Goal: Information Seeking & Learning: Learn about a topic

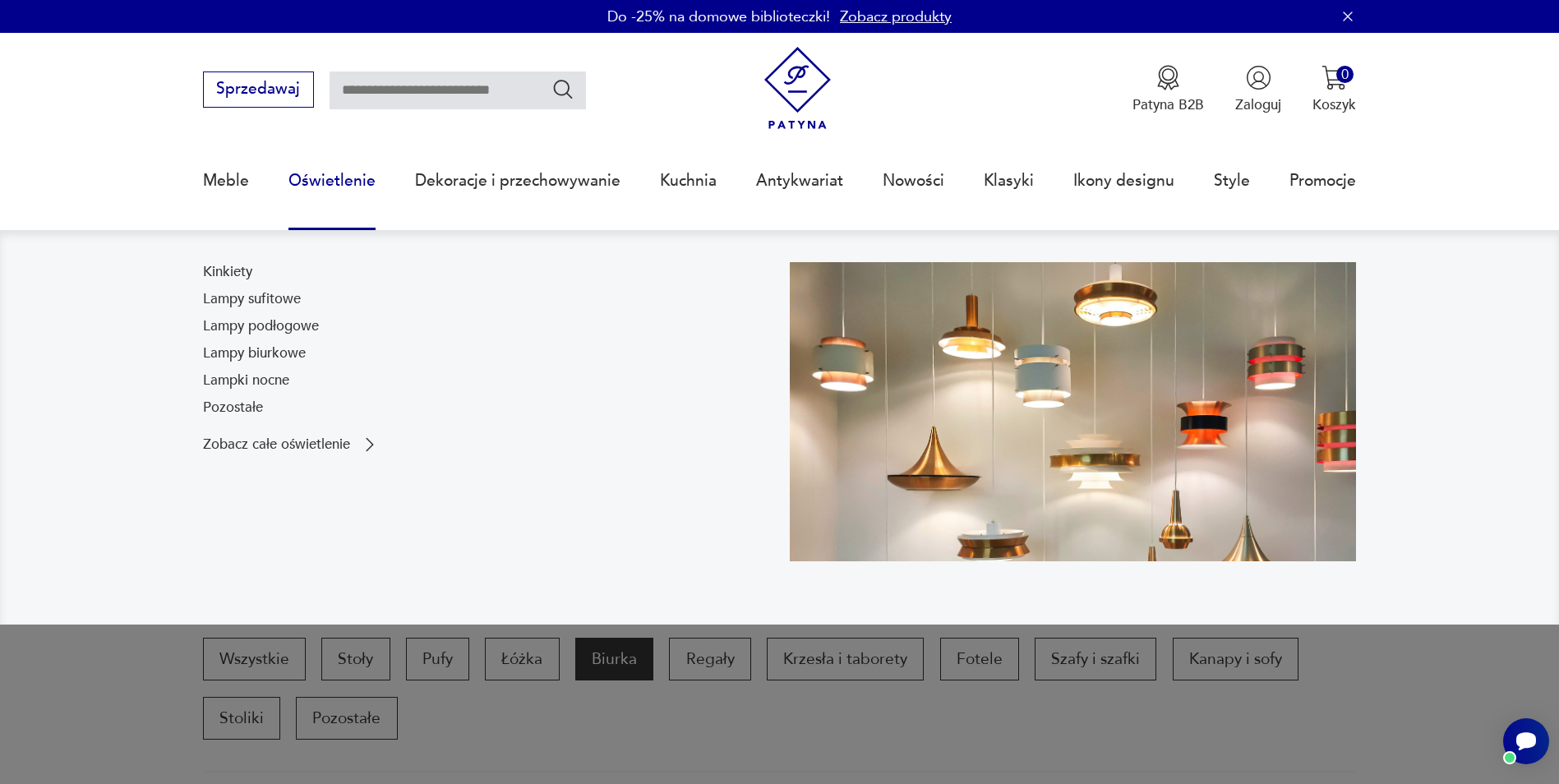
click at [336, 183] on link "Oświetlenie" at bounding box center [332, 180] width 88 height 75
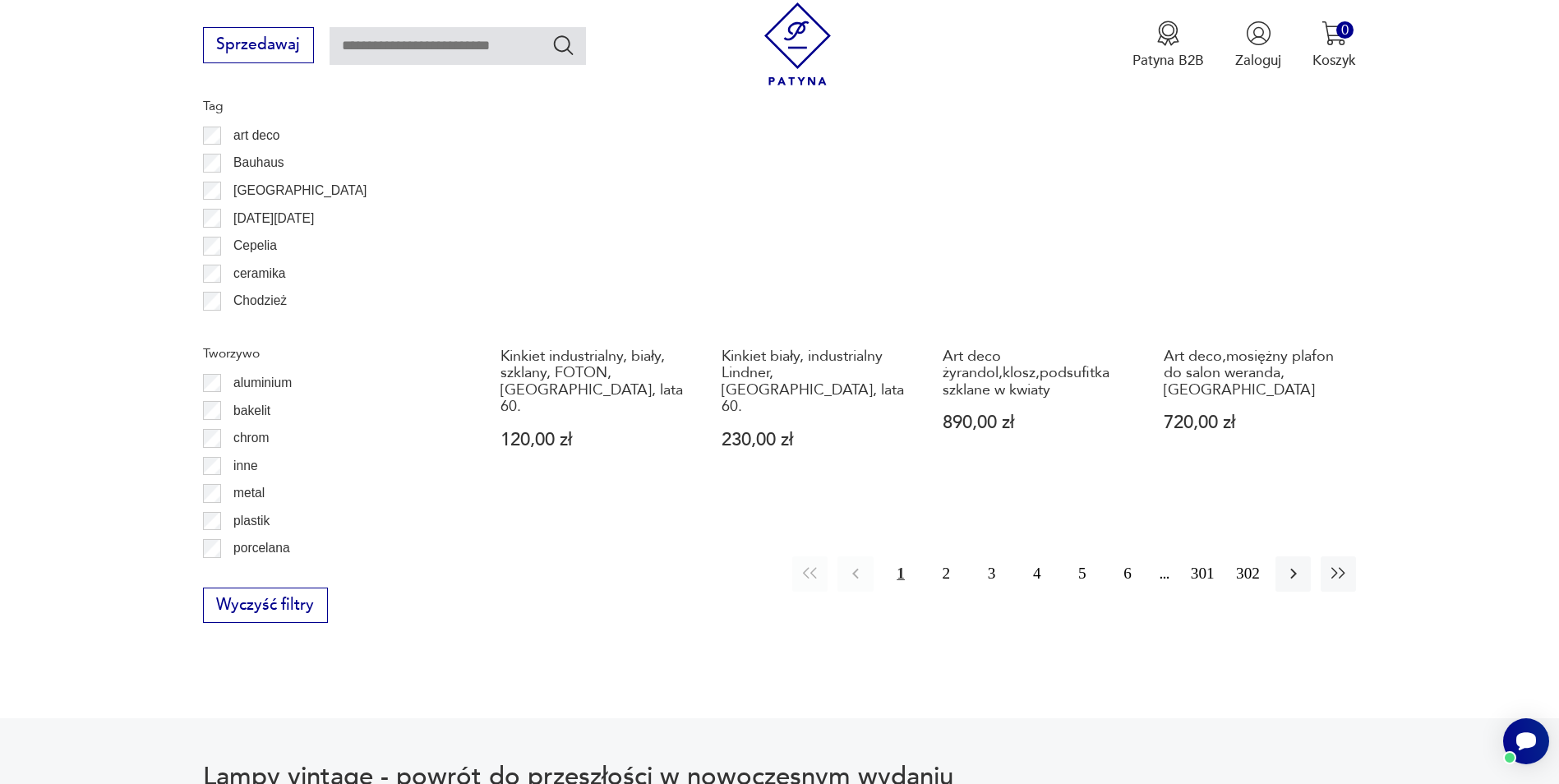
scroll to position [1780, 0]
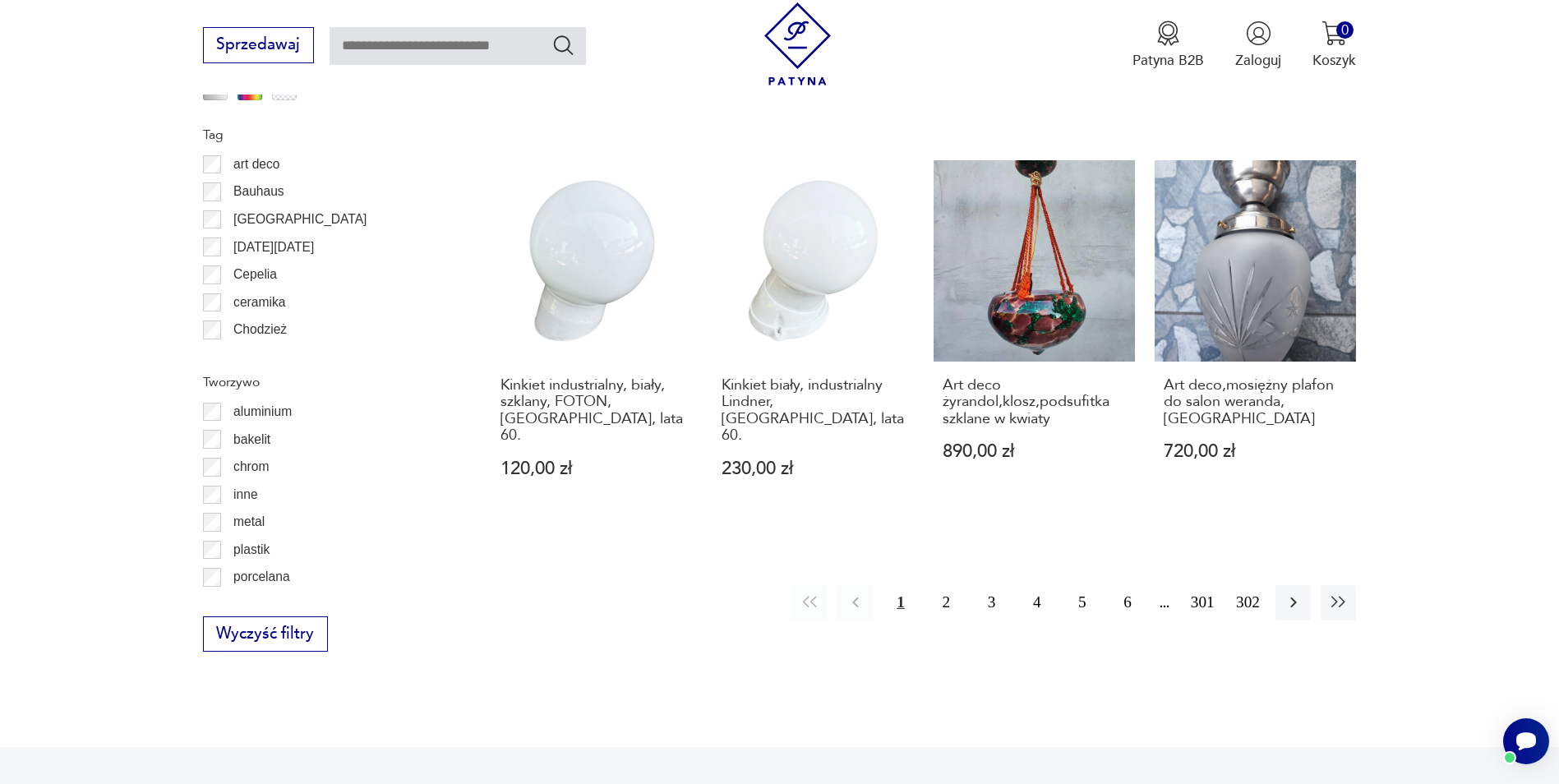
click at [899, 585] on button "1" at bounding box center [900, 602] width 35 height 35
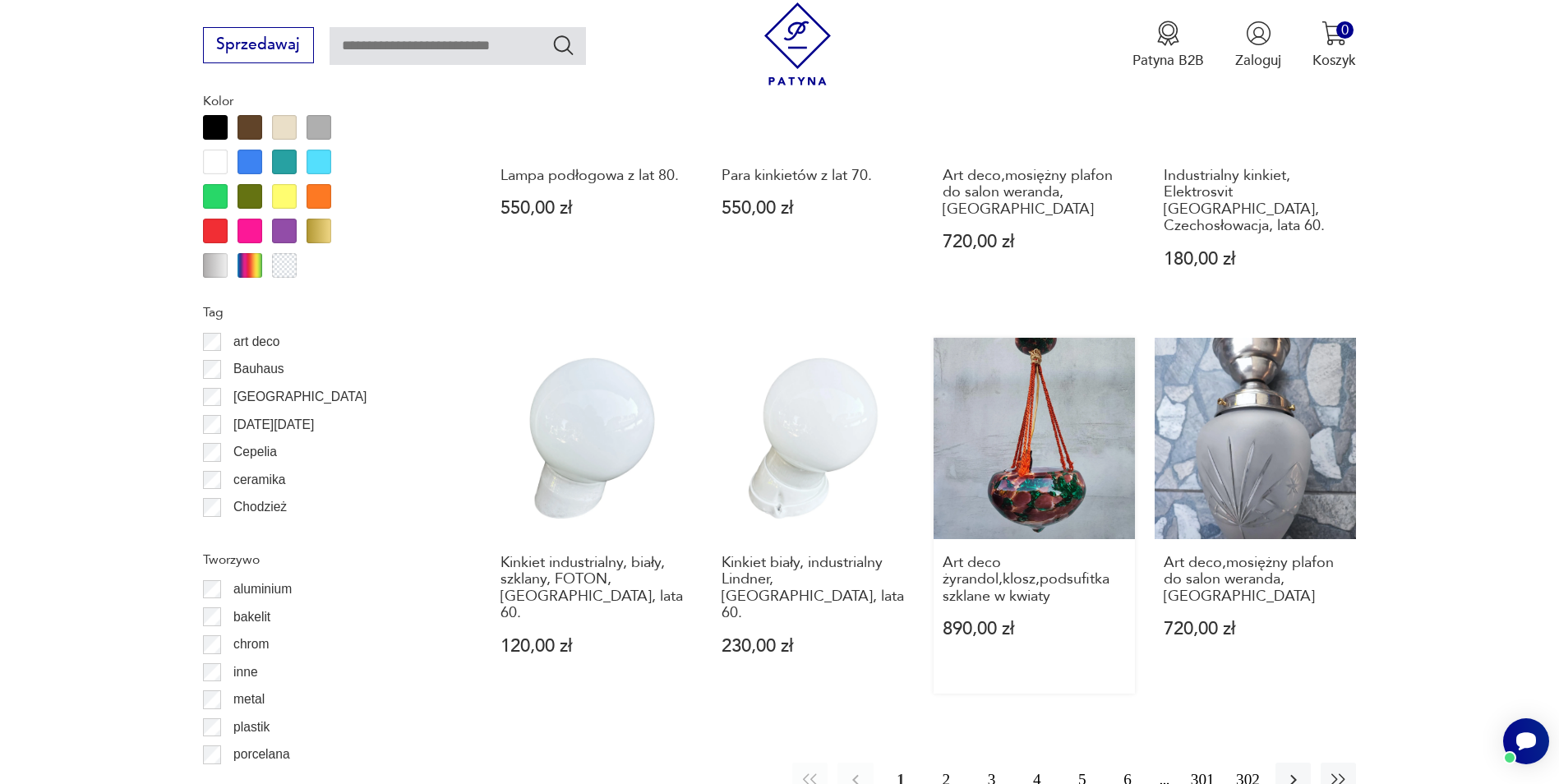
scroll to position [1803, 0]
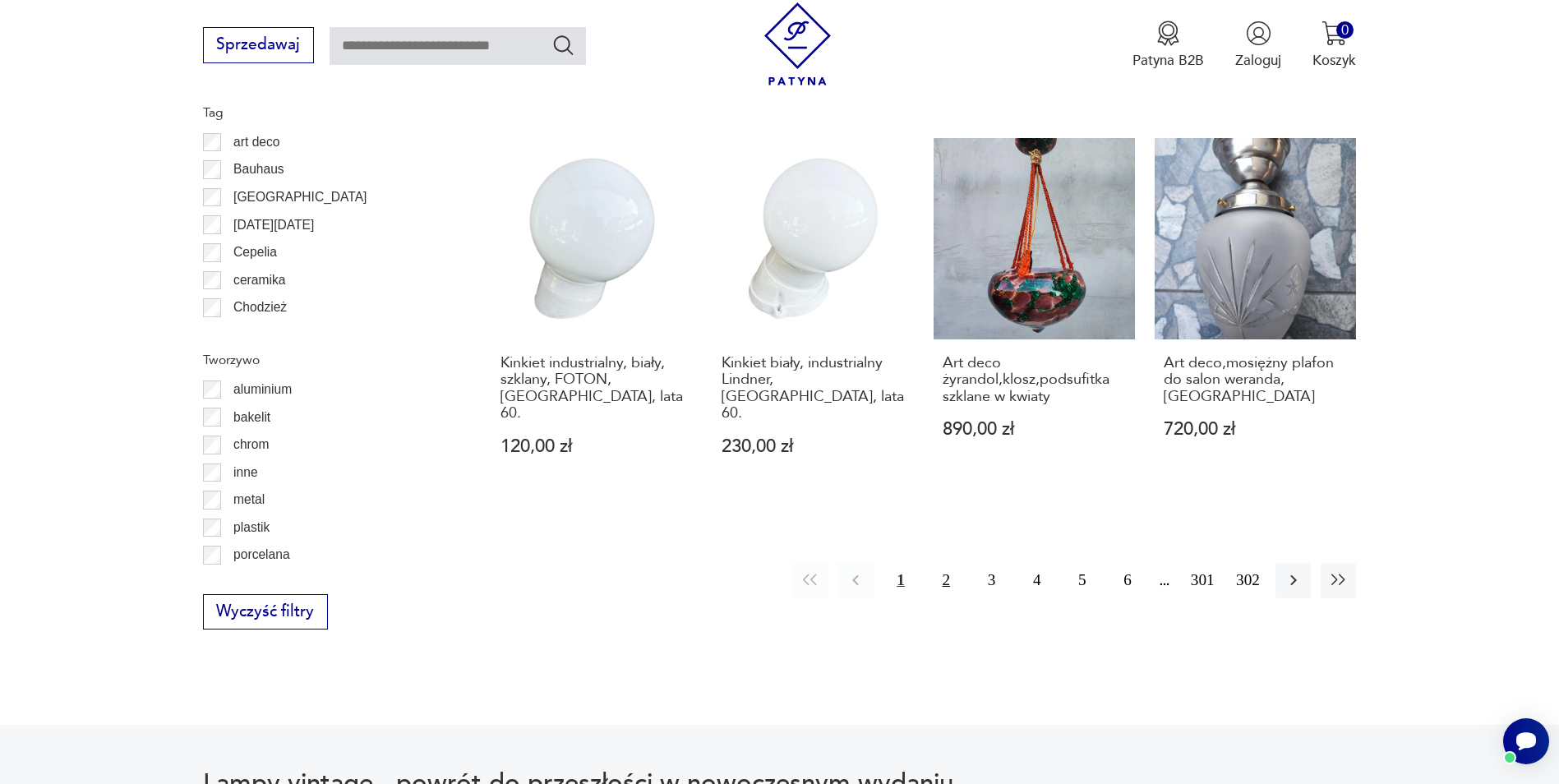
click at [950, 563] on button "2" at bounding box center [946, 580] width 35 height 35
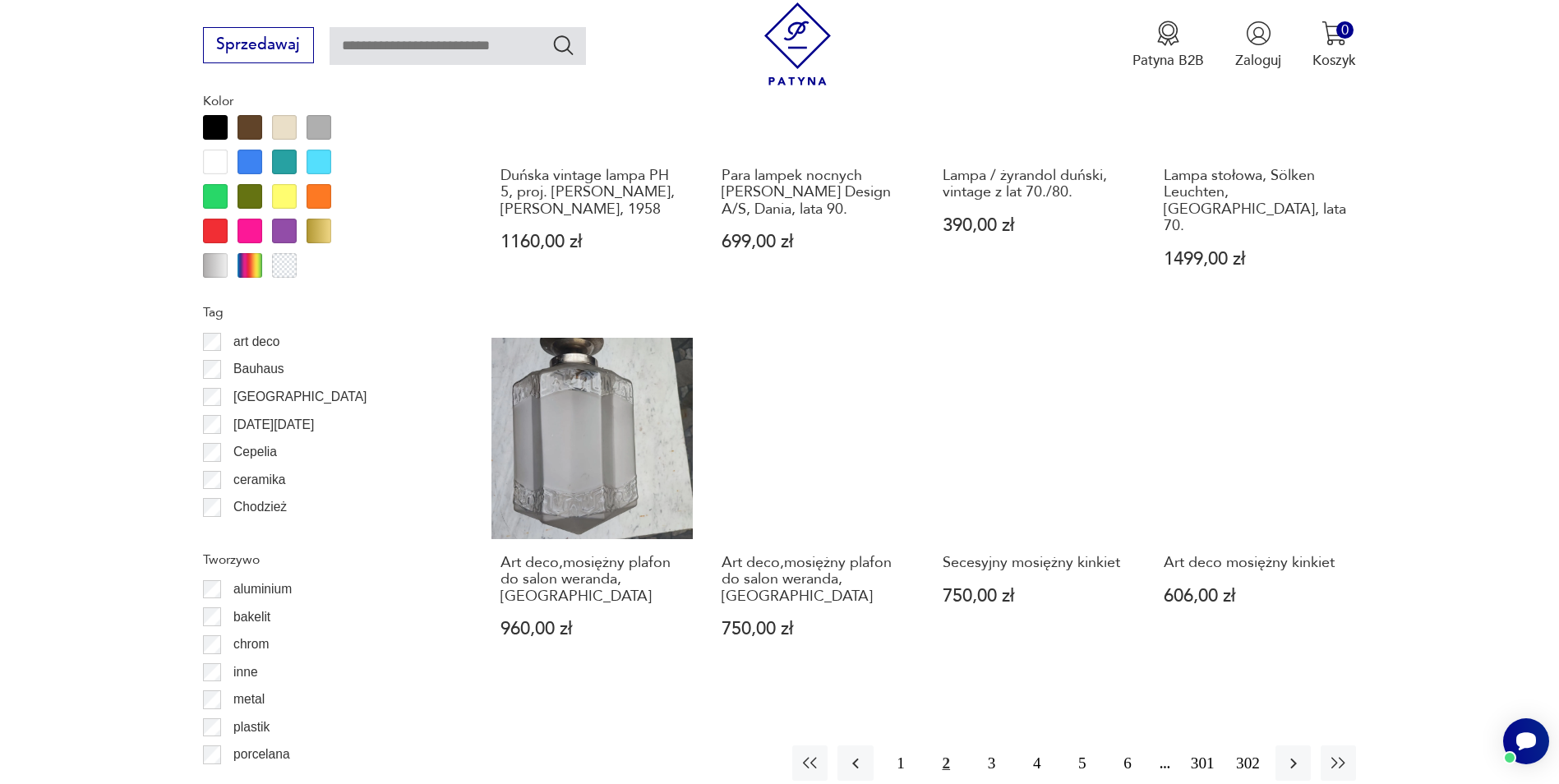
scroll to position [1638, 0]
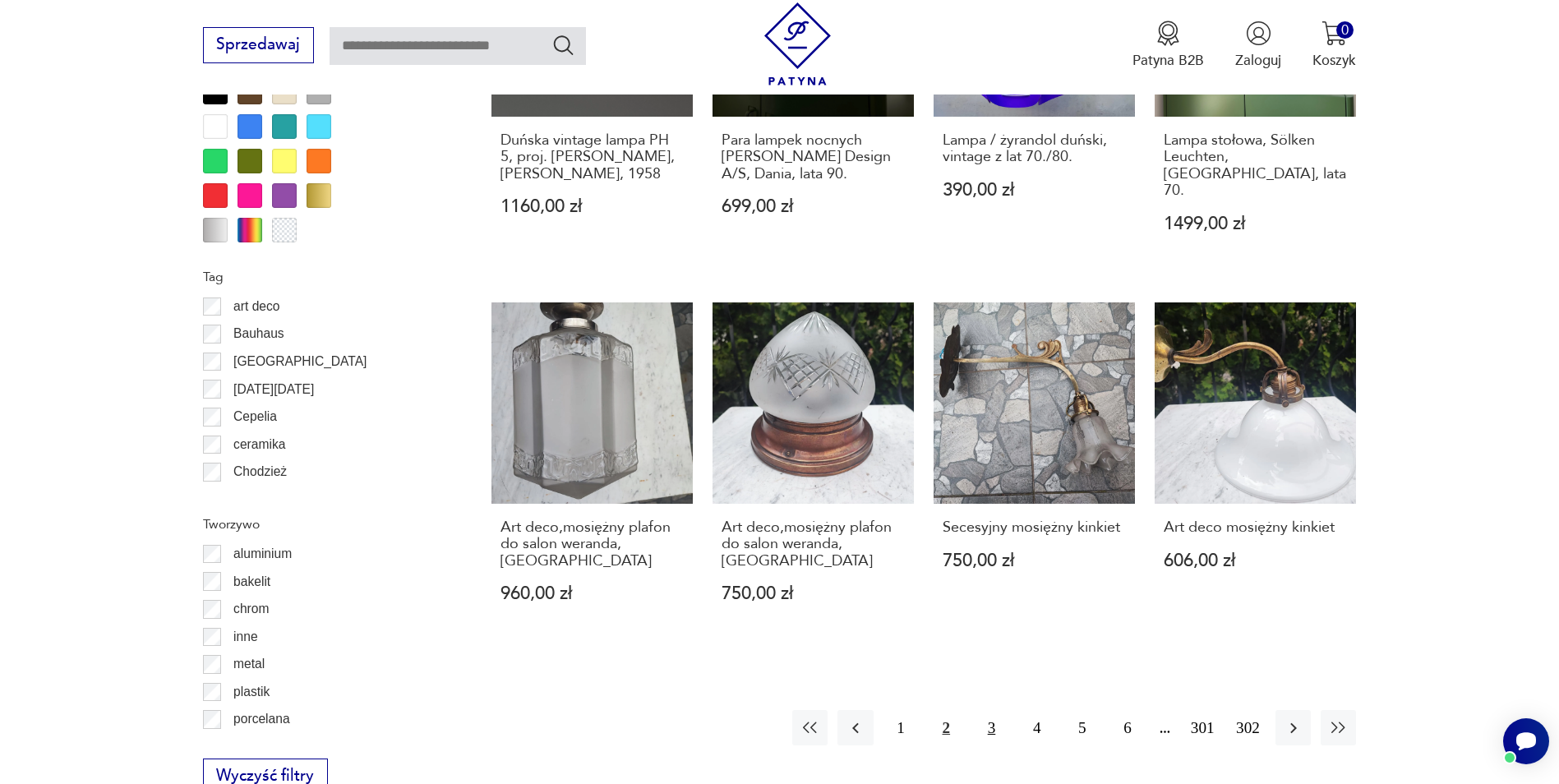
click at [982, 710] on button "3" at bounding box center [991, 727] width 35 height 35
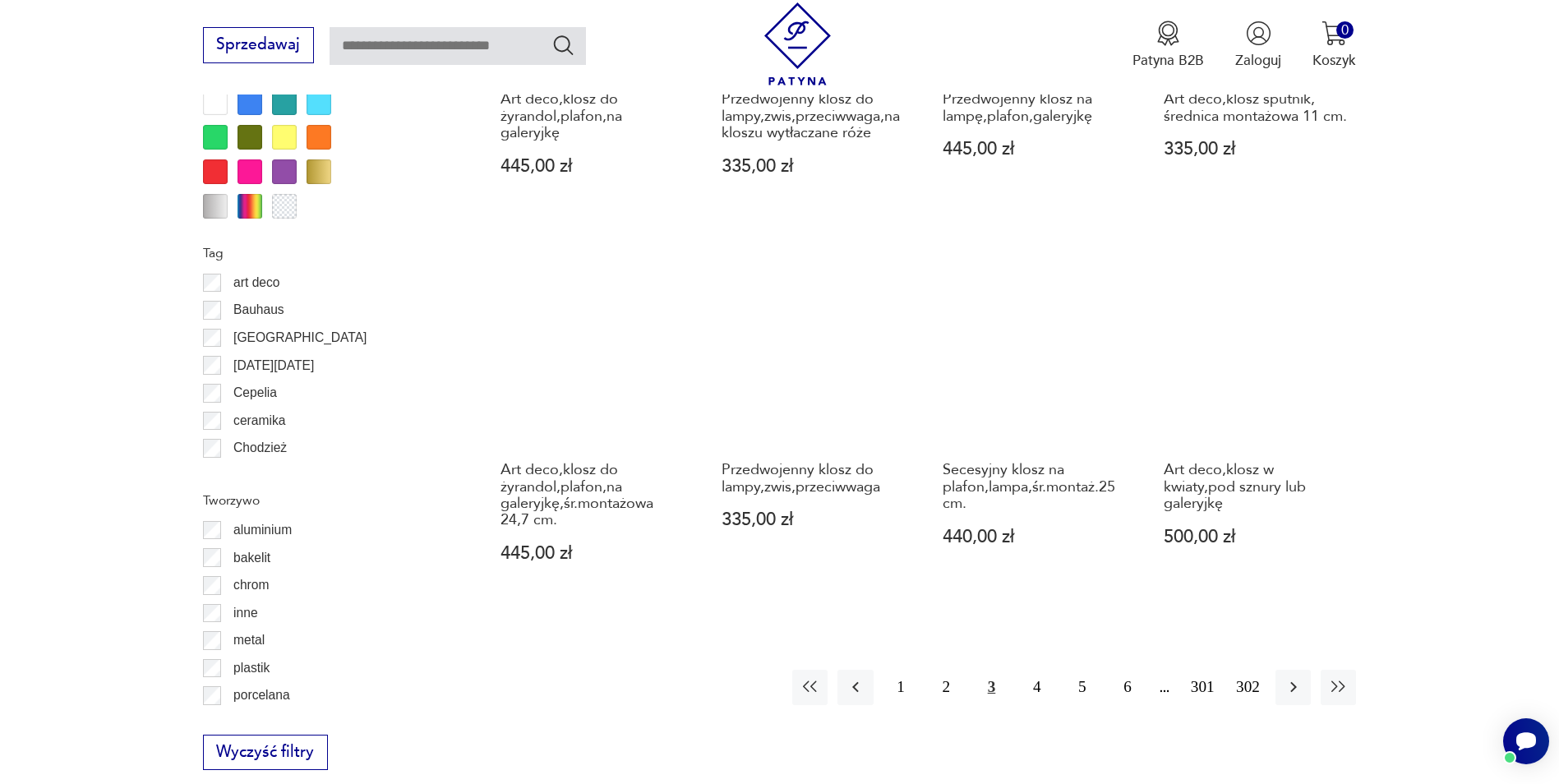
scroll to position [1803, 0]
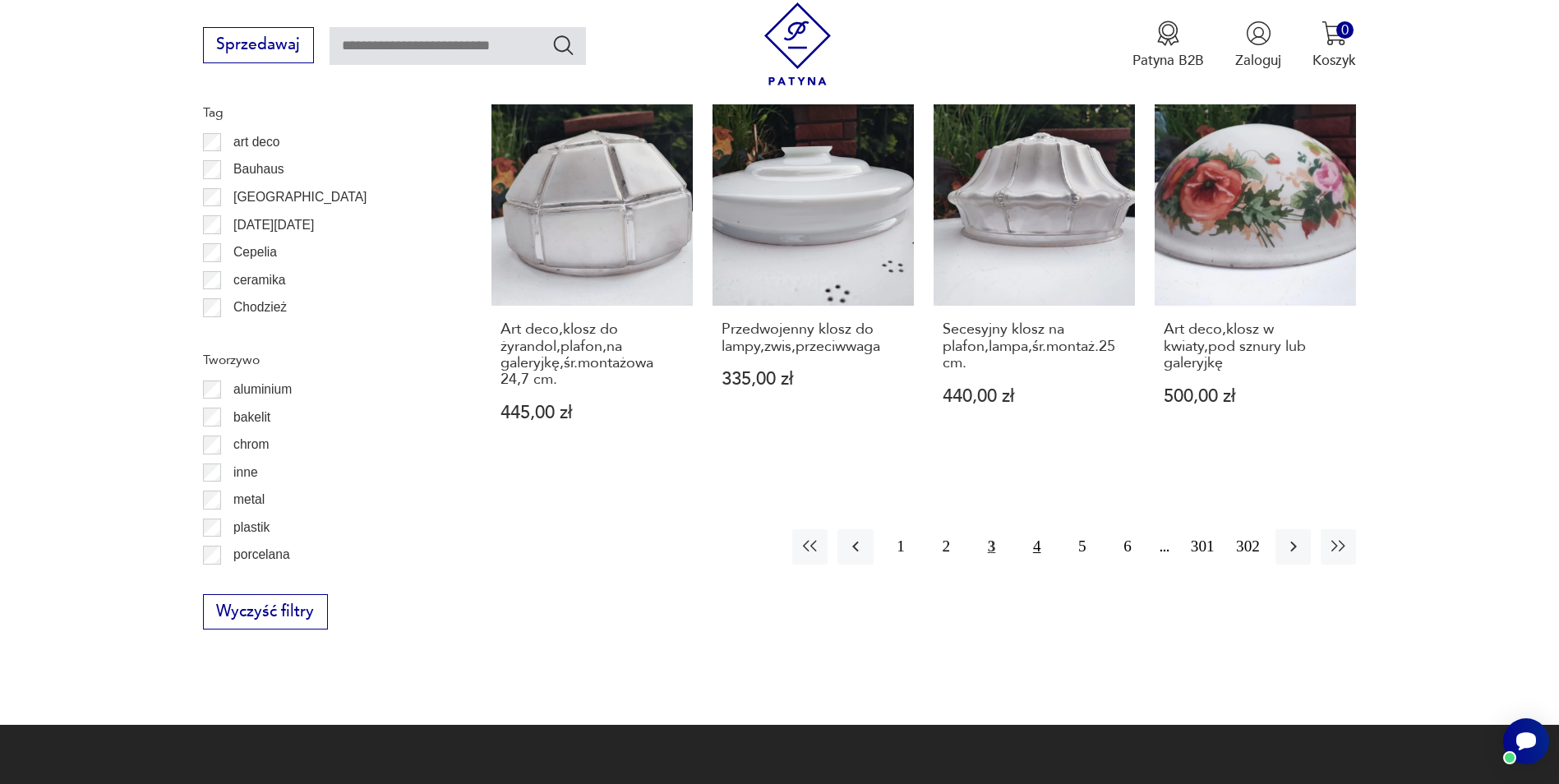
click at [1034, 533] on button "4" at bounding box center [1036, 546] width 35 height 35
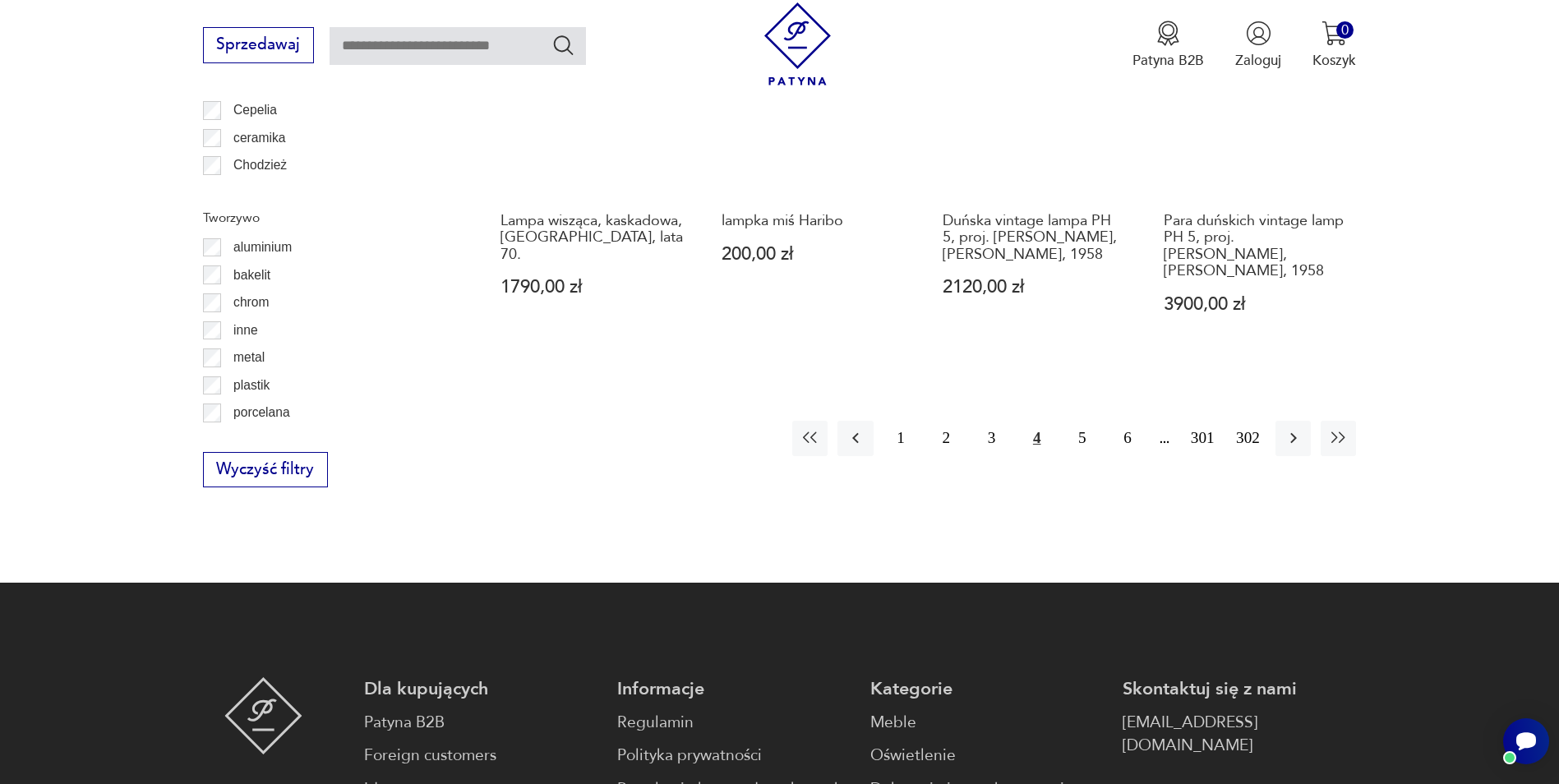
scroll to position [1967, 0]
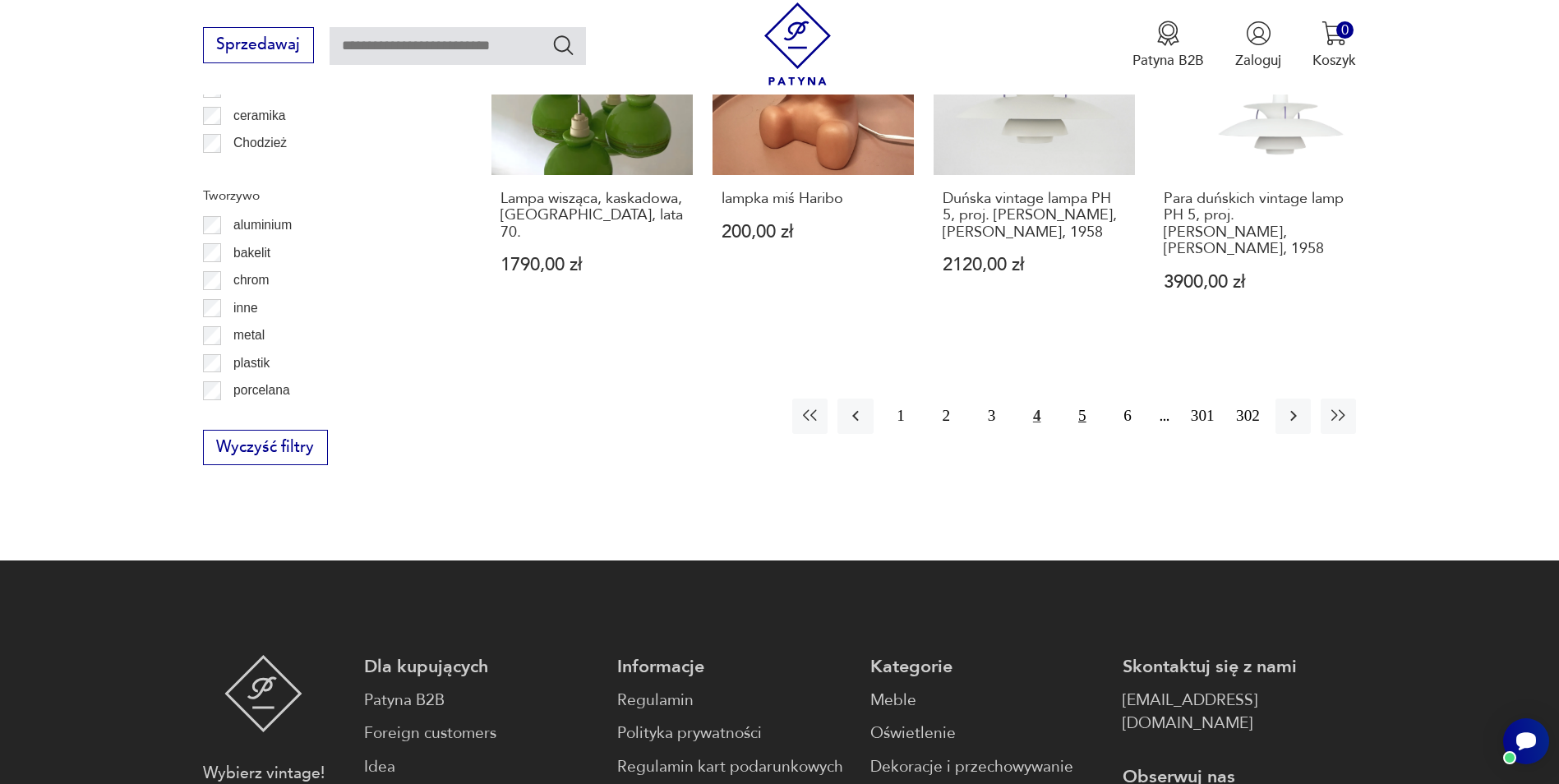
click at [1082, 401] on button "5" at bounding box center [1081, 416] width 35 height 35
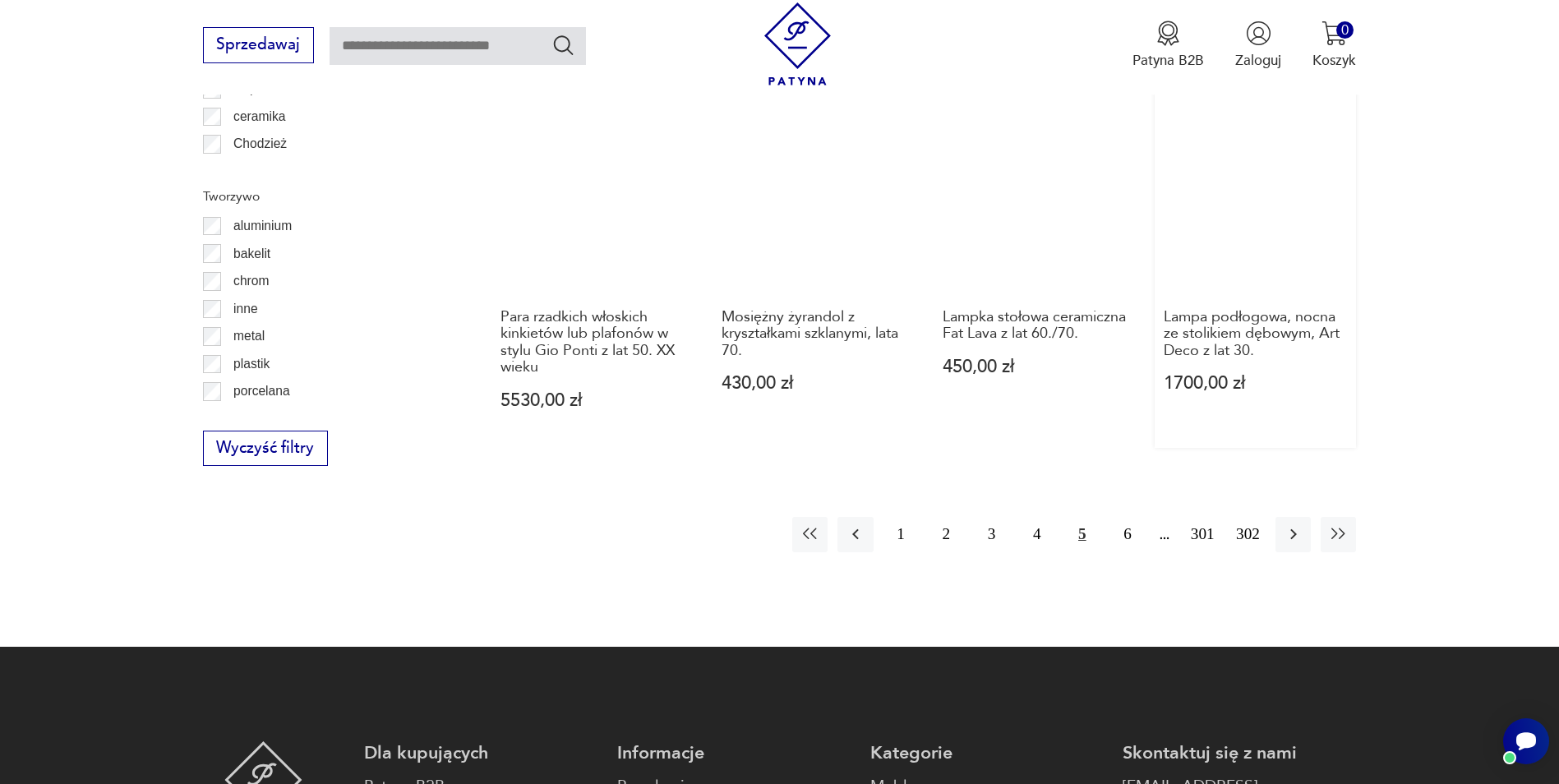
scroll to position [1967, 0]
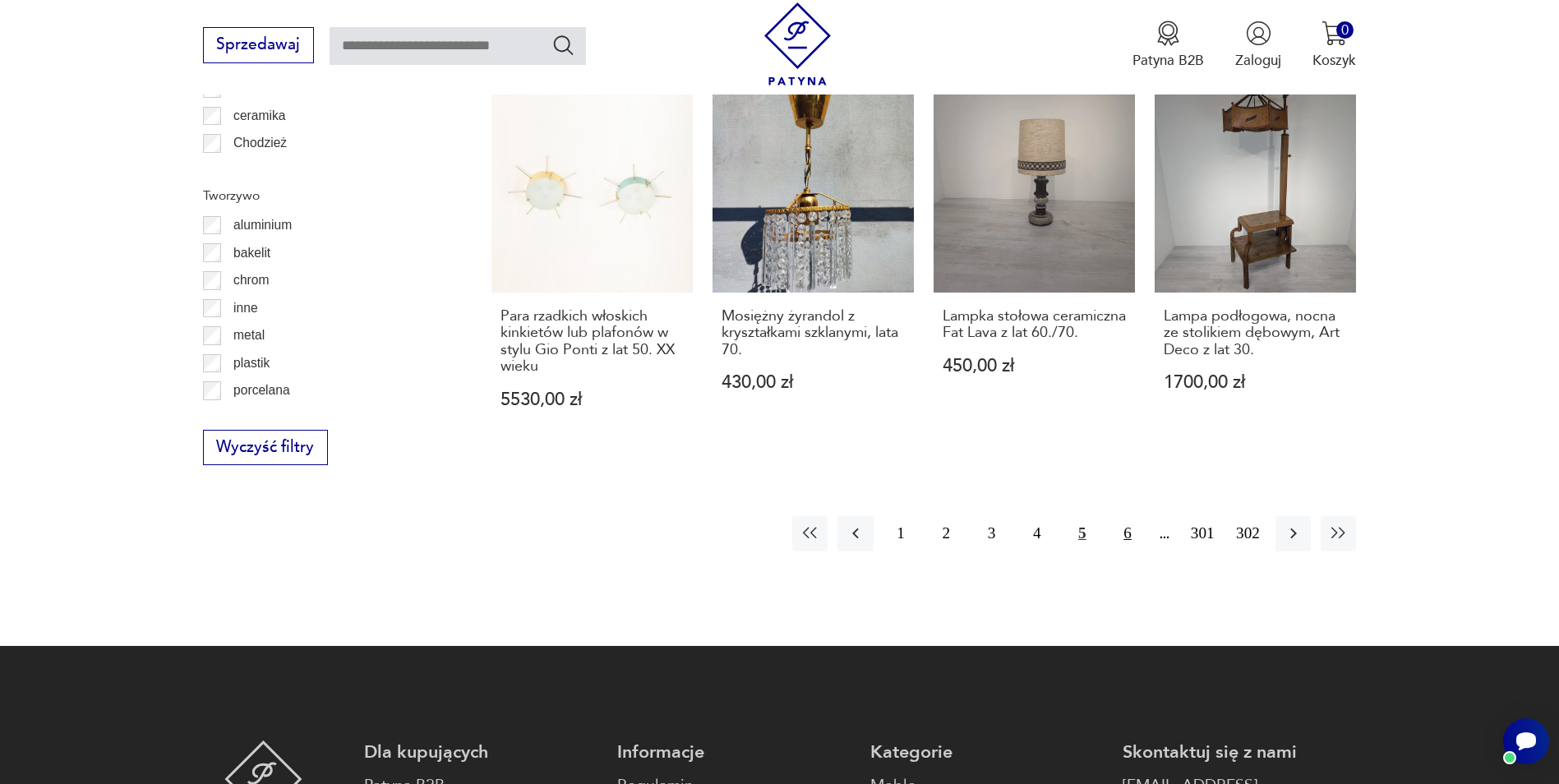
click at [1130, 516] on button "6" at bounding box center [1127, 533] width 35 height 35
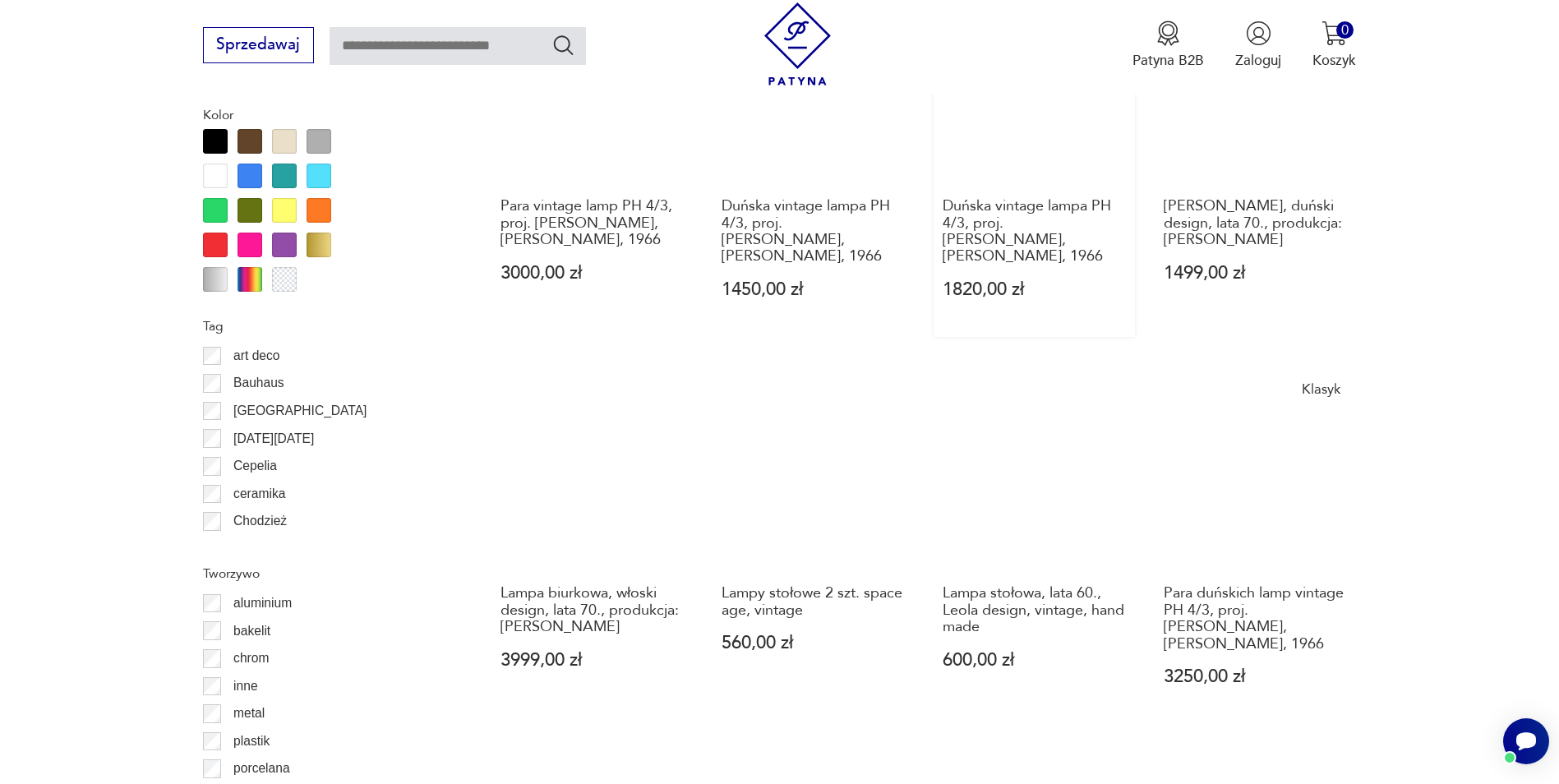
scroll to position [1803, 0]
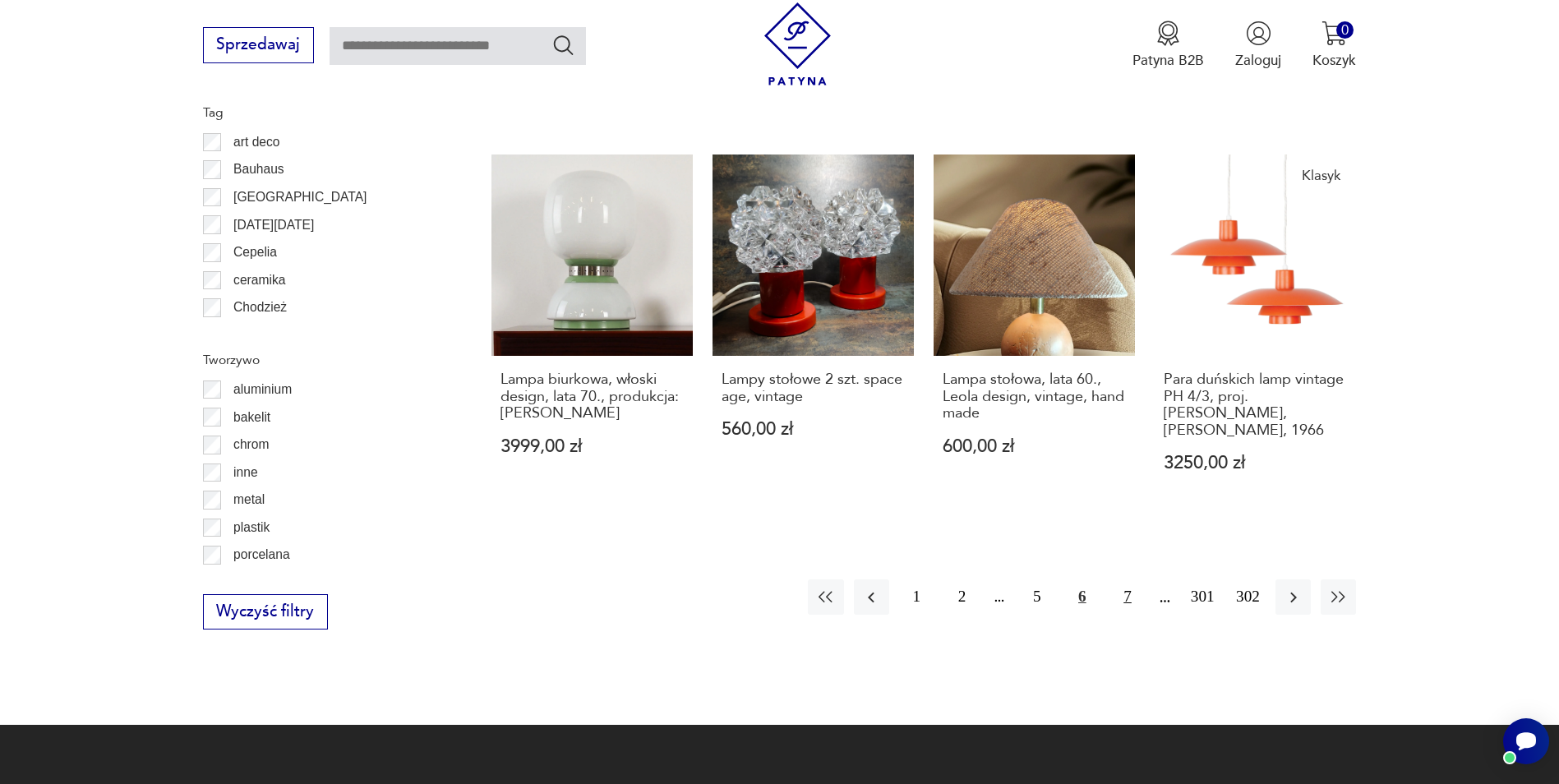
click at [1131, 579] on button "7" at bounding box center [1127, 597] width 35 height 35
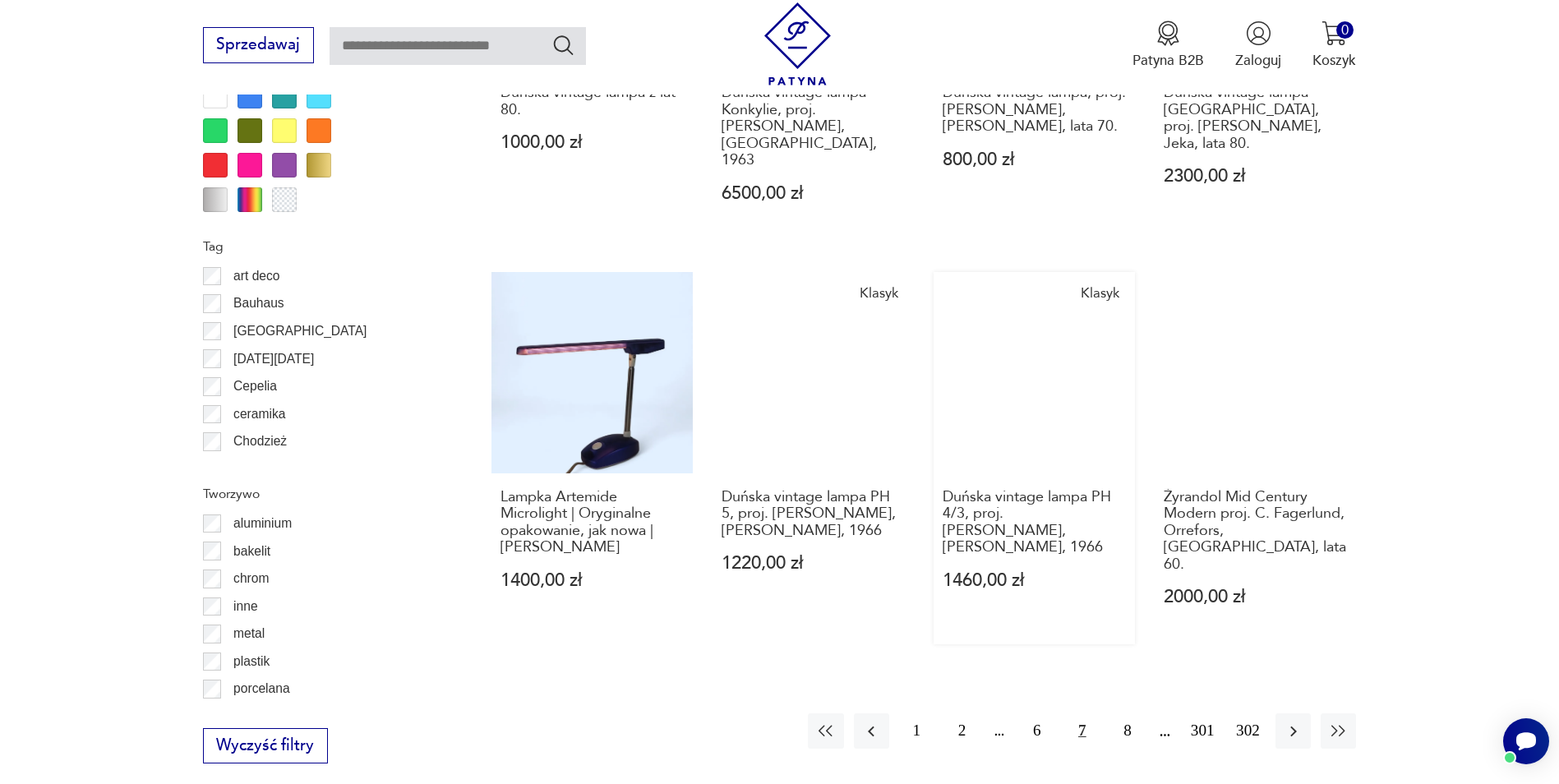
scroll to position [1885, 0]
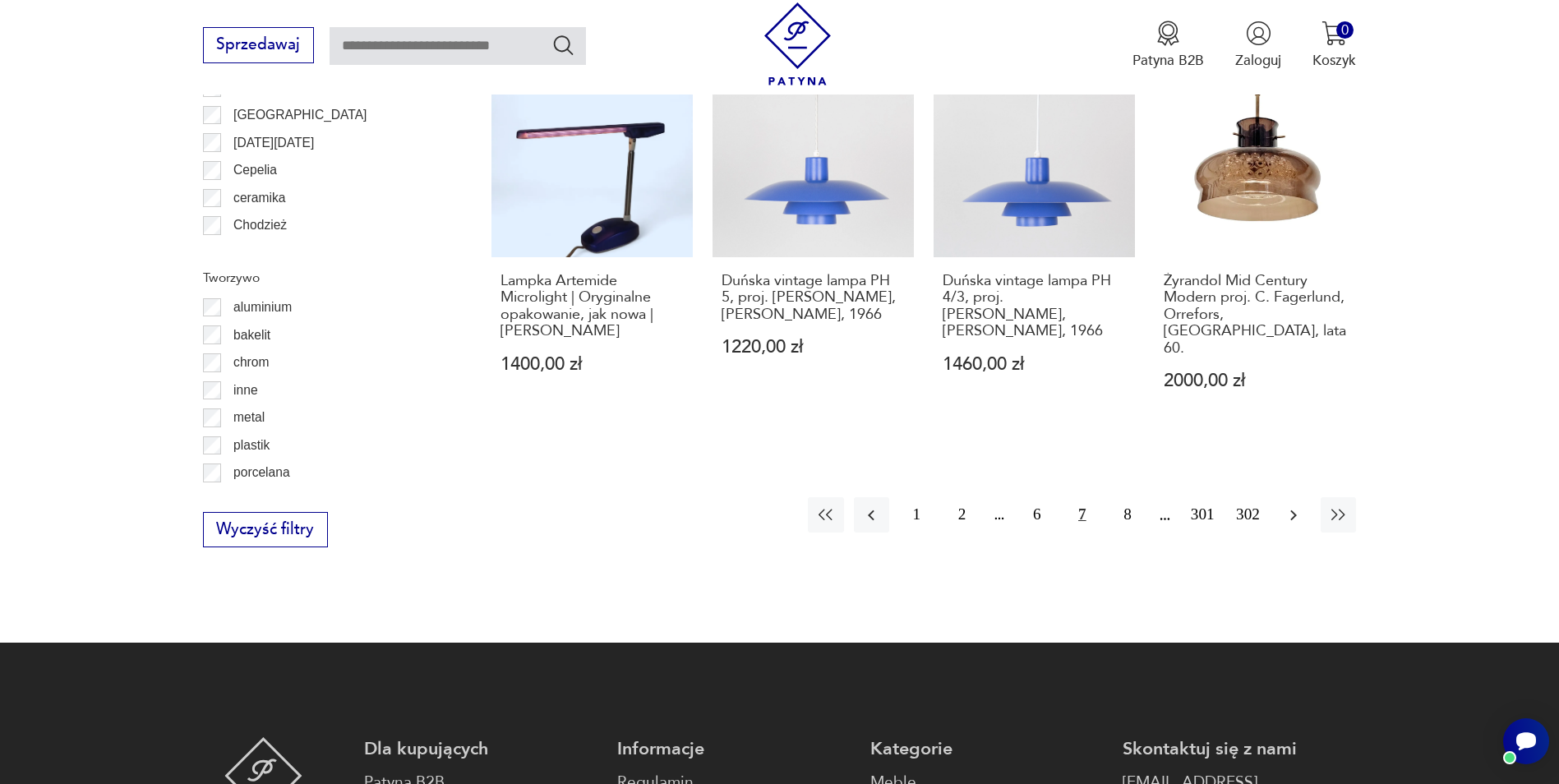
click at [1289, 505] on icon "button" at bounding box center [1293, 515] width 20 height 20
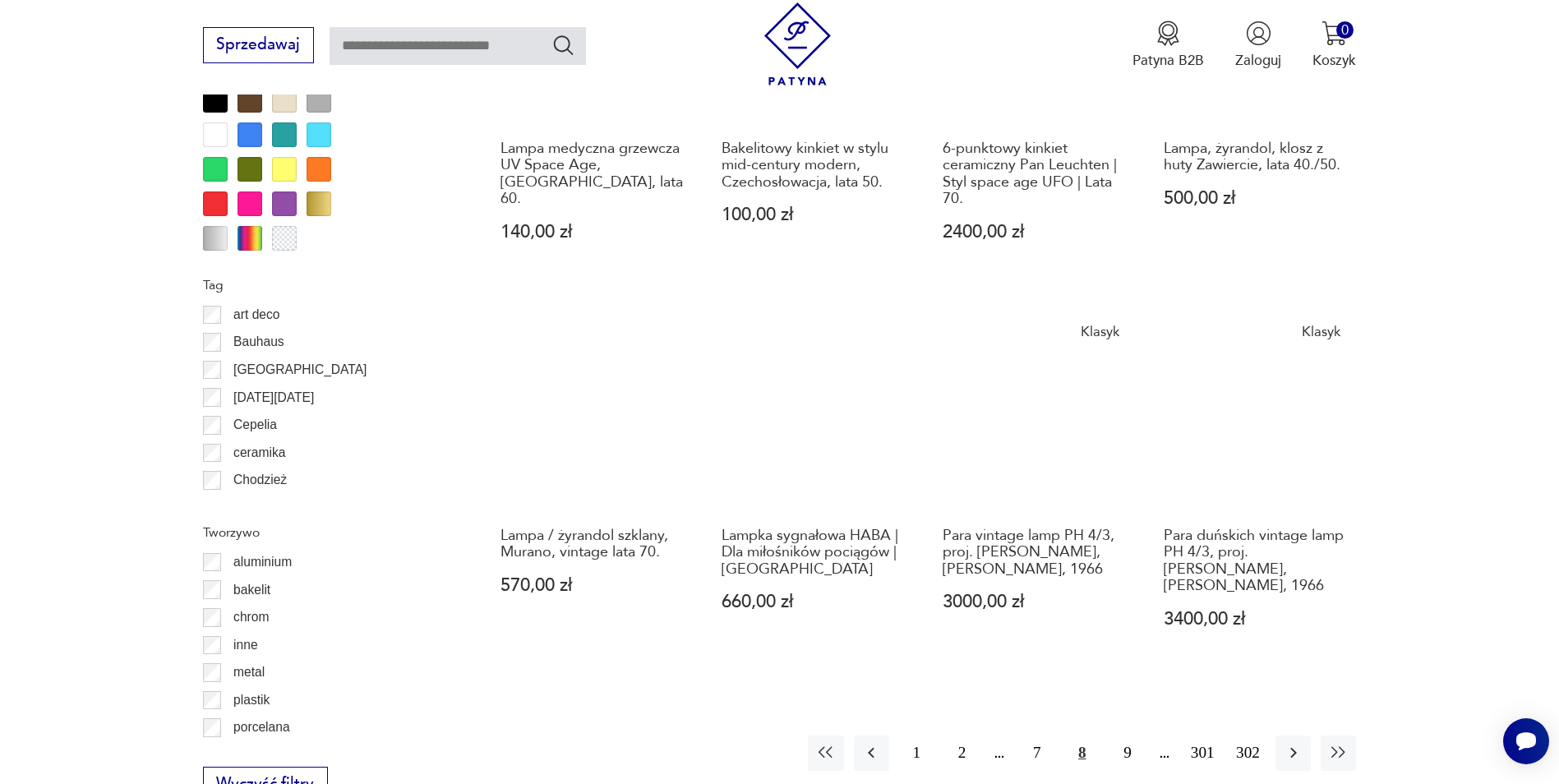
scroll to position [1803, 0]
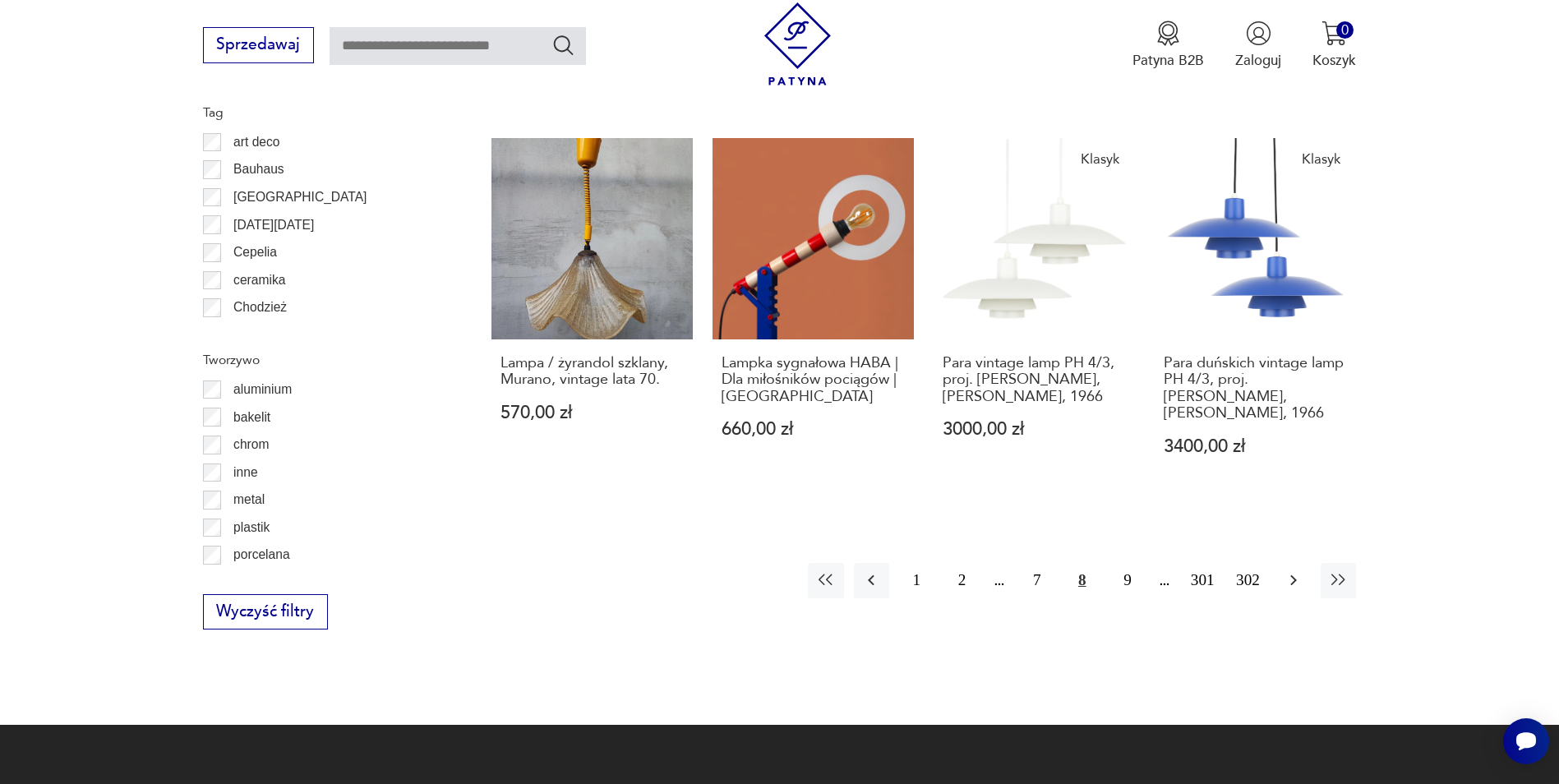
click at [1298, 570] on icon "button" at bounding box center [1293, 579] width 20 height 20
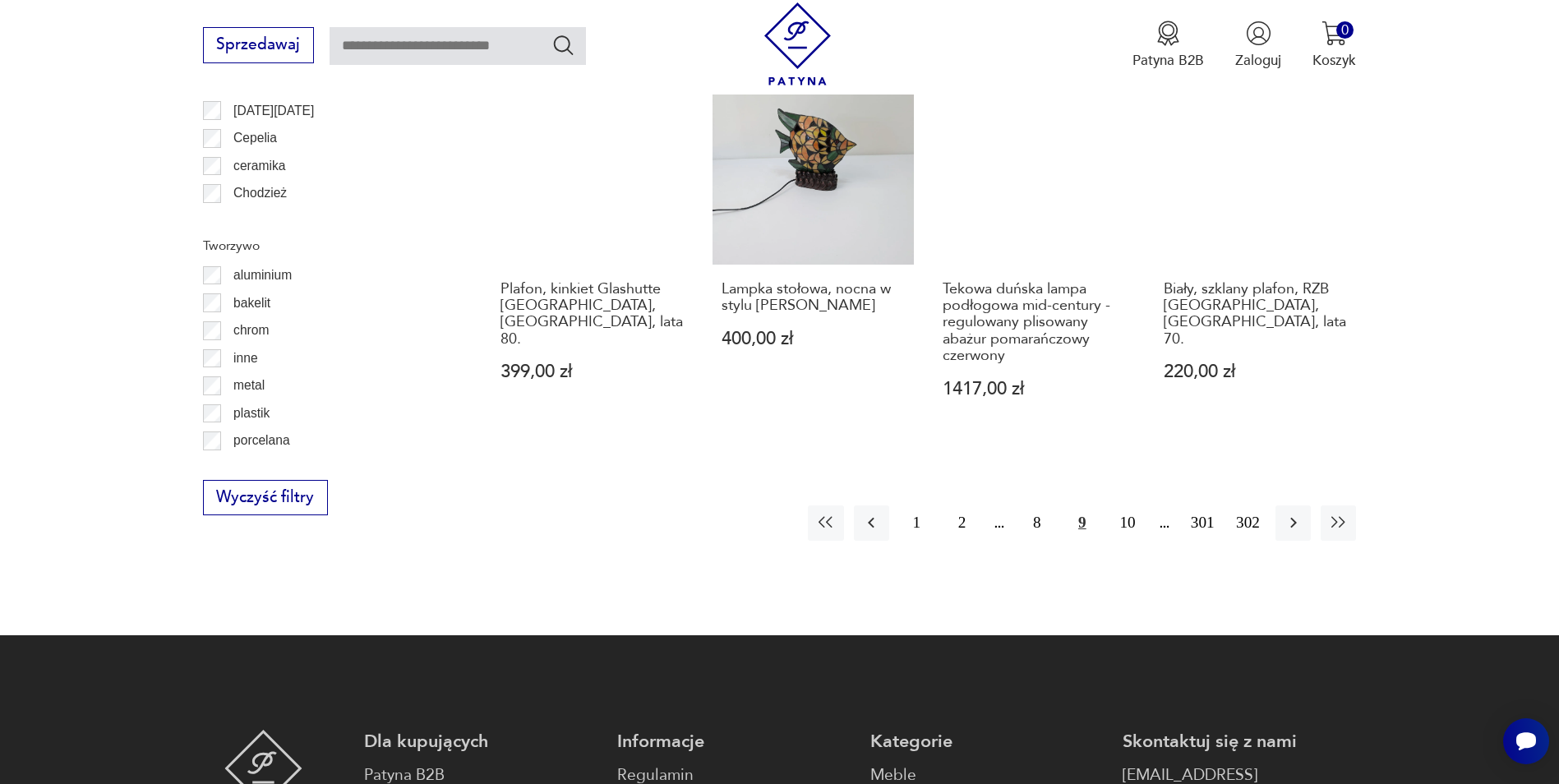
scroll to position [1967, 0]
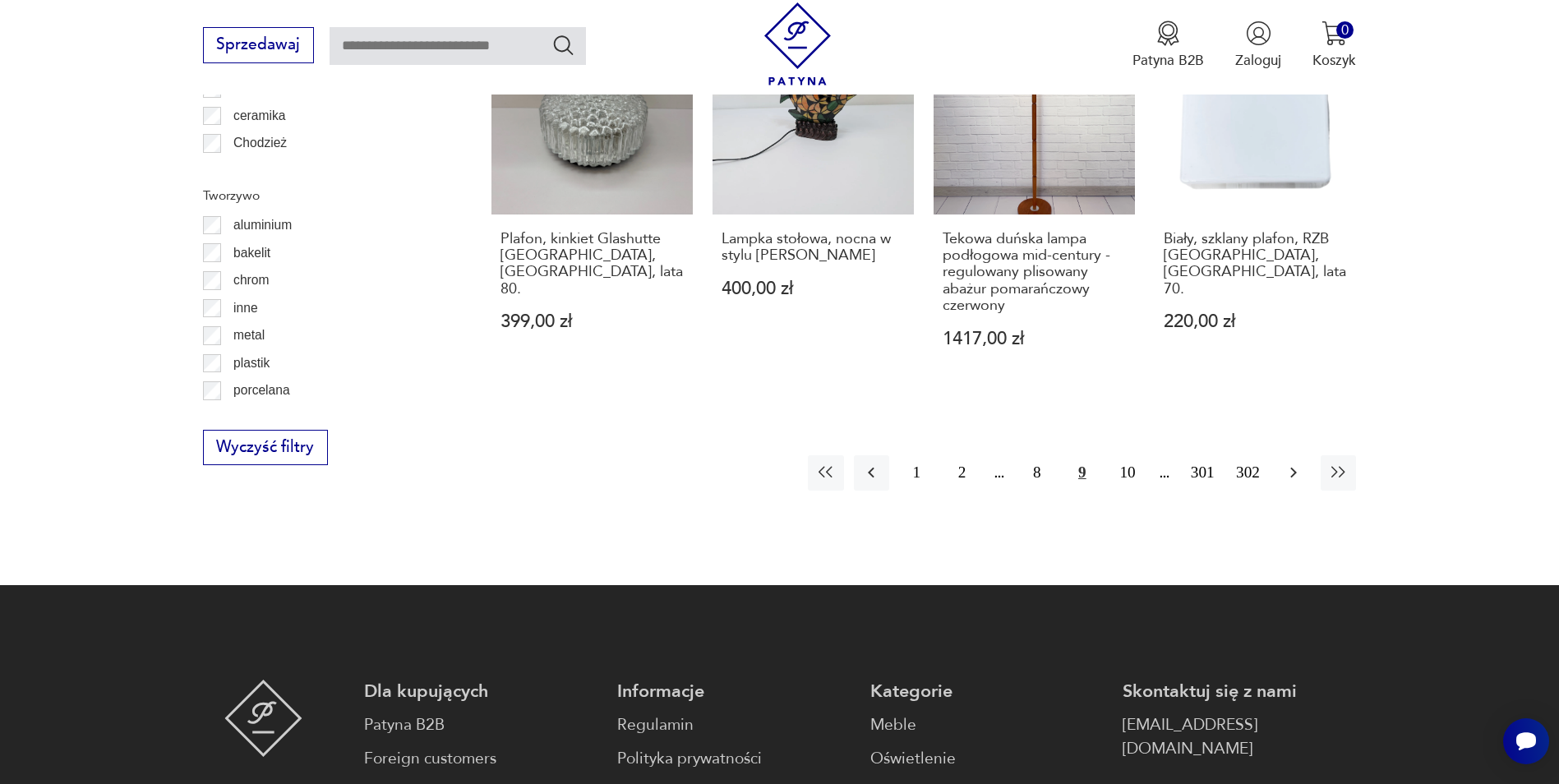
click at [1290, 462] on icon "button" at bounding box center [1293, 472] width 20 height 20
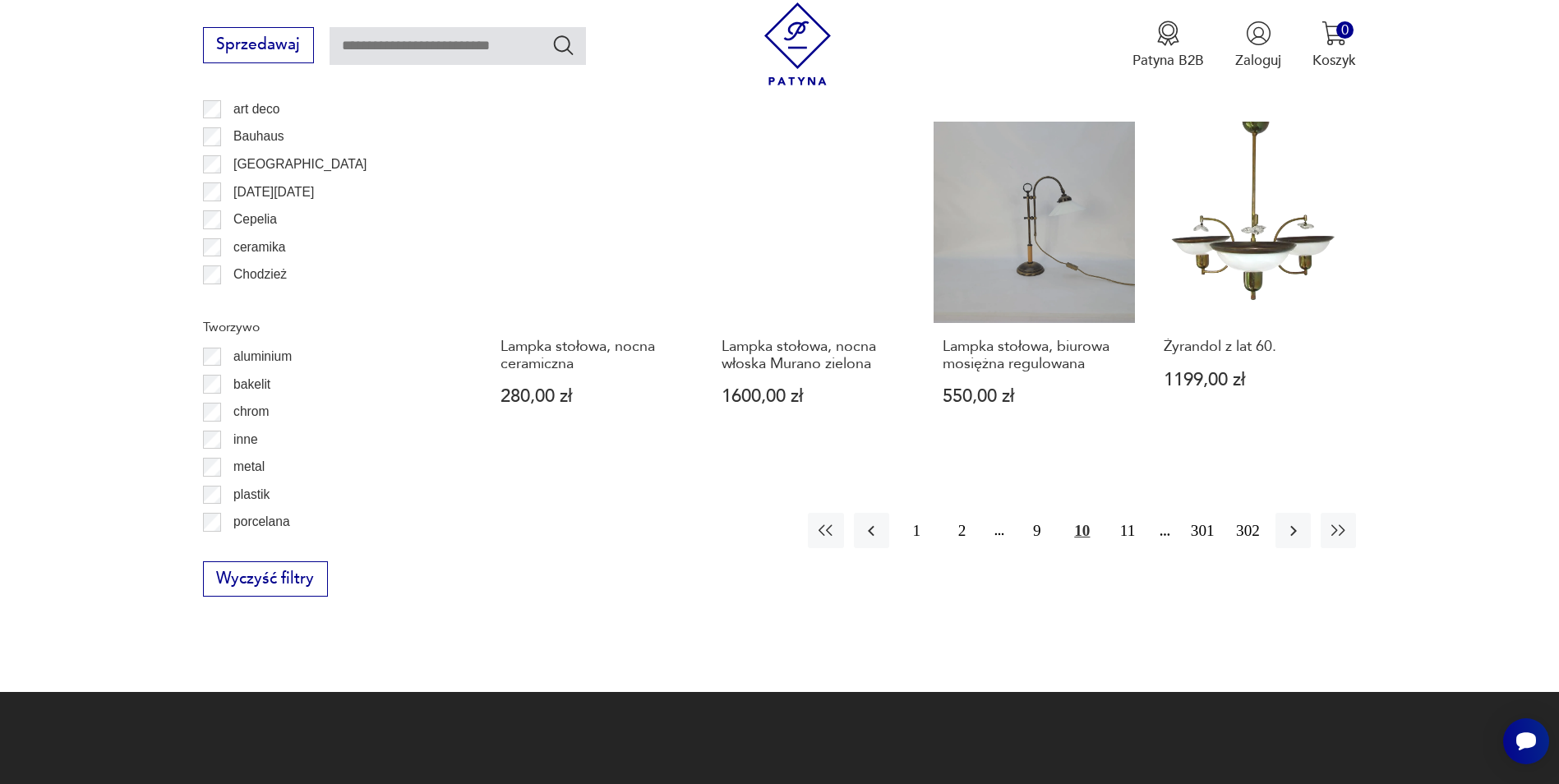
scroll to position [1885, 0]
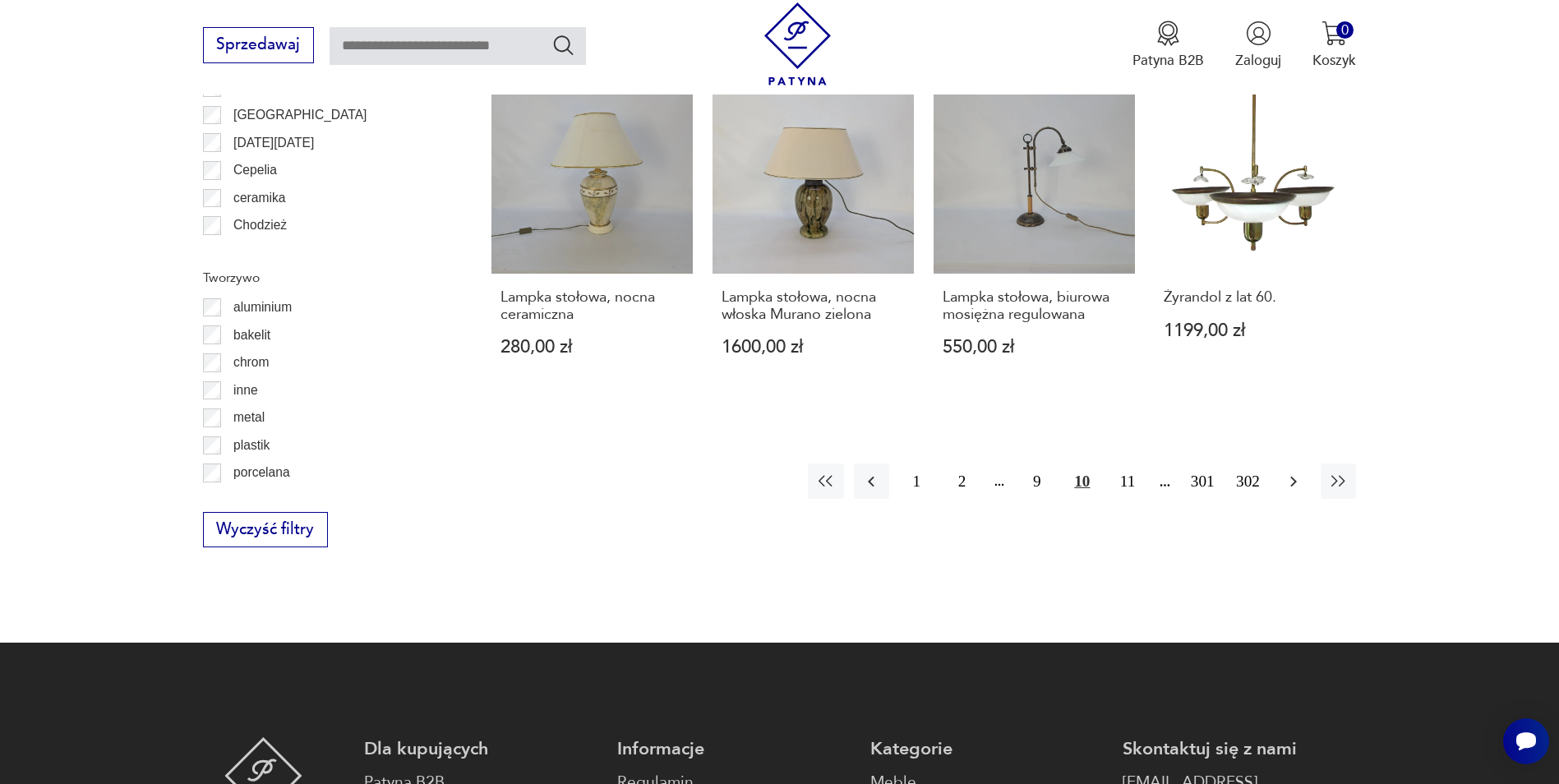
click at [1295, 472] on icon "button" at bounding box center [1293, 481] width 20 height 20
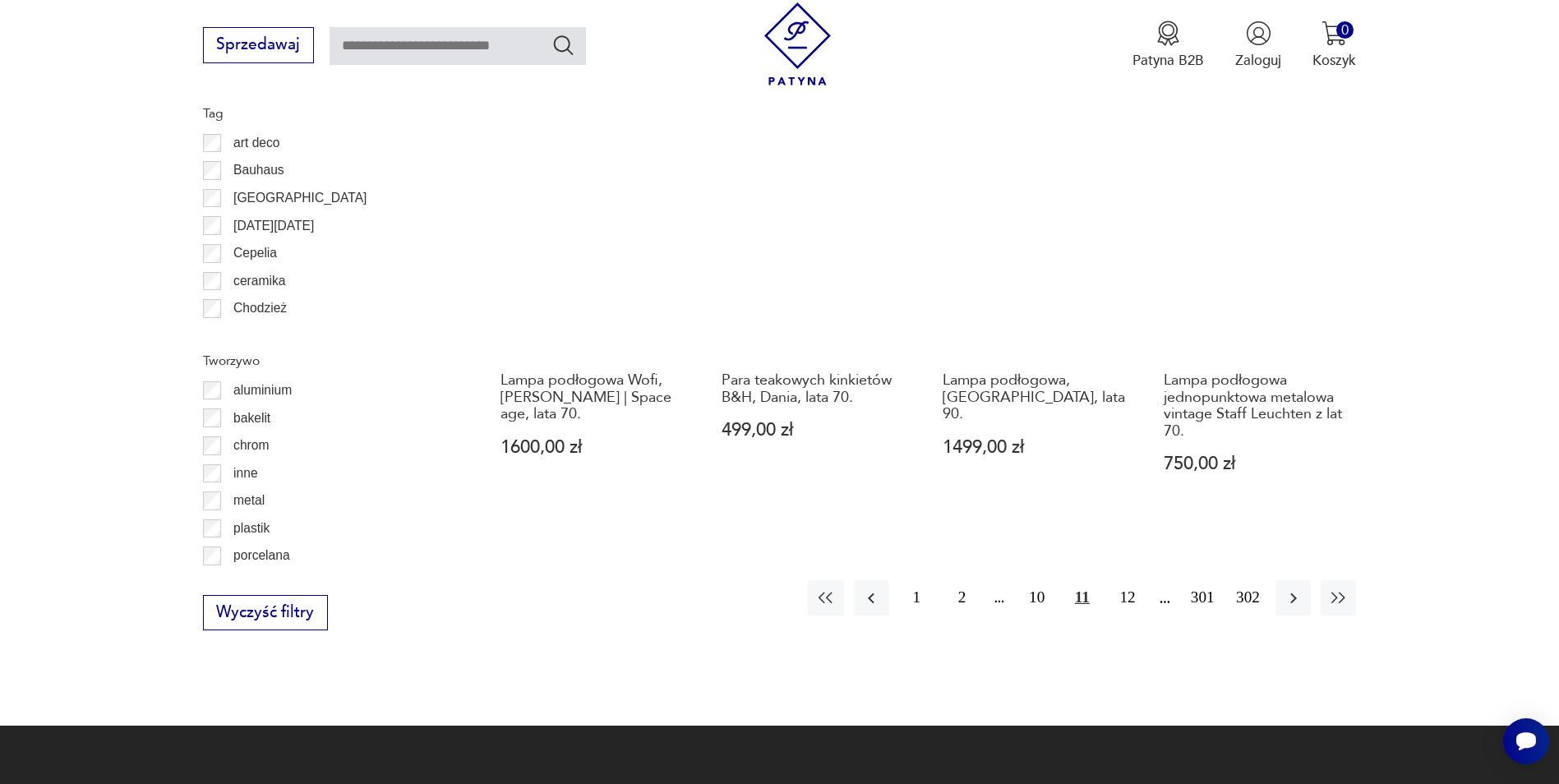
scroll to position [1803, 0]
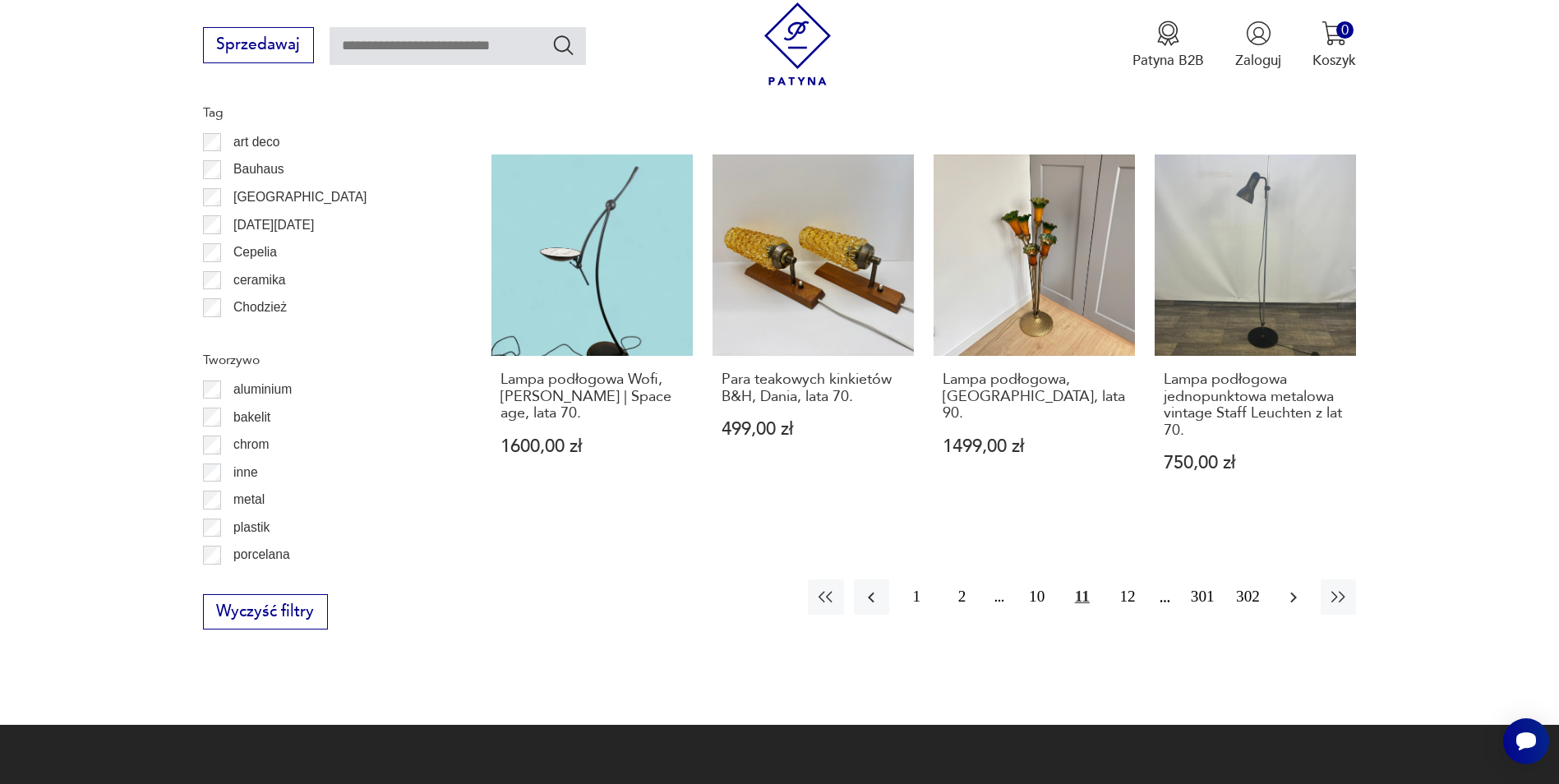
click at [1294, 592] on icon "button" at bounding box center [1293, 597] width 7 height 10
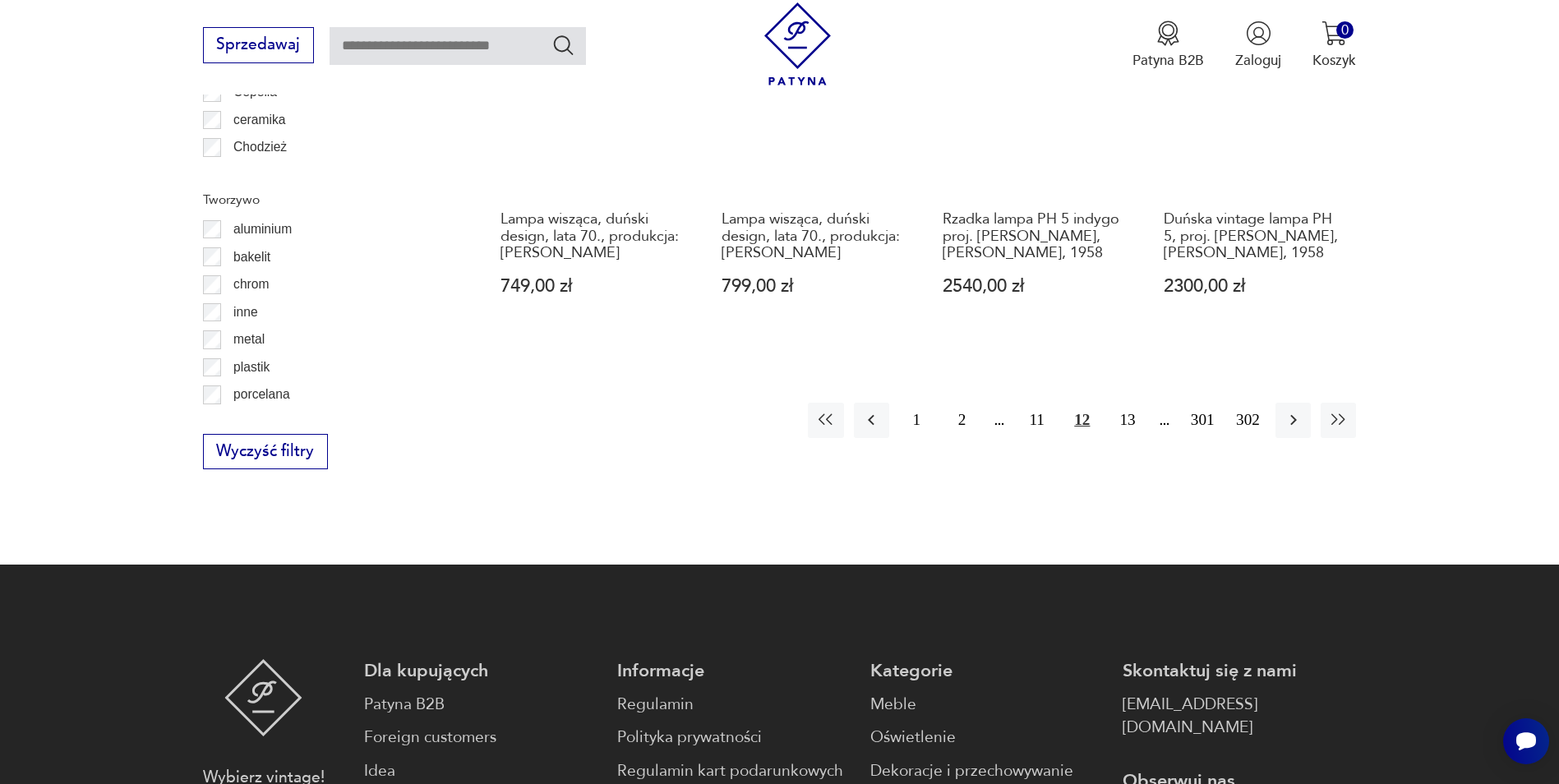
scroll to position [1967, 0]
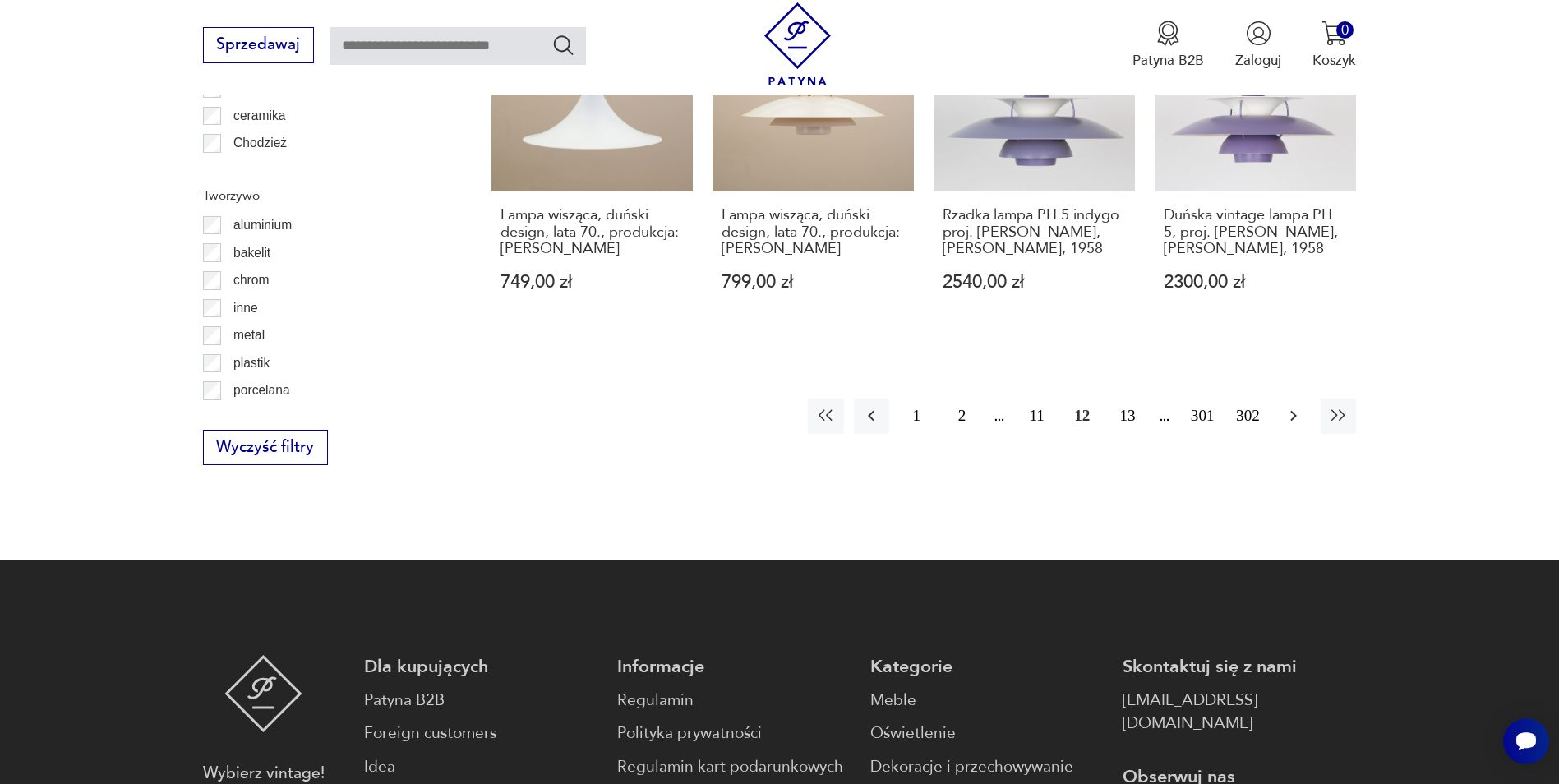
click at [1290, 406] on icon "button" at bounding box center [1293, 416] width 20 height 20
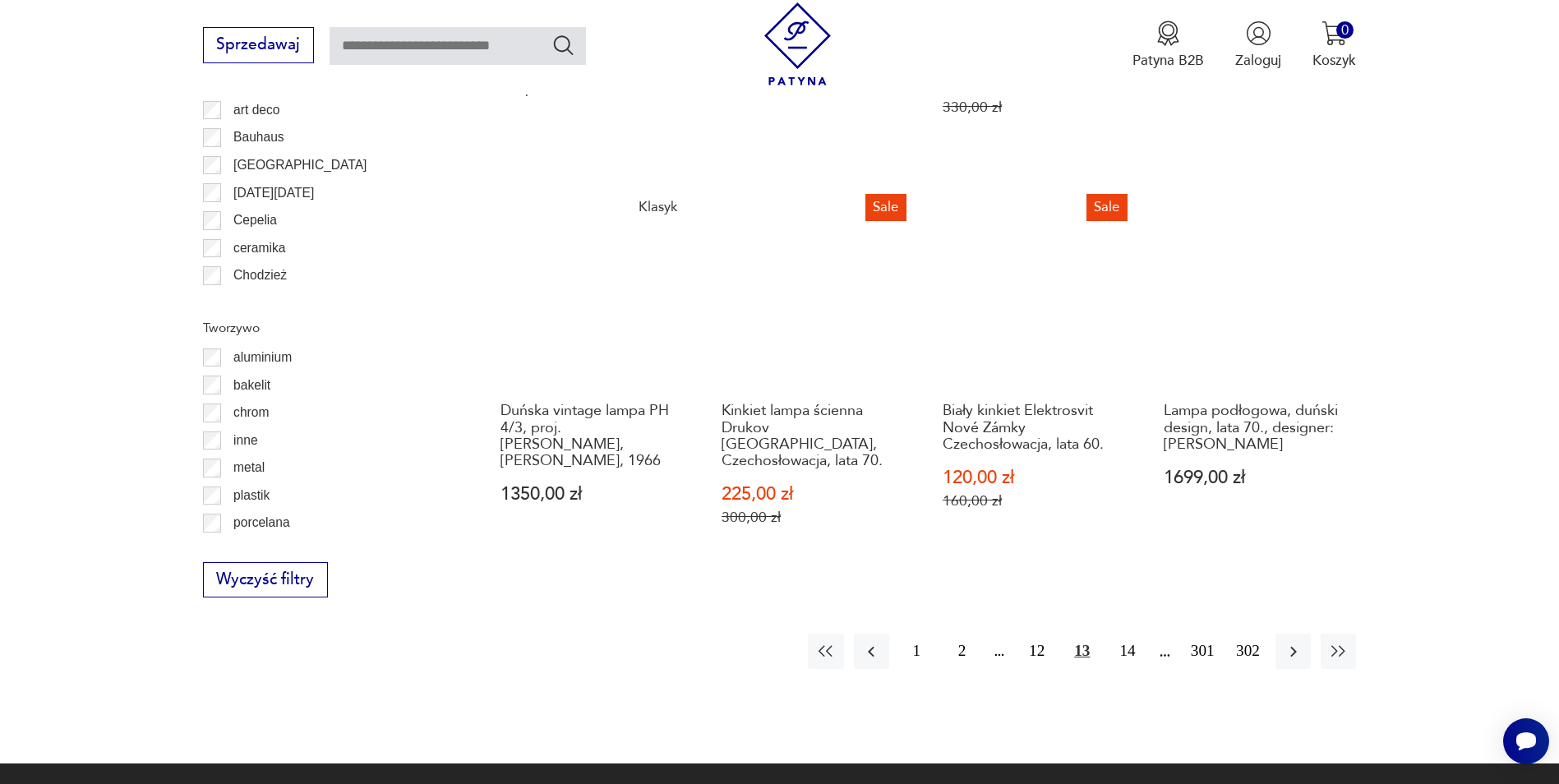
scroll to position [2049, 0]
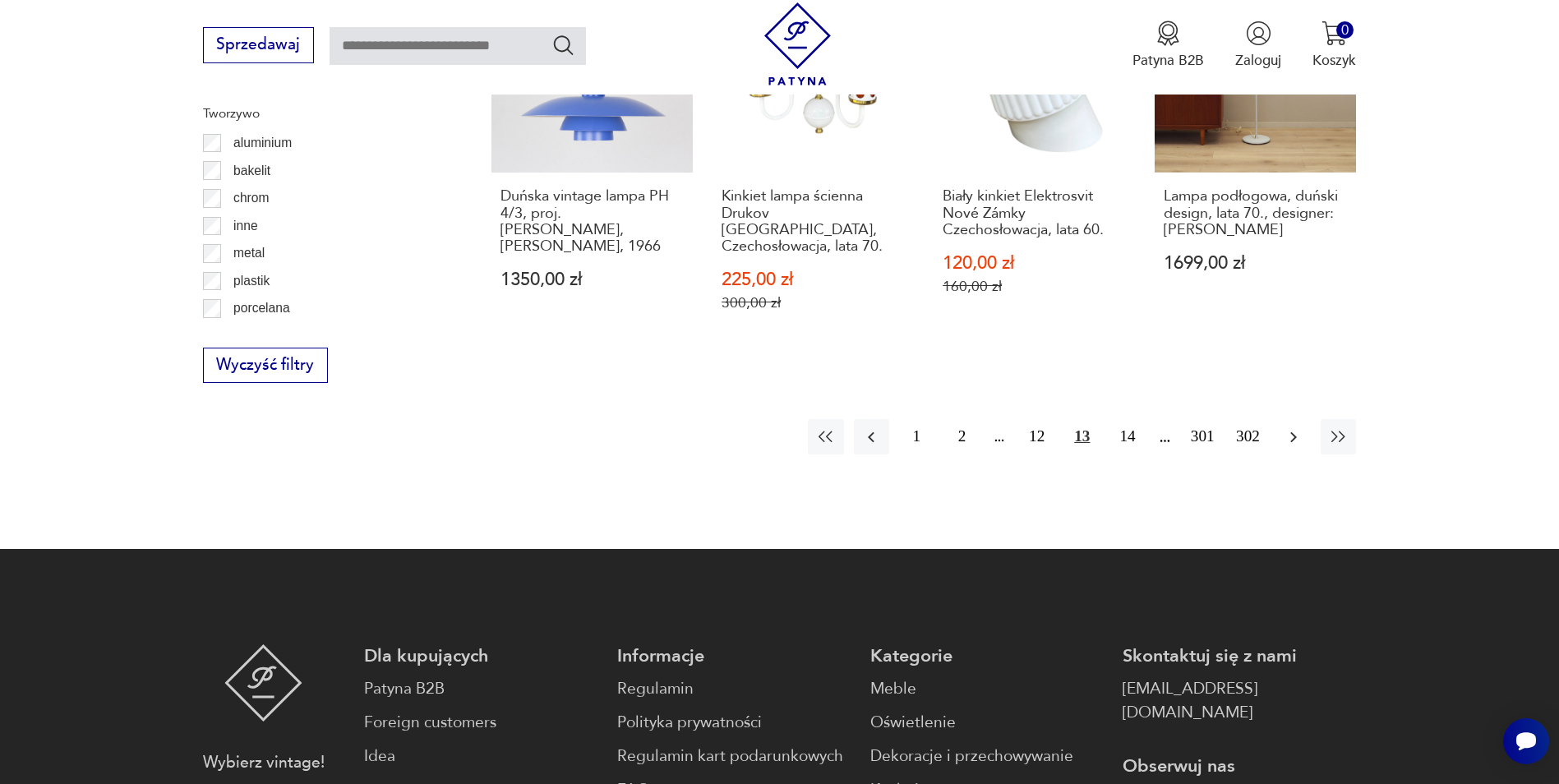
click at [1296, 427] on icon "button" at bounding box center [1293, 437] width 20 height 20
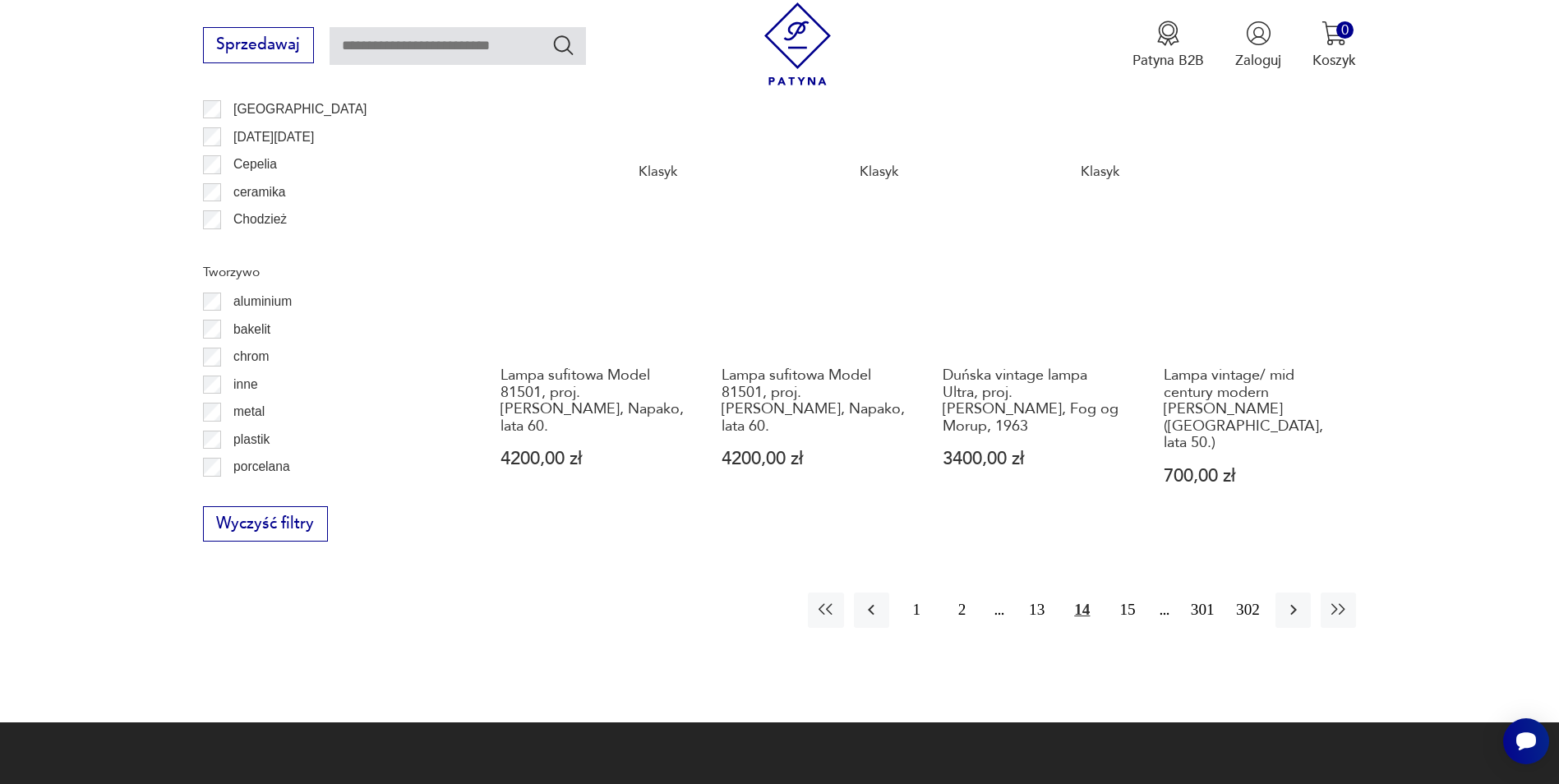
scroll to position [1967, 0]
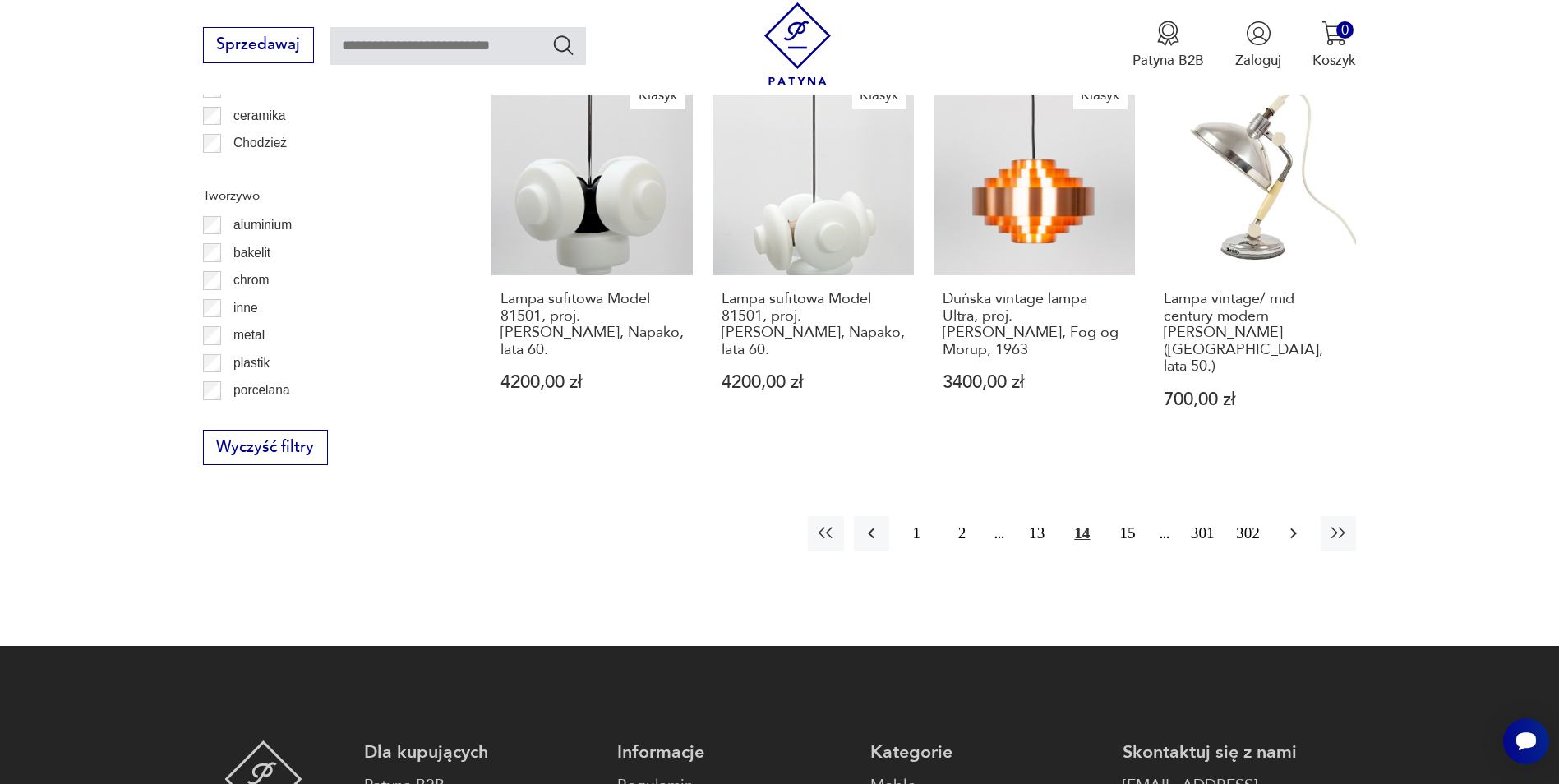
click at [1293, 528] on icon "button" at bounding box center [1293, 533] width 7 height 10
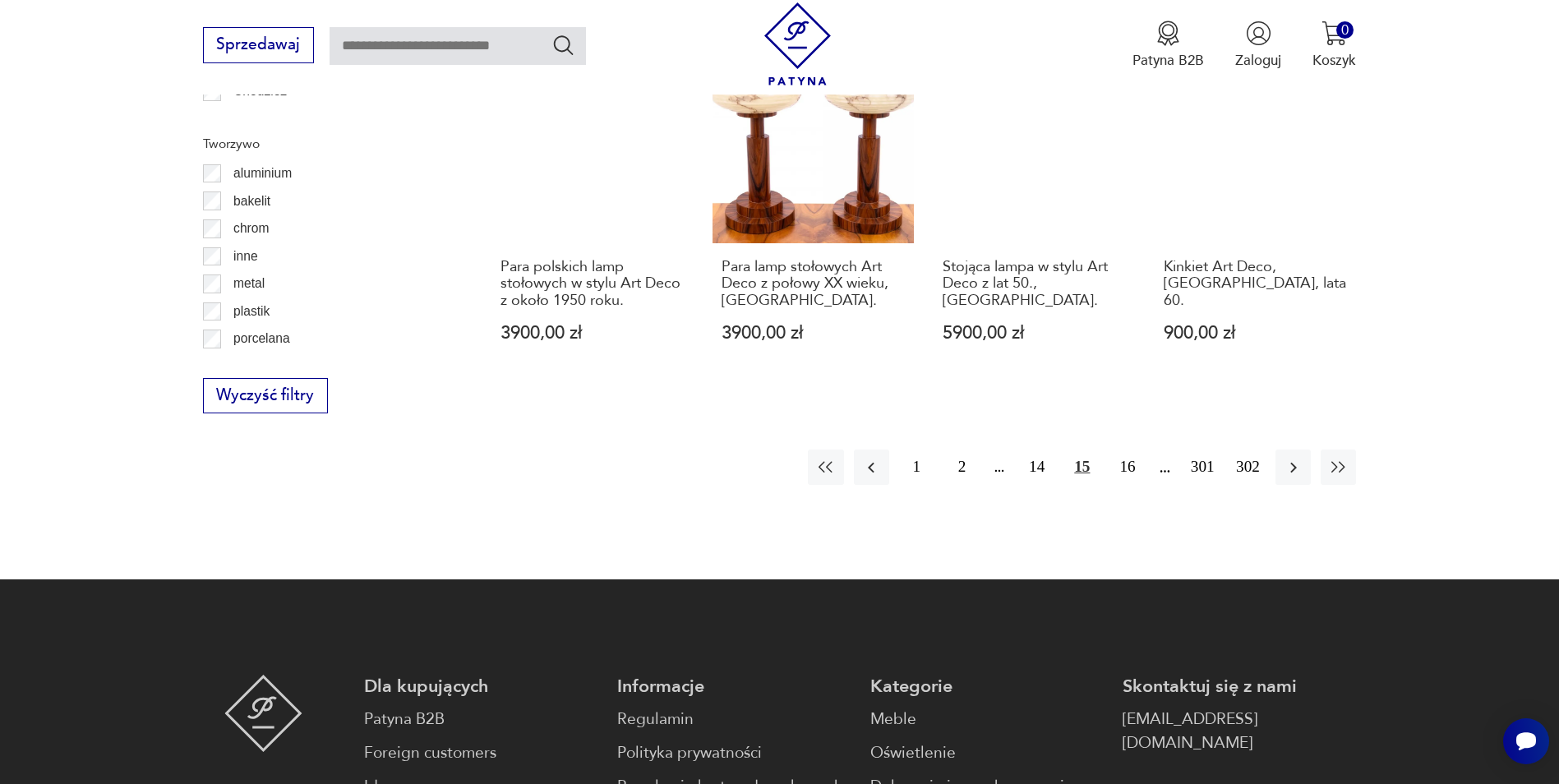
scroll to position [2049, 0]
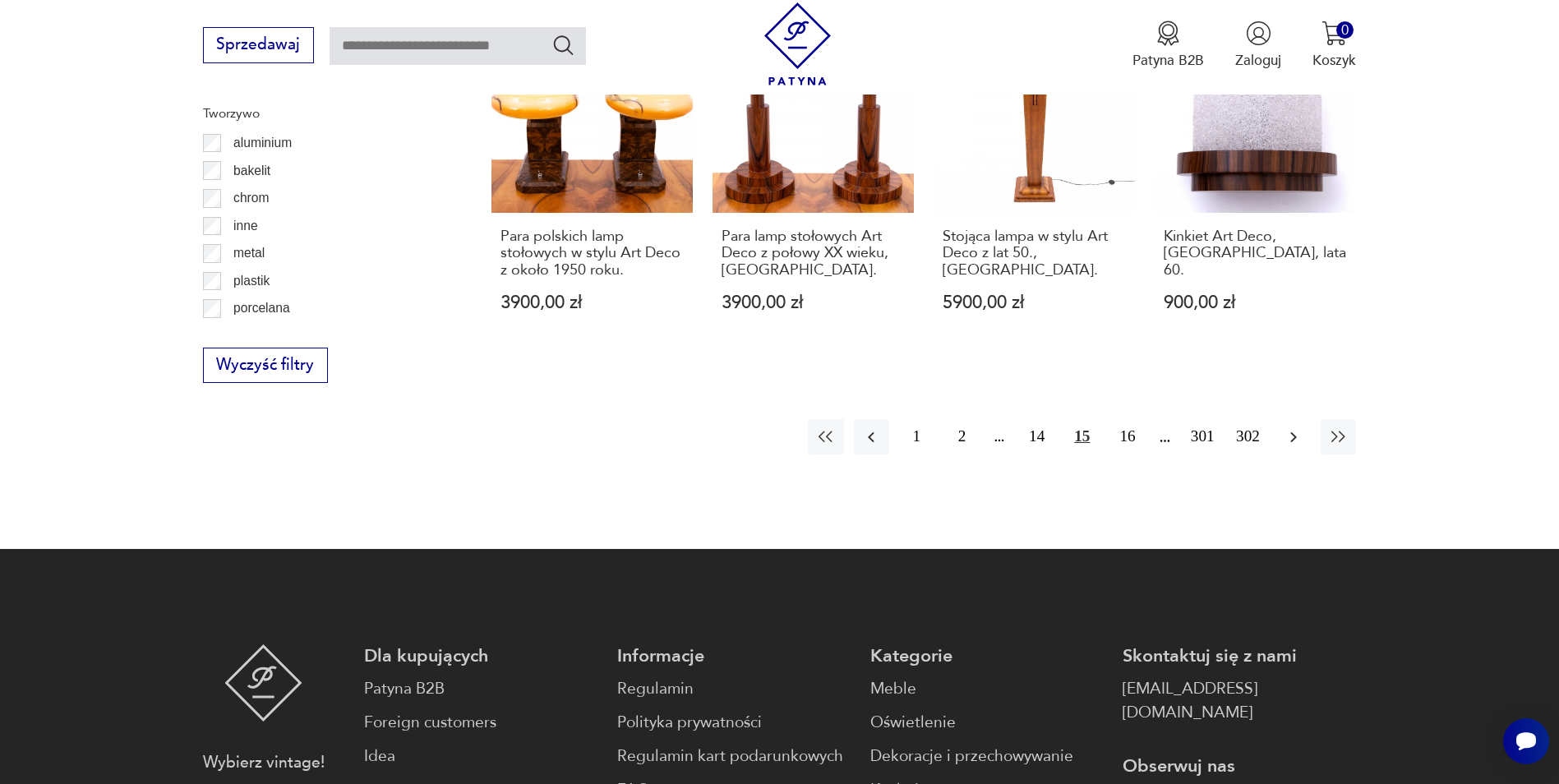
click at [1295, 431] on icon "button" at bounding box center [1293, 436] width 7 height 10
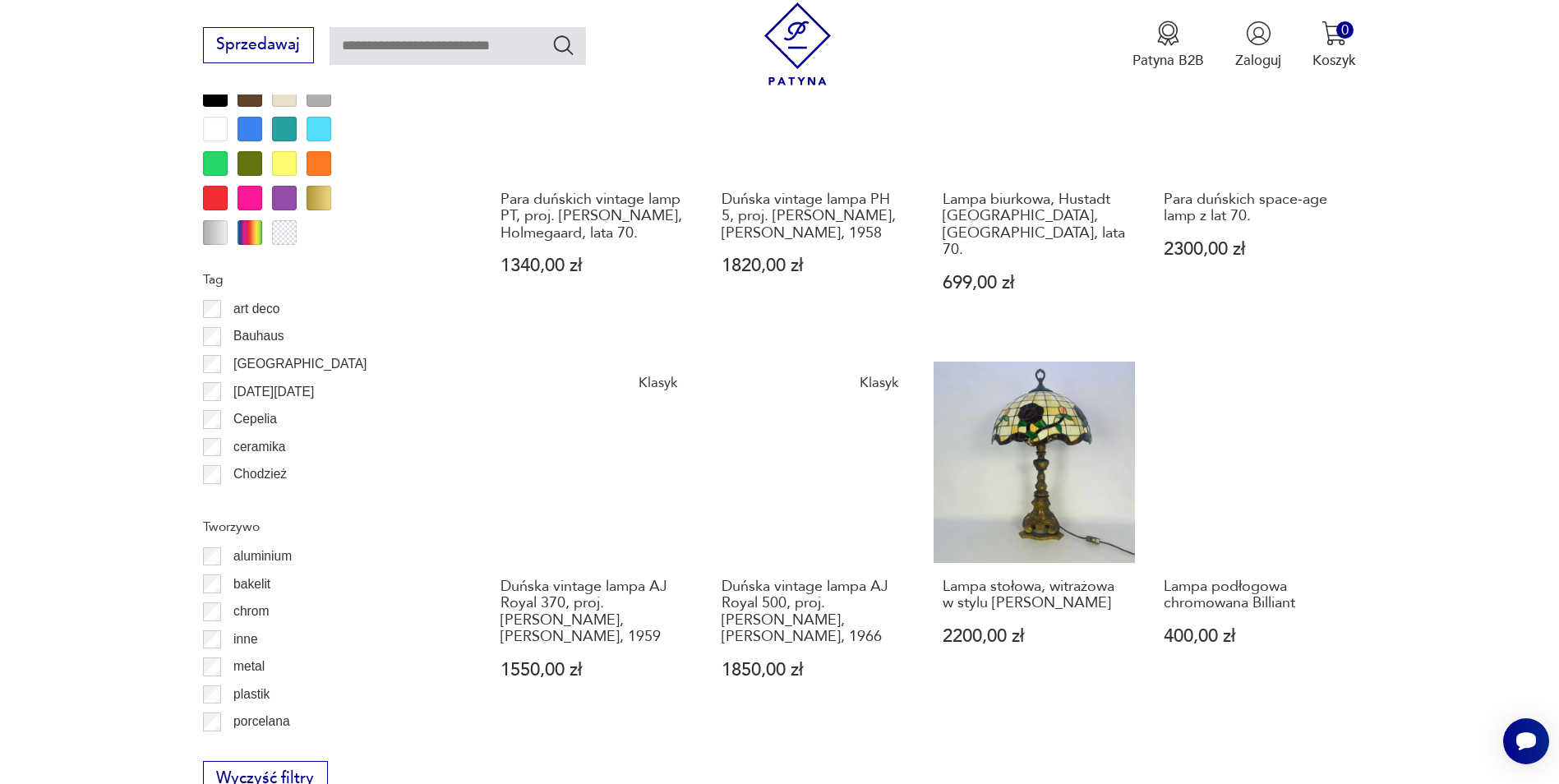
scroll to position [1803, 0]
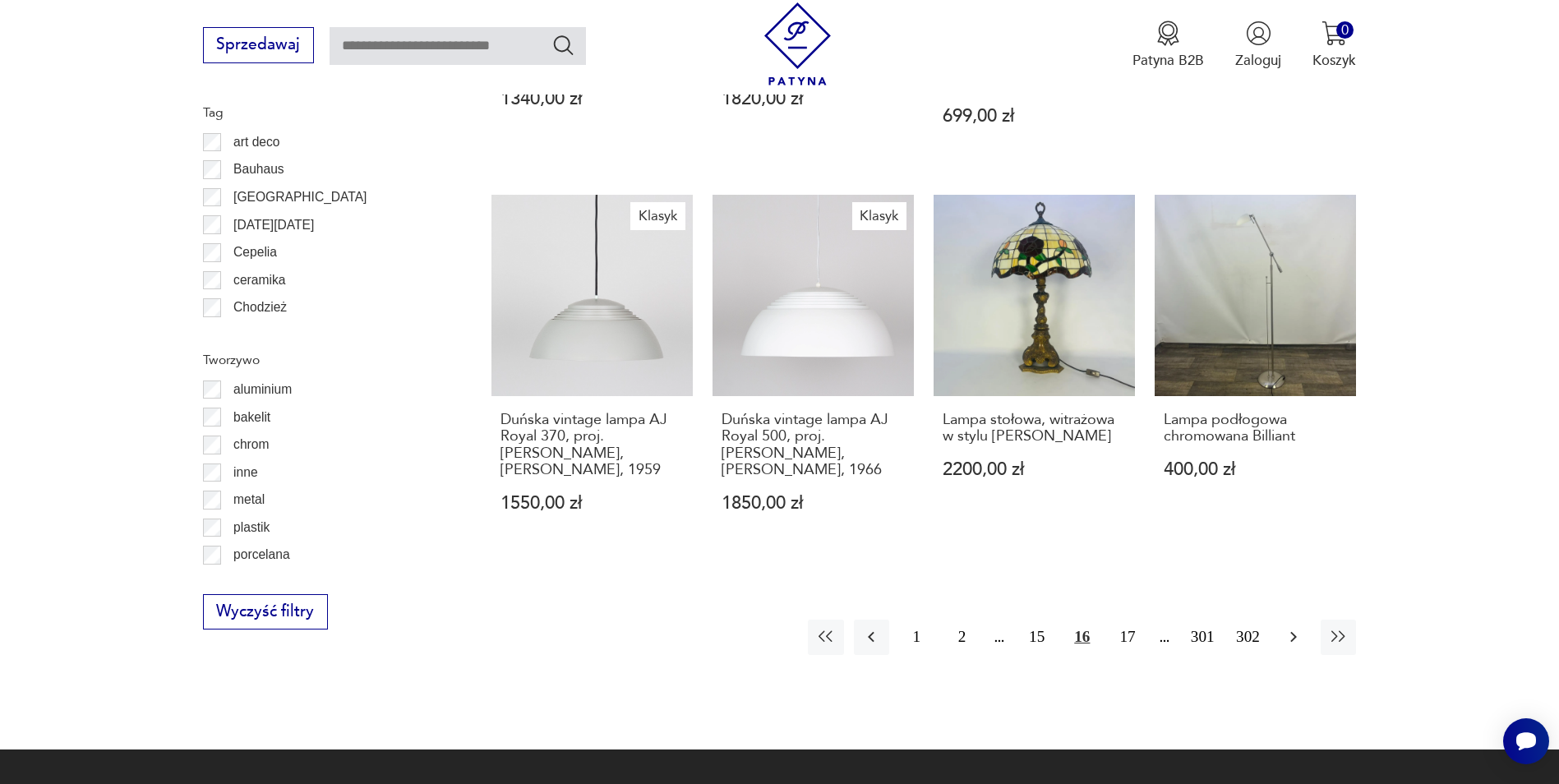
click at [1293, 632] on icon "button" at bounding box center [1293, 637] width 7 height 10
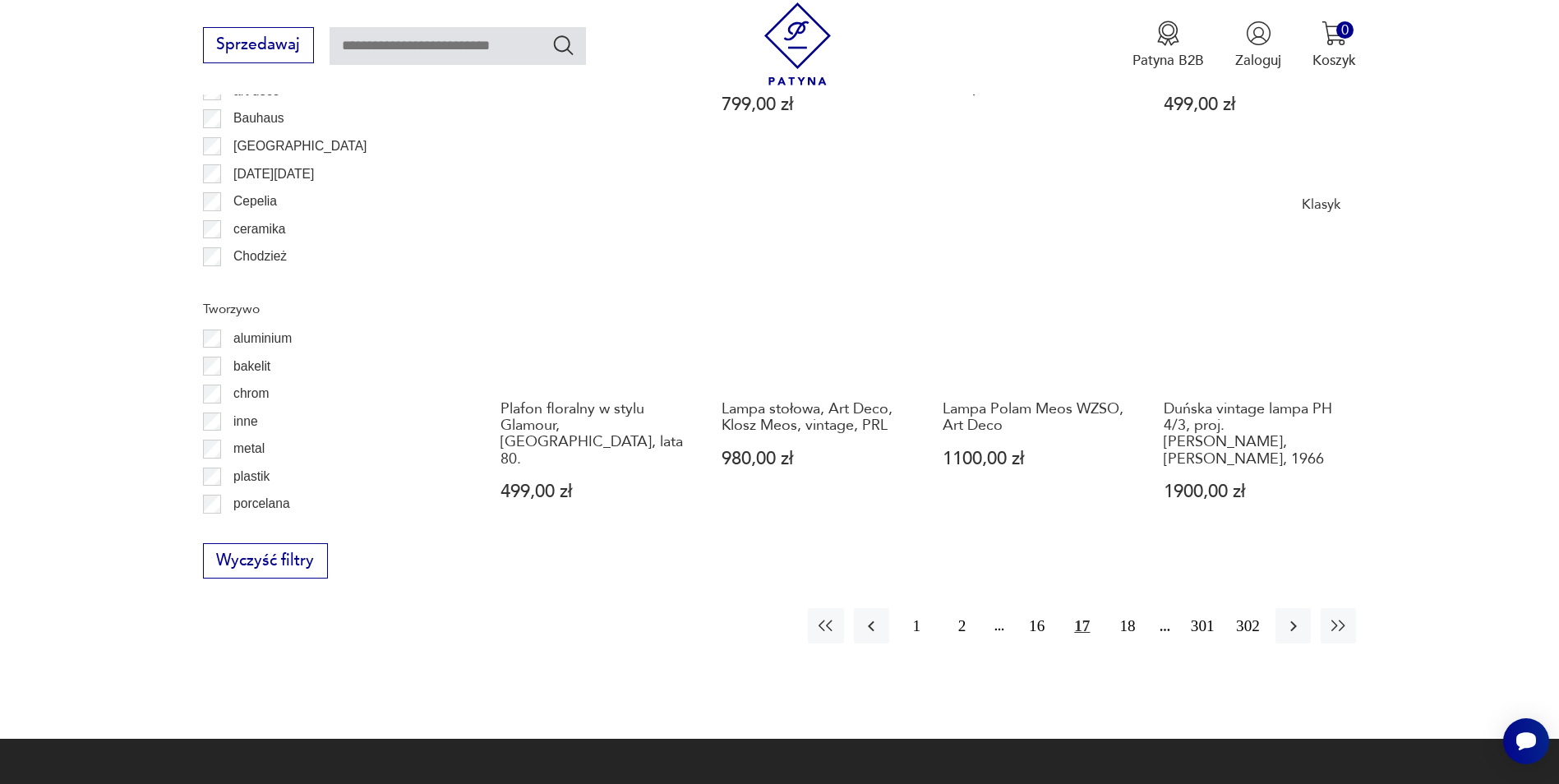
scroll to position [1885, 0]
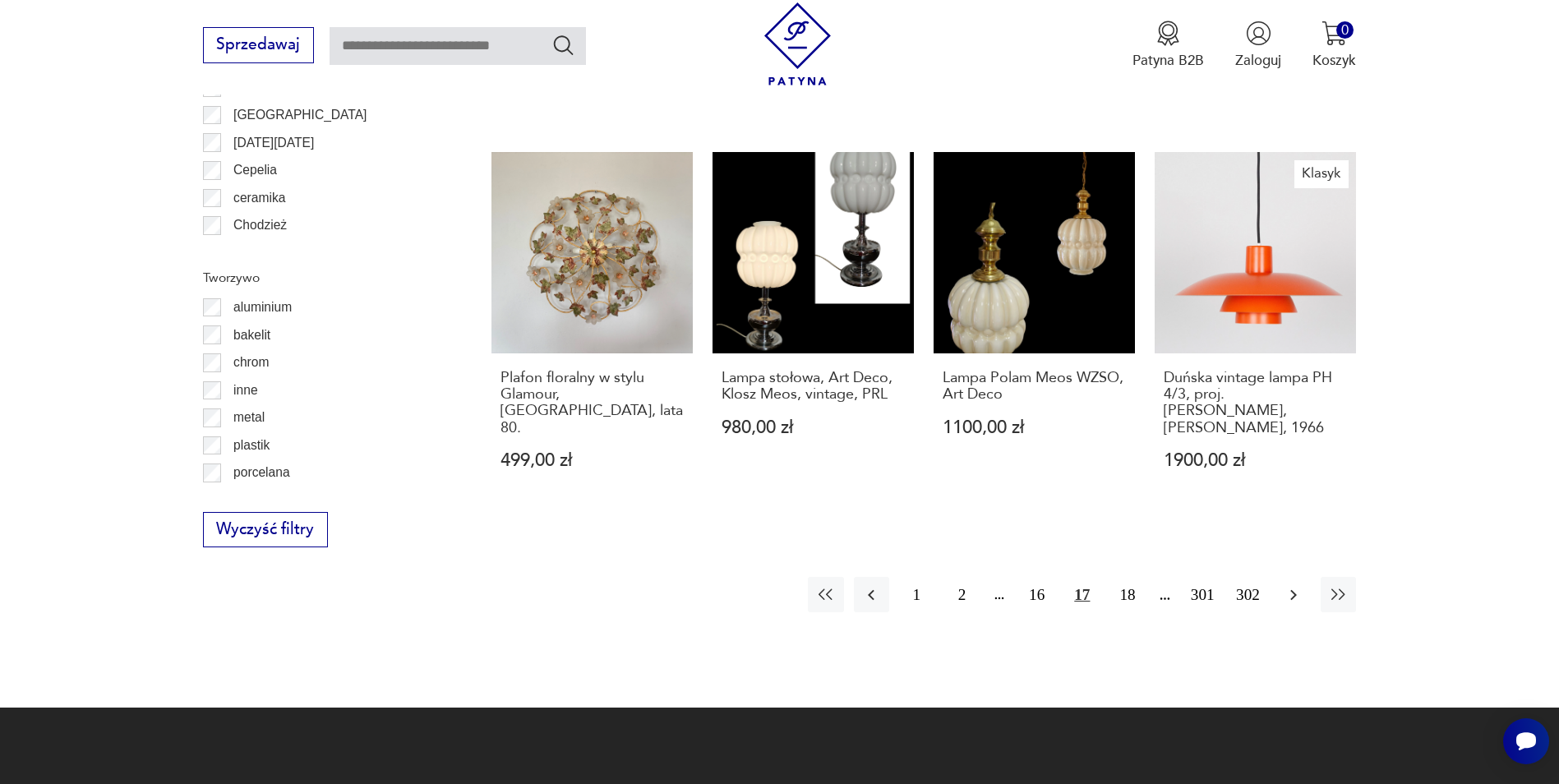
click at [1295, 585] on icon "button" at bounding box center [1293, 595] width 20 height 20
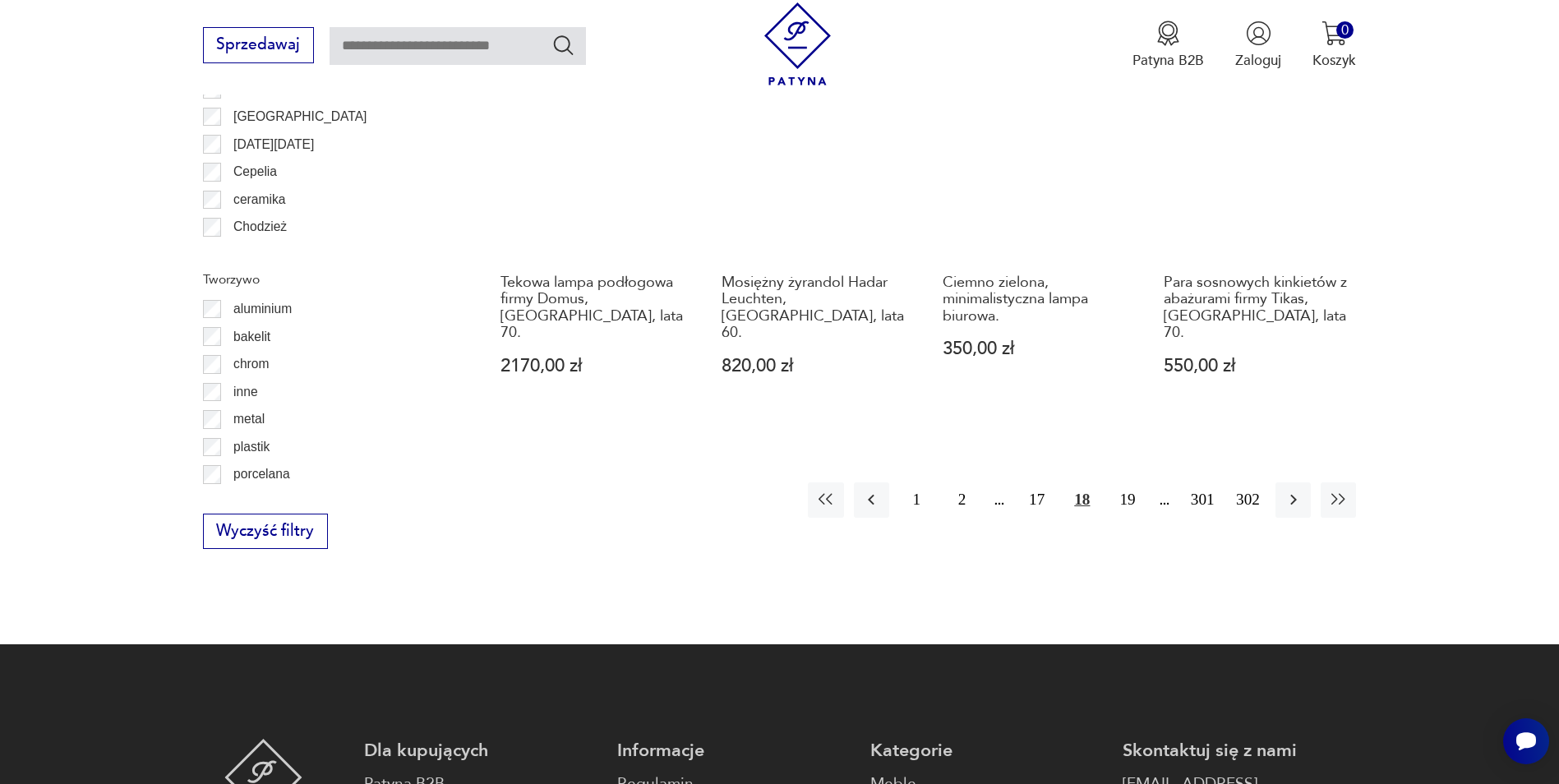
scroll to position [1885, 0]
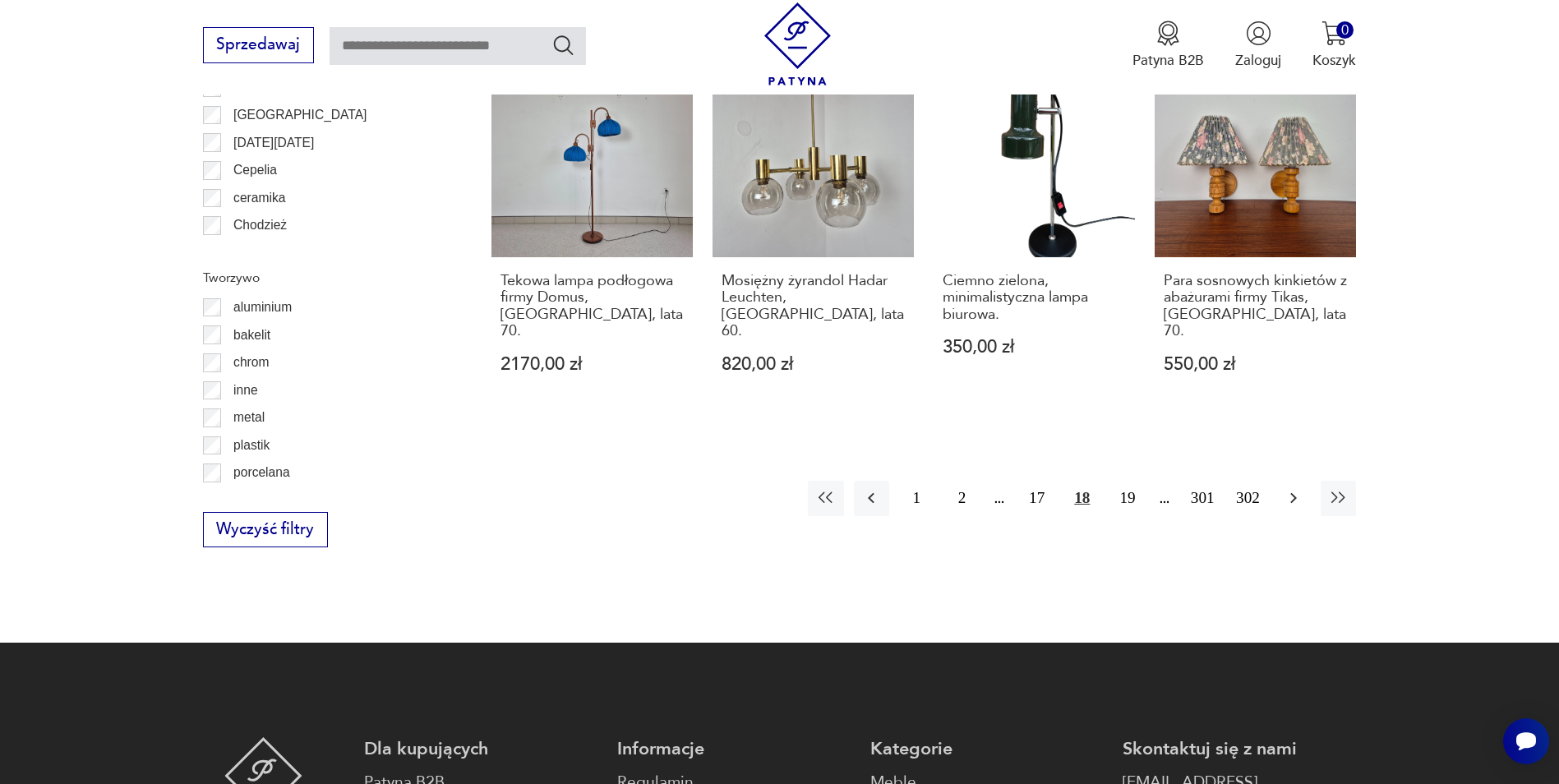
click at [1294, 488] on icon "button" at bounding box center [1293, 498] width 20 height 20
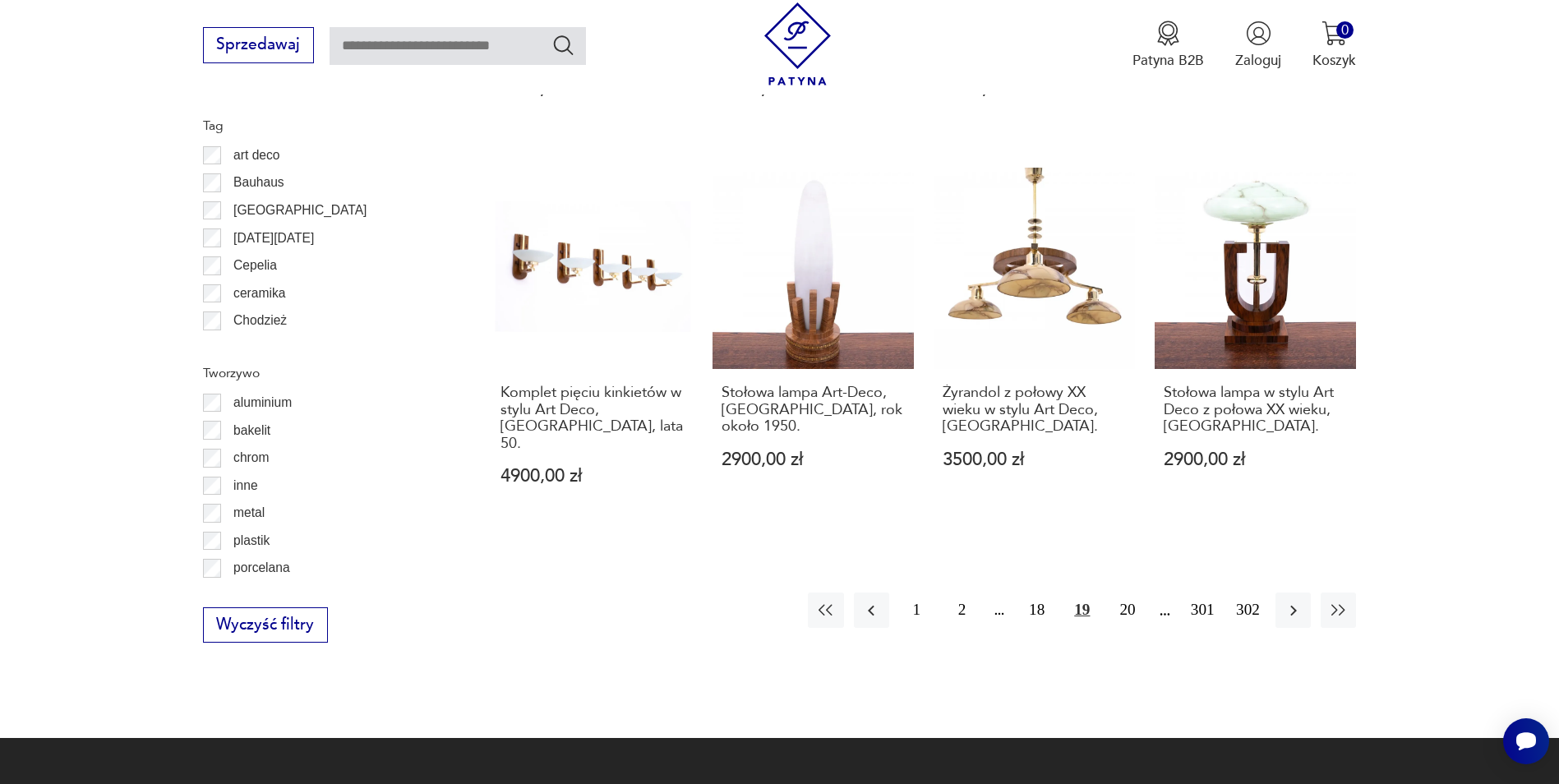
scroll to position [1885, 0]
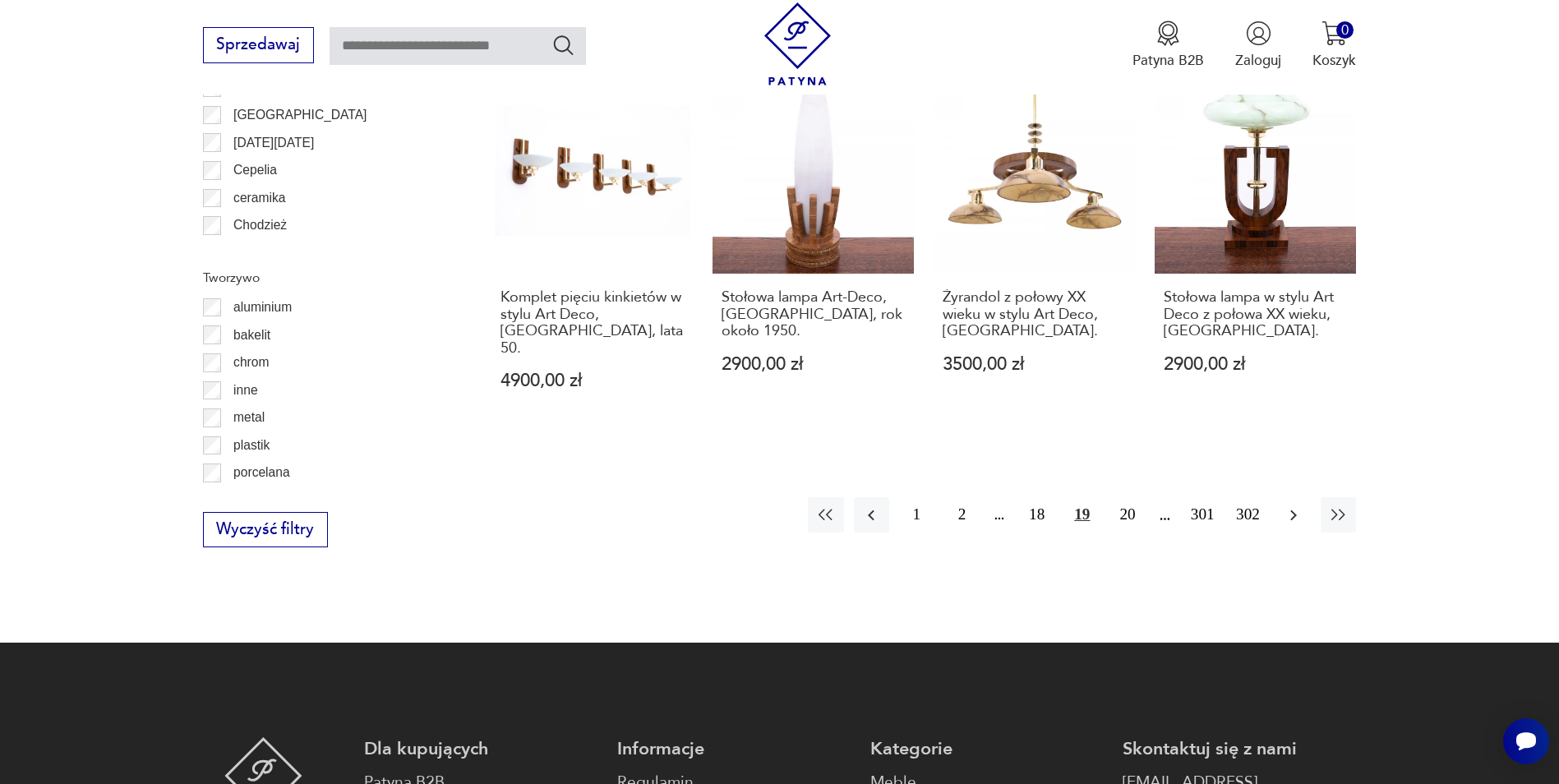
click at [1294, 505] on icon "button" at bounding box center [1293, 515] width 20 height 20
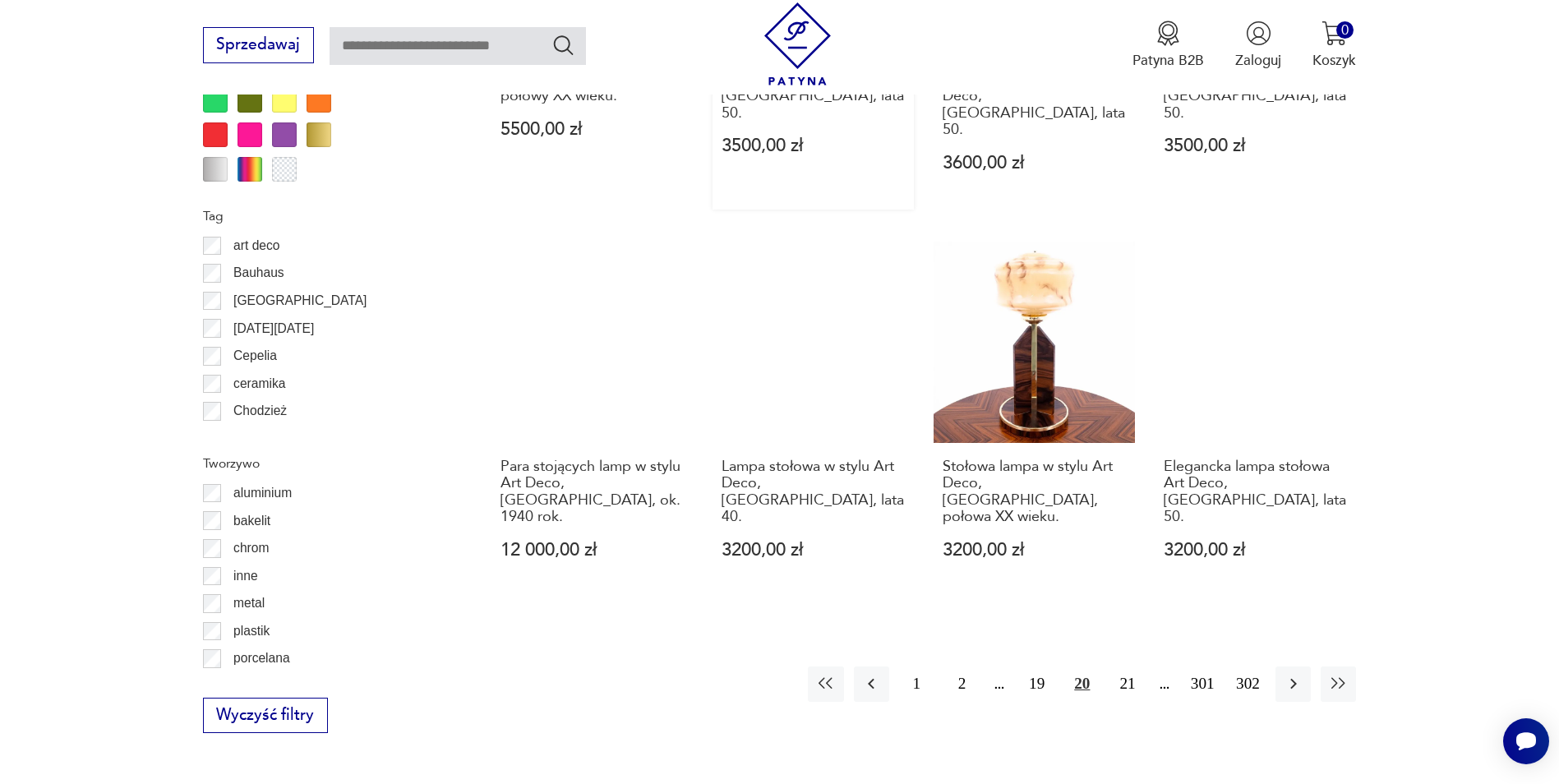
scroll to position [1720, 0]
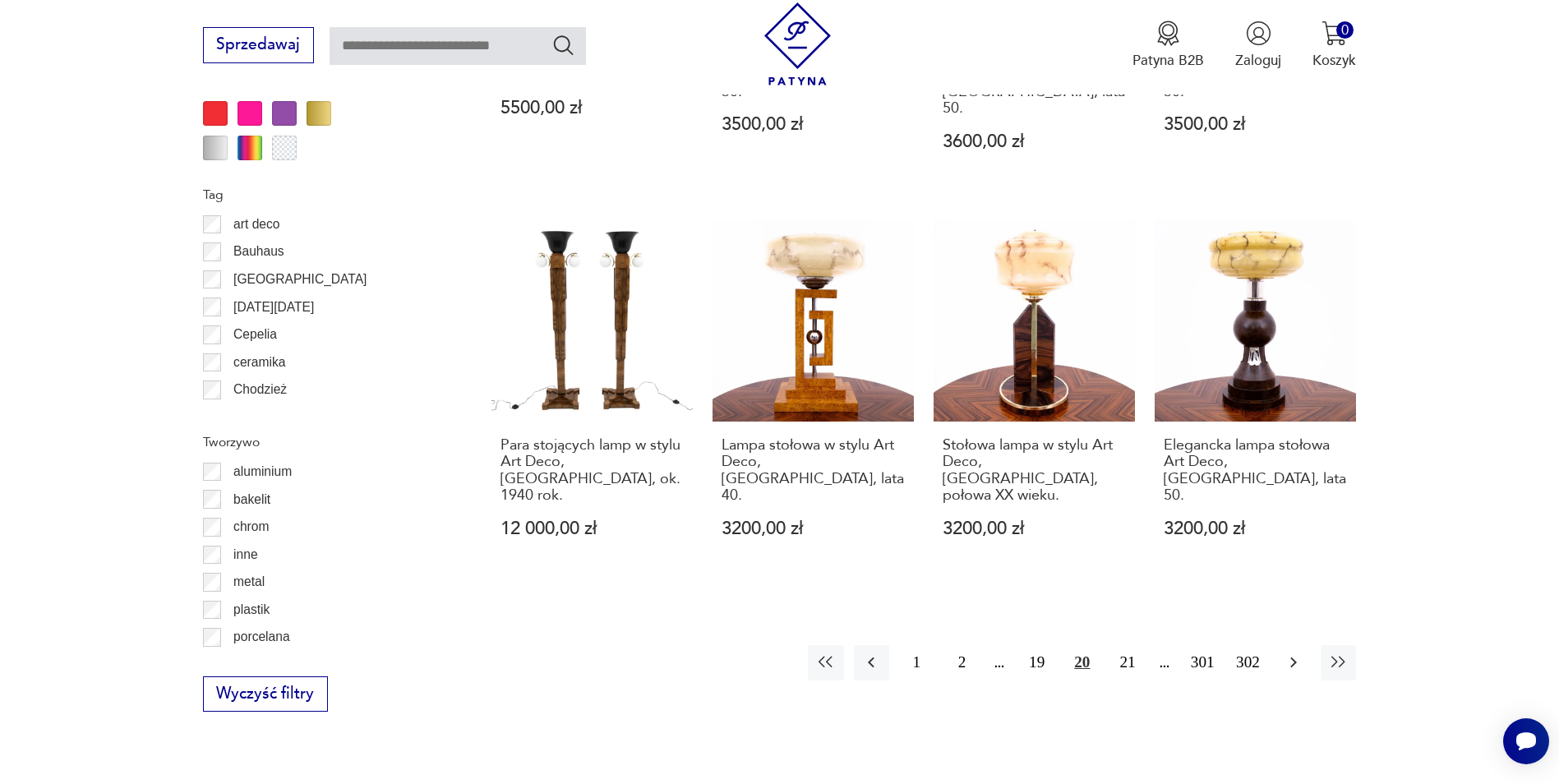
click at [1295, 657] on icon "button" at bounding box center [1293, 662] width 7 height 10
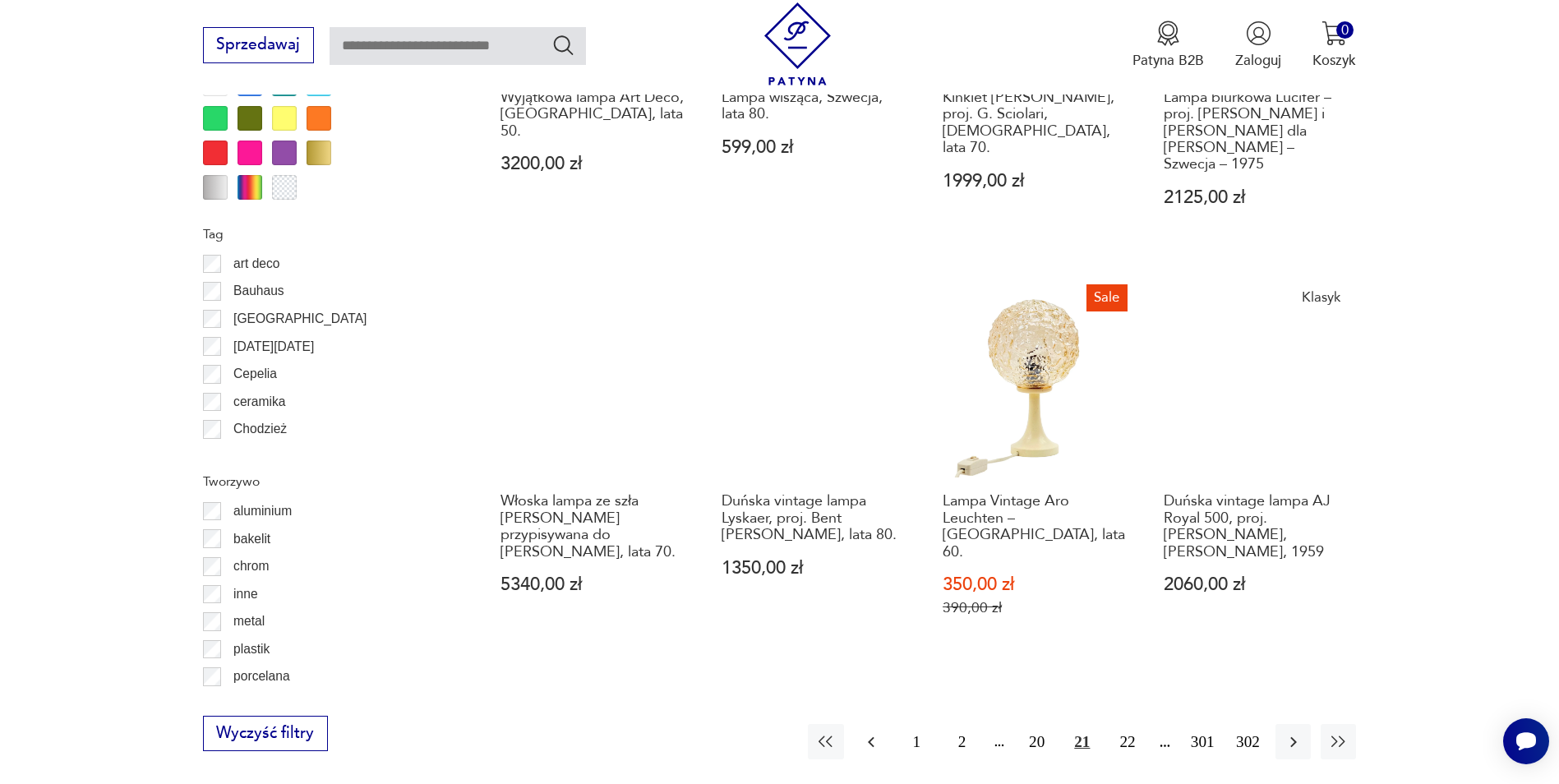
scroll to position [1803, 0]
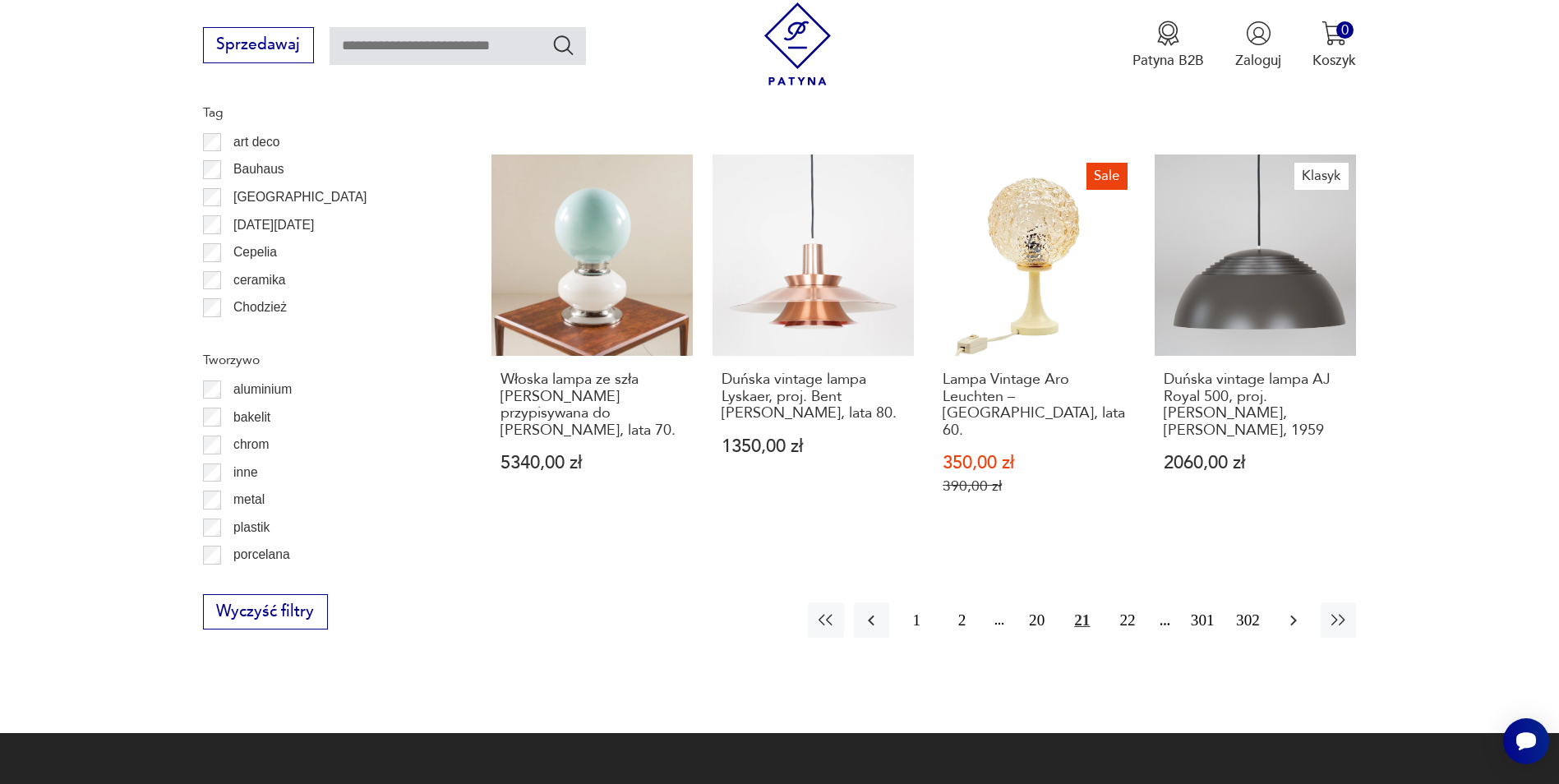
click at [1291, 611] on icon "button" at bounding box center [1293, 620] width 20 height 20
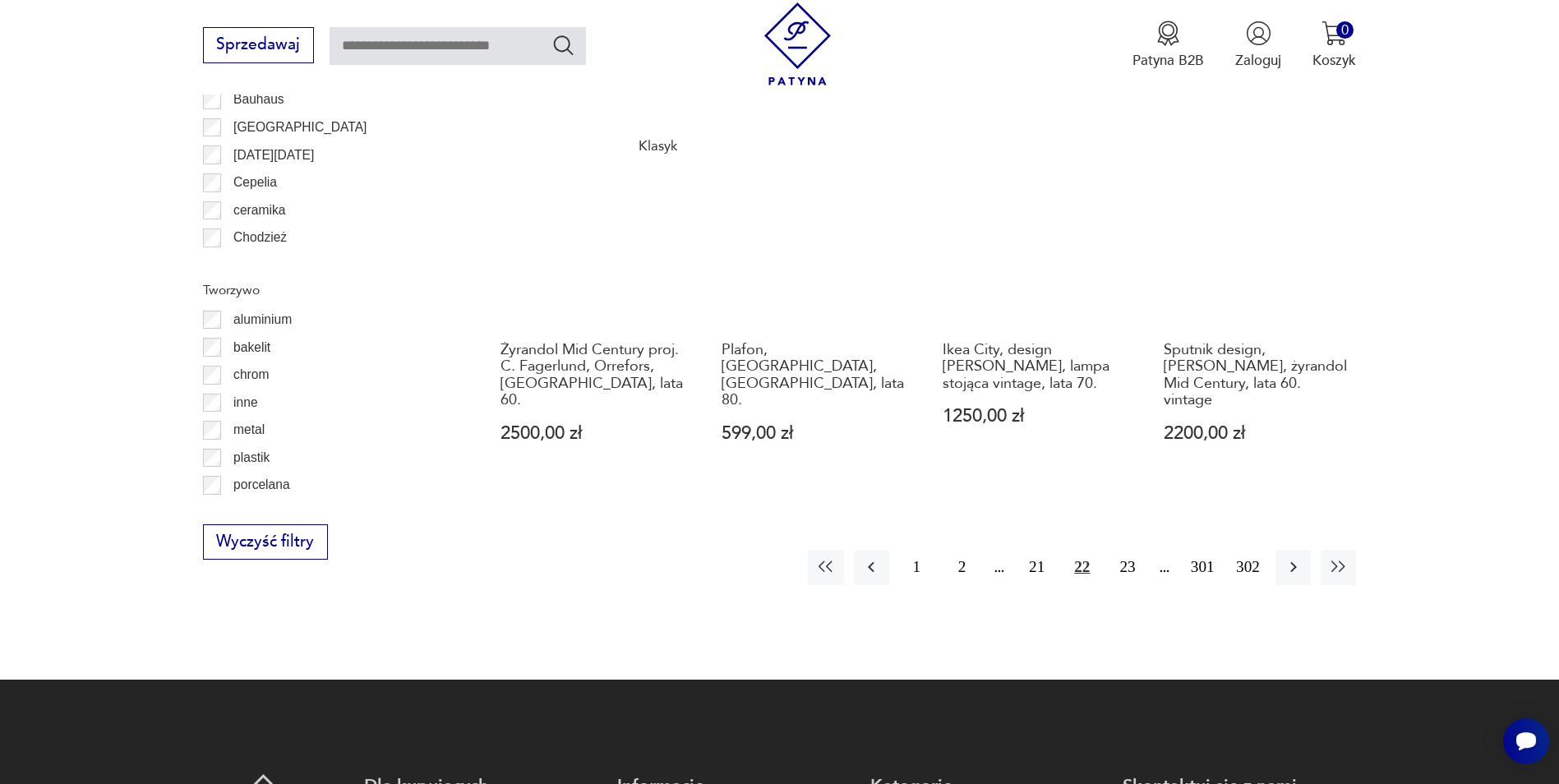
scroll to position [1885, 0]
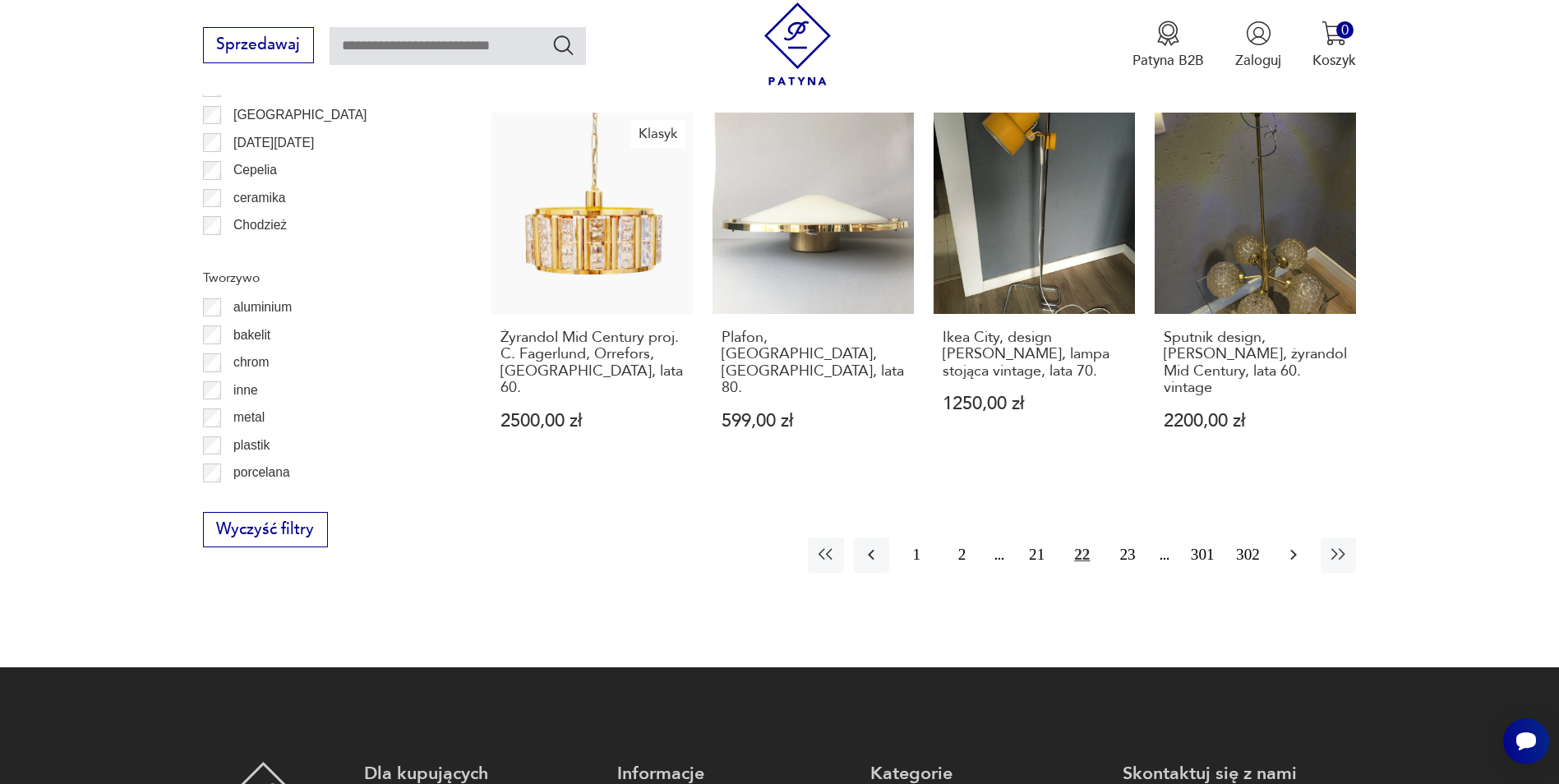
click at [1293, 545] on icon "button" at bounding box center [1293, 555] width 20 height 20
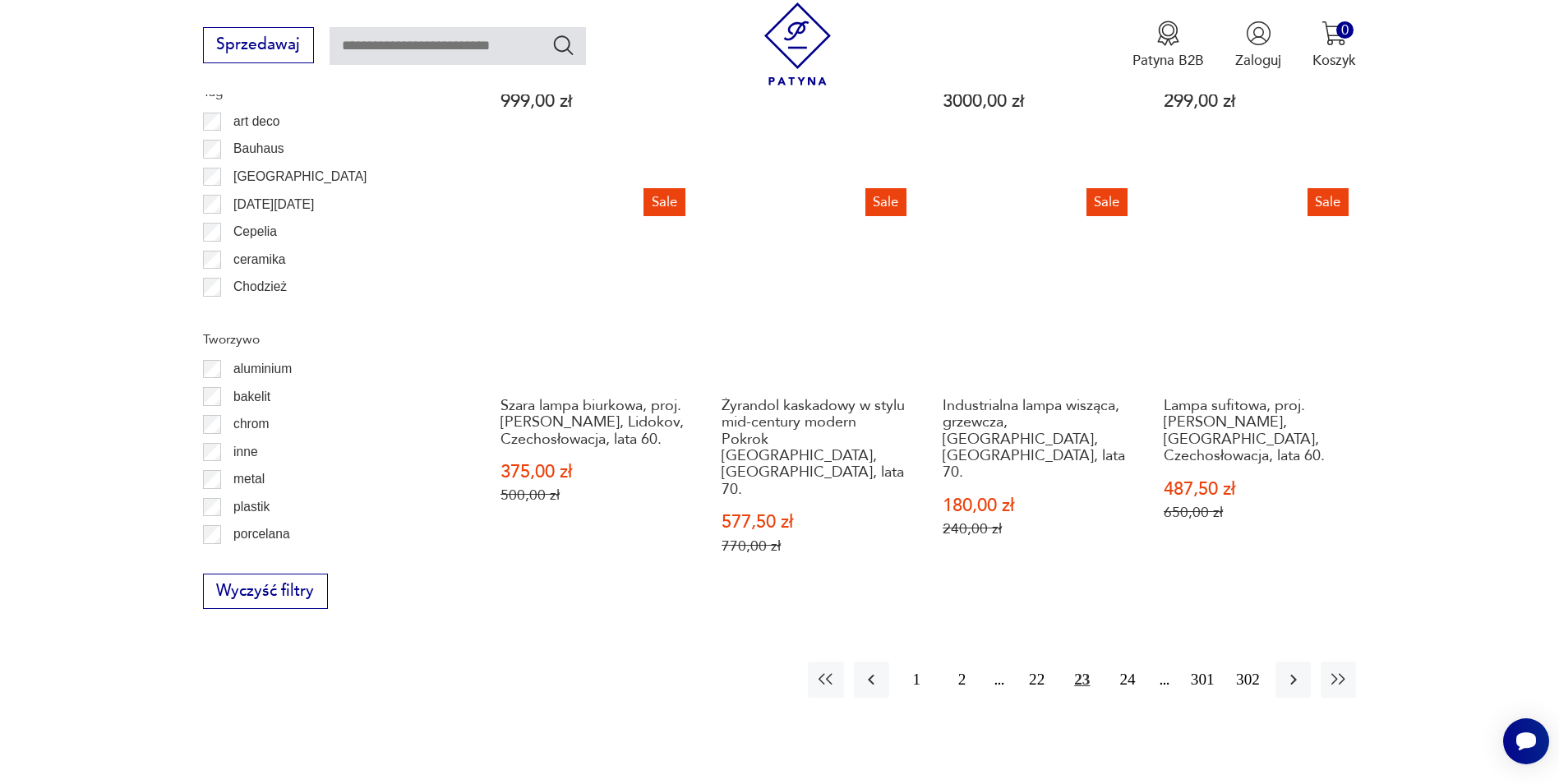
scroll to position [1885, 0]
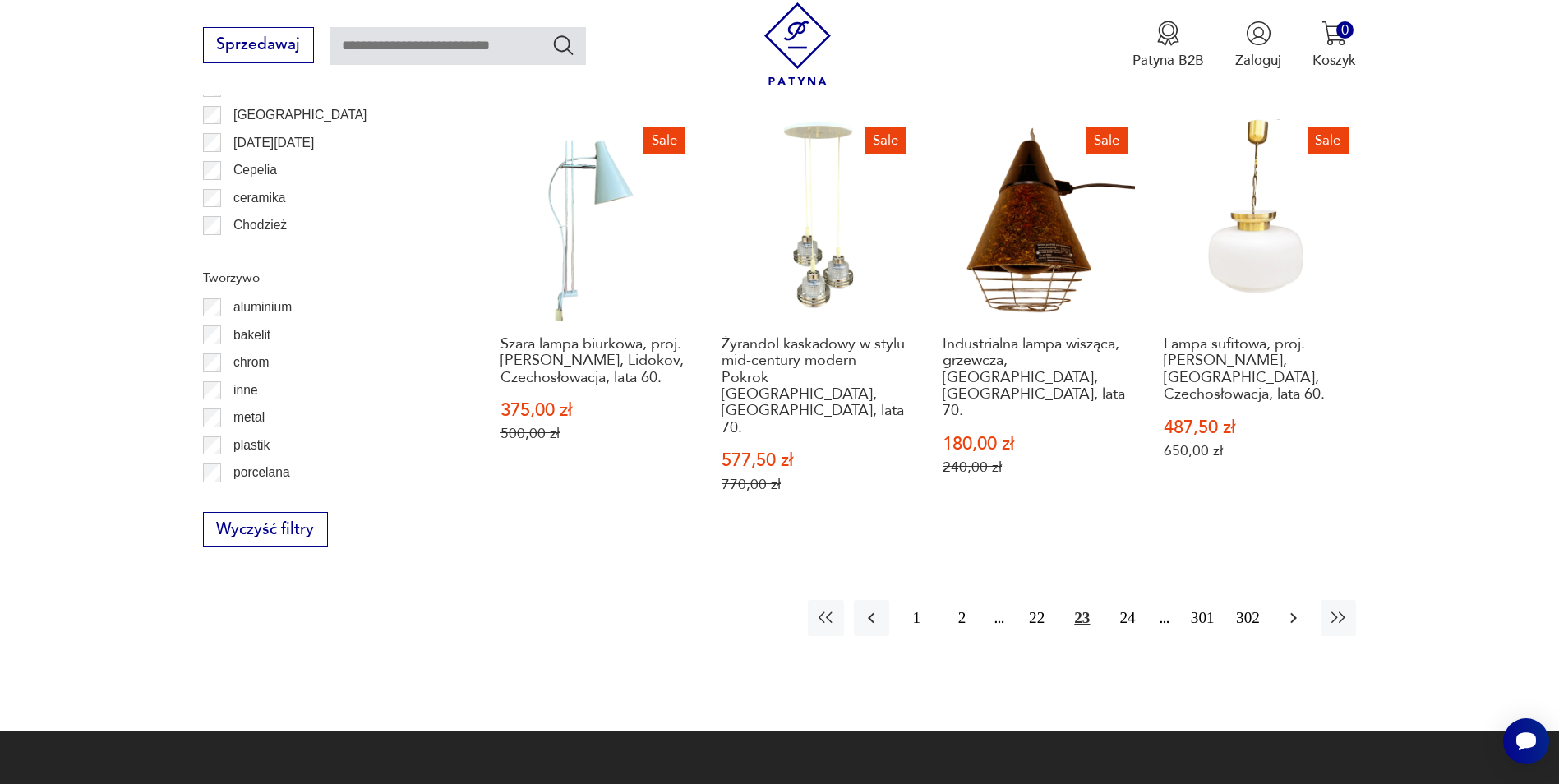
click at [1299, 608] on icon "button" at bounding box center [1293, 617] width 20 height 20
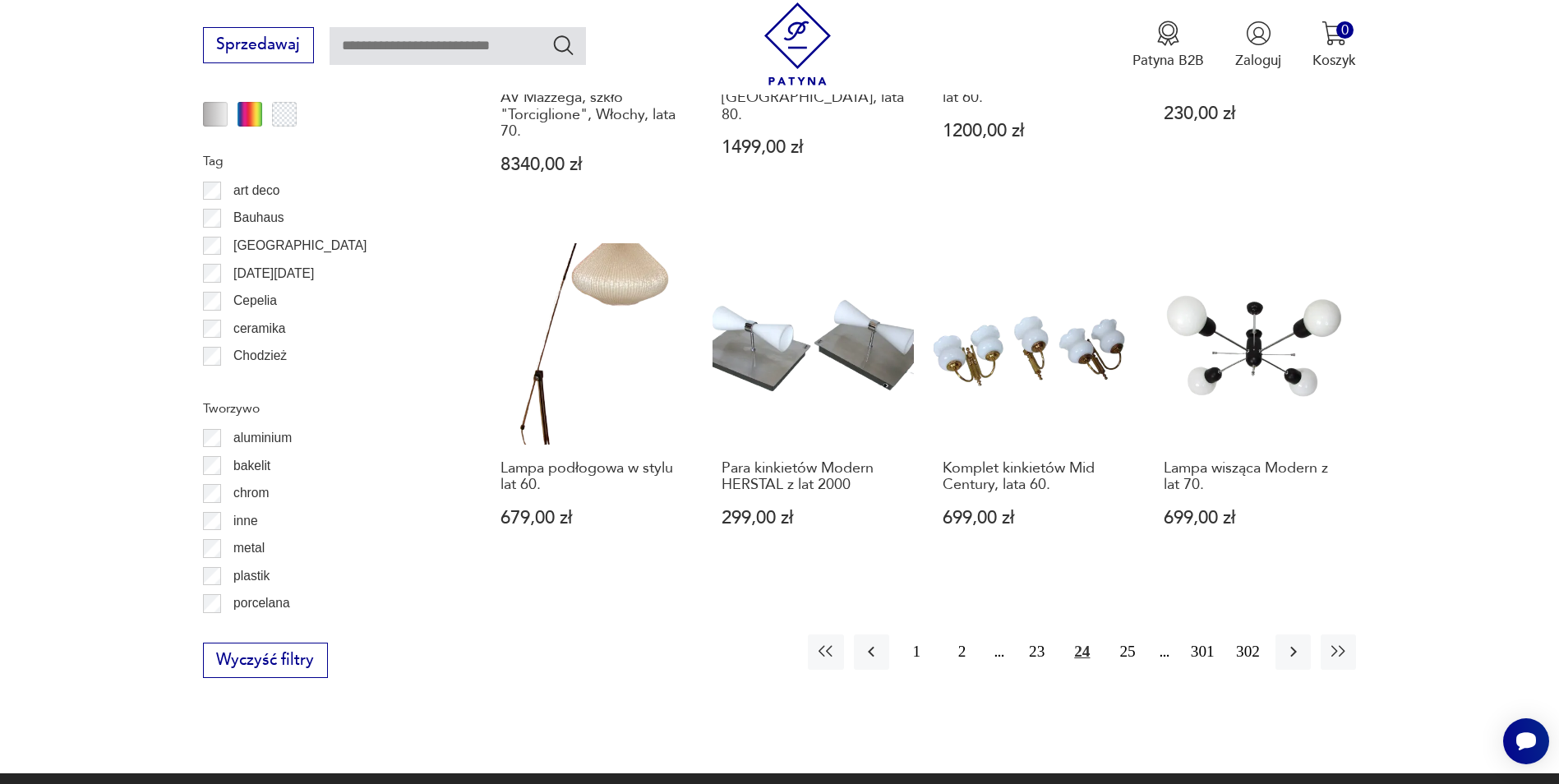
scroll to position [1803, 0]
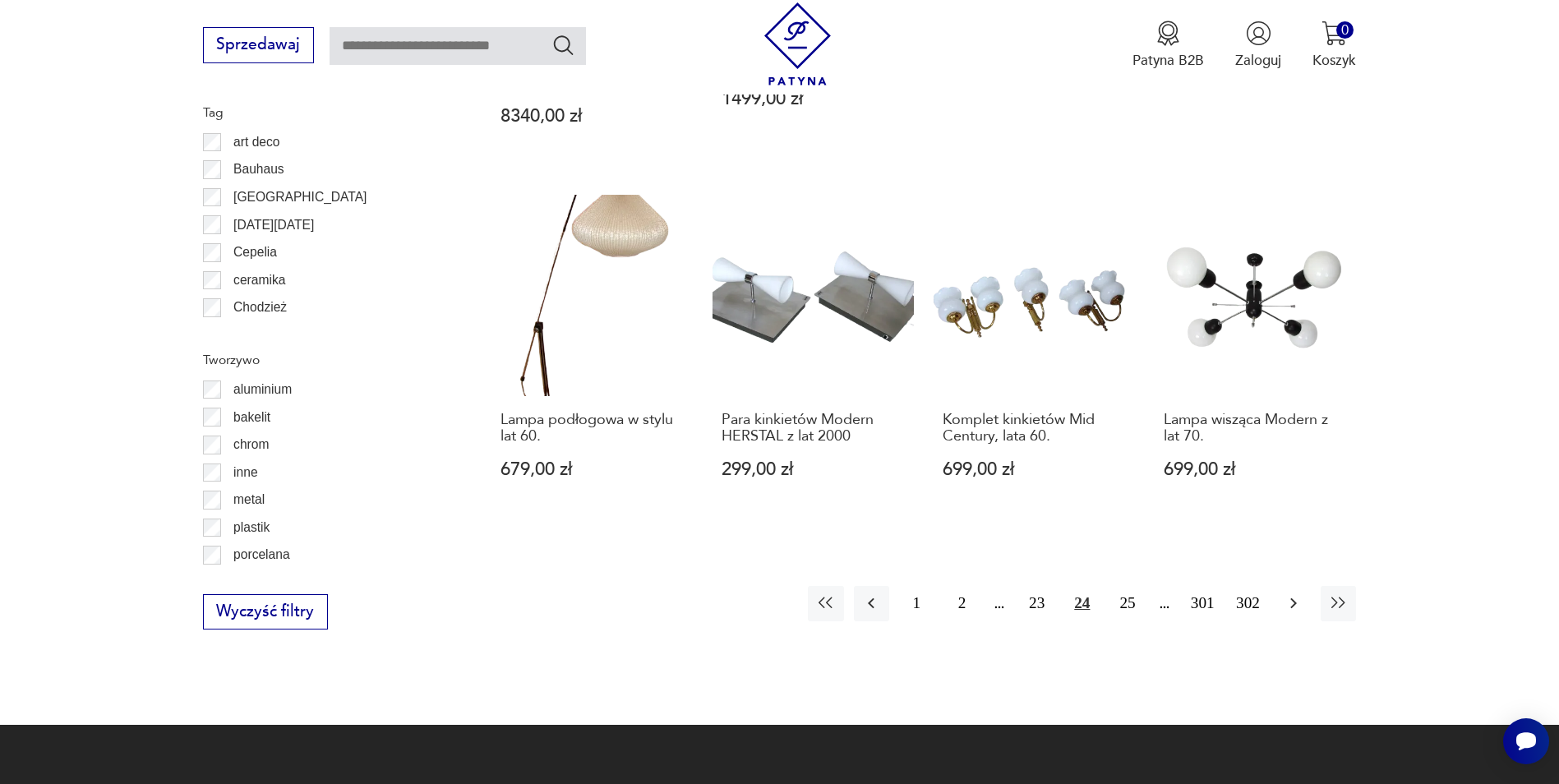
click at [1291, 593] on icon "button" at bounding box center [1293, 602] width 20 height 20
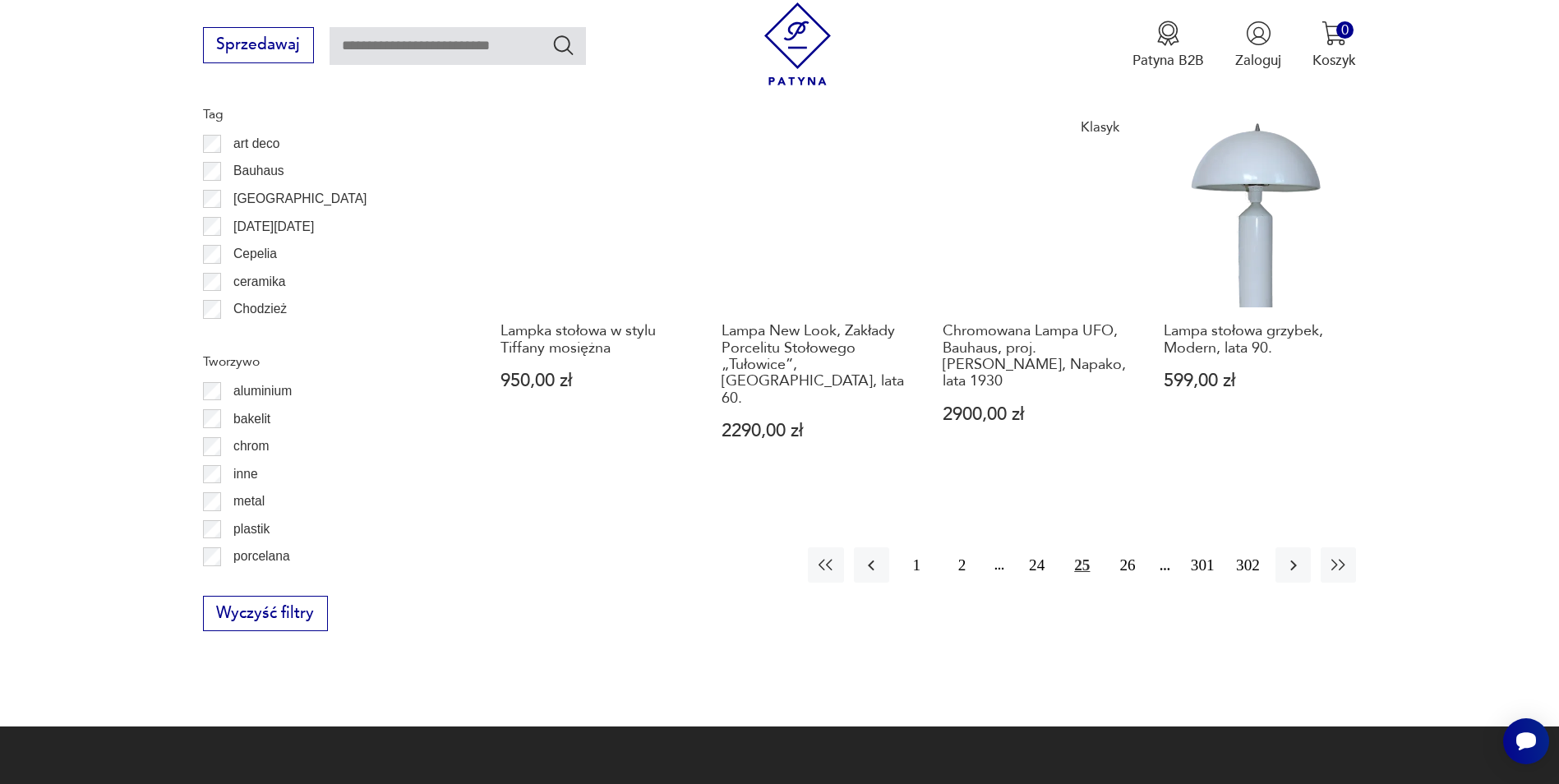
scroll to position [1803, 0]
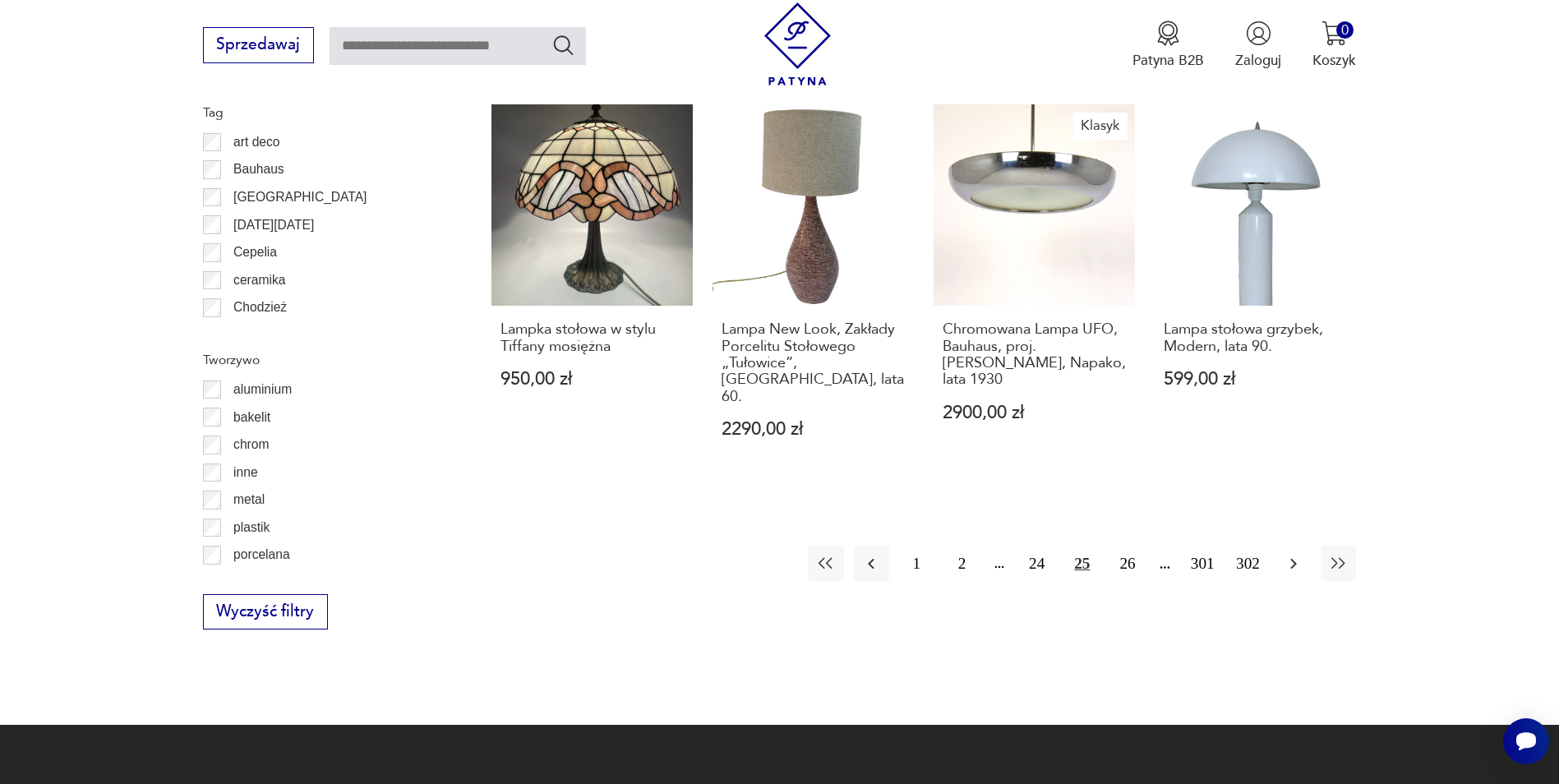
click at [1291, 554] on icon "button" at bounding box center [1293, 563] width 20 height 20
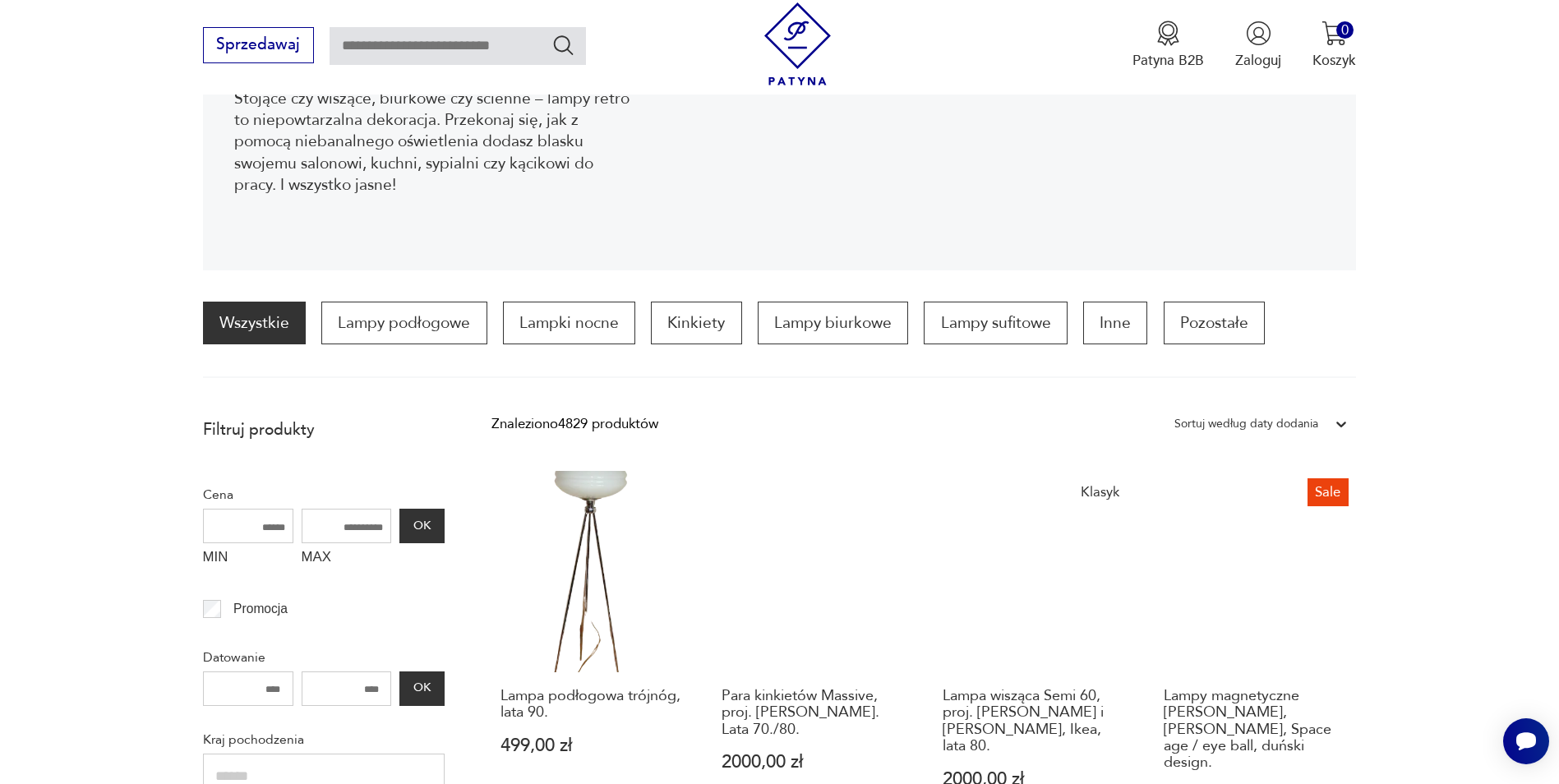
scroll to position [323, 0]
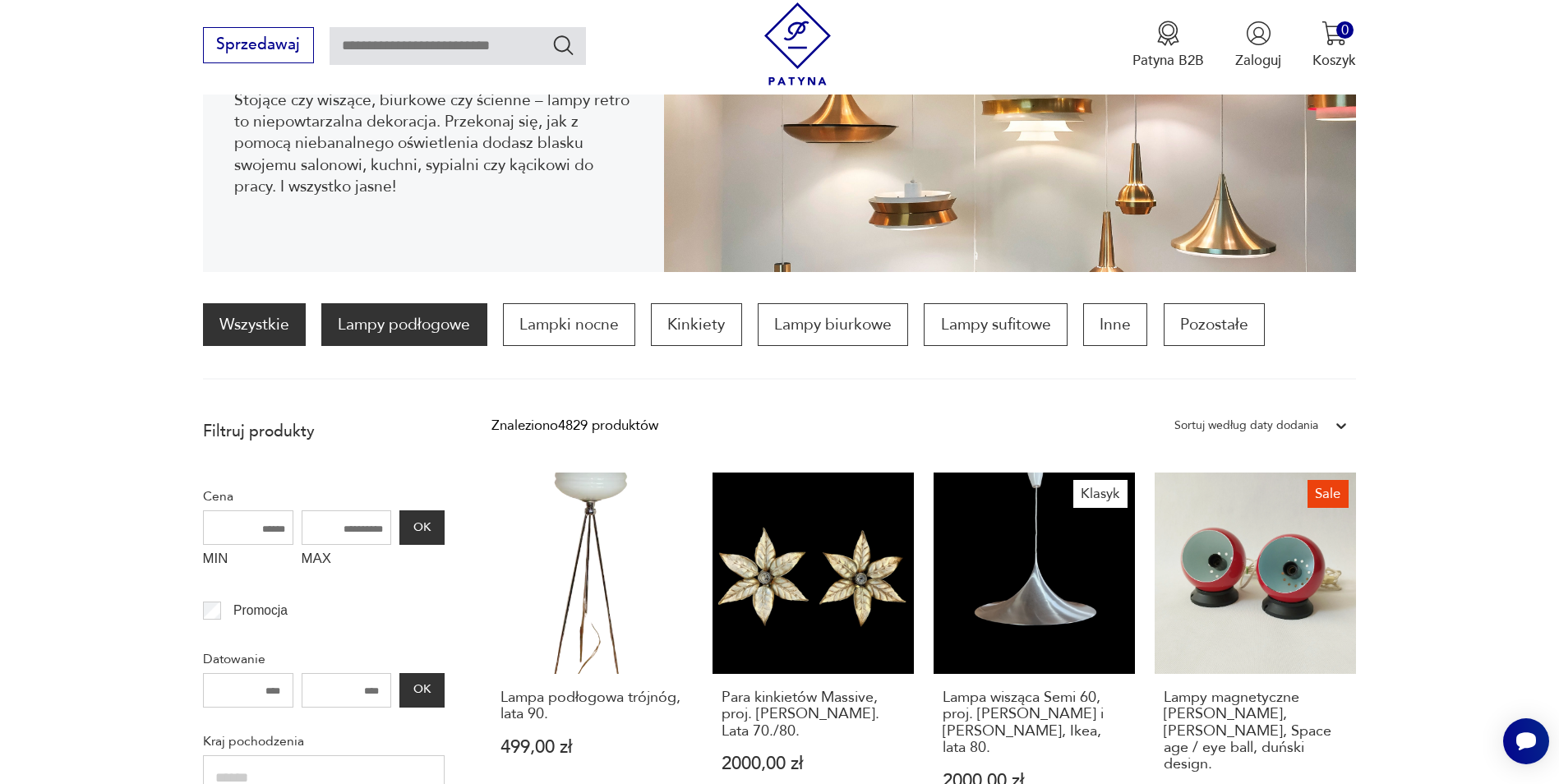
click at [386, 329] on p "Lampy podłogowe" at bounding box center [405, 324] width 166 height 43
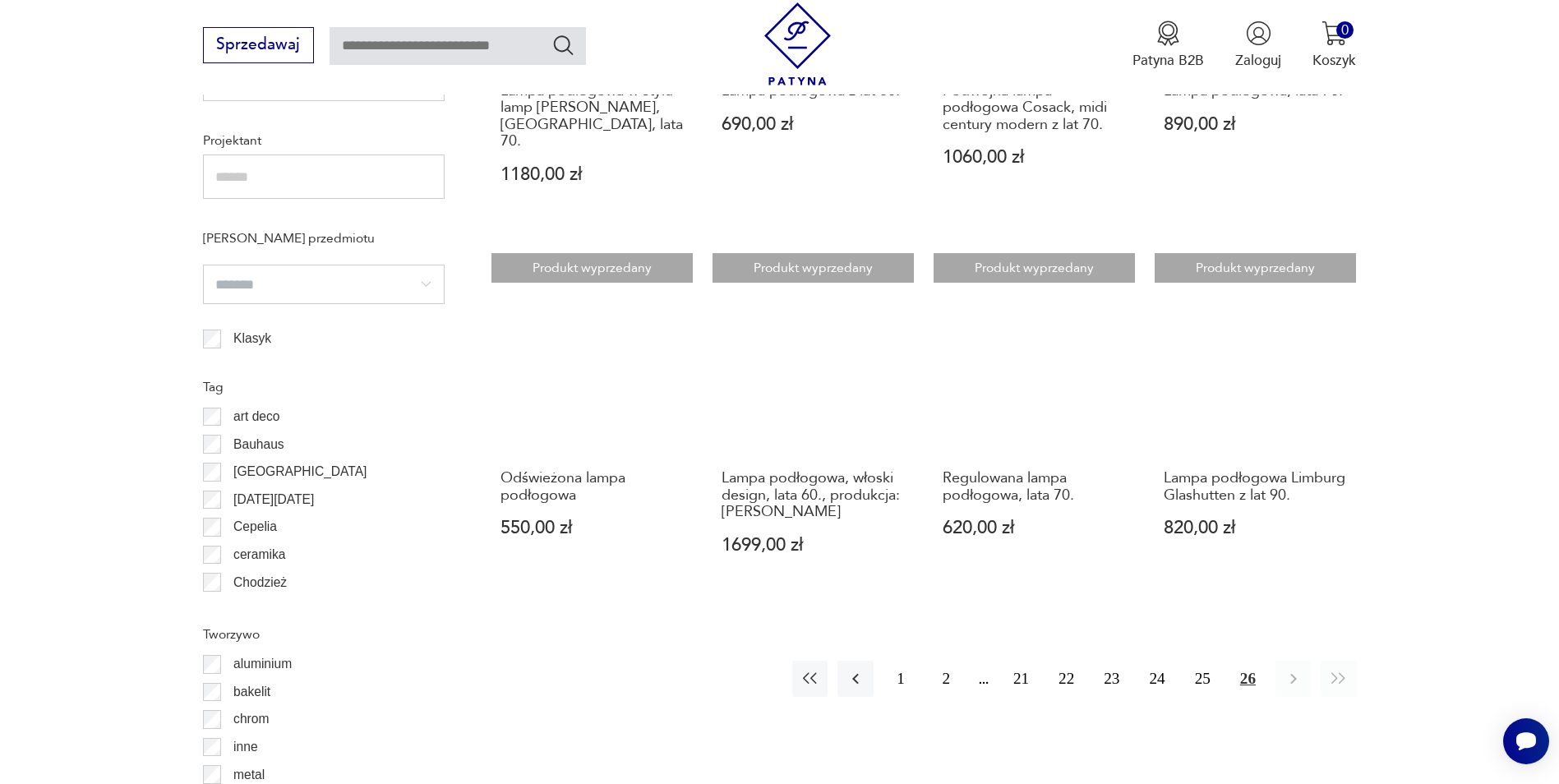
scroll to position [1638, 0]
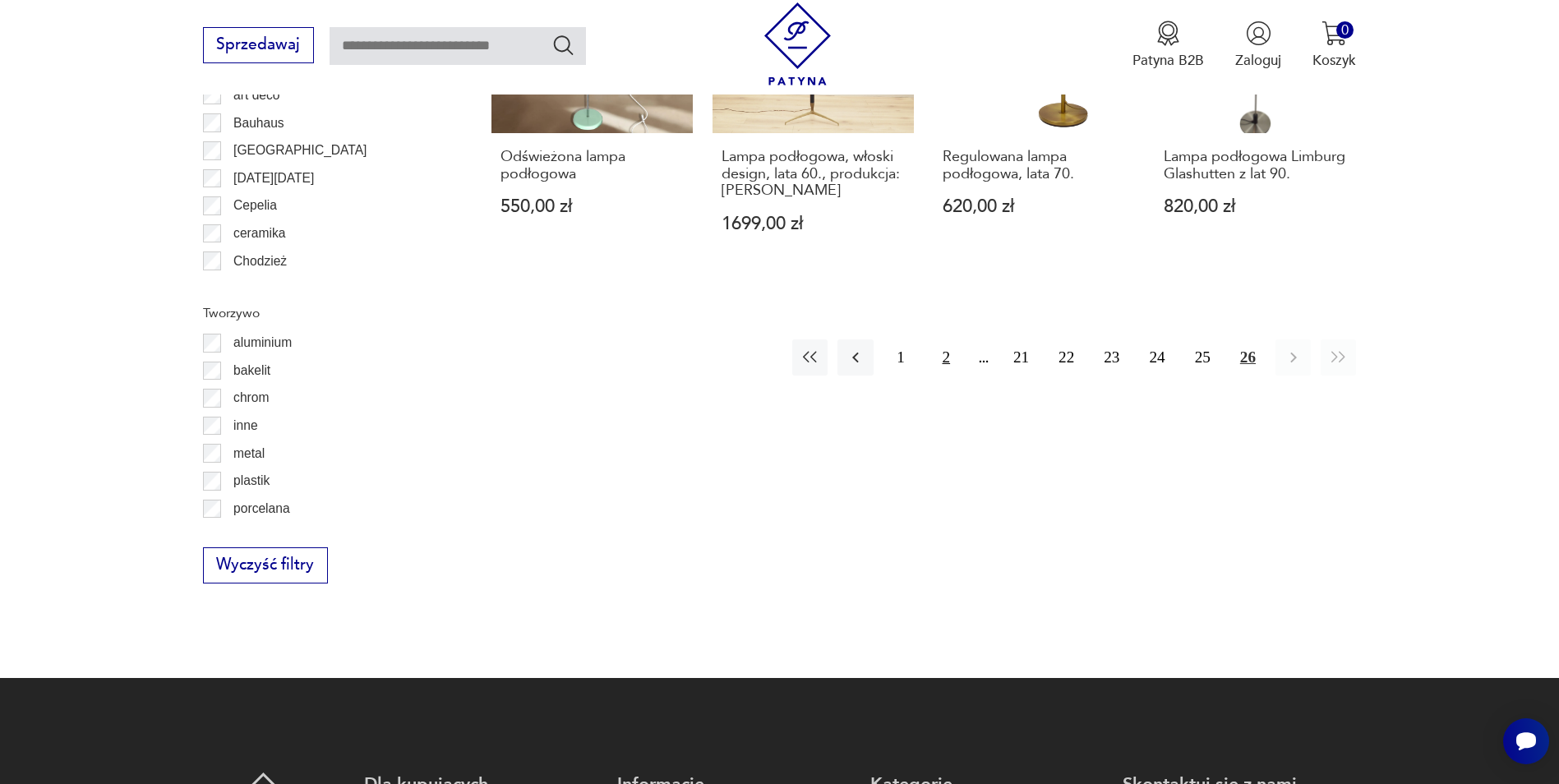
click at [945, 340] on button "2" at bounding box center [946, 357] width 35 height 35
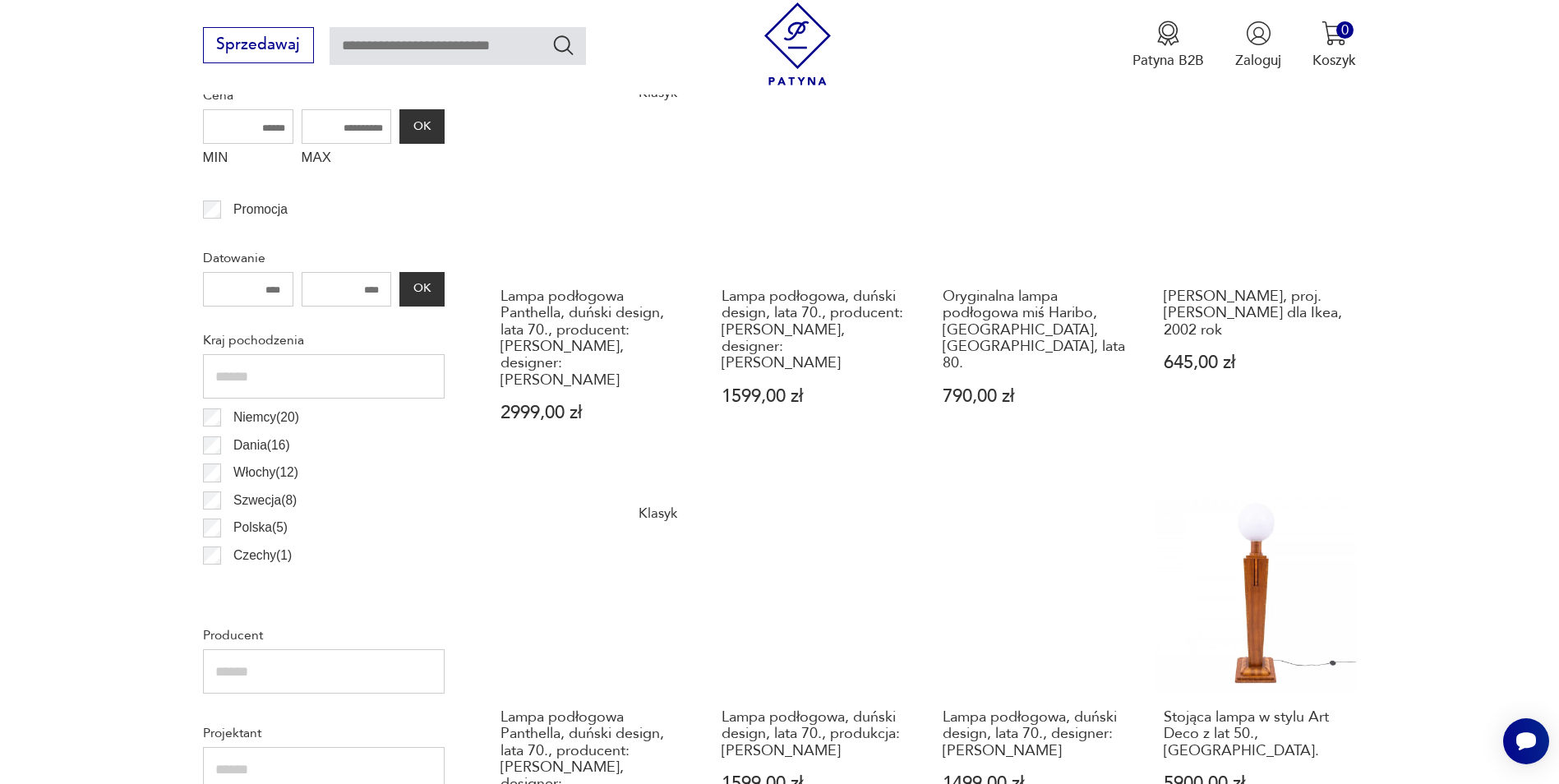
scroll to position [735, 0]
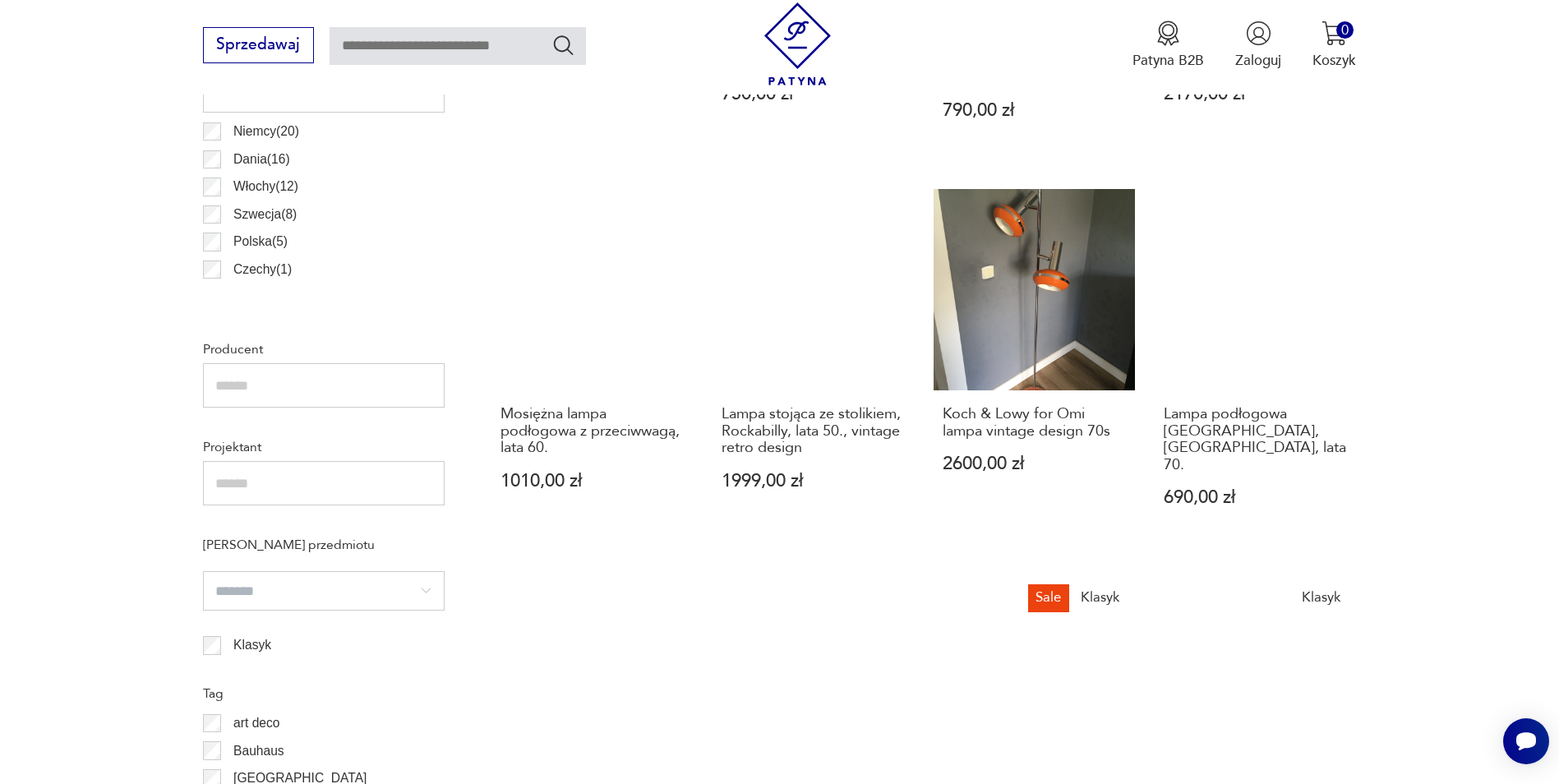
scroll to position [981, 0]
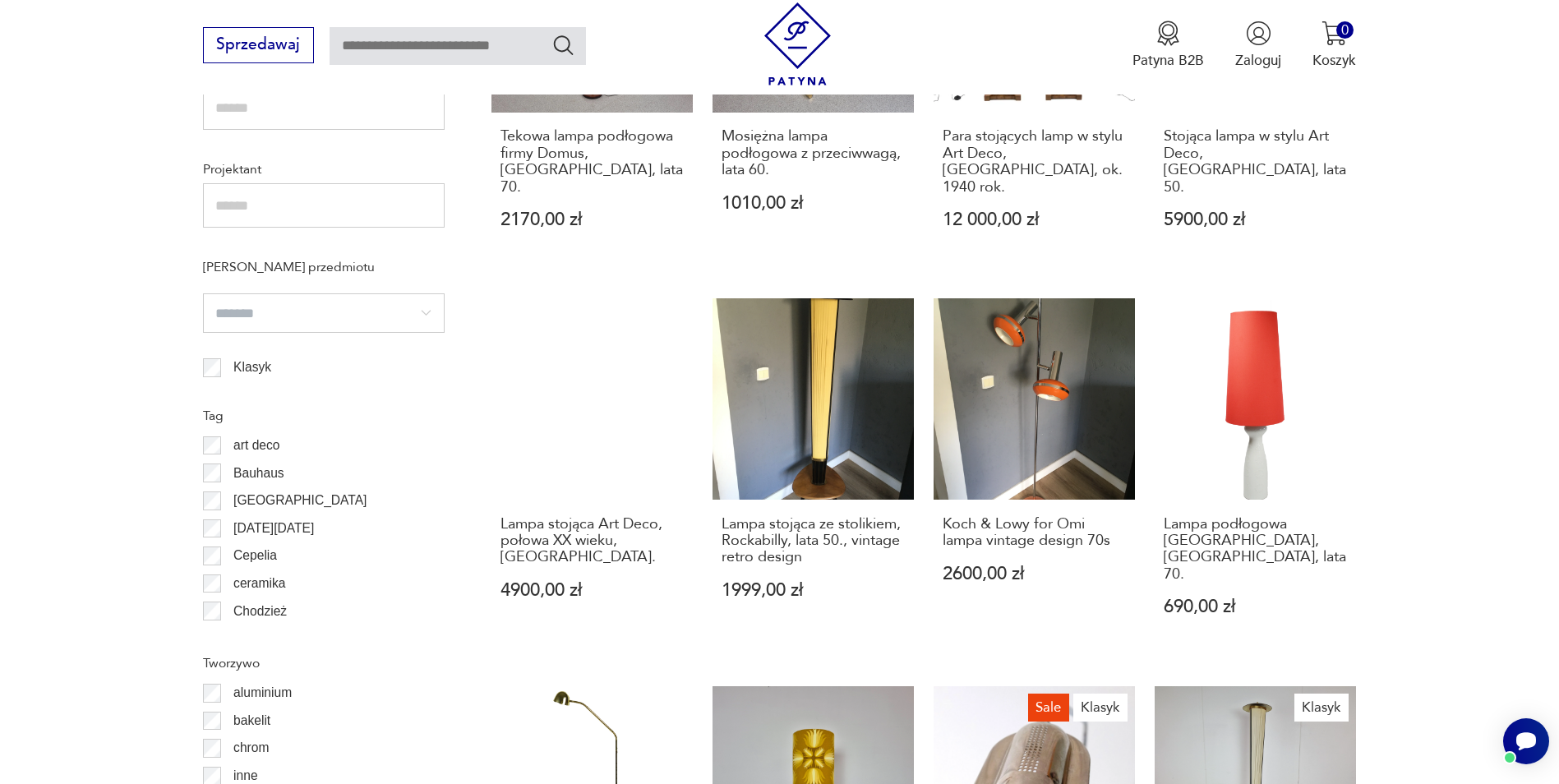
scroll to position [1310, 0]
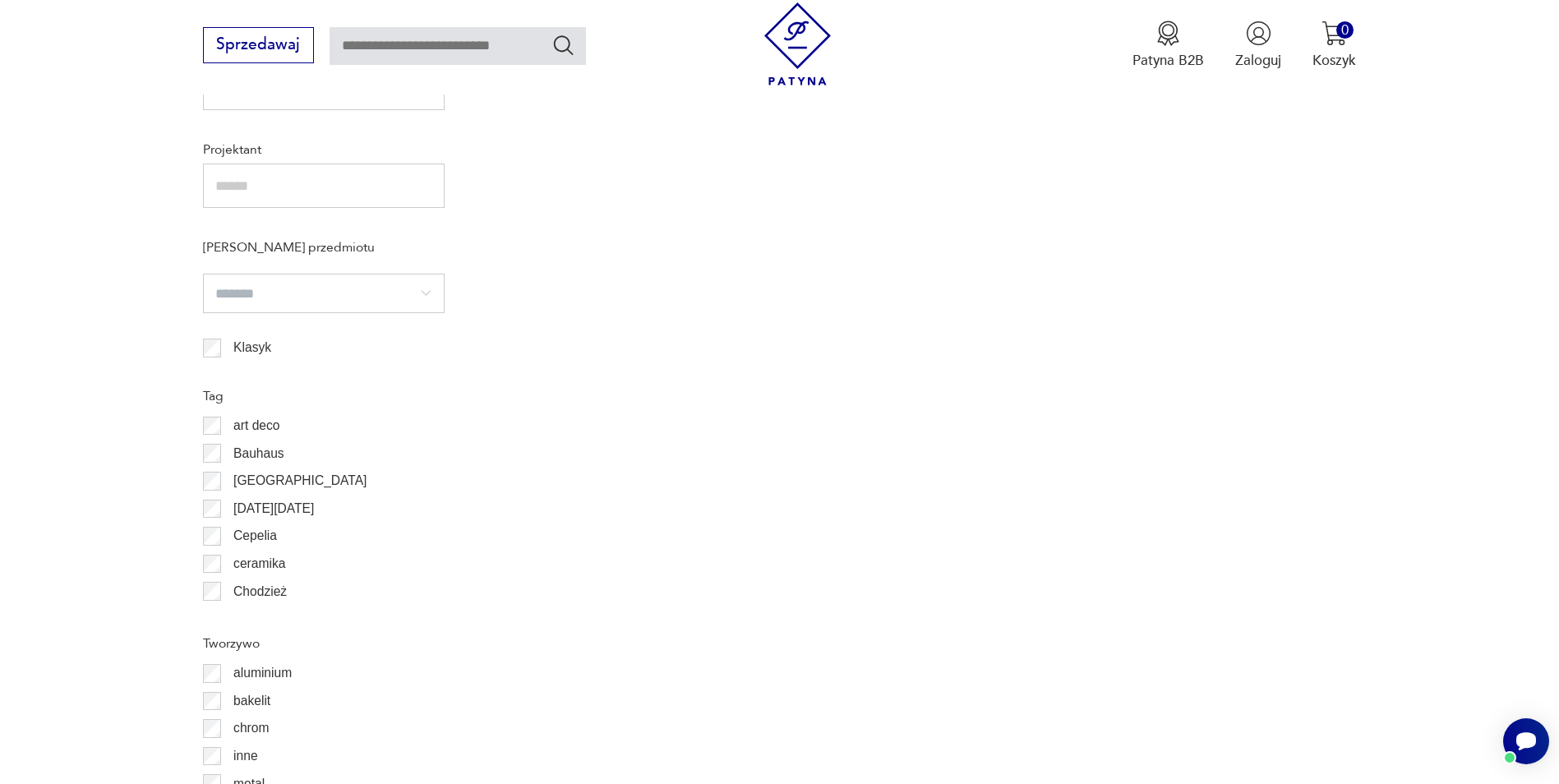
scroll to position [1310, 0]
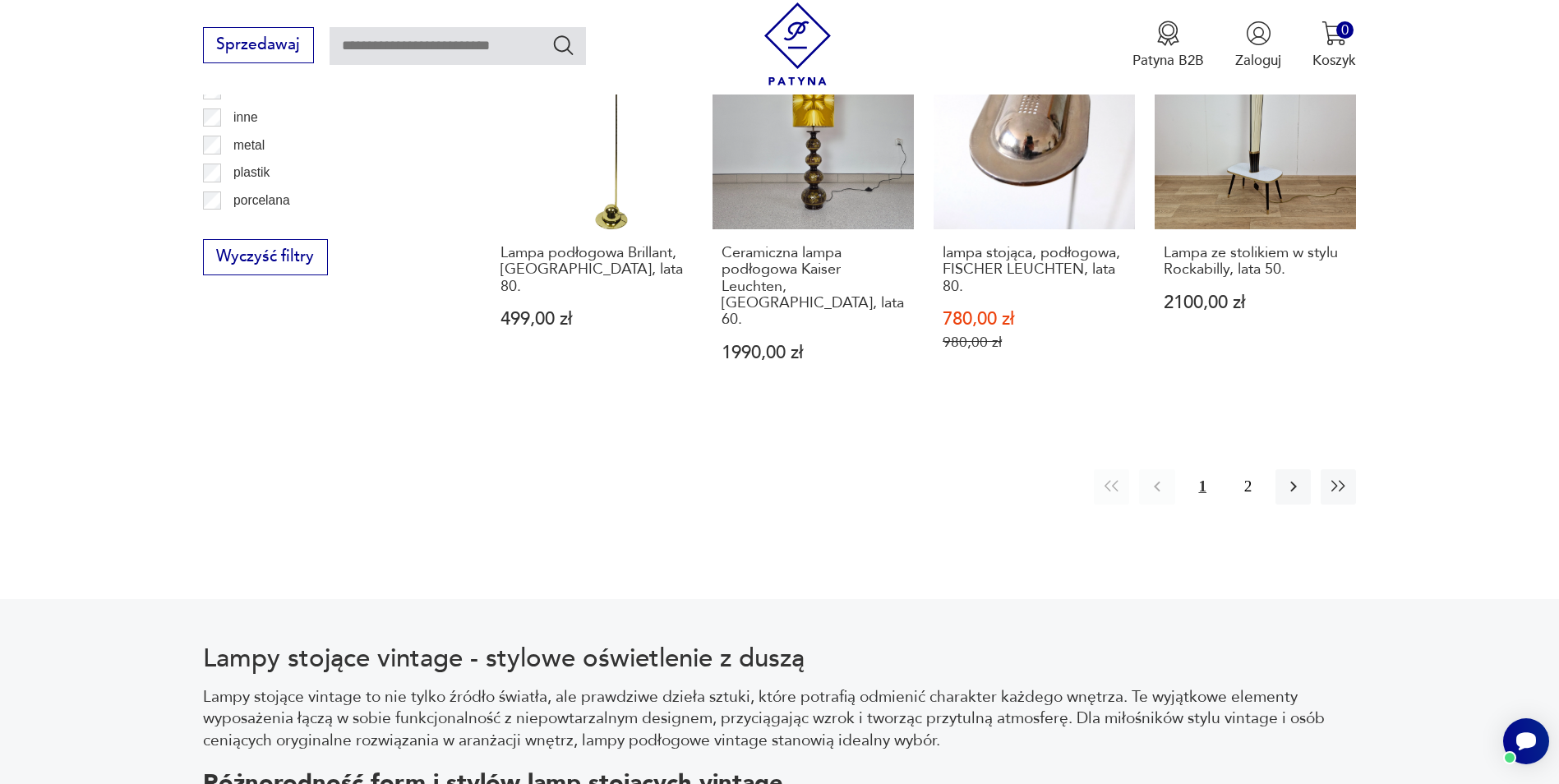
scroll to position [1967, 0]
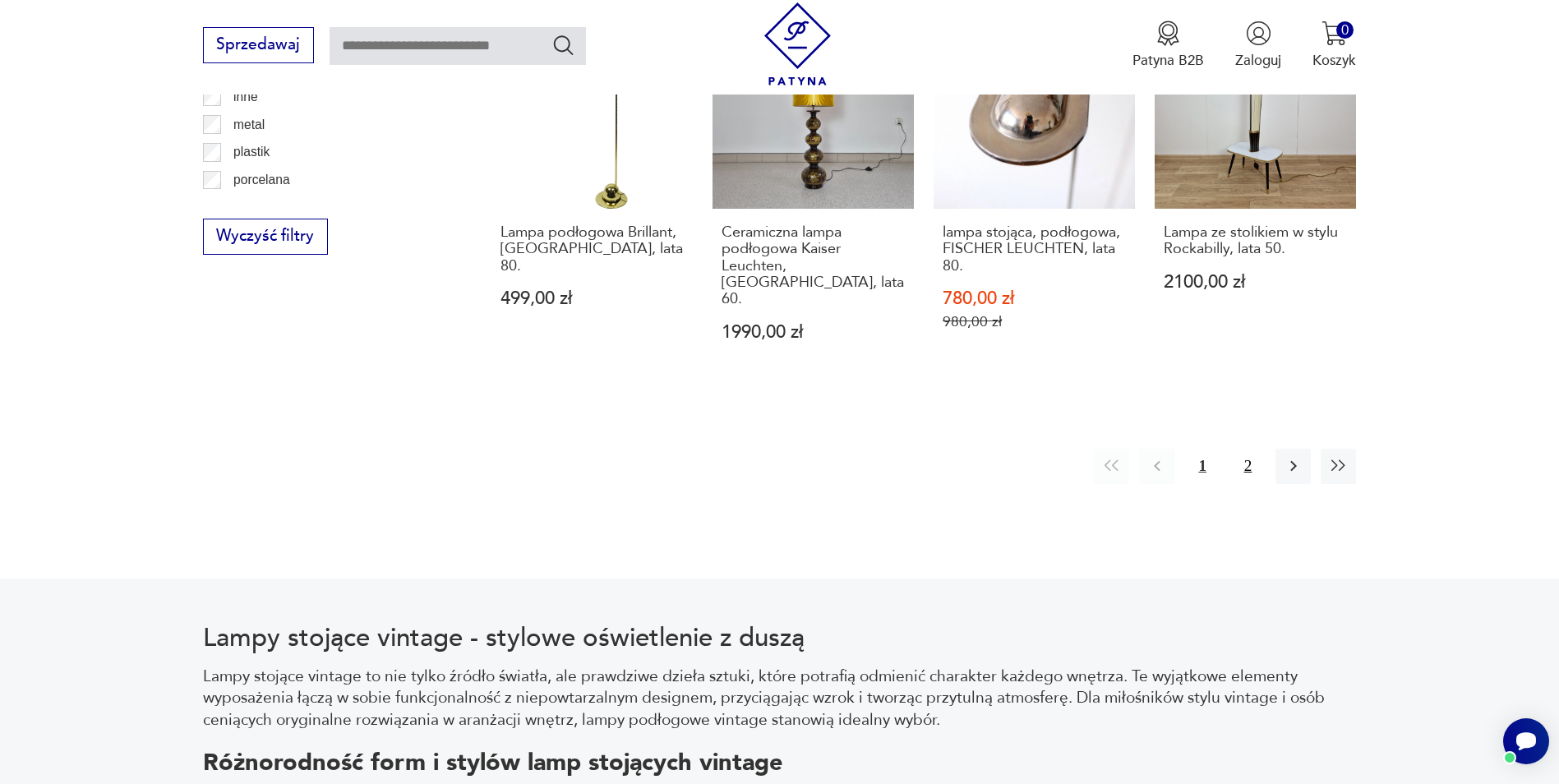
click at [1243, 449] on button "2" at bounding box center [1248, 466] width 35 height 35
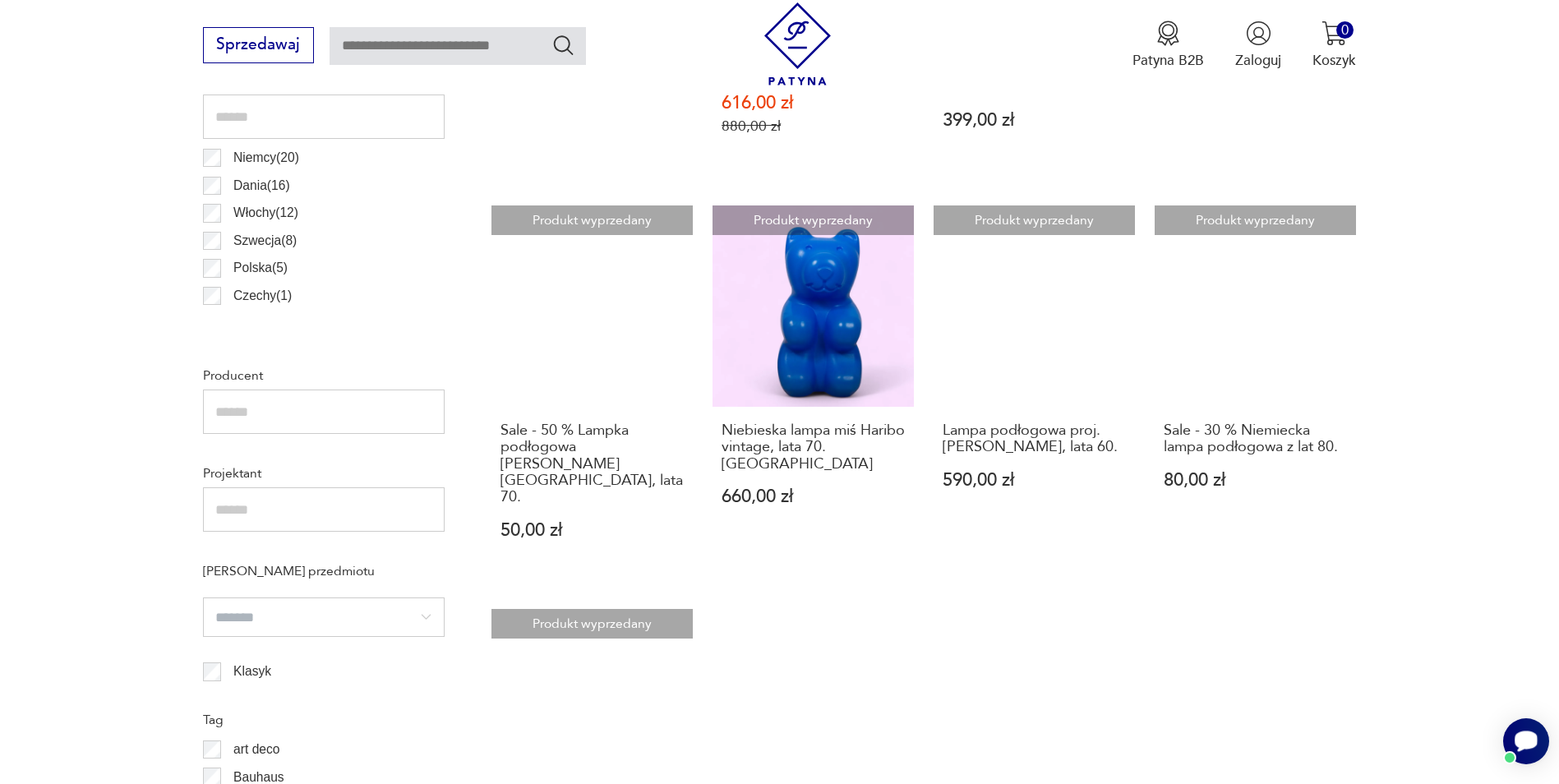
scroll to position [816, 0]
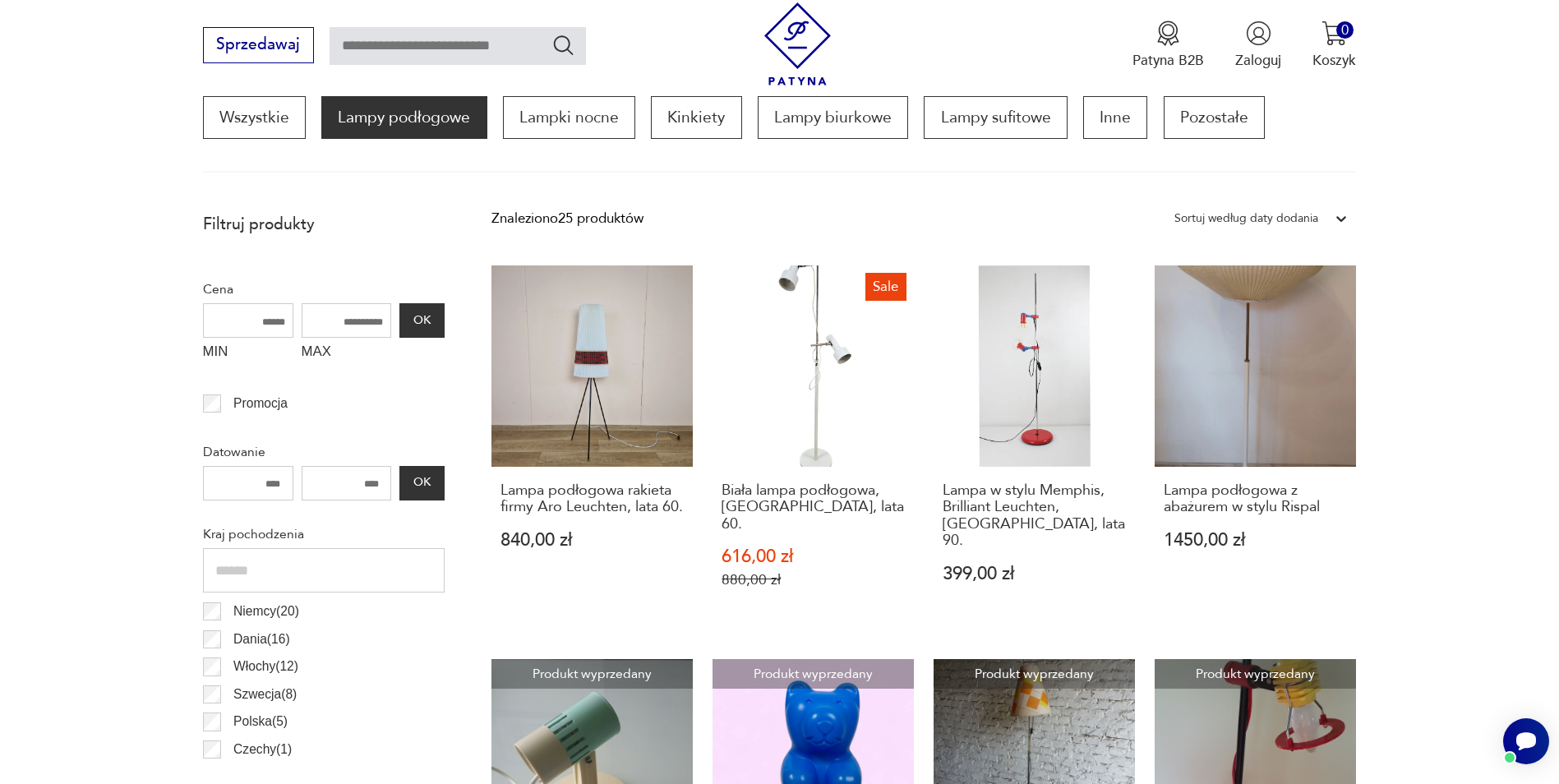
scroll to position [488, 0]
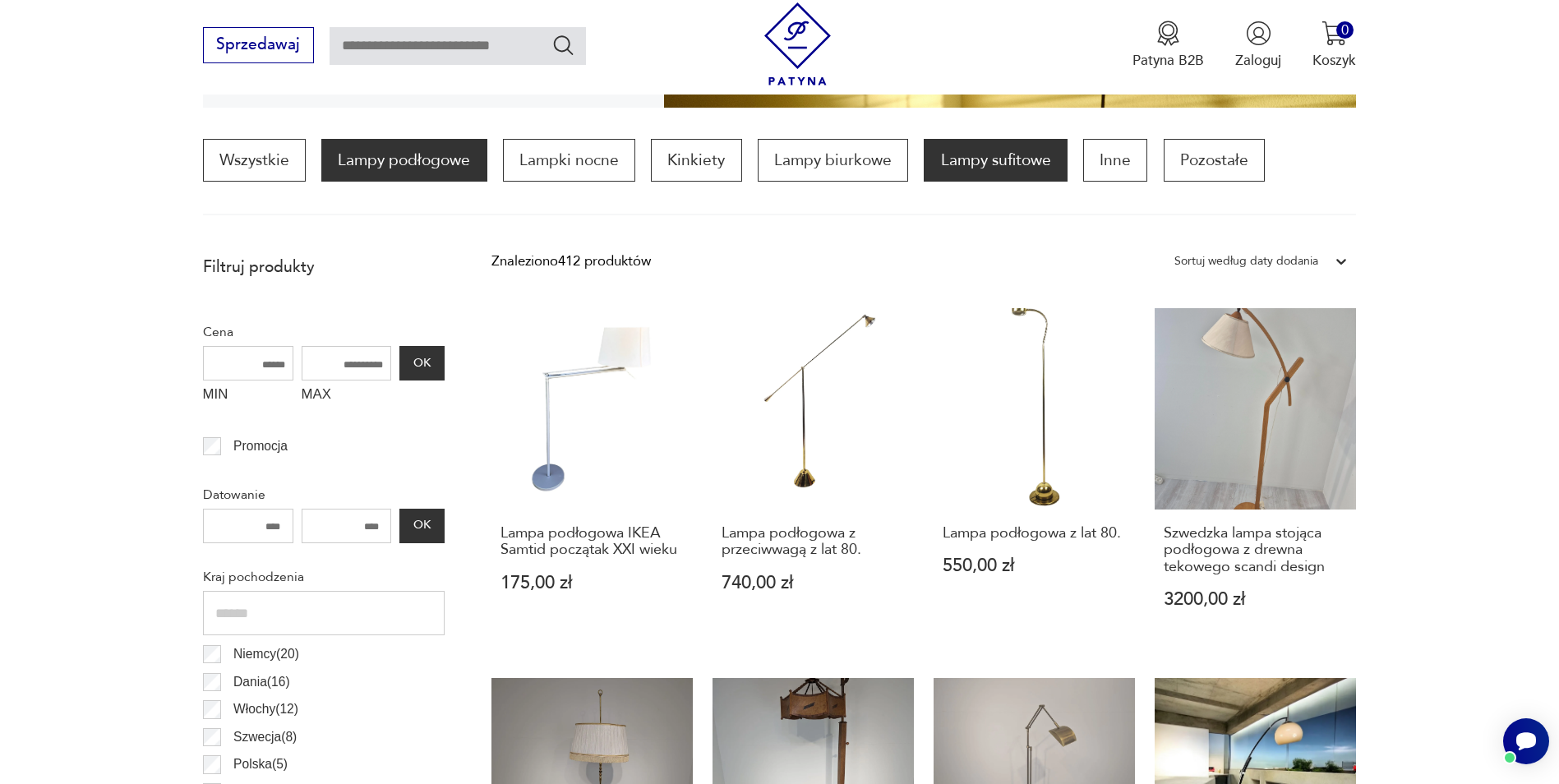
click at [983, 160] on p "Lampy sufitowe" at bounding box center [996, 160] width 143 height 43
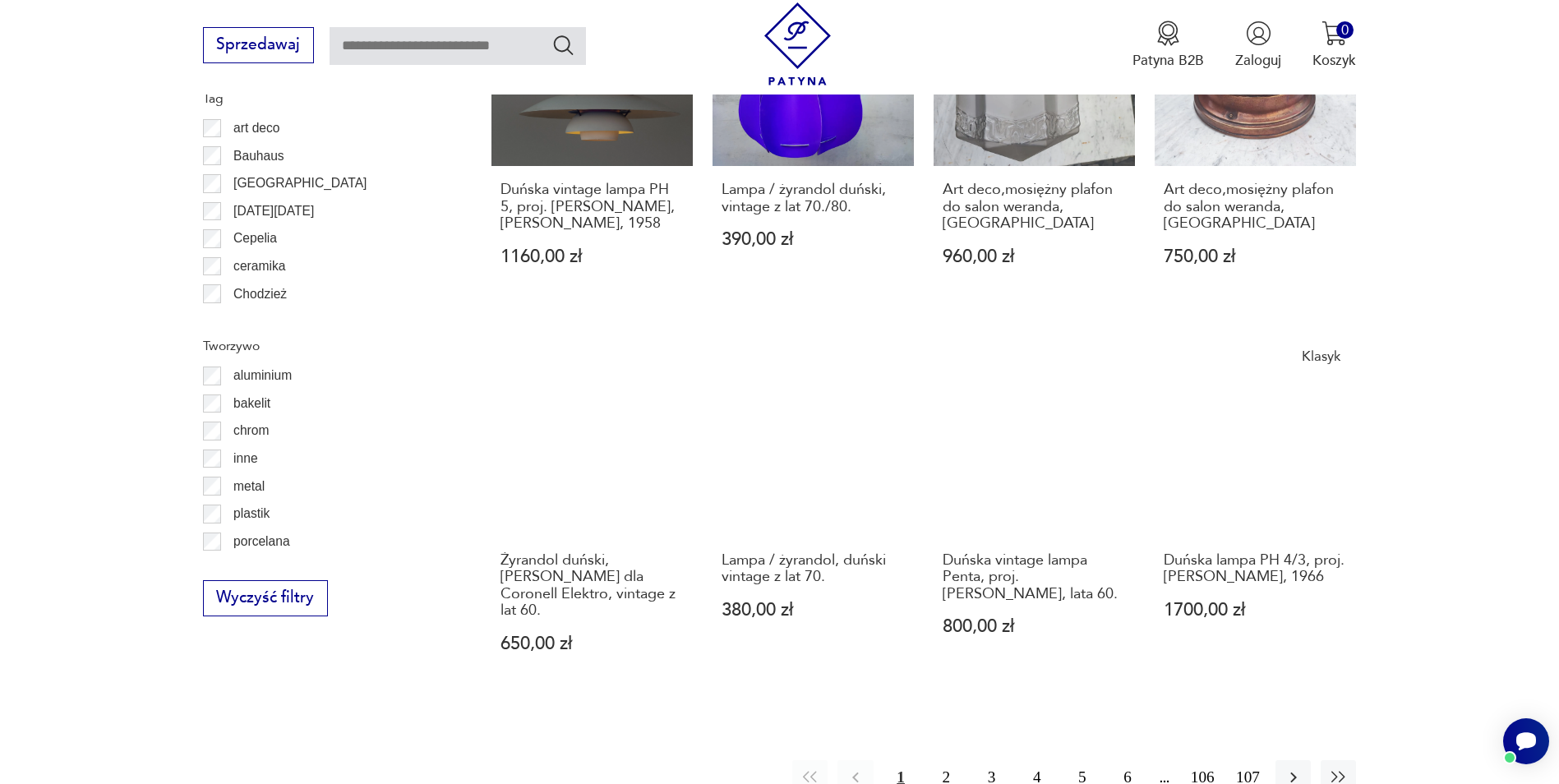
scroll to position [1803, 0]
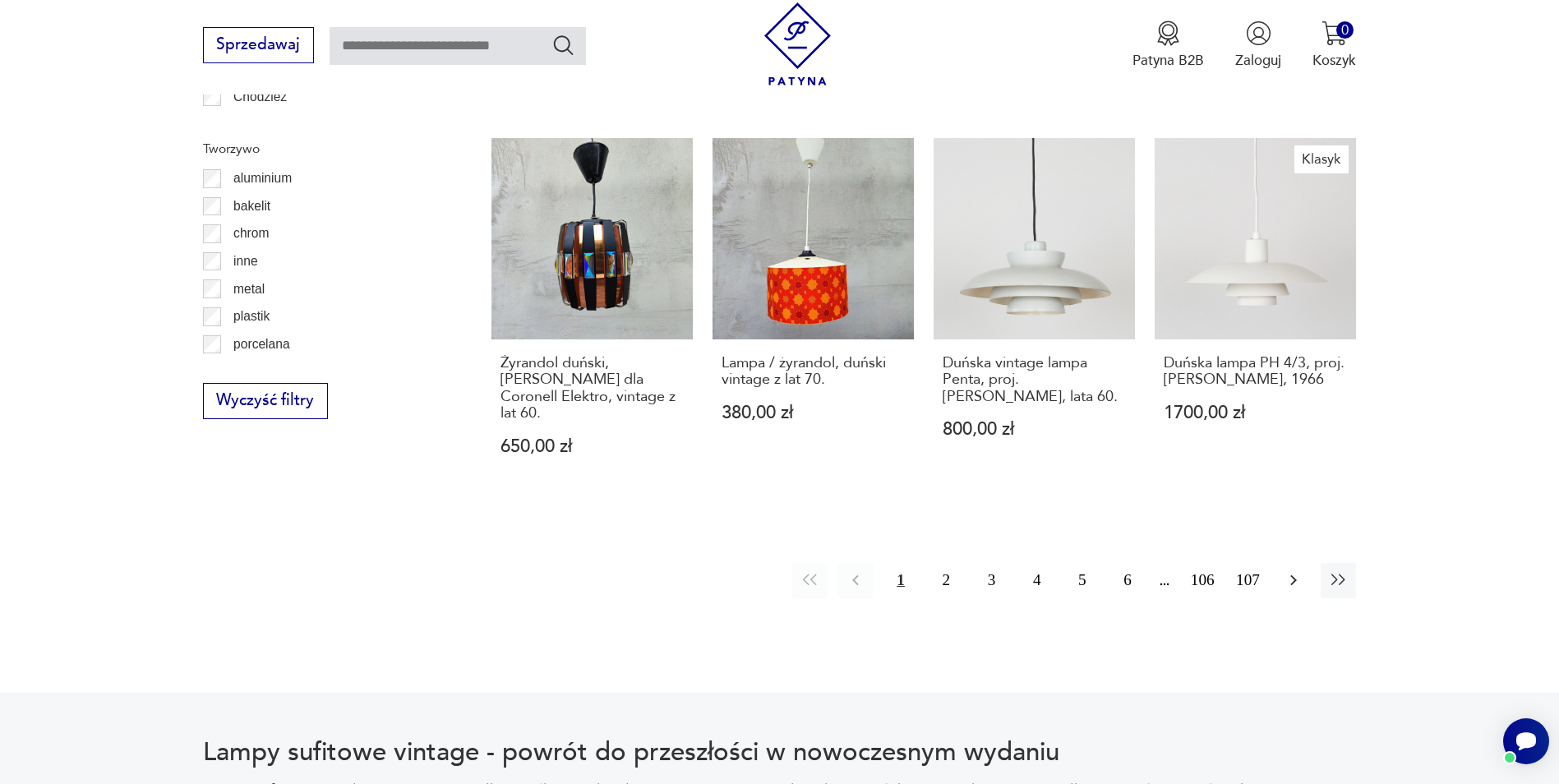
click at [1290, 570] on icon "button" at bounding box center [1293, 579] width 20 height 20
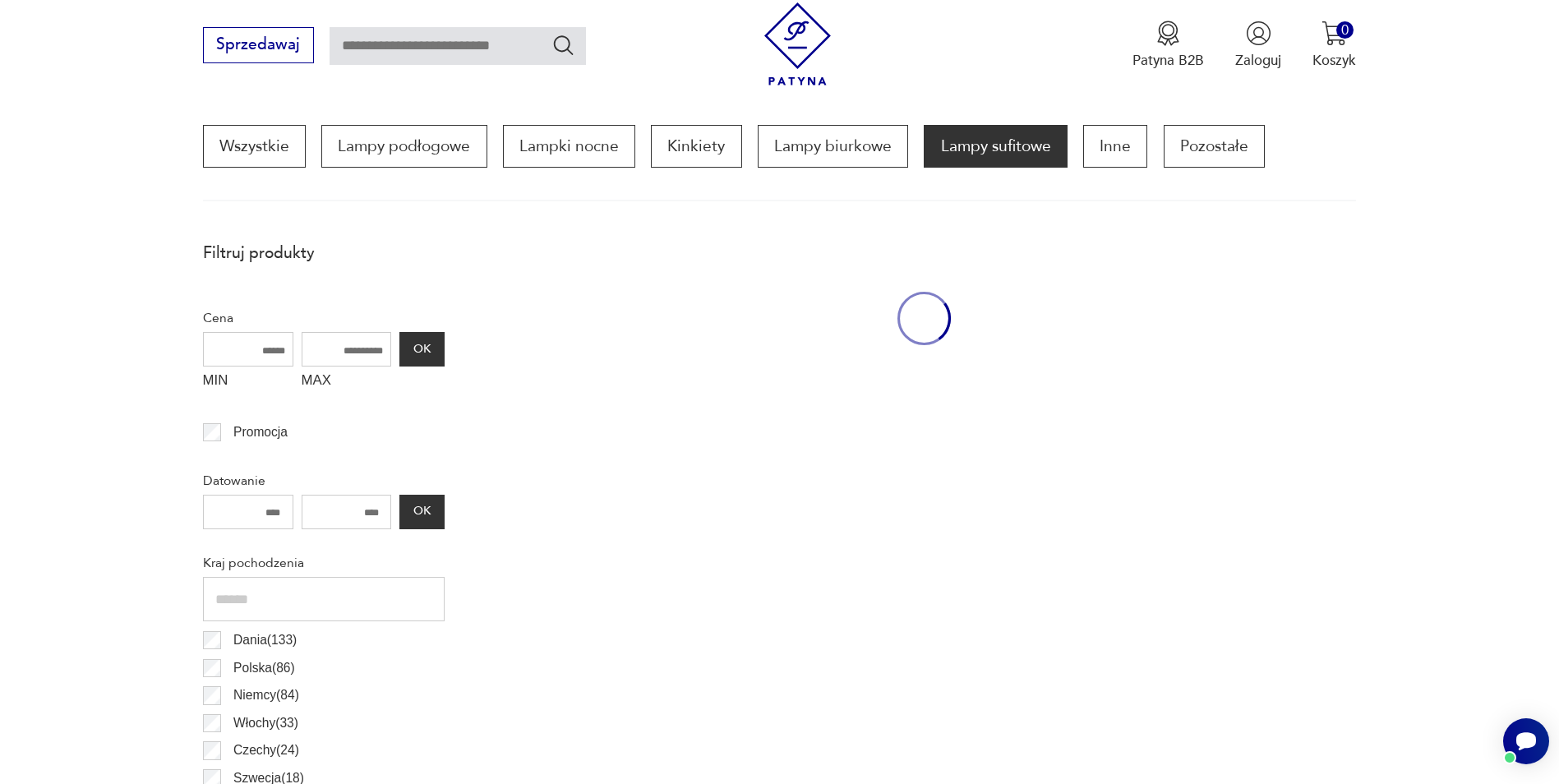
scroll to position [488, 0]
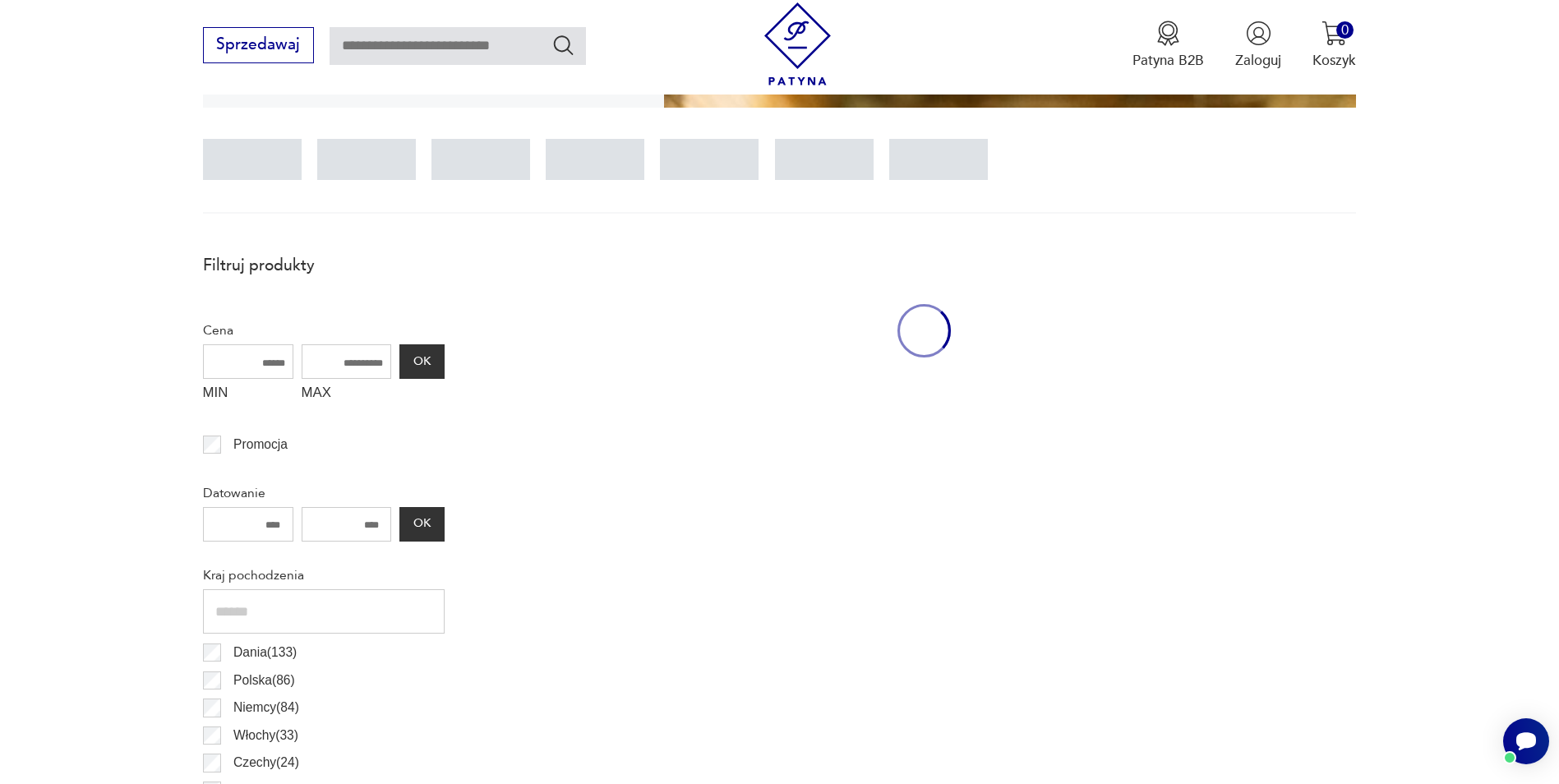
scroll to position [108, 0]
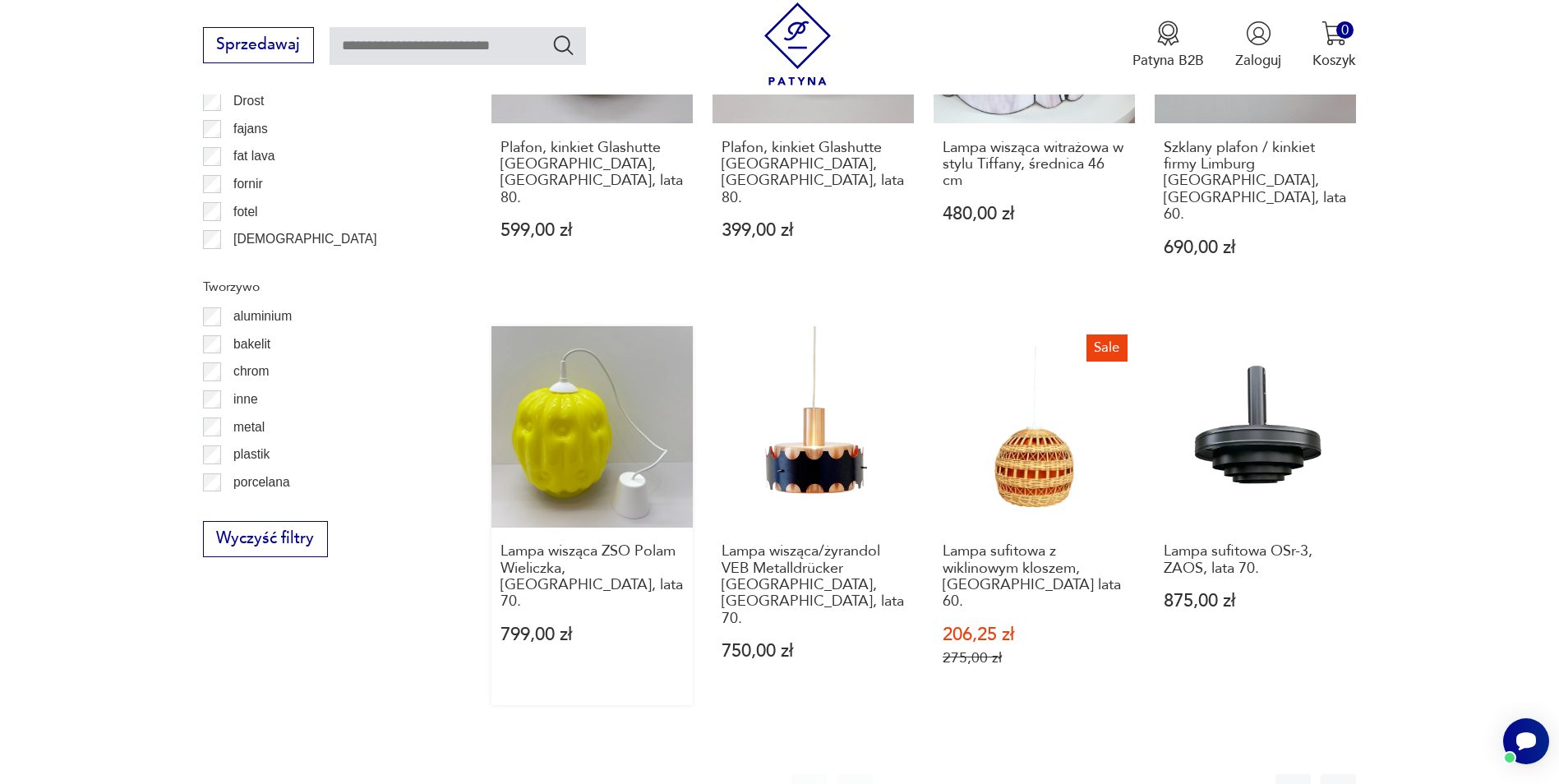
scroll to position [1885, 0]
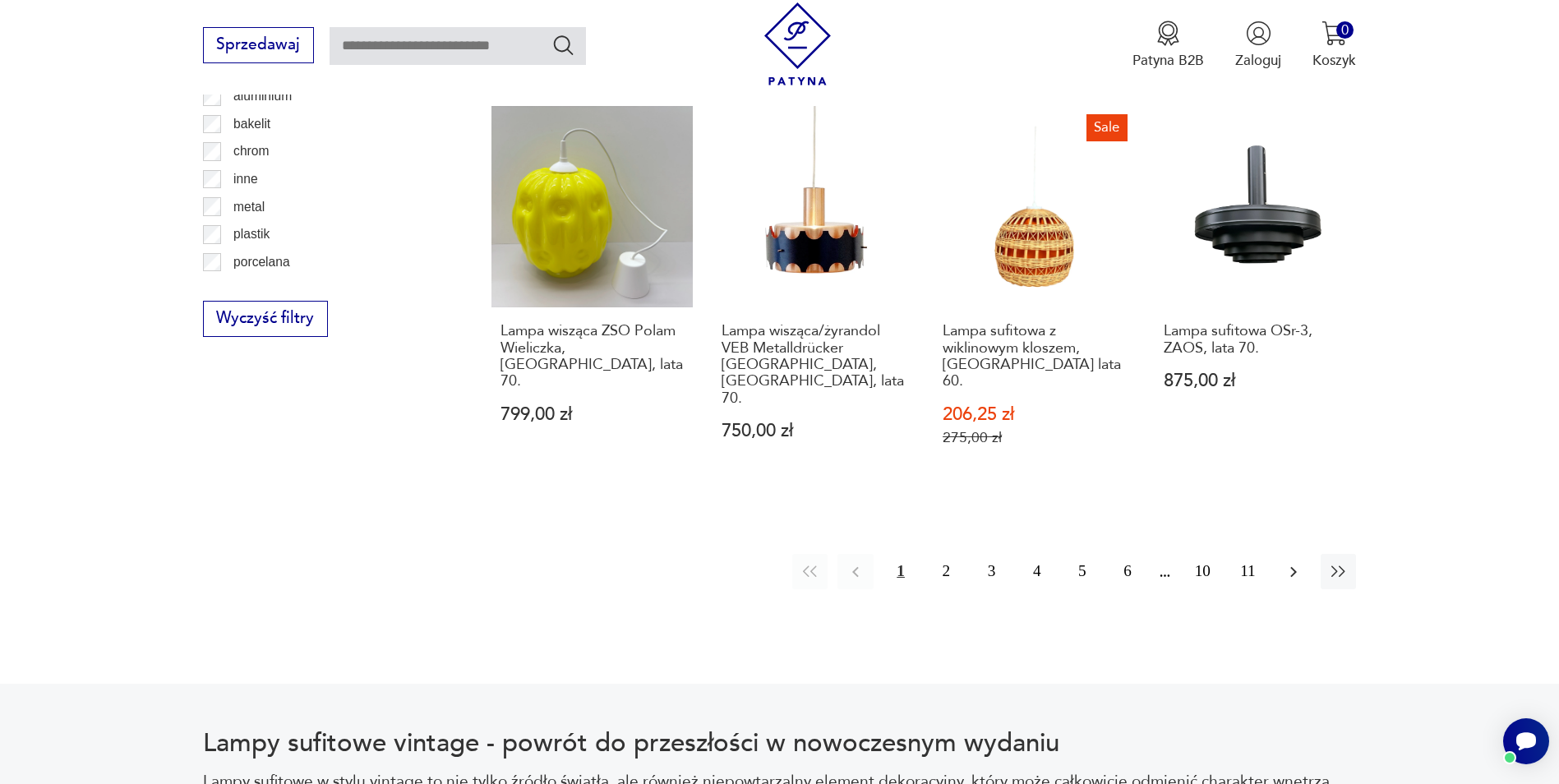
click at [1293, 566] on icon "button" at bounding box center [1293, 571] width 7 height 10
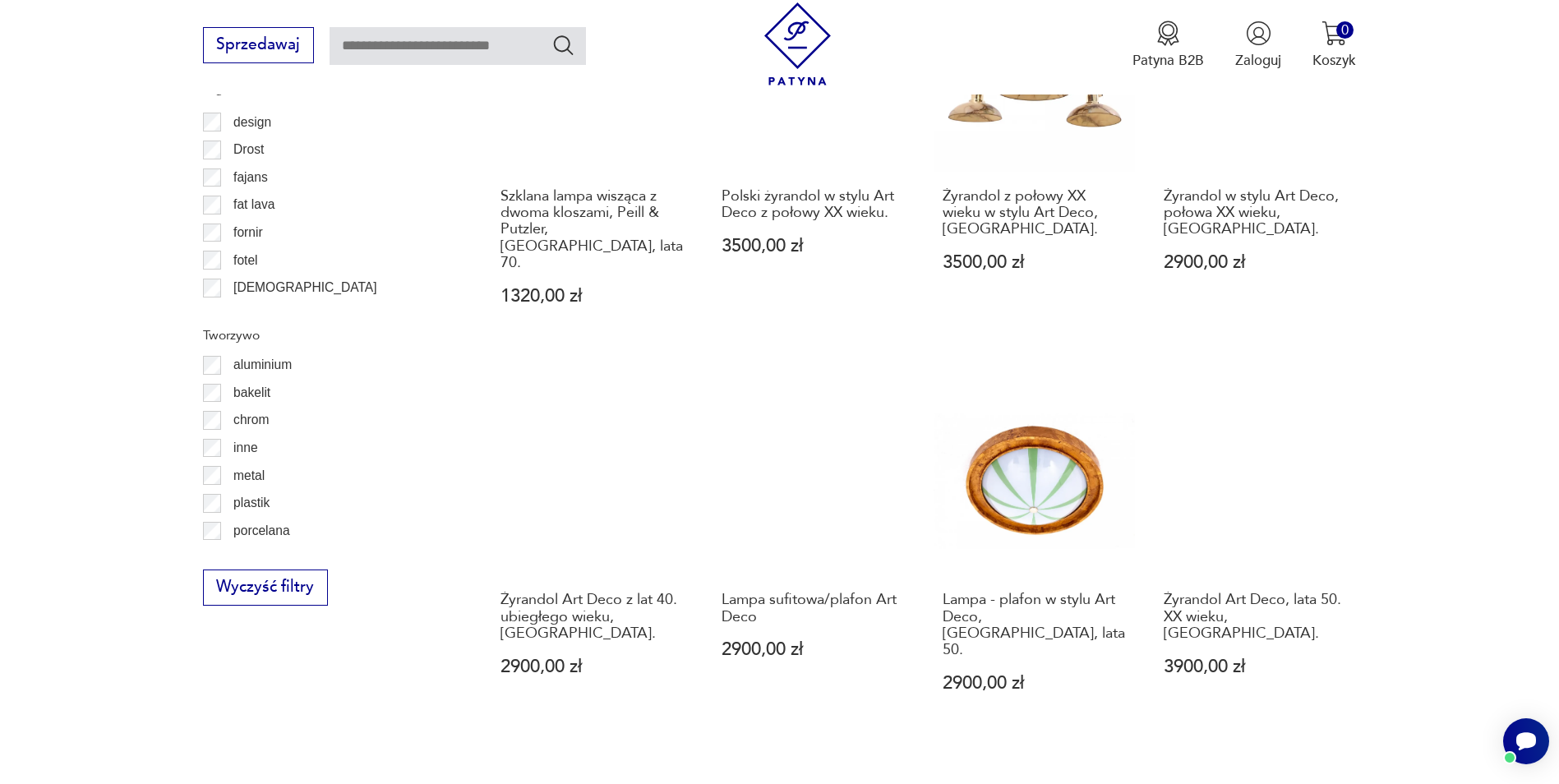
scroll to position [1803, 0]
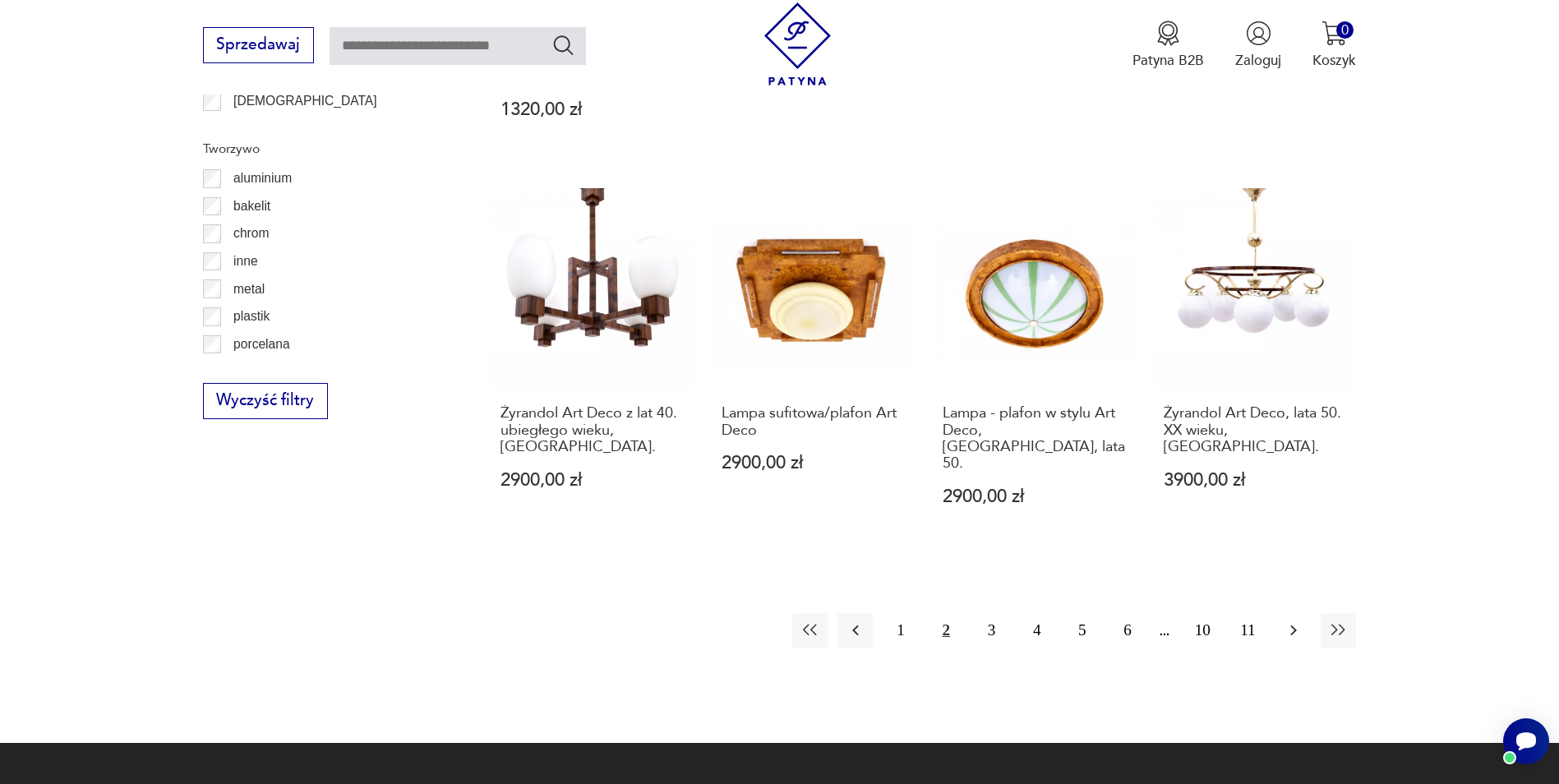
click at [1290, 620] on icon "button" at bounding box center [1293, 630] width 20 height 20
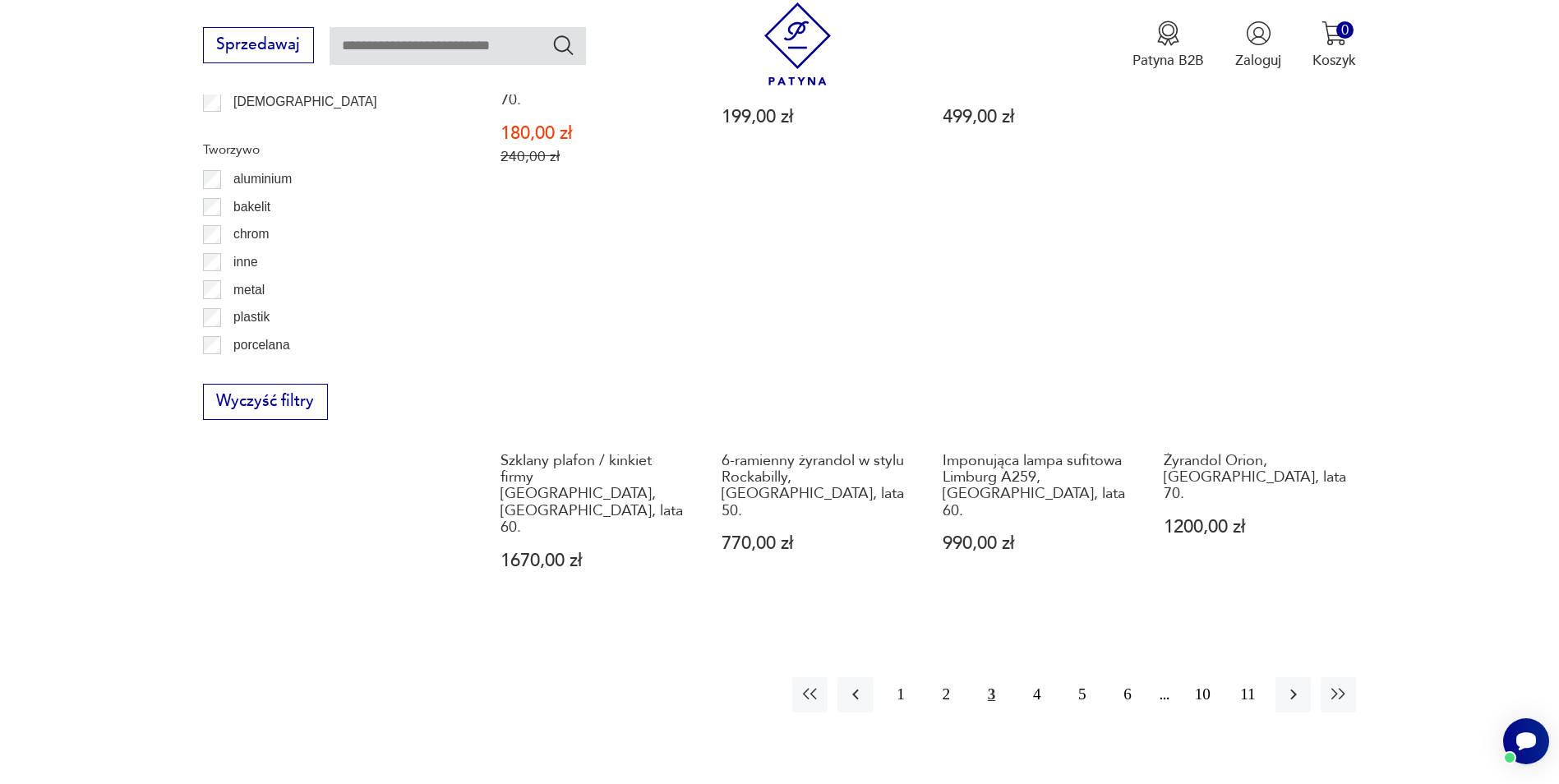
scroll to position [1803, 0]
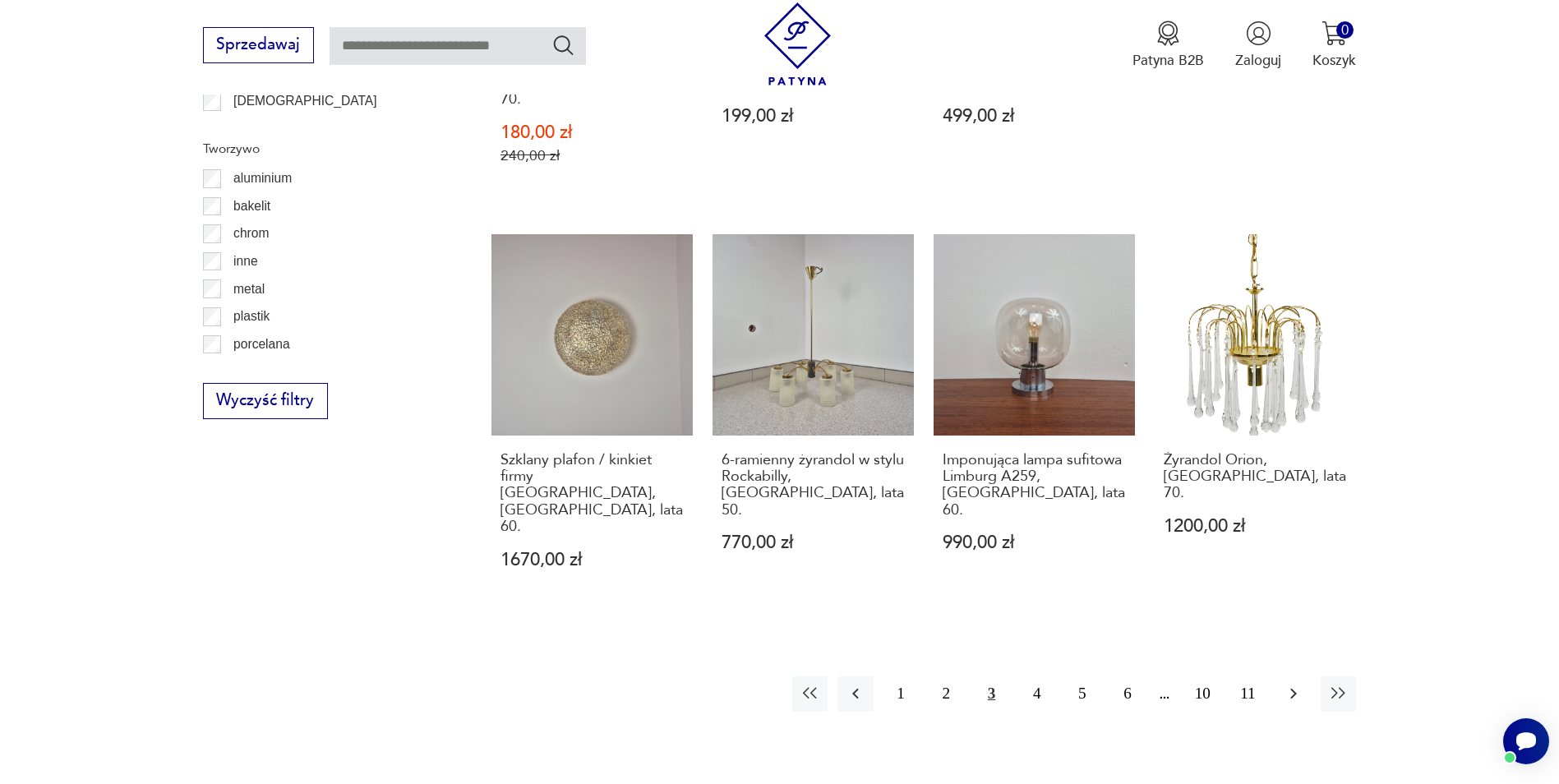
click at [1292, 683] on icon "button" at bounding box center [1293, 693] width 20 height 20
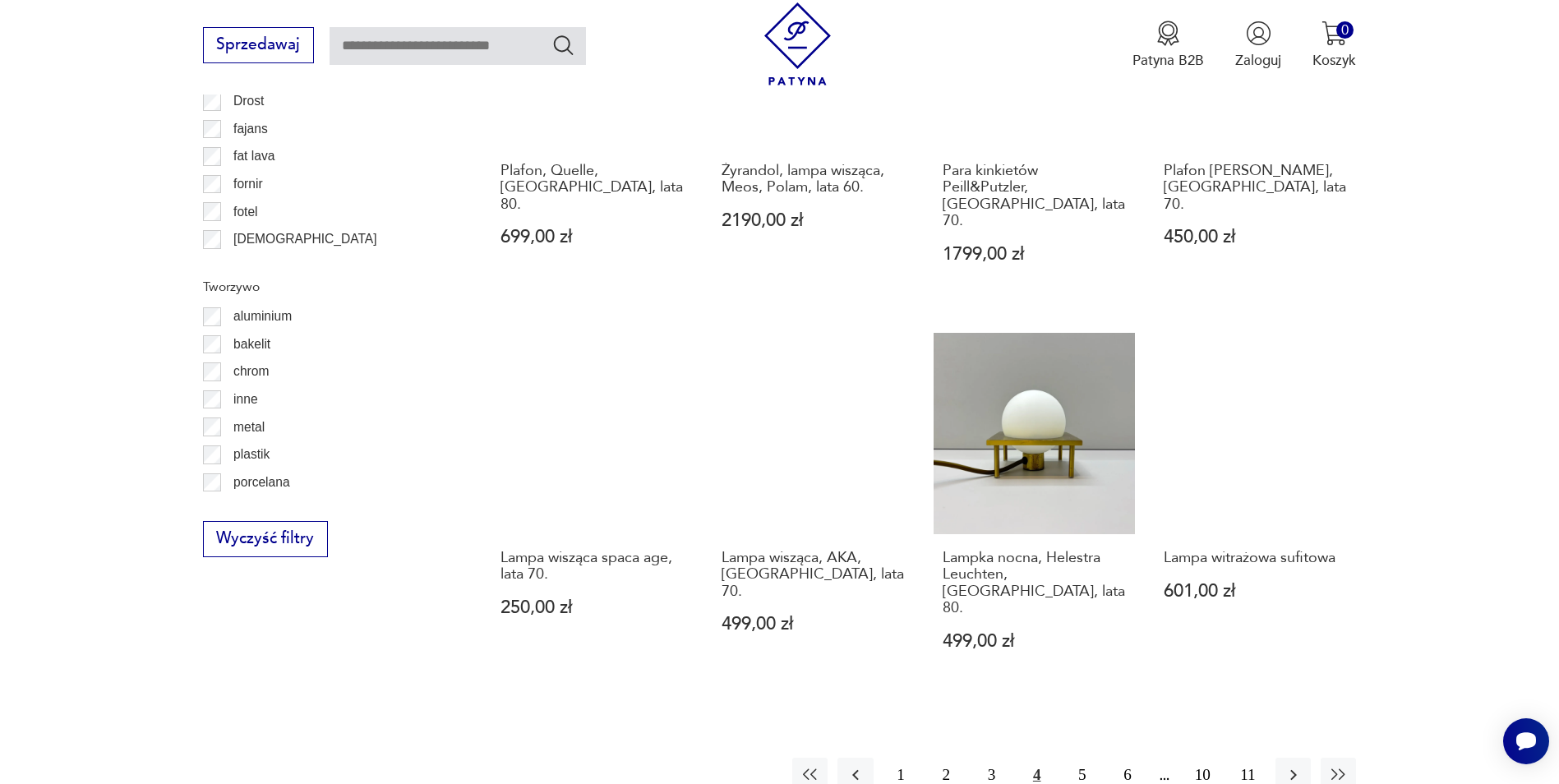
scroll to position [1803, 0]
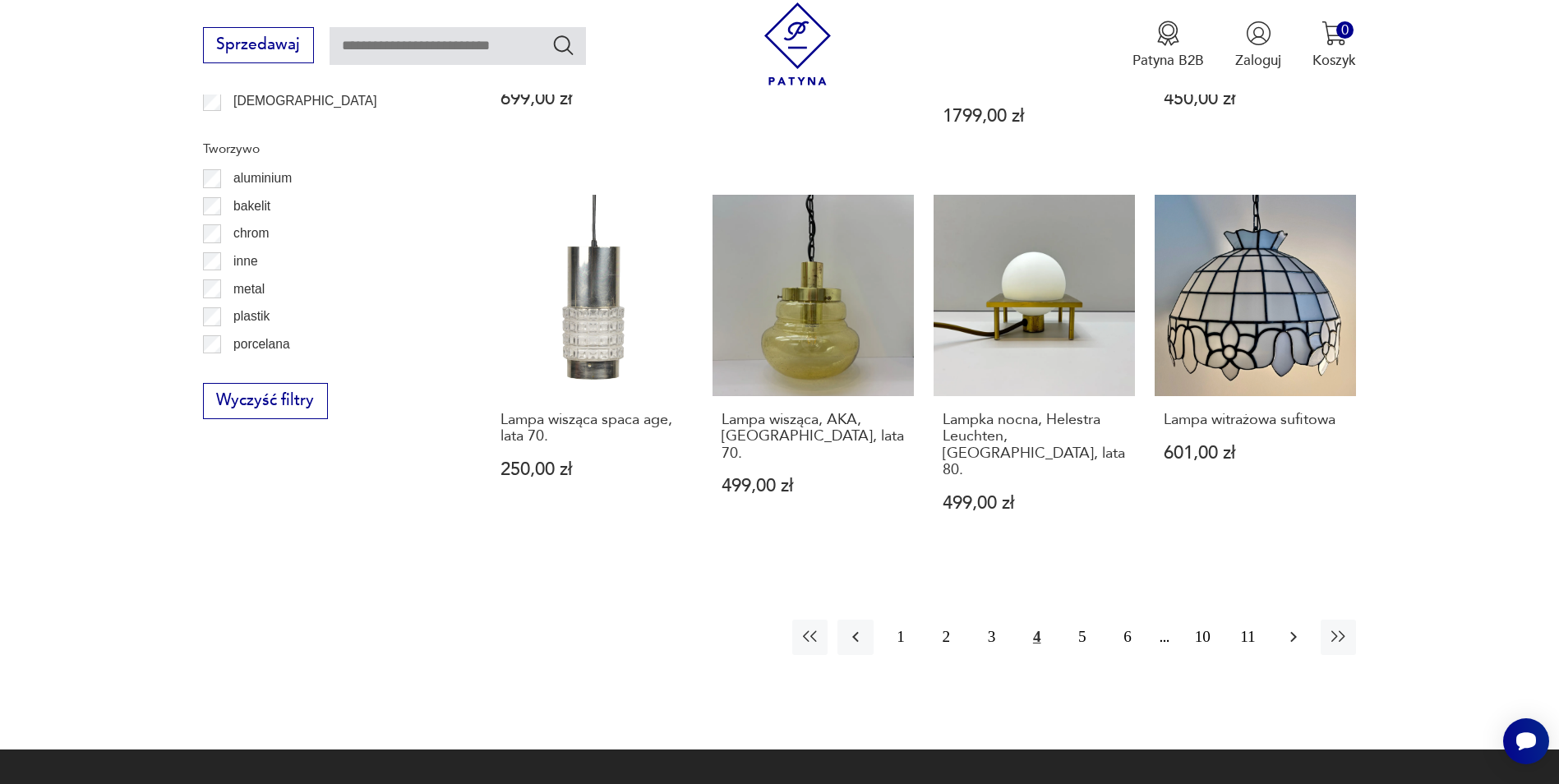
click at [1295, 627] on icon "button" at bounding box center [1293, 637] width 20 height 20
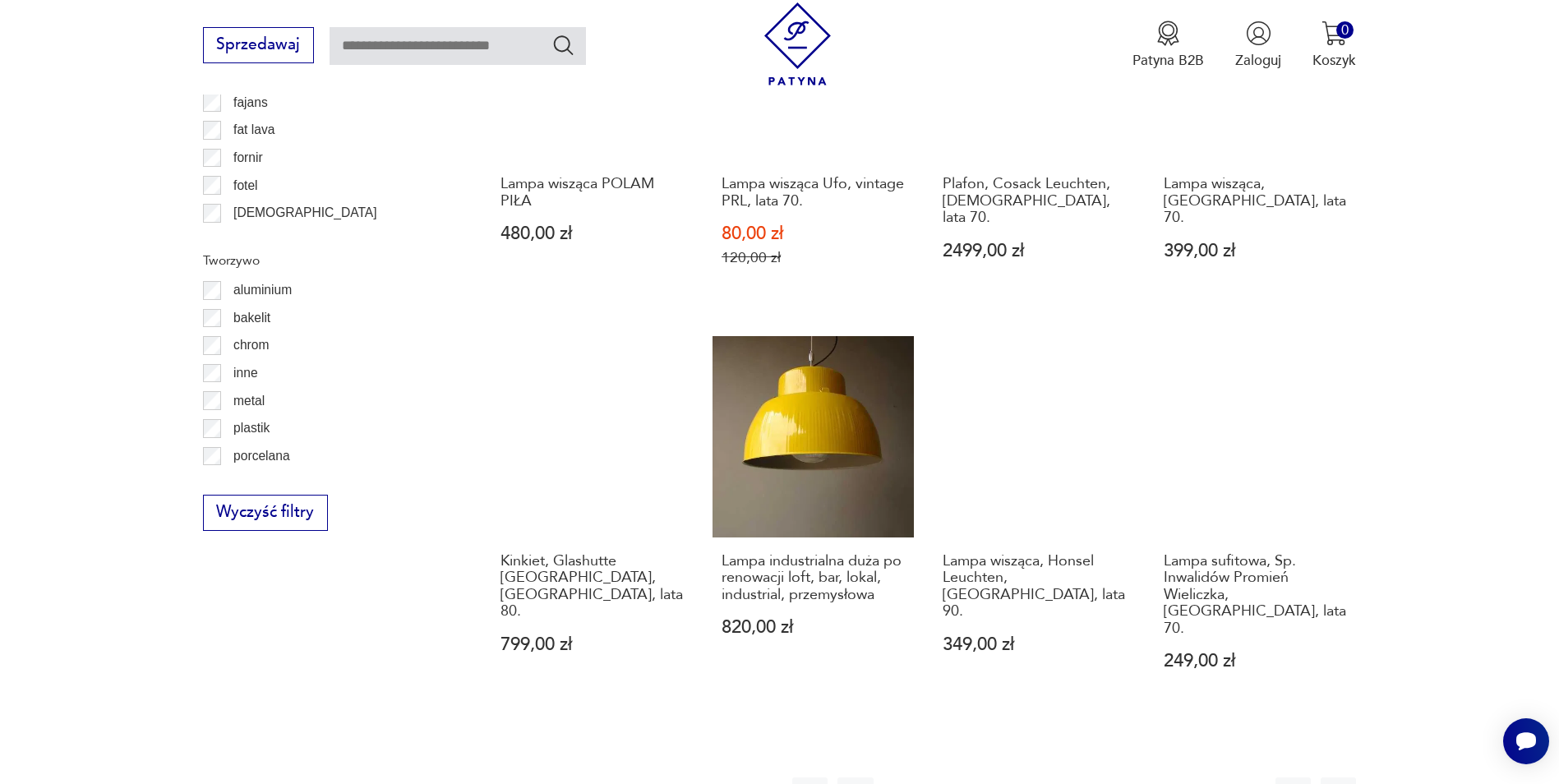
scroll to position [1720, 0]
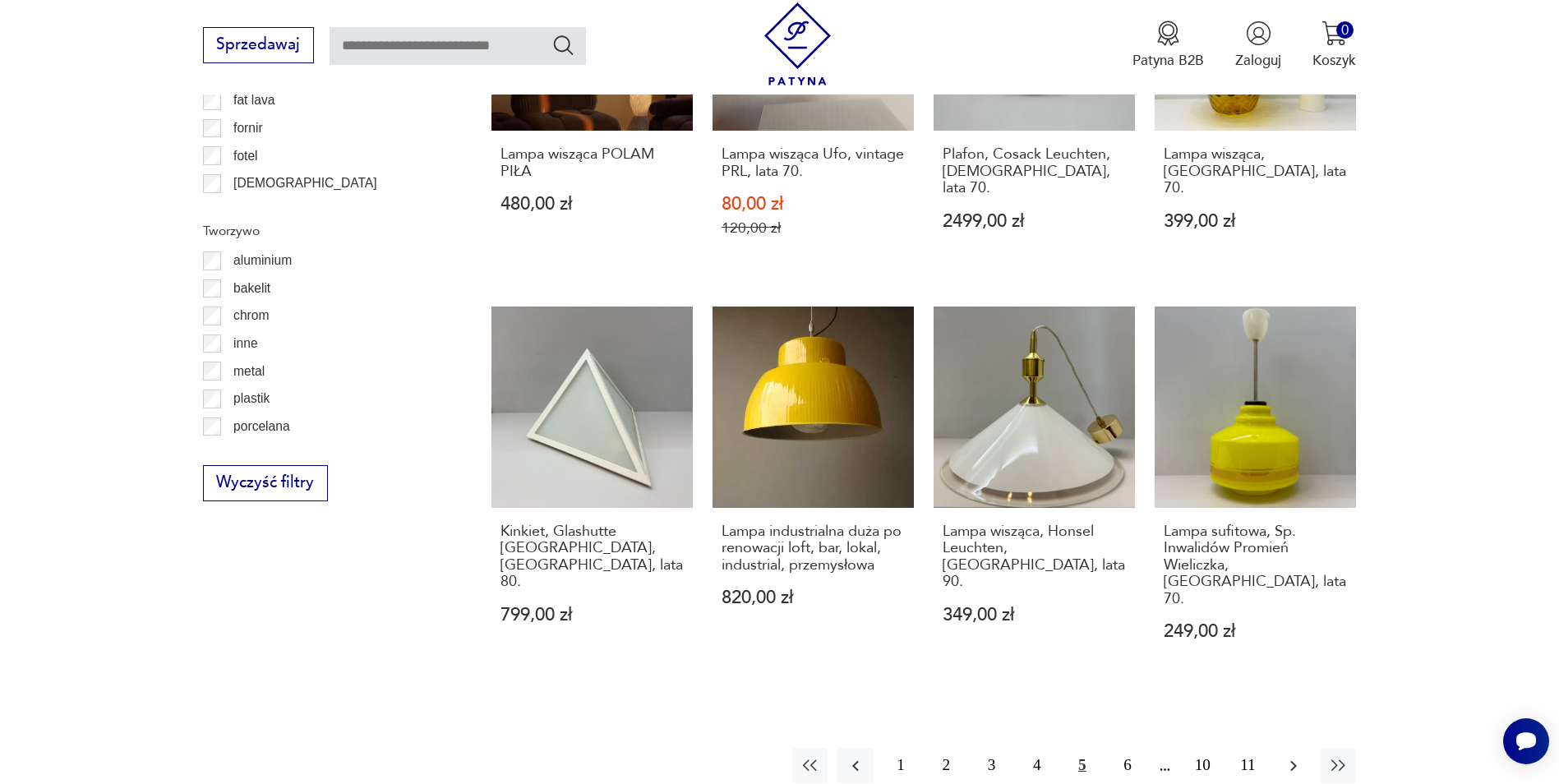
click at [1296, 755] on icon "button" at bounding box center [1293, 765] width 20 height 20
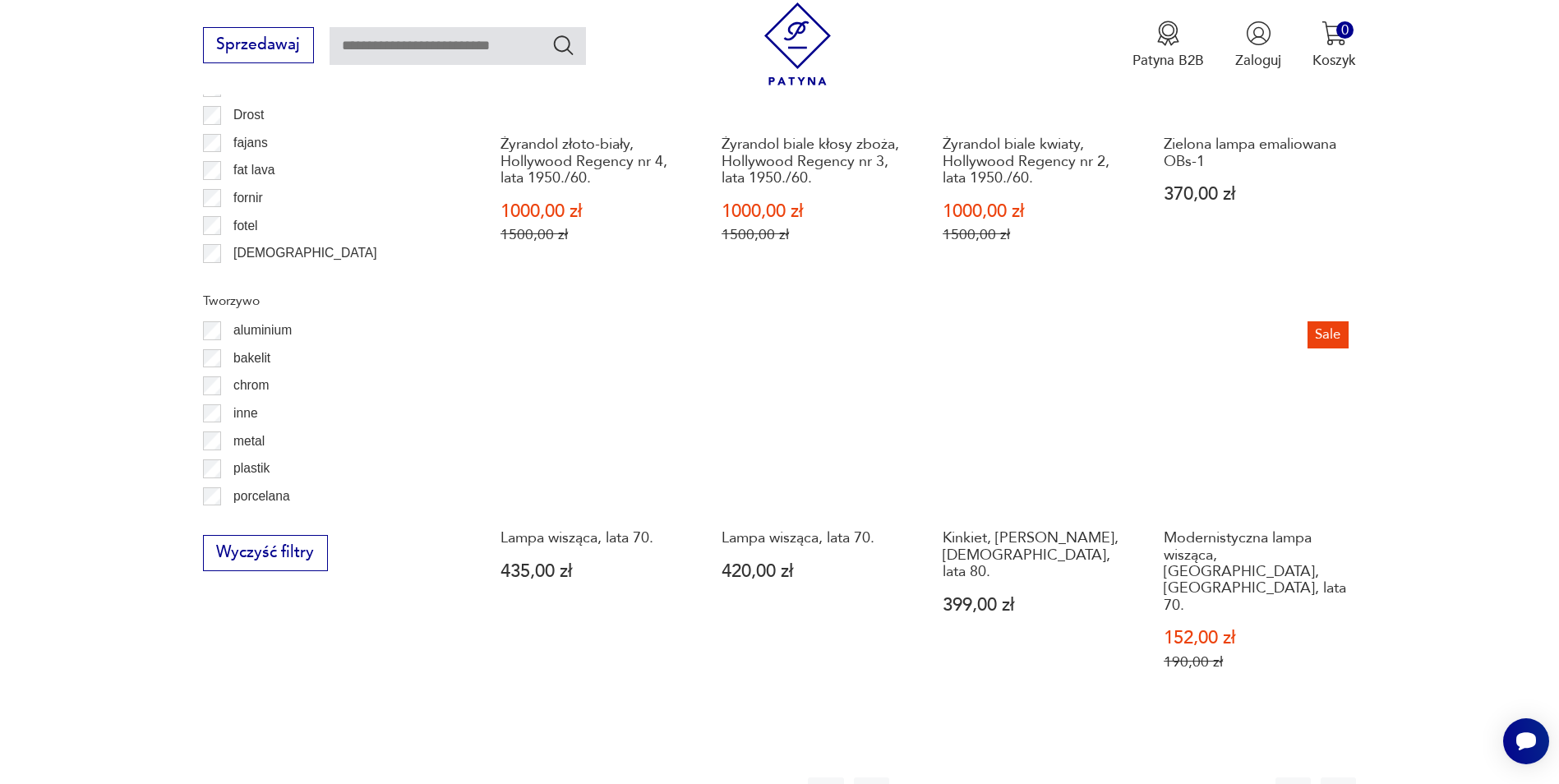
scroll to position [1803, 0]
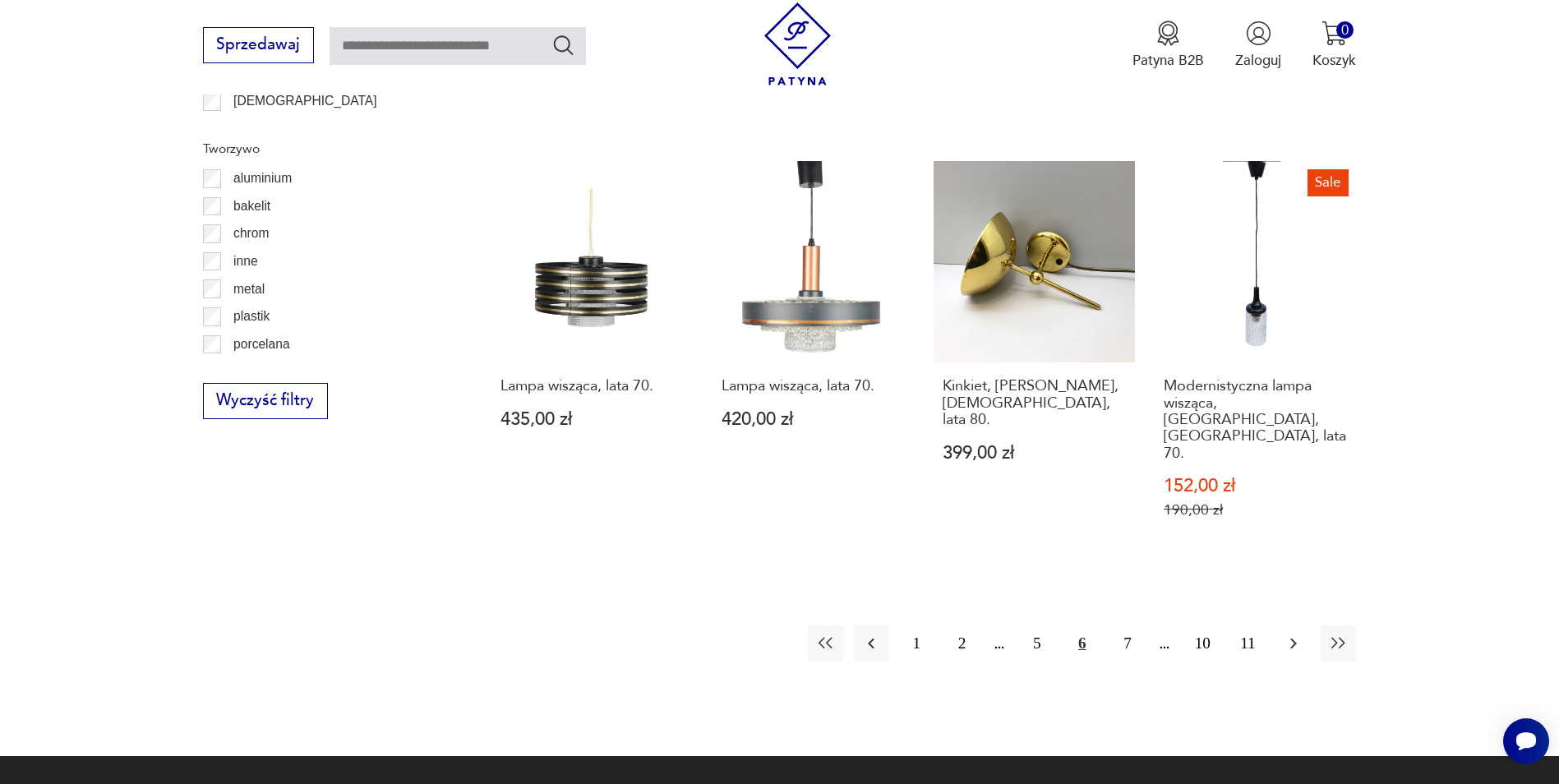
click at [1296, 638] on icon "button" at bounding box center [1293, 643] width 7 height 10
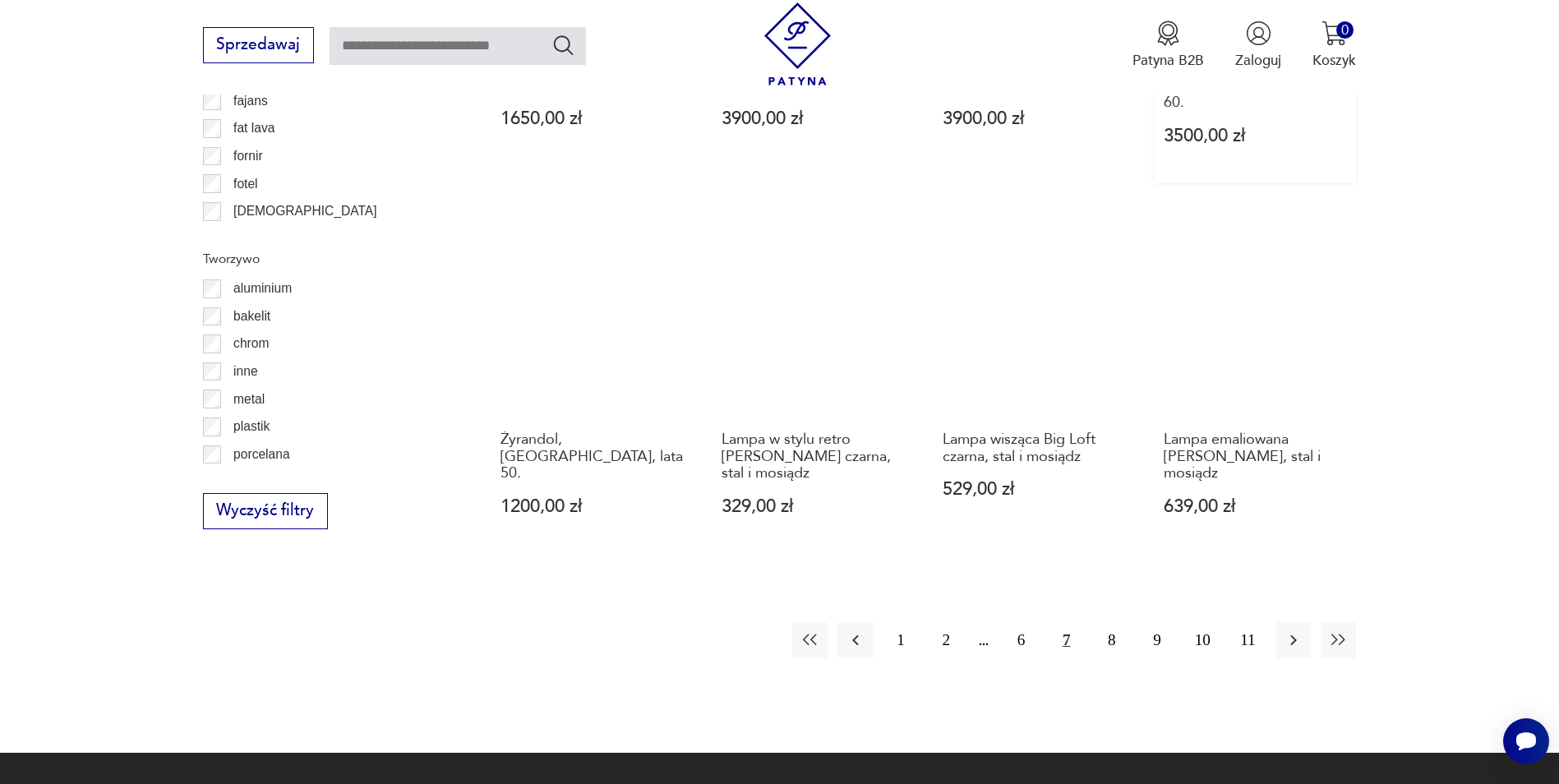
scroll to position [1720, 0]
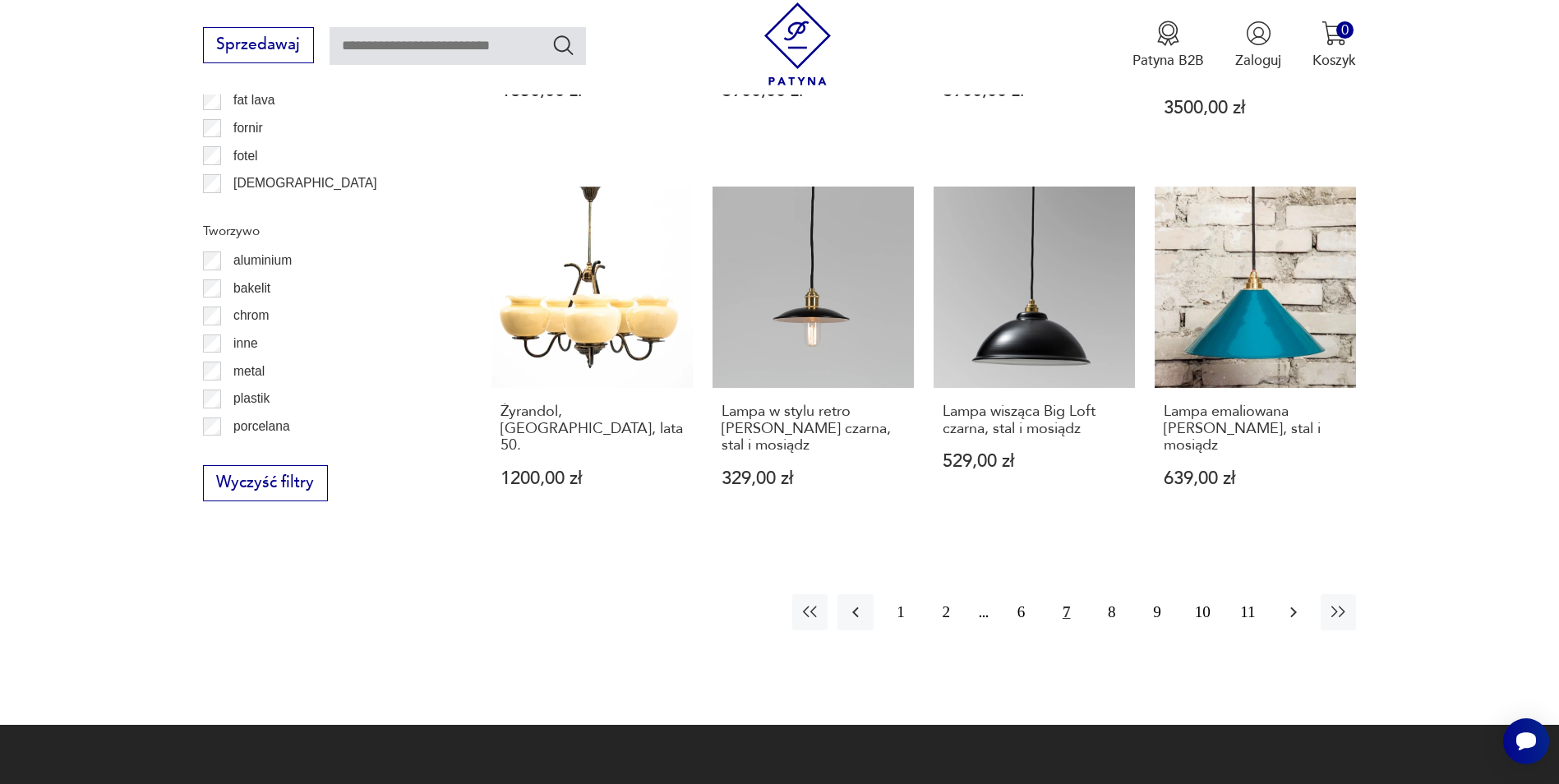
click at [1294, 602] on icon "button" at bounding box center [1293, 612] width 20 height 20
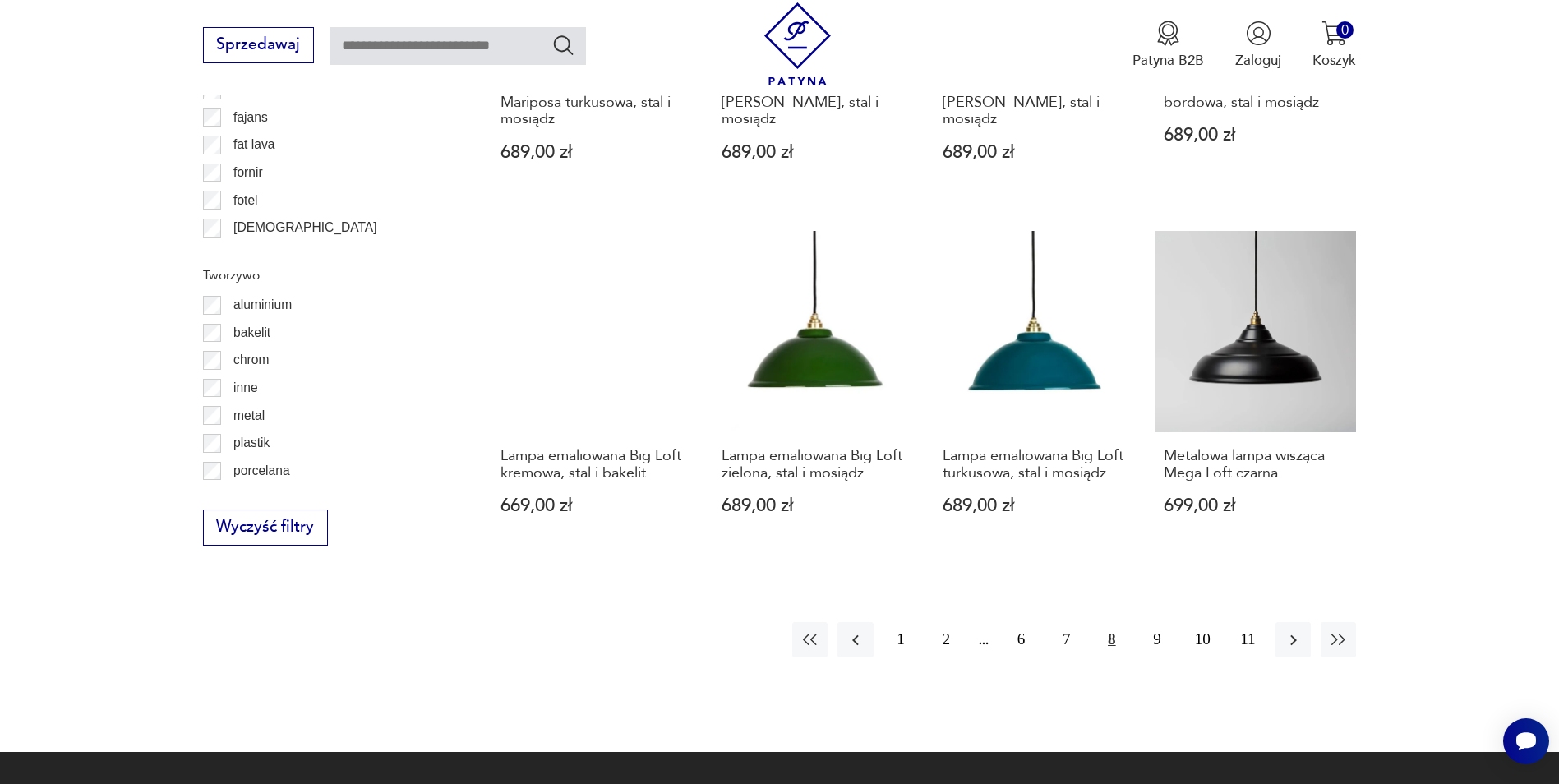
scroll to position [1803, 0]
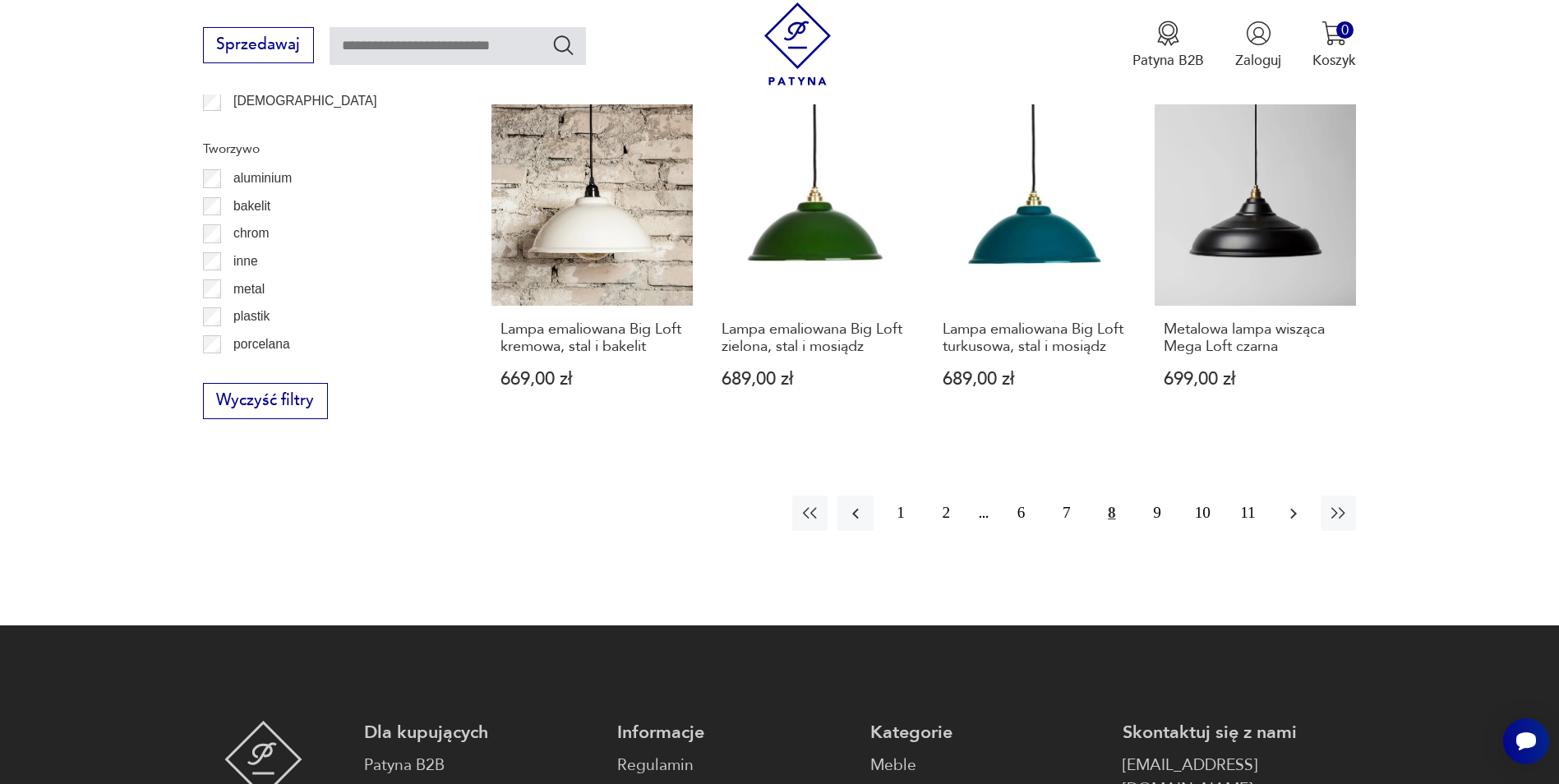
click at [1293, 503] on icon "button" at bounding box center [1293, 513] width 20 height 20
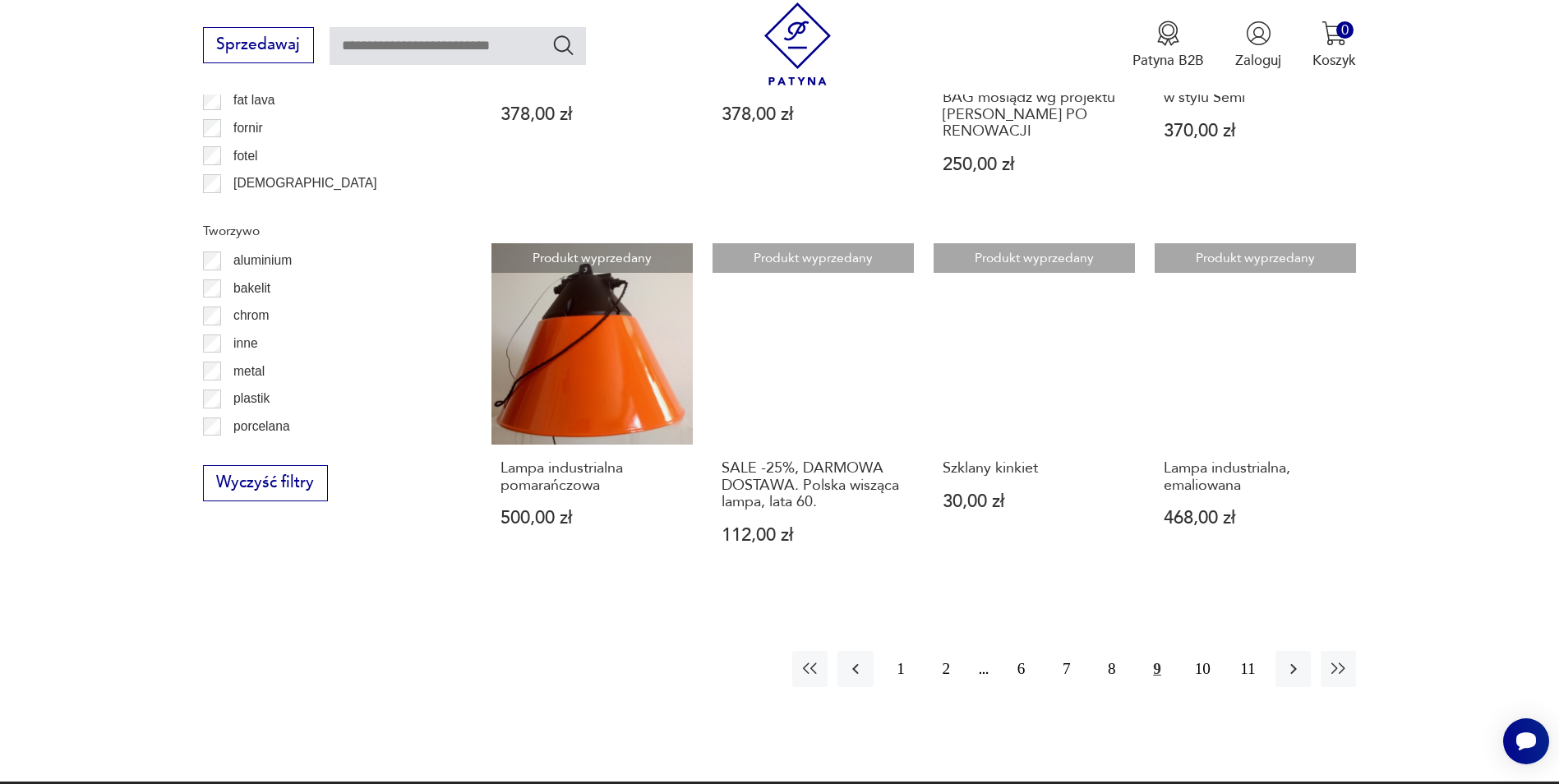
scroll to position [1803, 0]
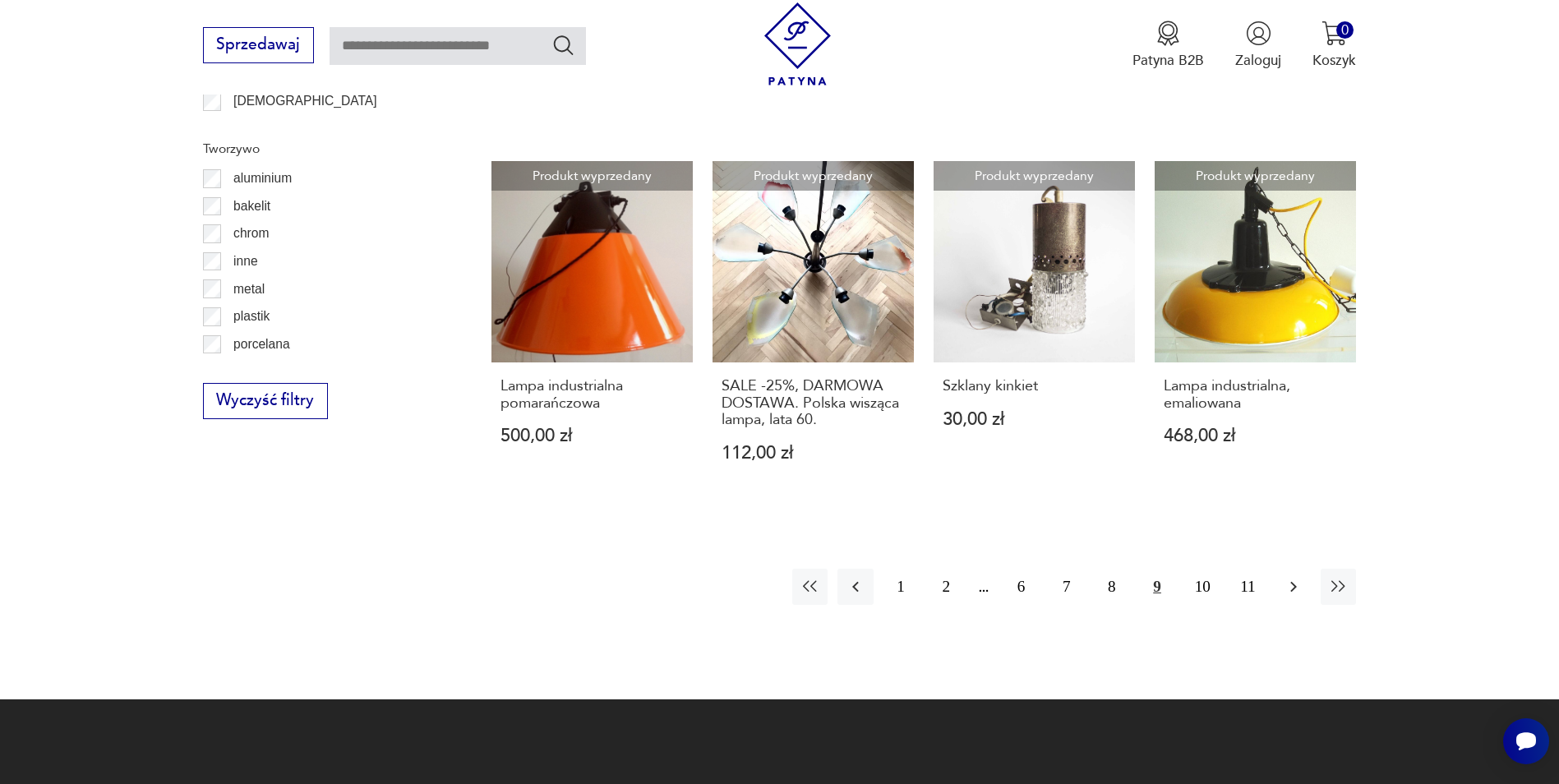
click at [1298, 577] on icon "button" at bounding box center [1293, 586] width 20 height 20
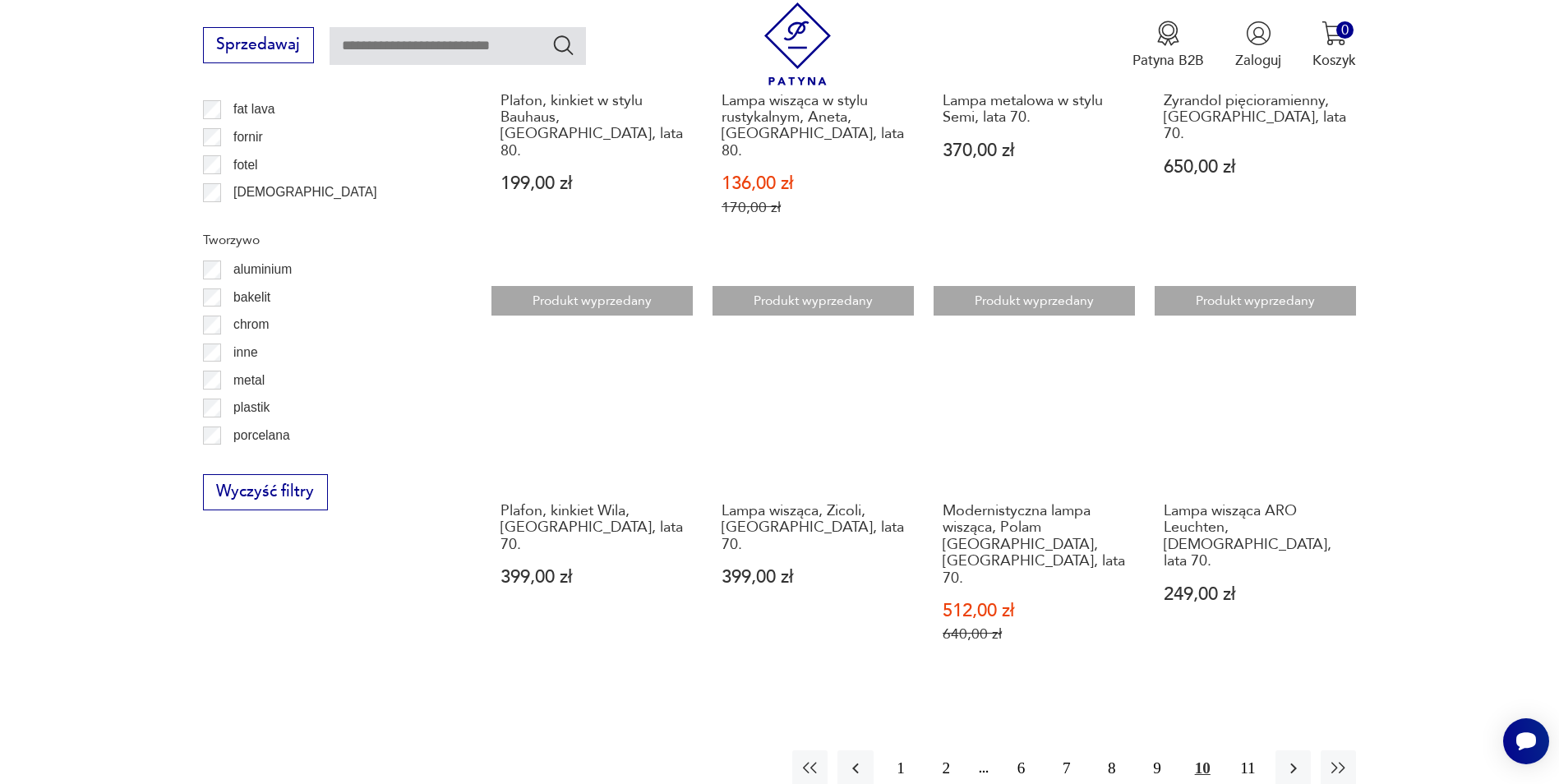
scroll to position [1720, 0]
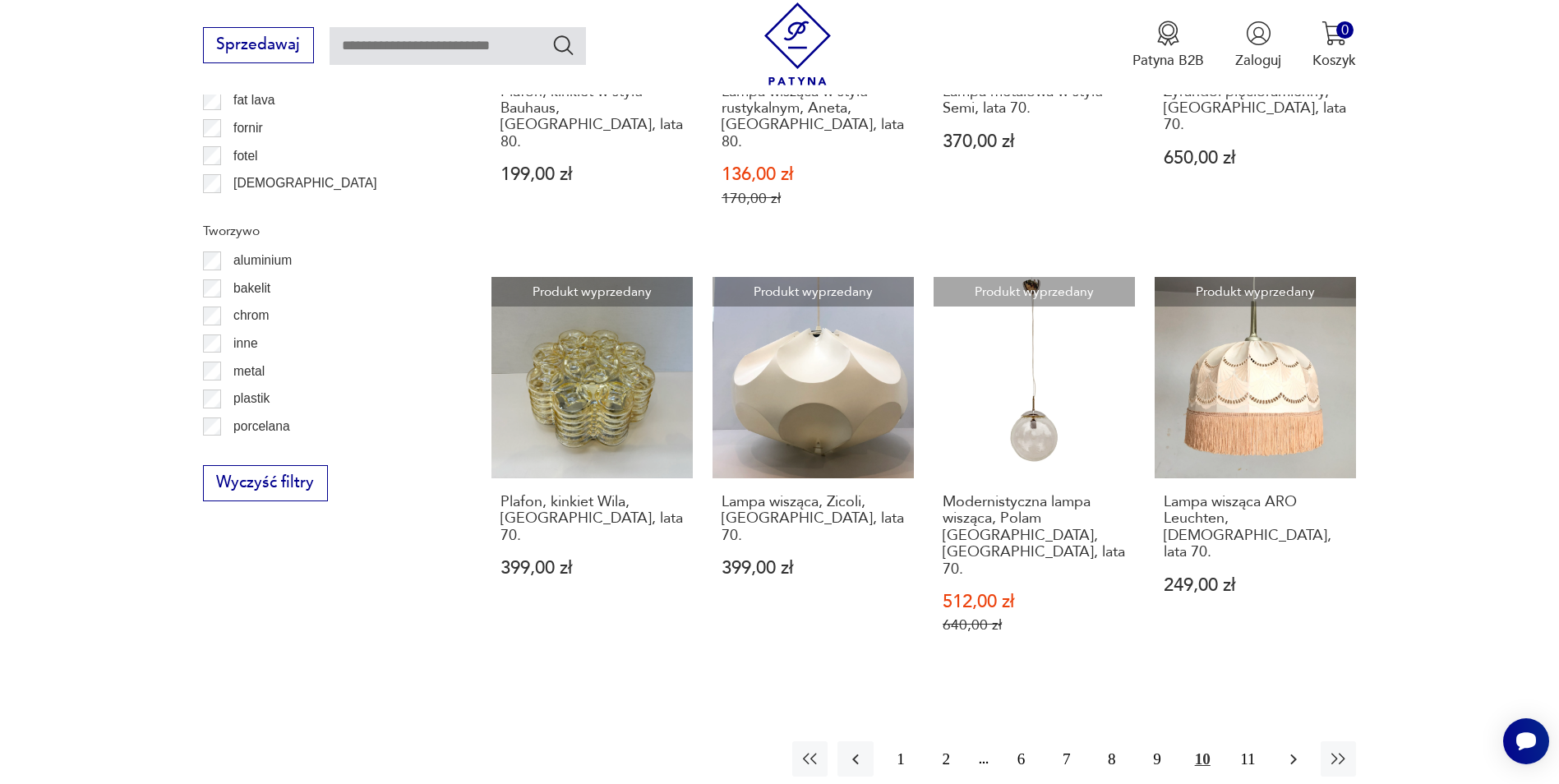
click at [1293, 750] on icon "button" at bounding box center [1293, 759] width 20 height 20
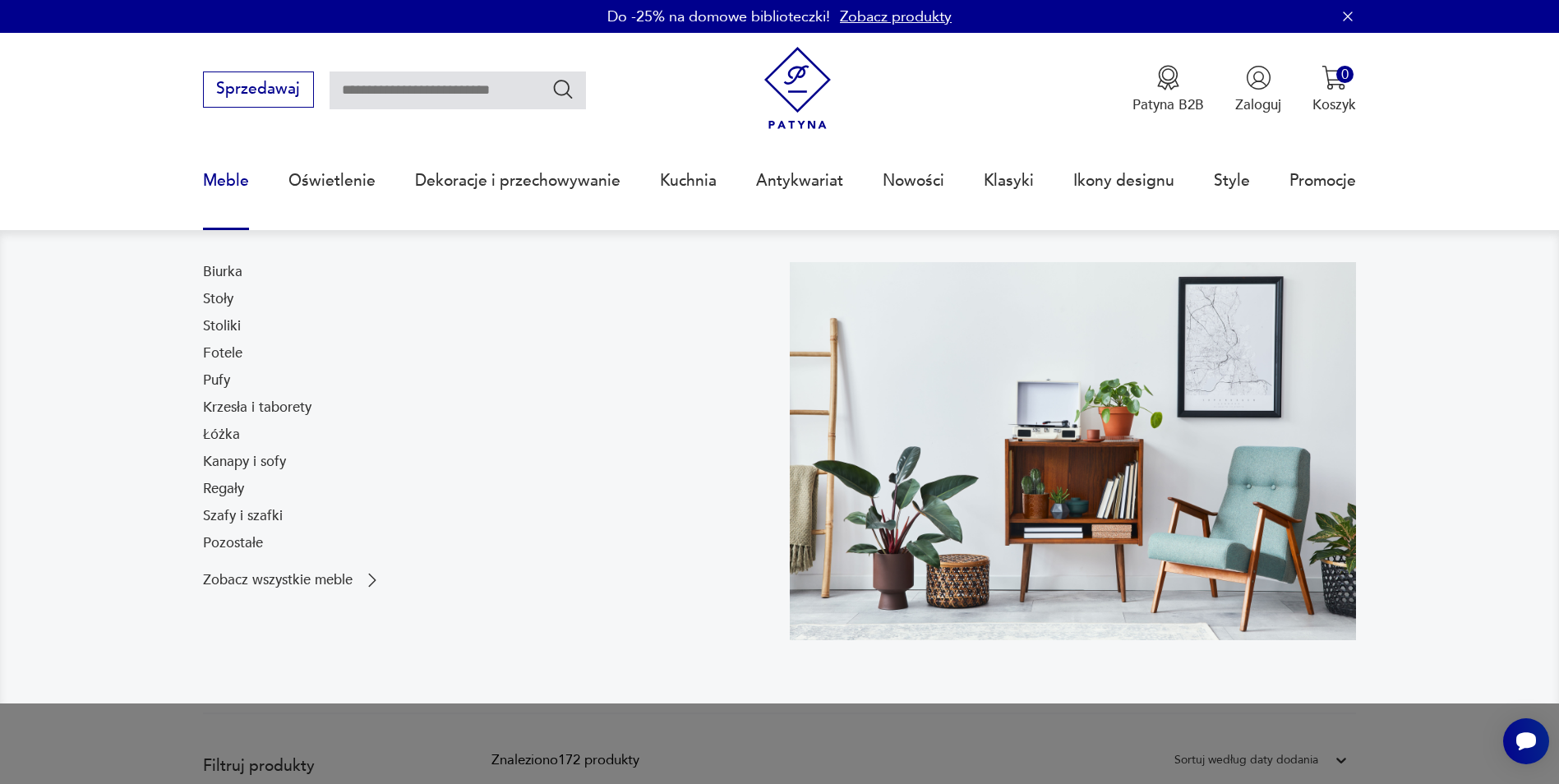
click at [223, 184] on link "Meble" at bounding box center [226, 180] width 46 height 75
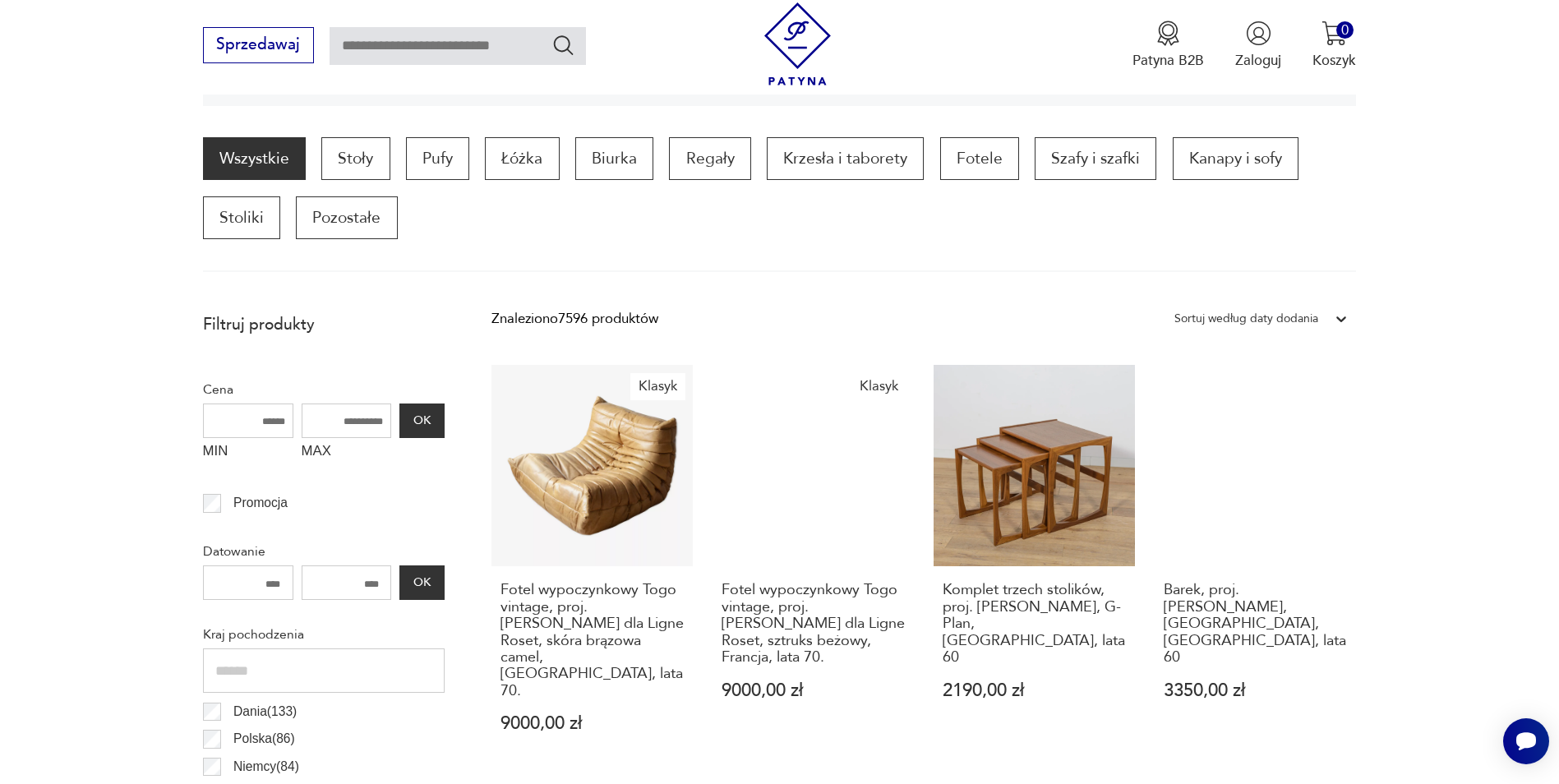
scroll to position [407, 0]
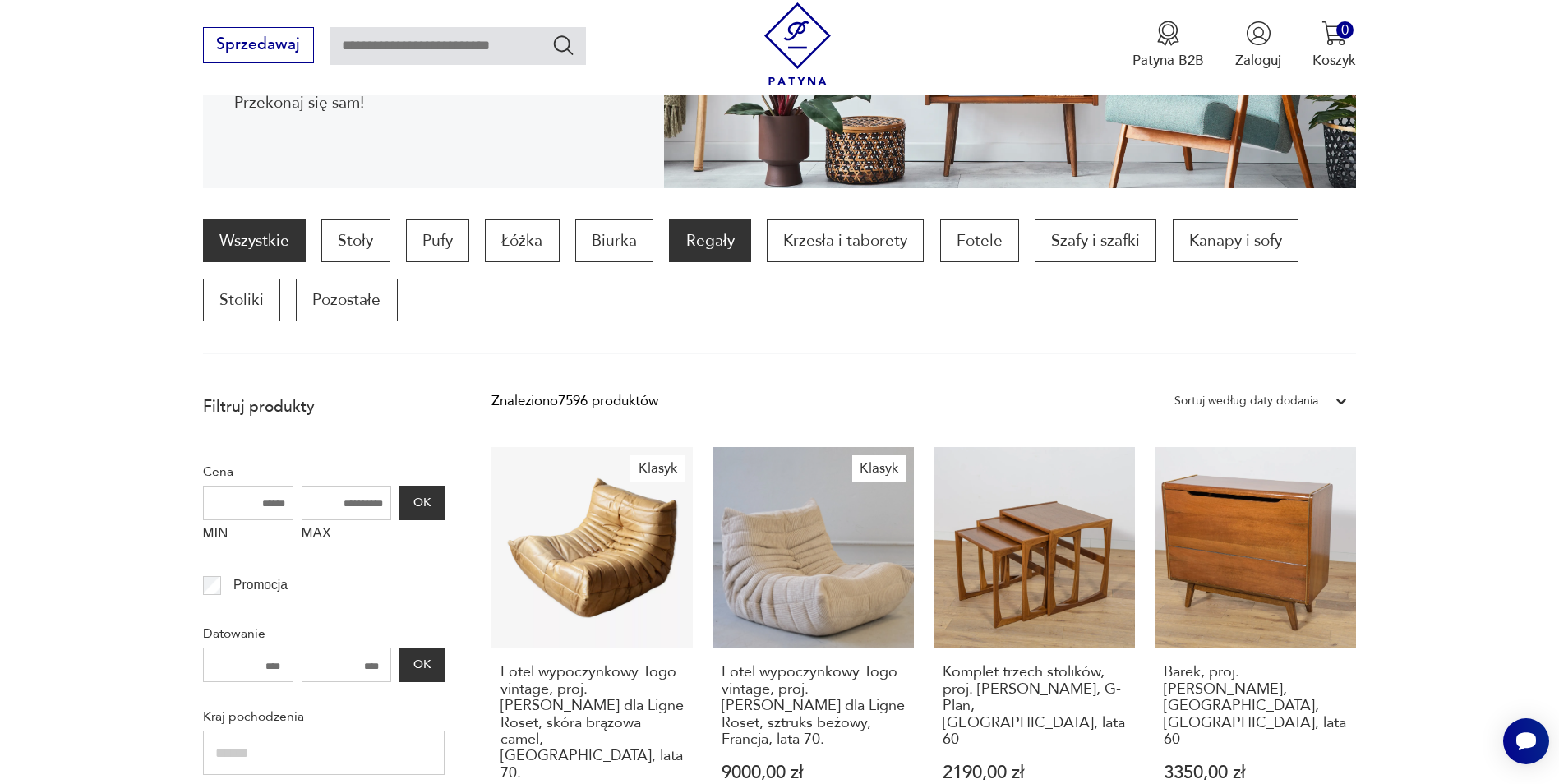
click at [712, 246] on p "Regały" at bounding box center [709, 241] width 81 height 43
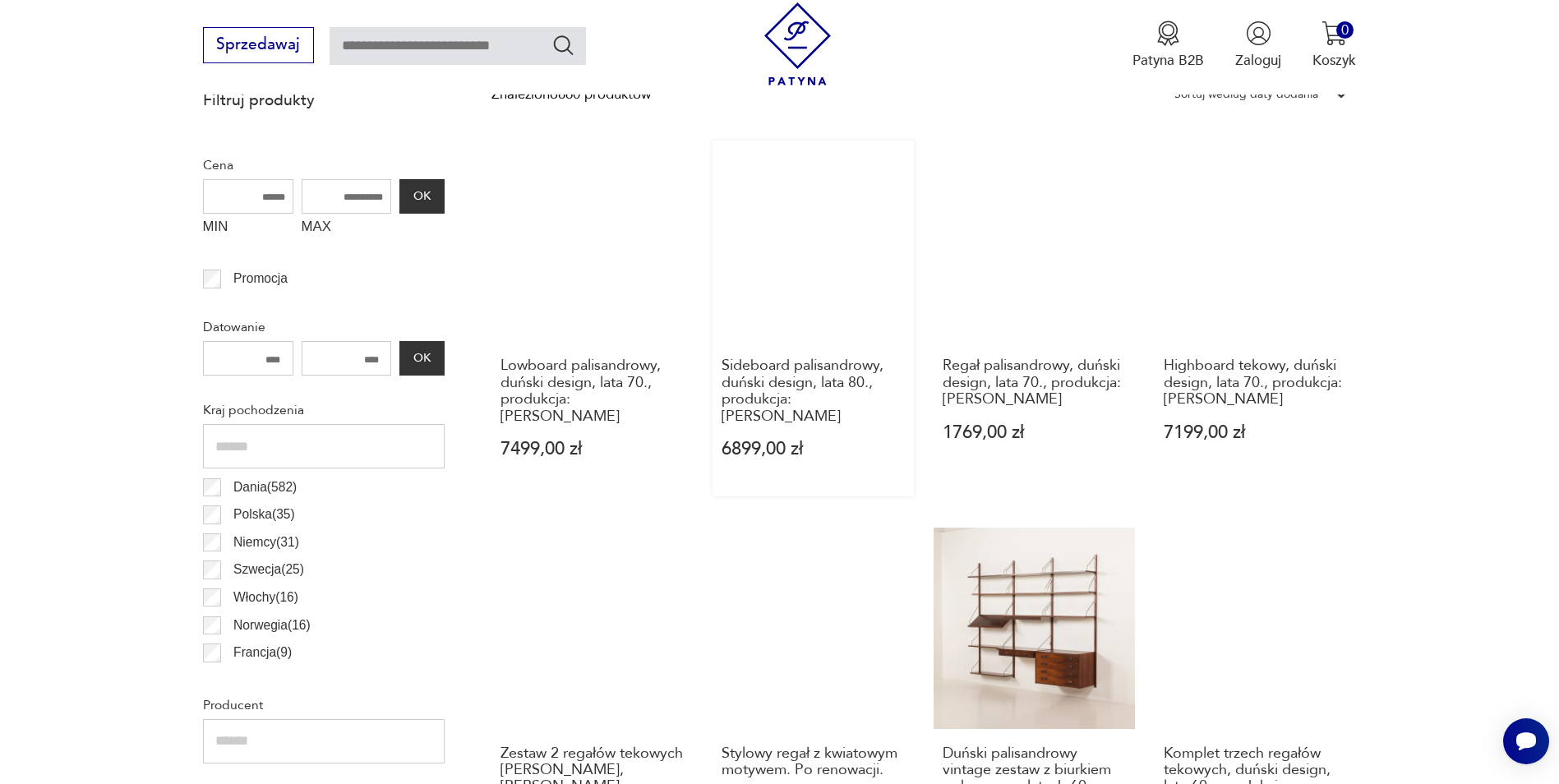
scroll to position [712, 0]
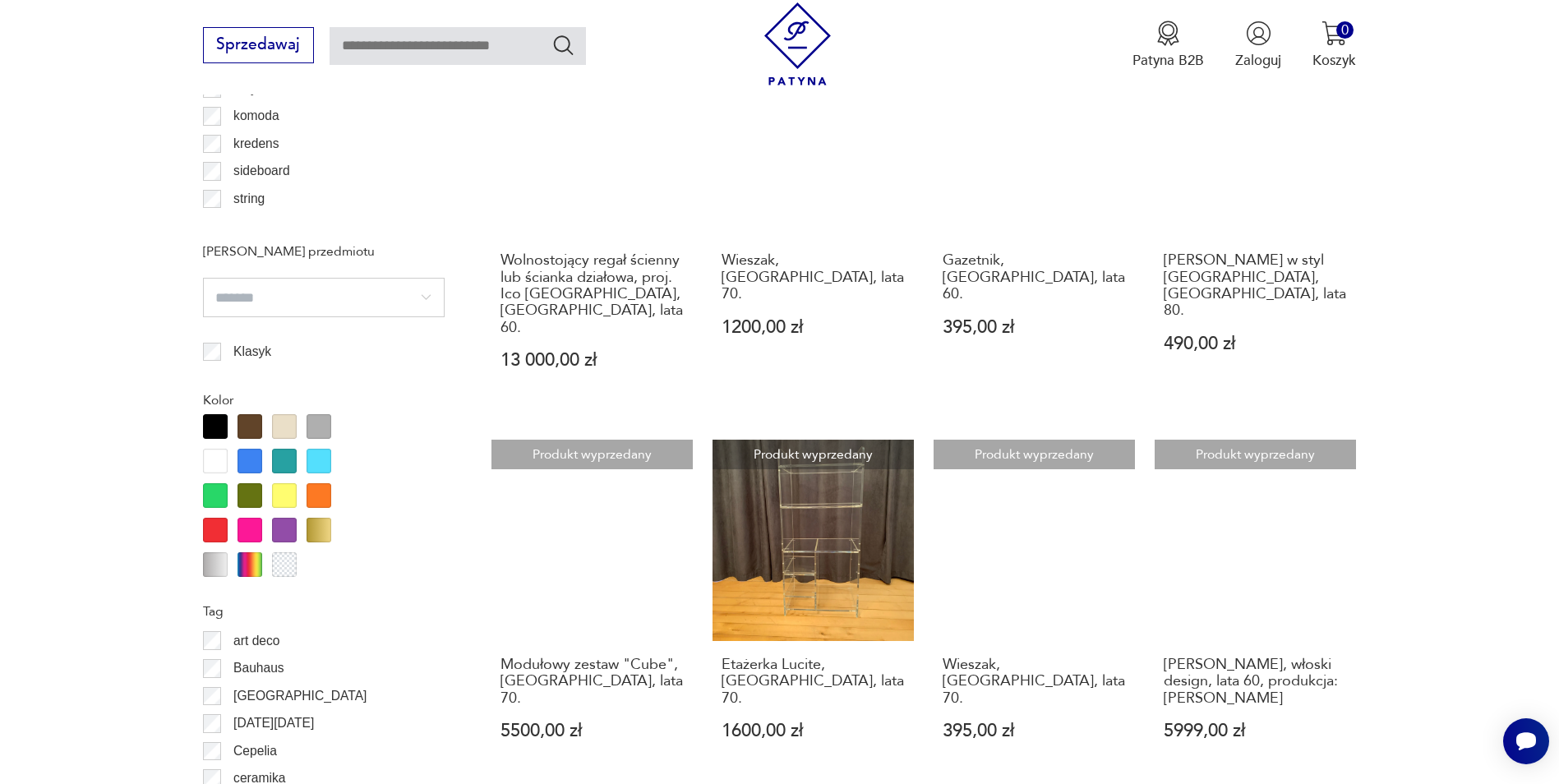
scroll to position [1286, 0]
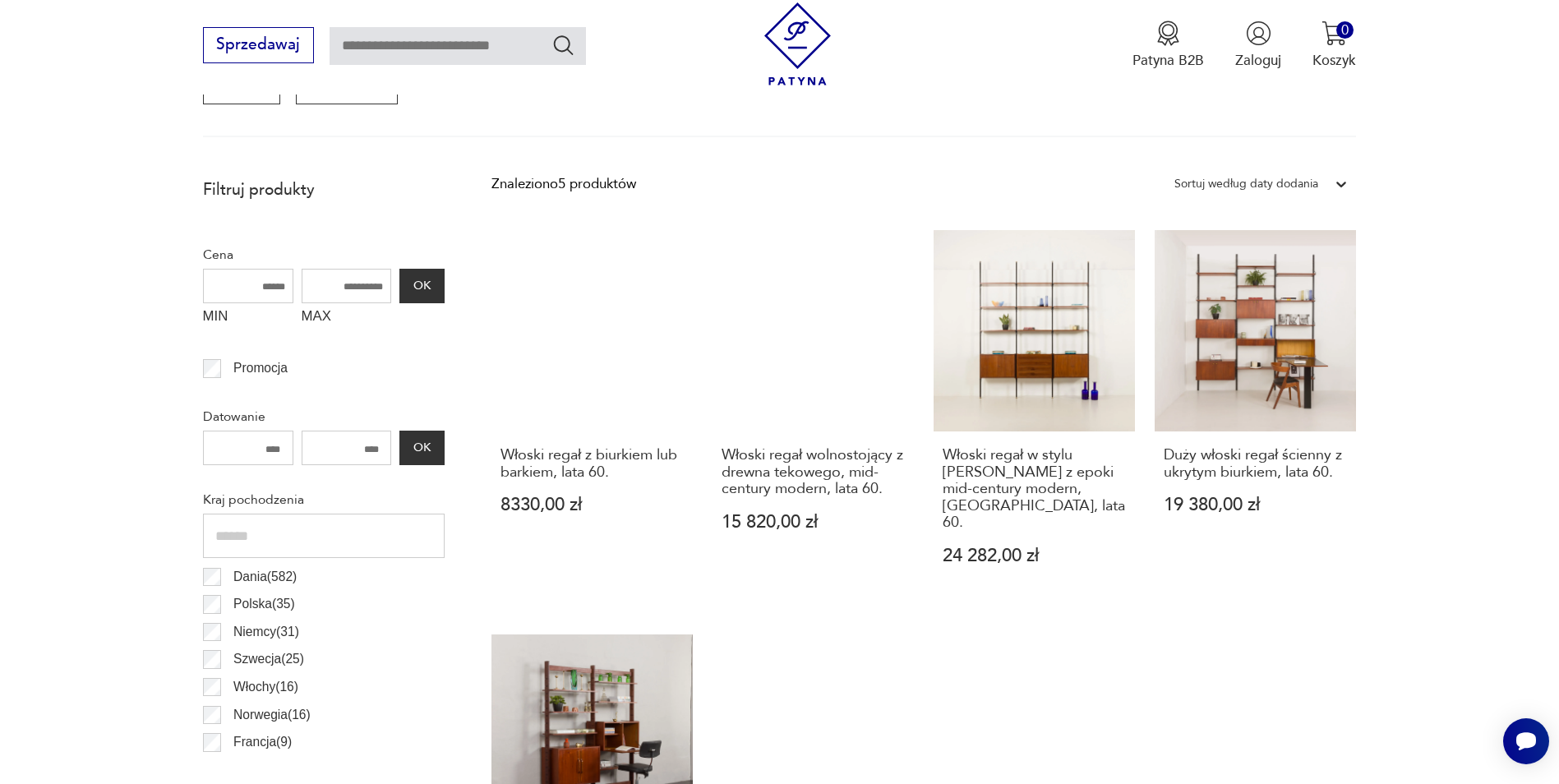
scroll to position [301, 0]
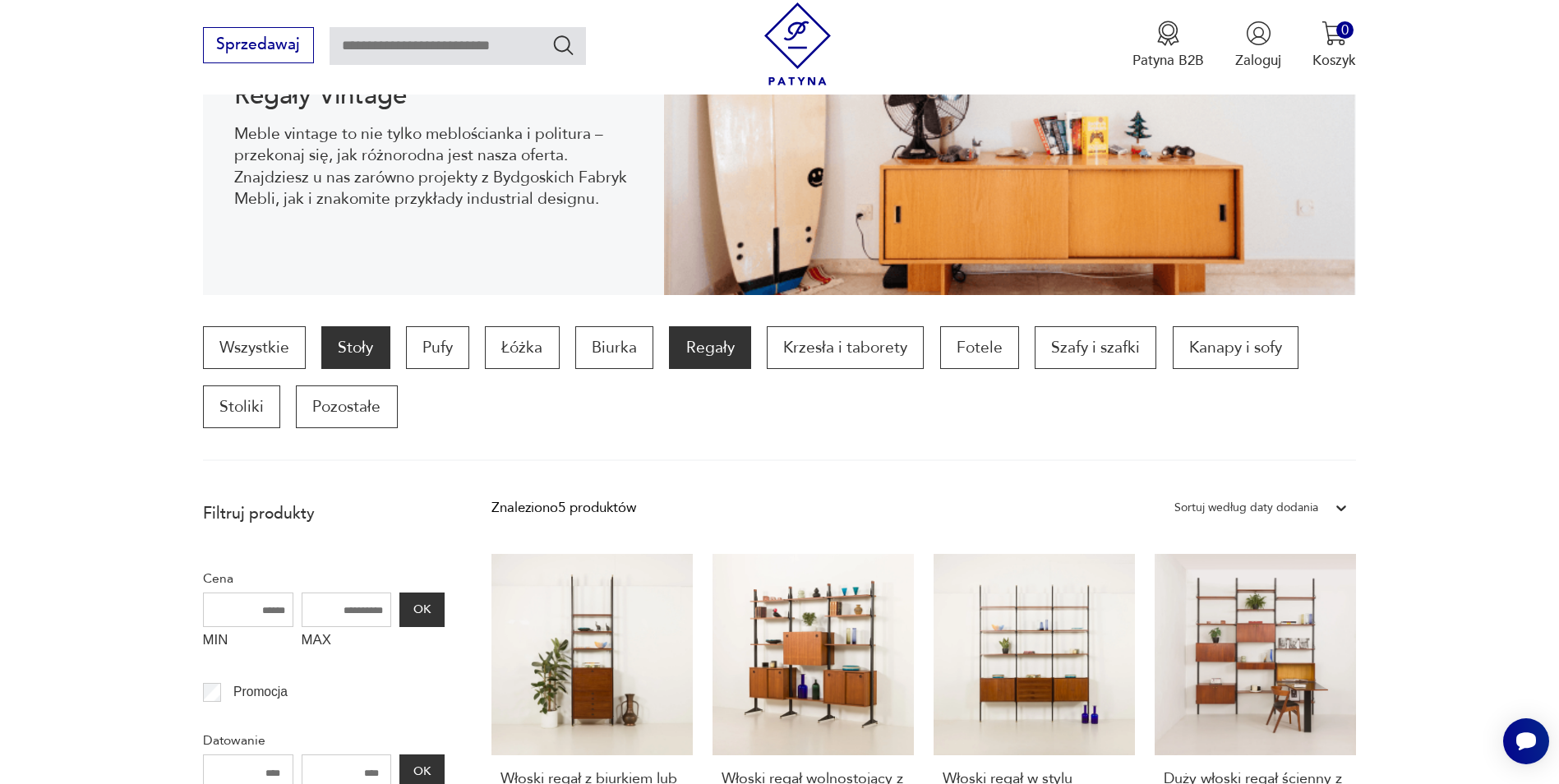
click at [365, 347] on p "Stoły" at bounding box center [356, 347] width 69 height 43
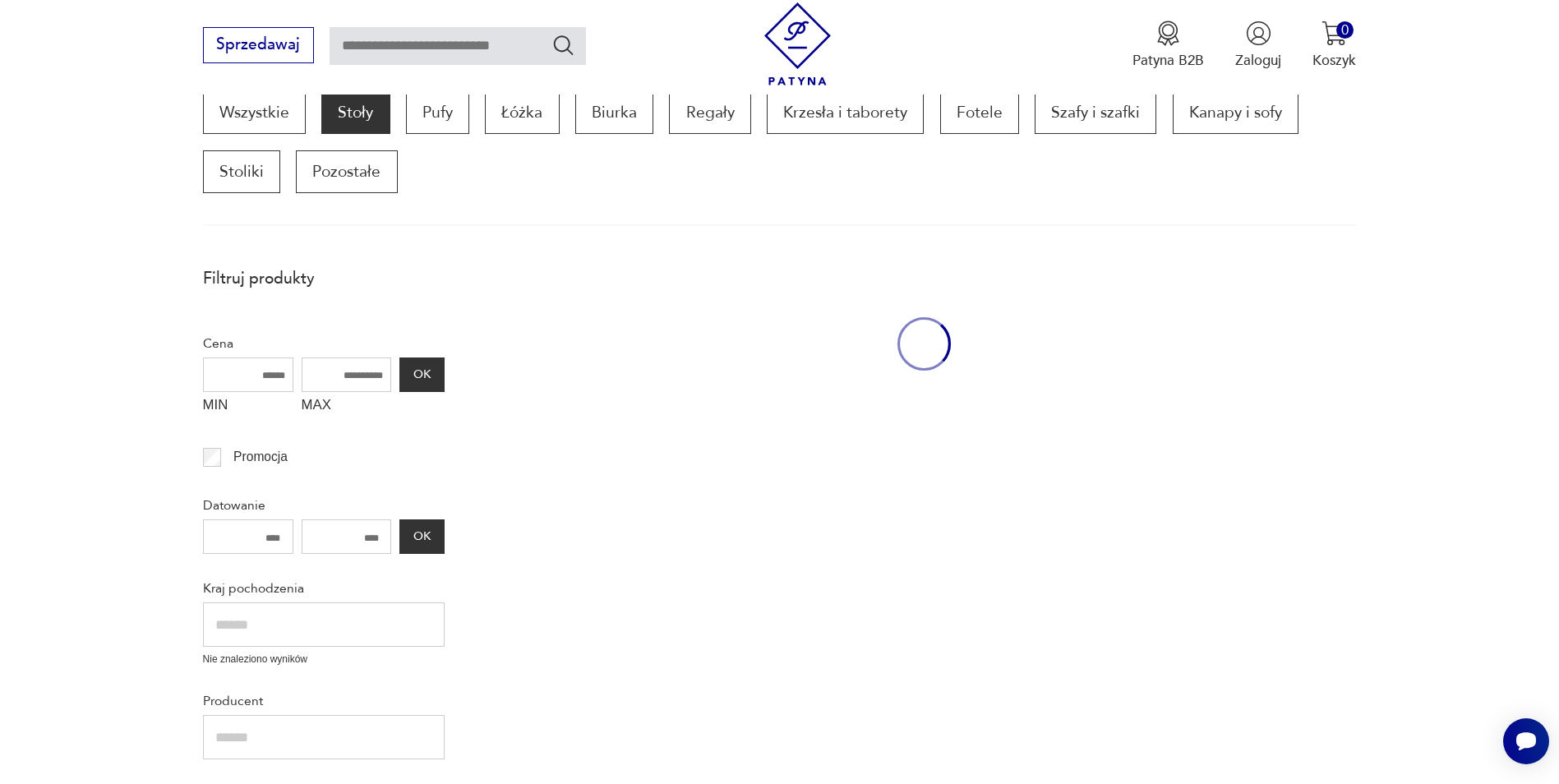
scroll to position [558, 0]
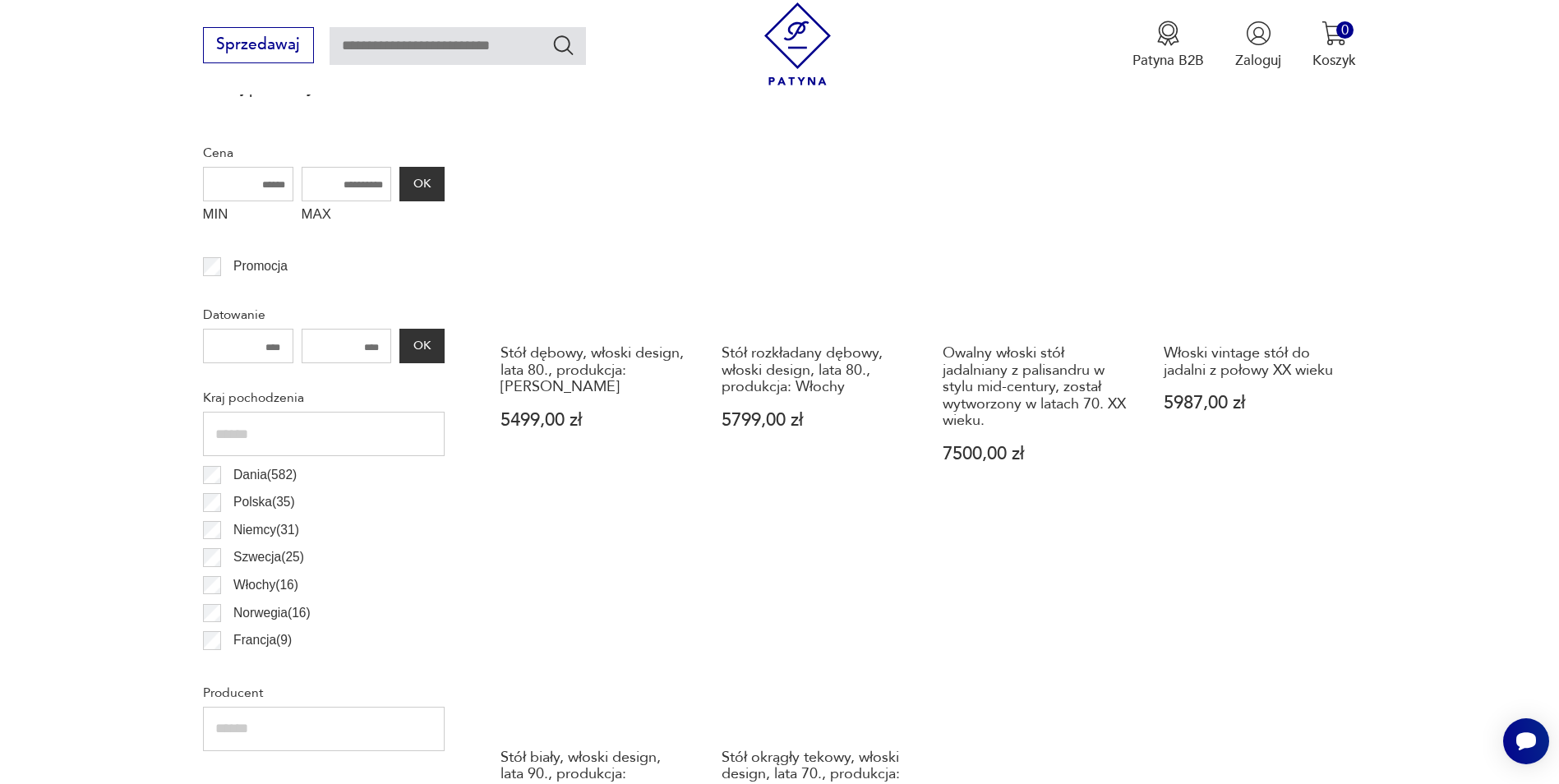
scroll to position [721, 0]
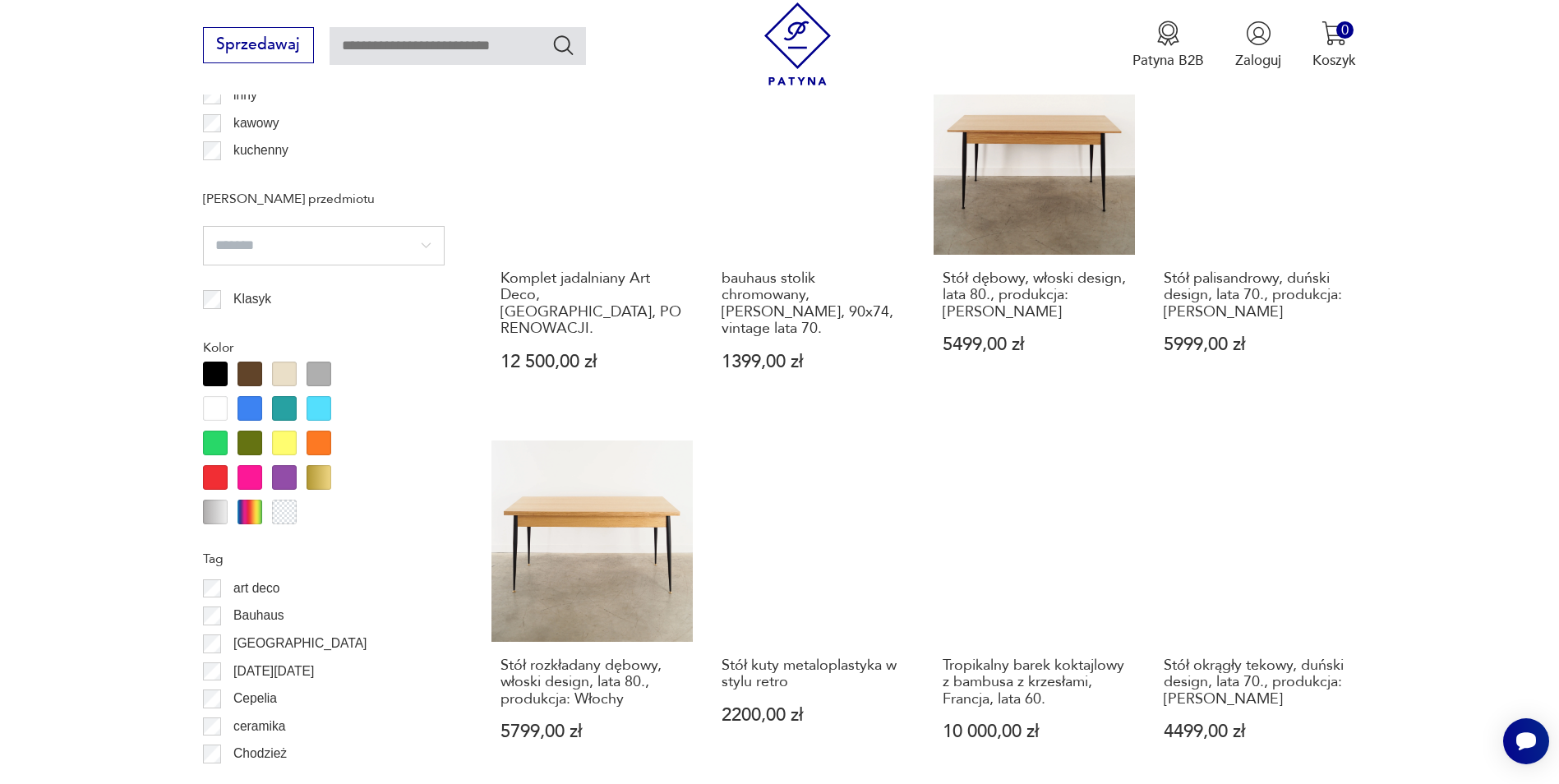
scroll to position [1811, 0]
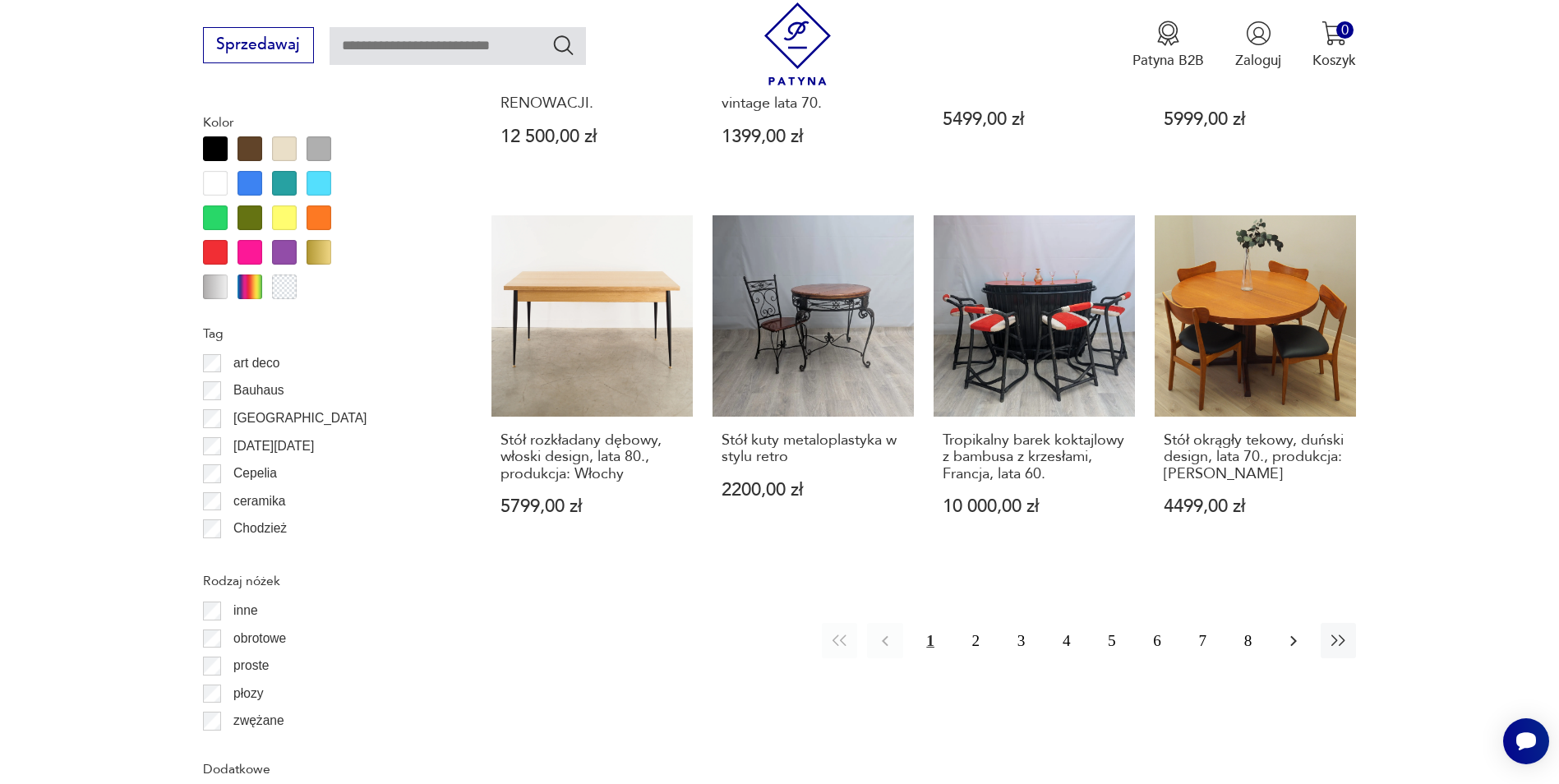
click at [1293, 636] on icon "button" at bounding box center [1293, 640] width 7 height 10
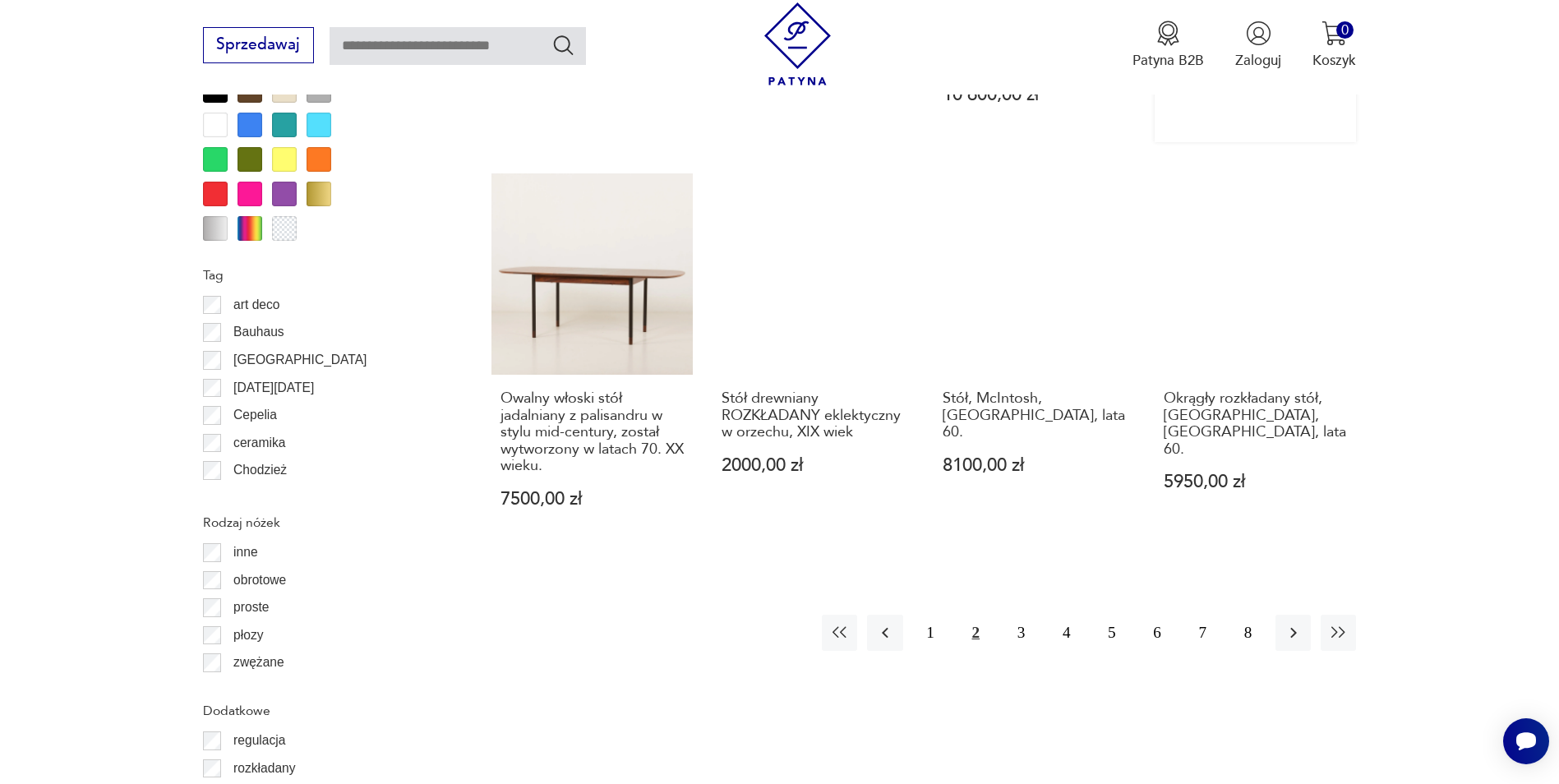
scroll to position [1872, 0]
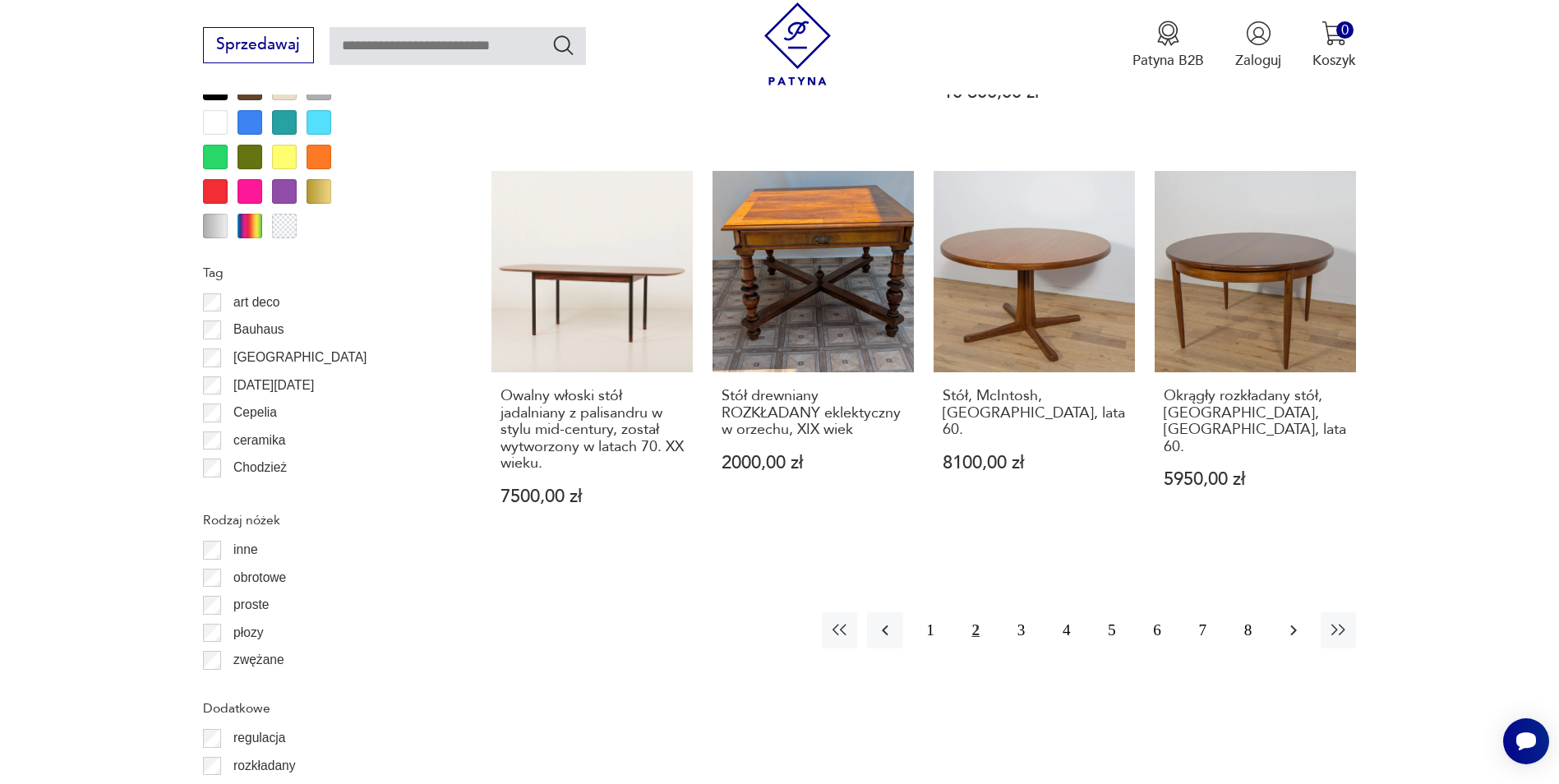
click at [1294, 620] on icon "button" at bounding box center [1293, 630] width 20 height 20
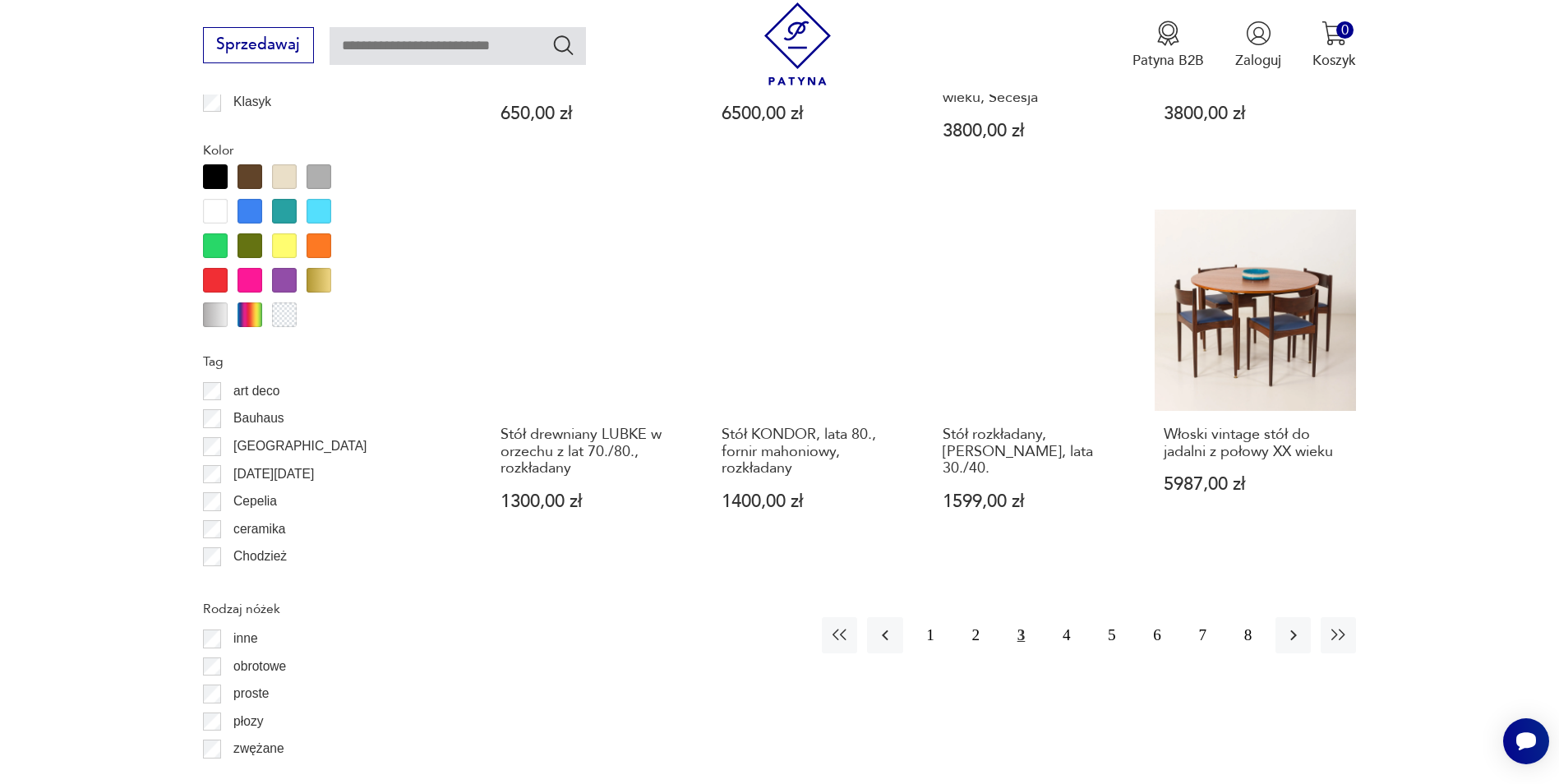
scroll to position [1790, 0]
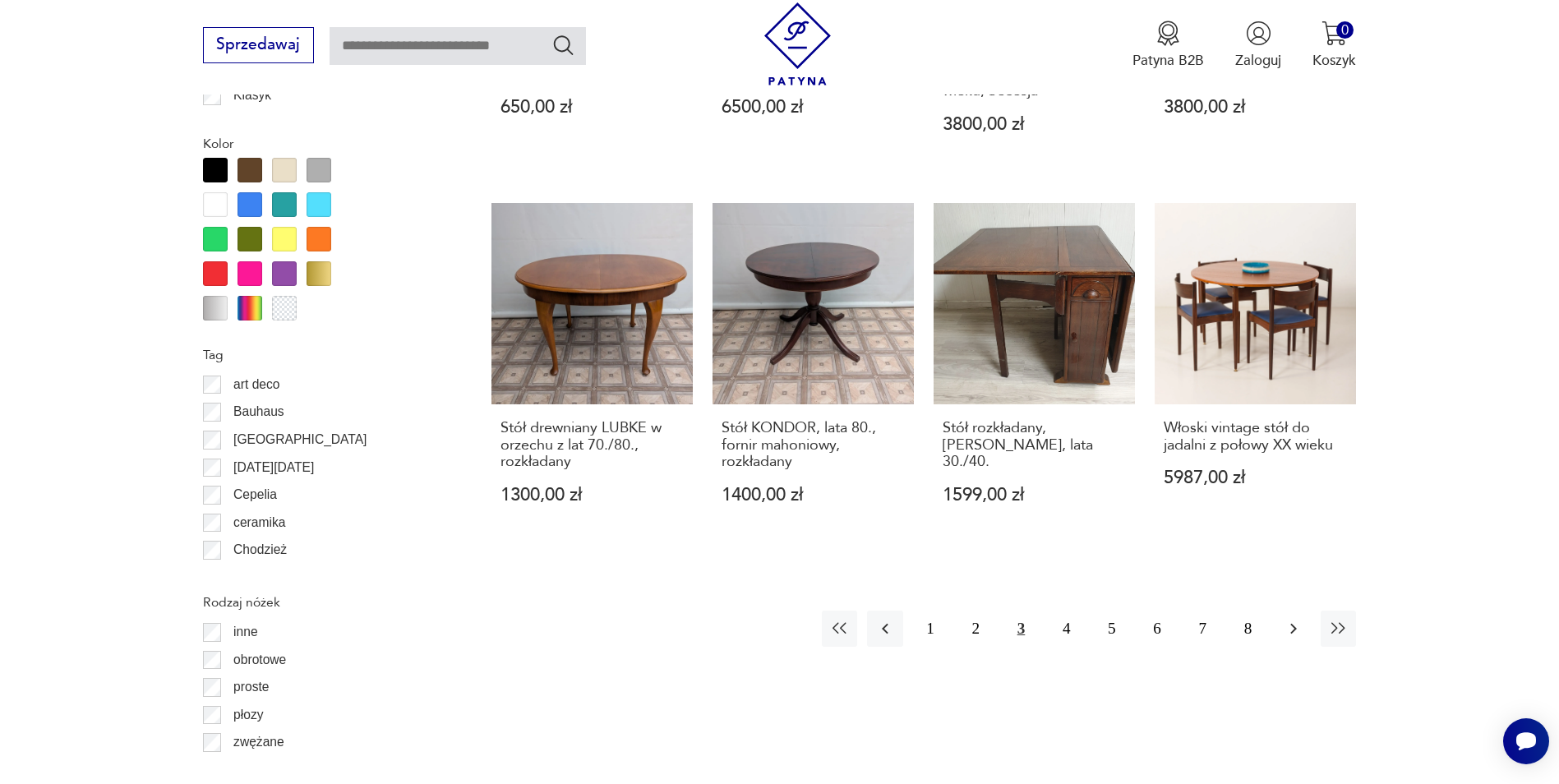
click at [1290, 618] on icon "button" at bounding box center [1293, 628] width 20 height 20
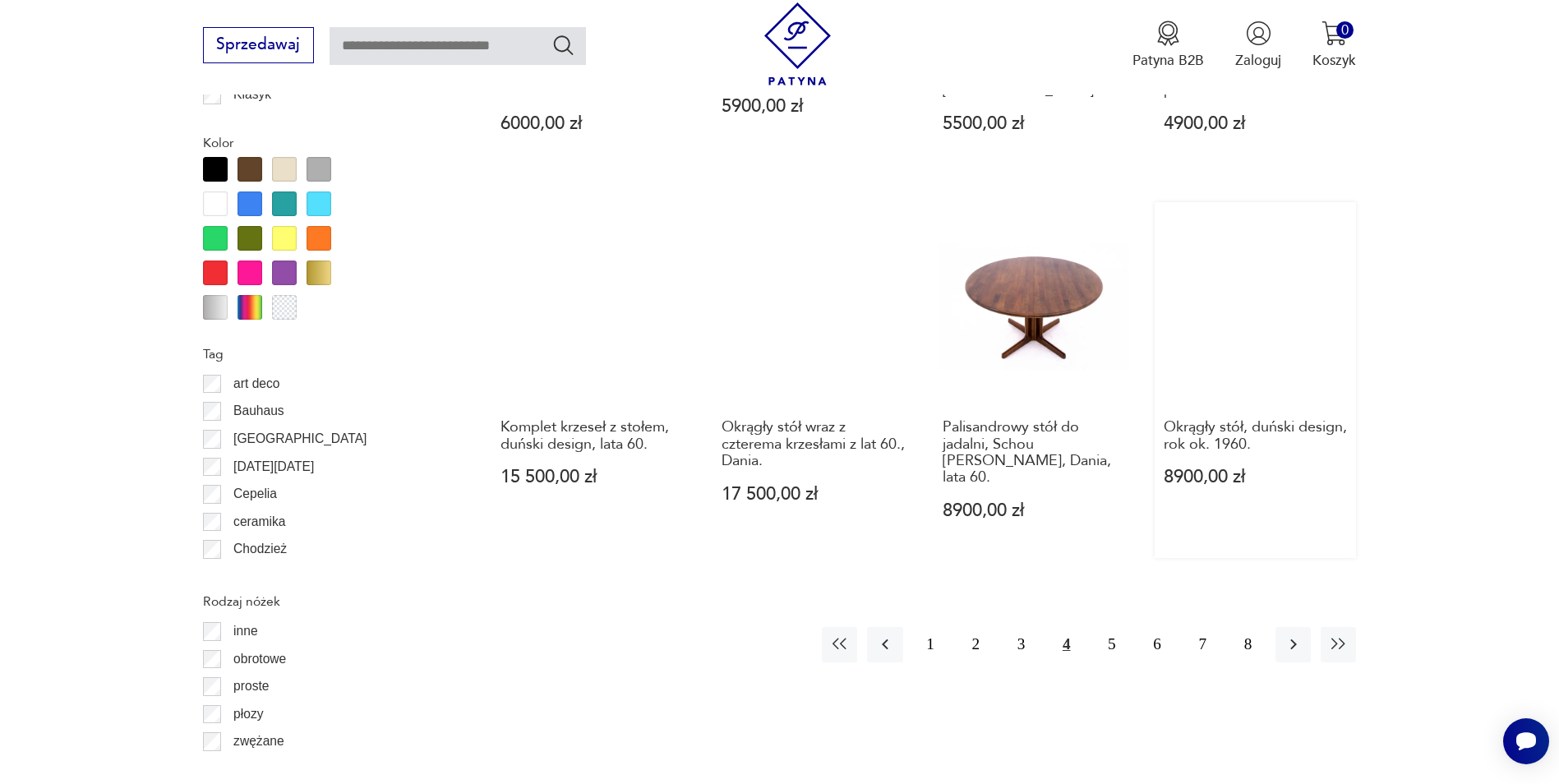
scroll to position [1872, 0]
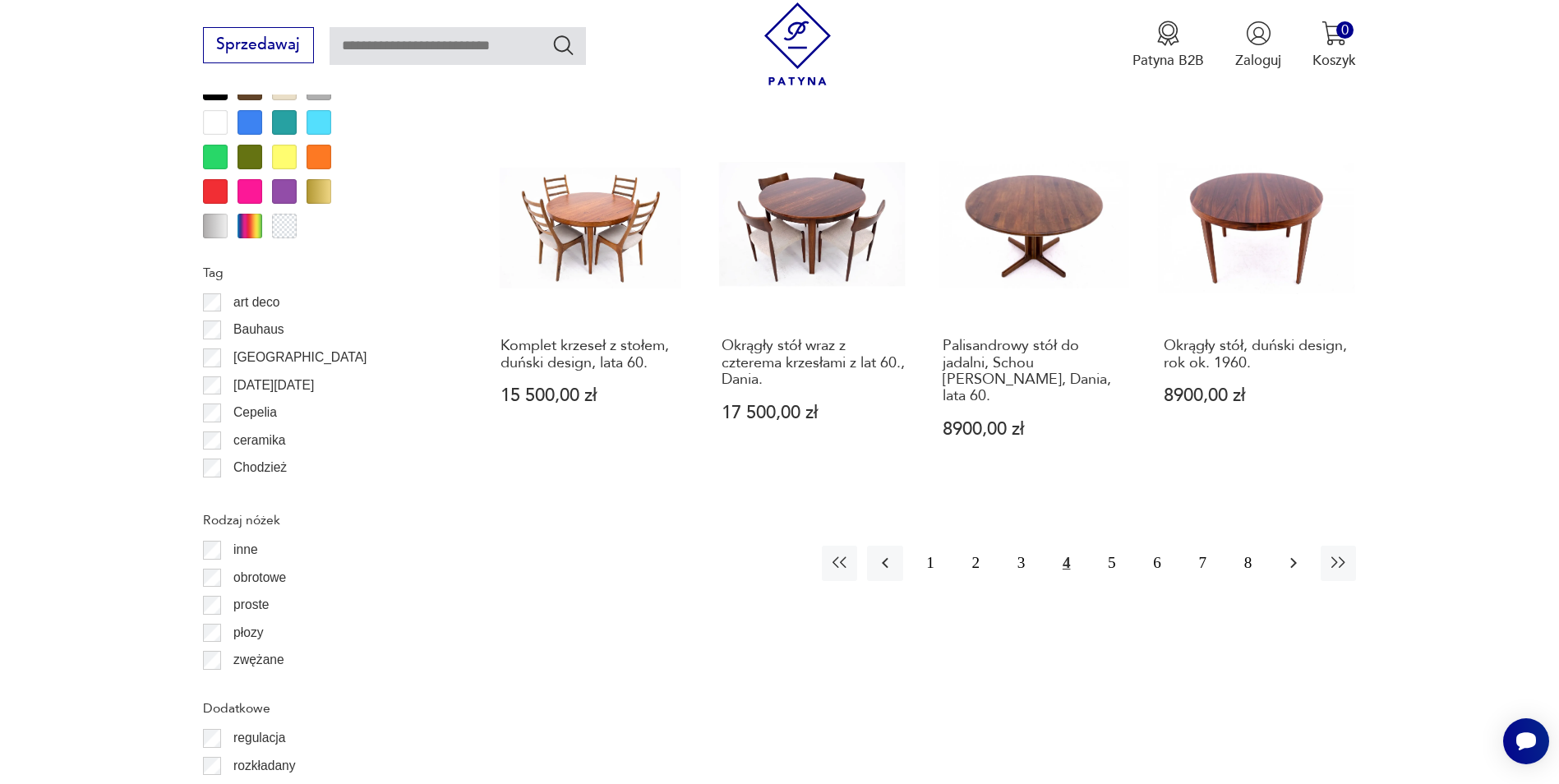
click at [1291, 553] on icon "button" at bounding box center [1293, 562] width 20 height 20
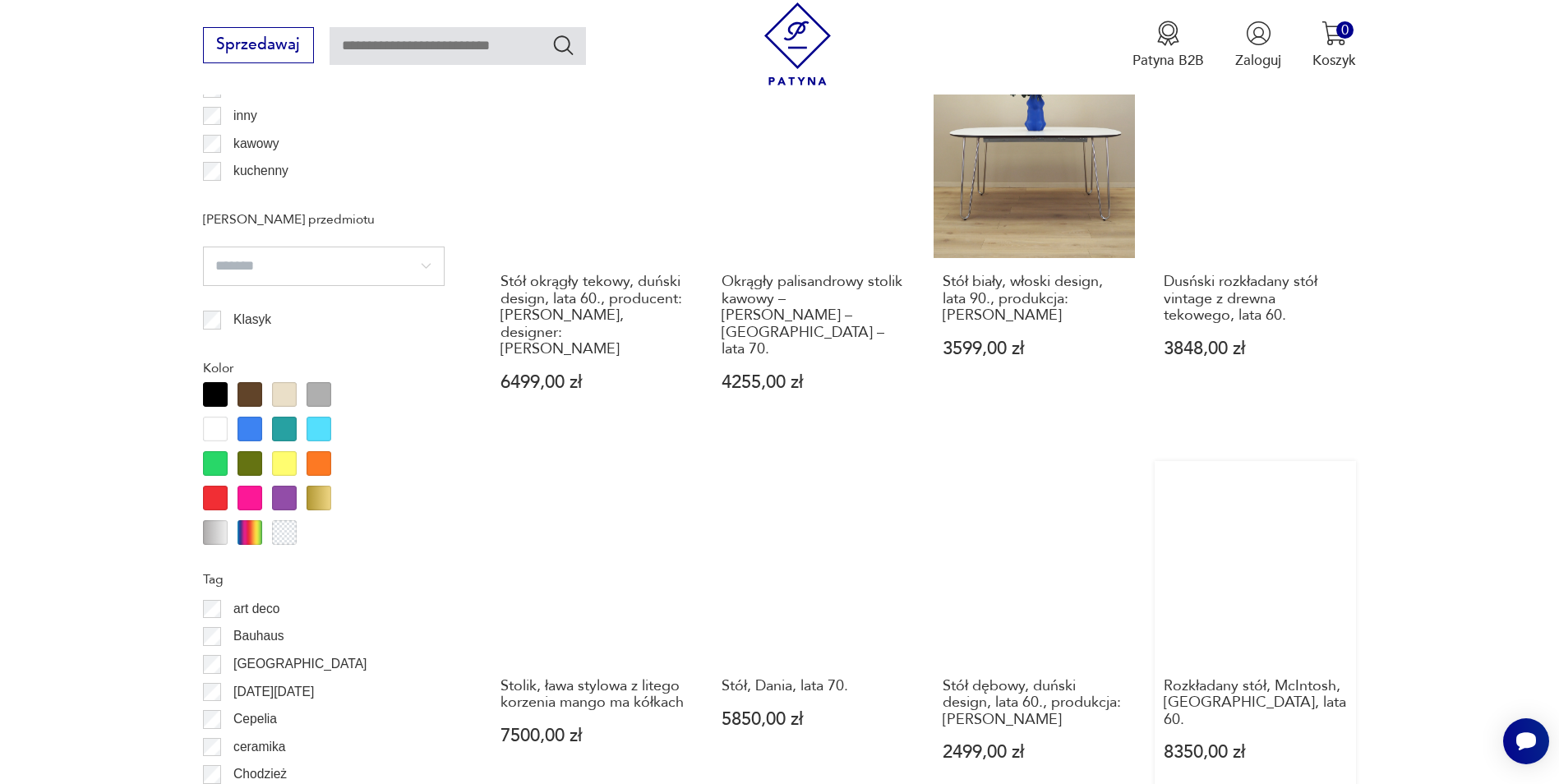
scroll to position [1707, 0]
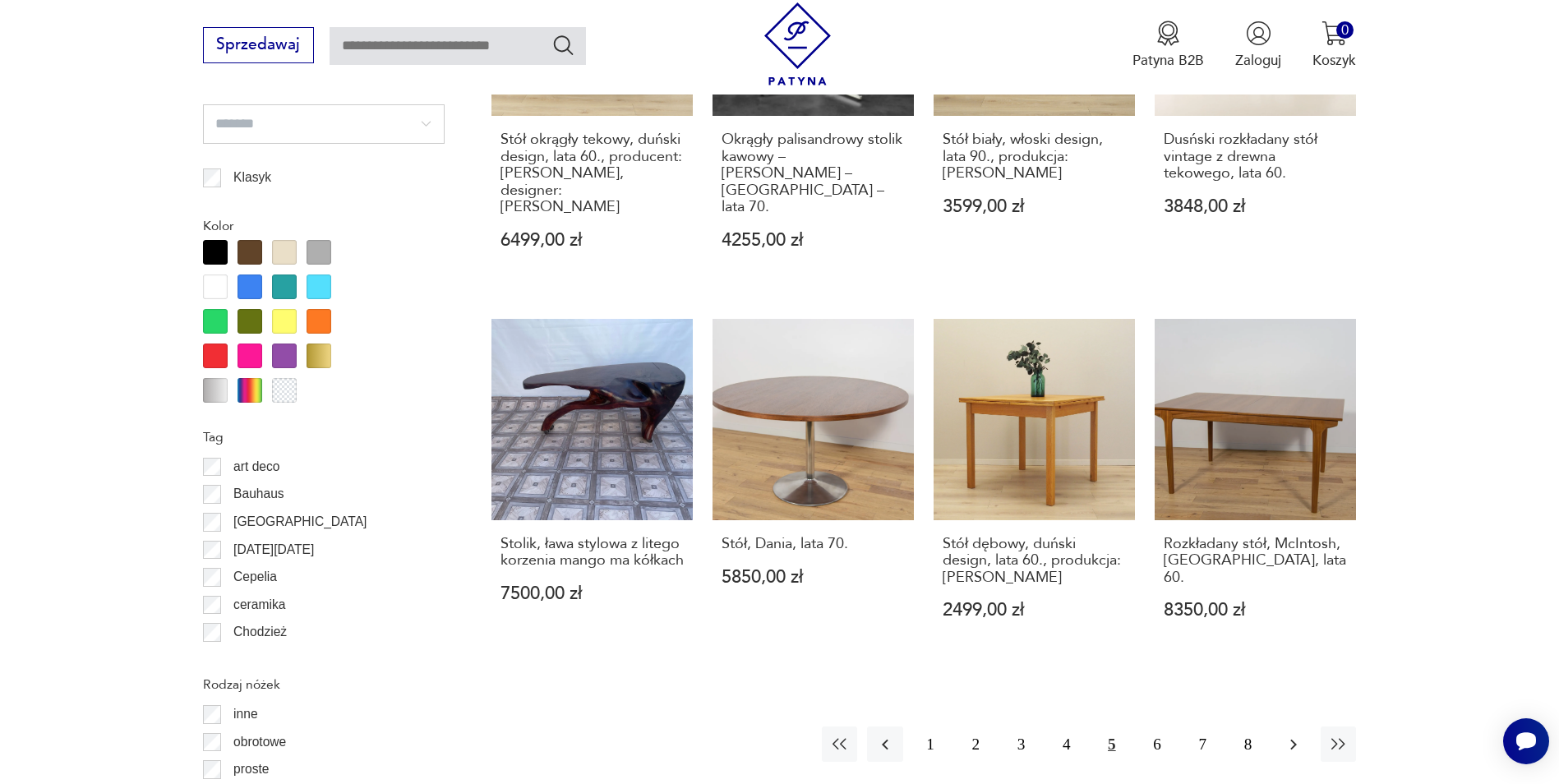
click at [1293, 735] on icon "button" at bounding box center [1293, 744] width 20 height 20
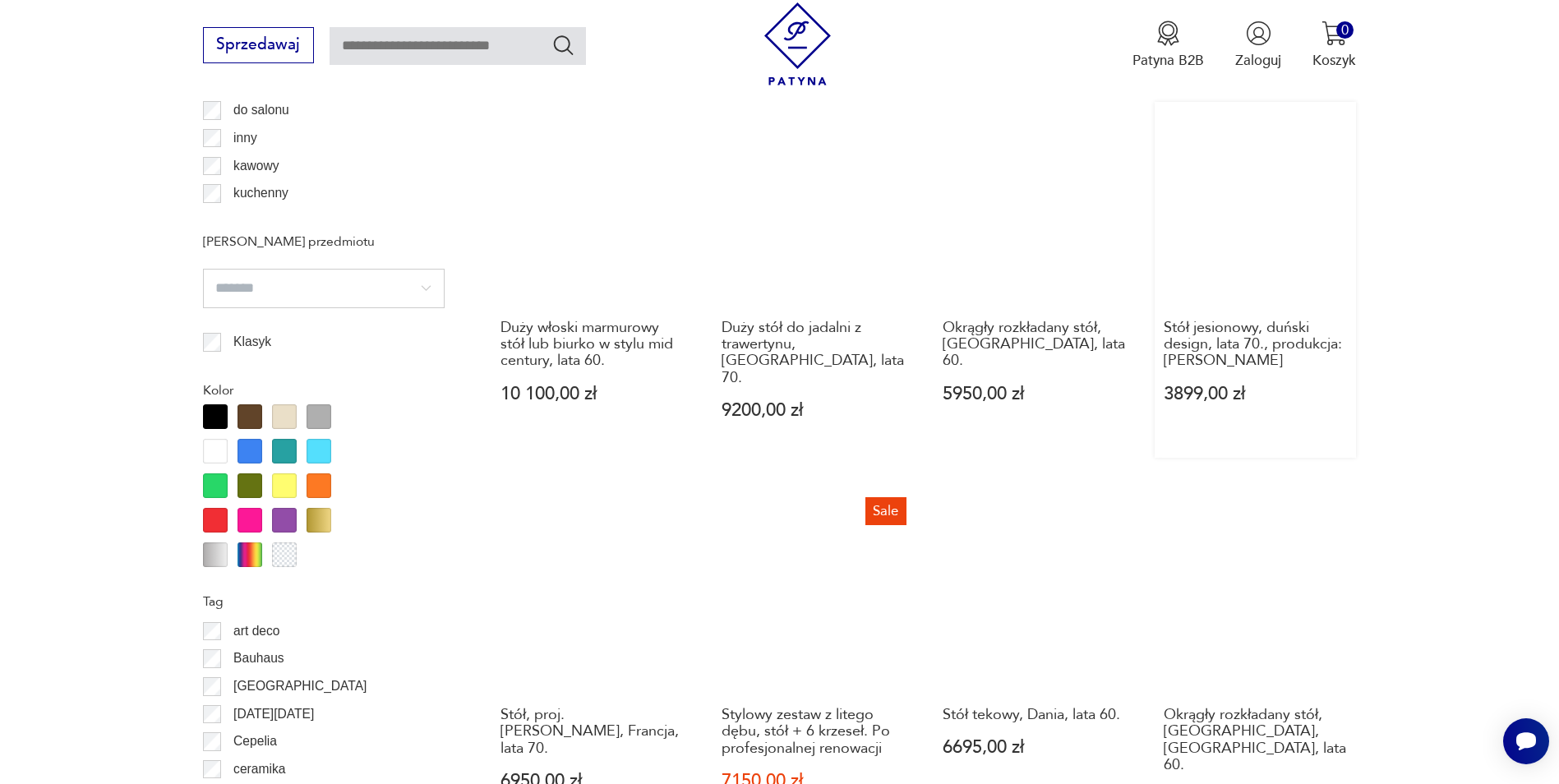
scroll to position [1790, 0]
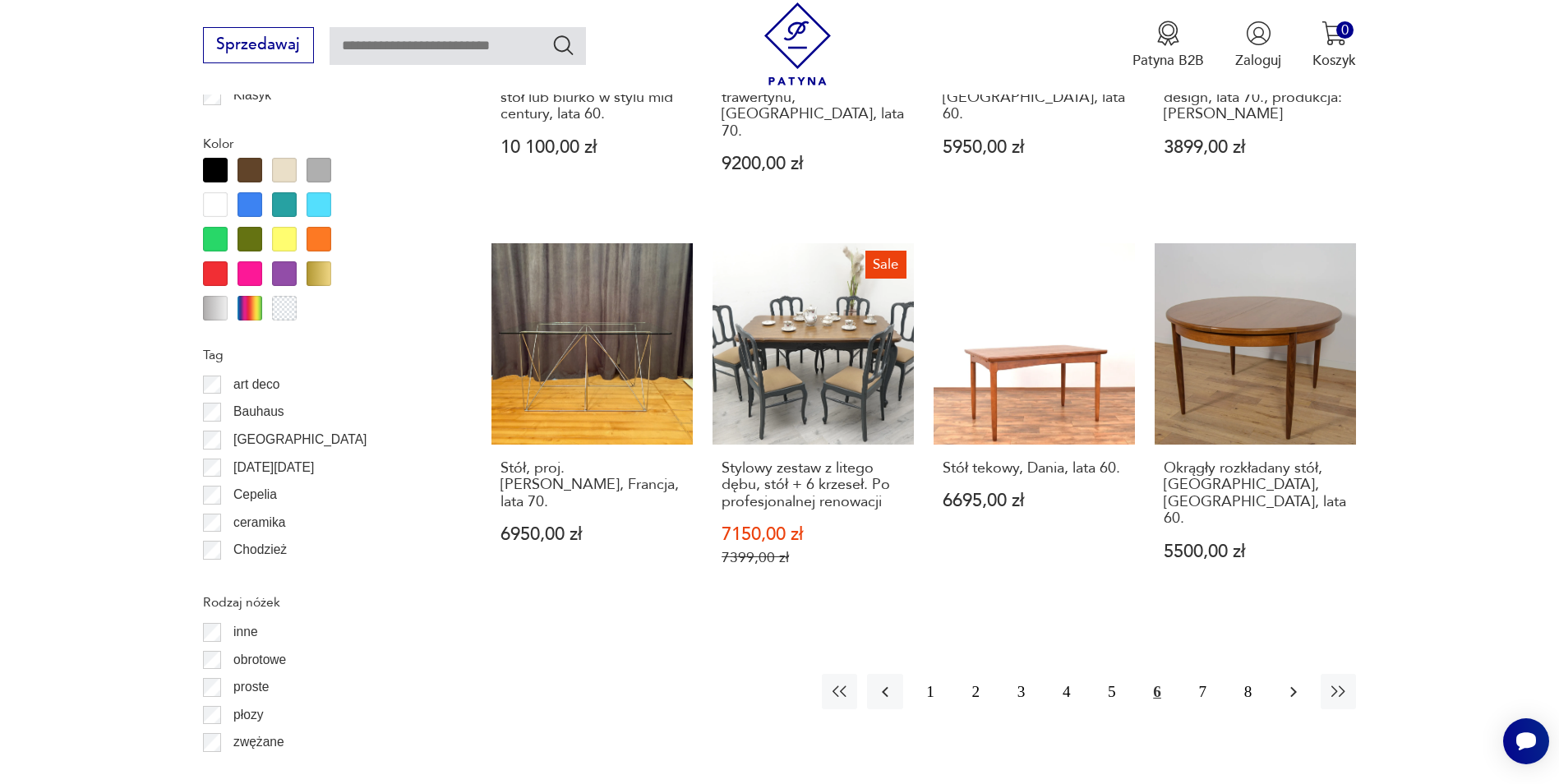
click at [1289, 682] on icon "button" at bounding box center [1293, 692] width 20 height 20
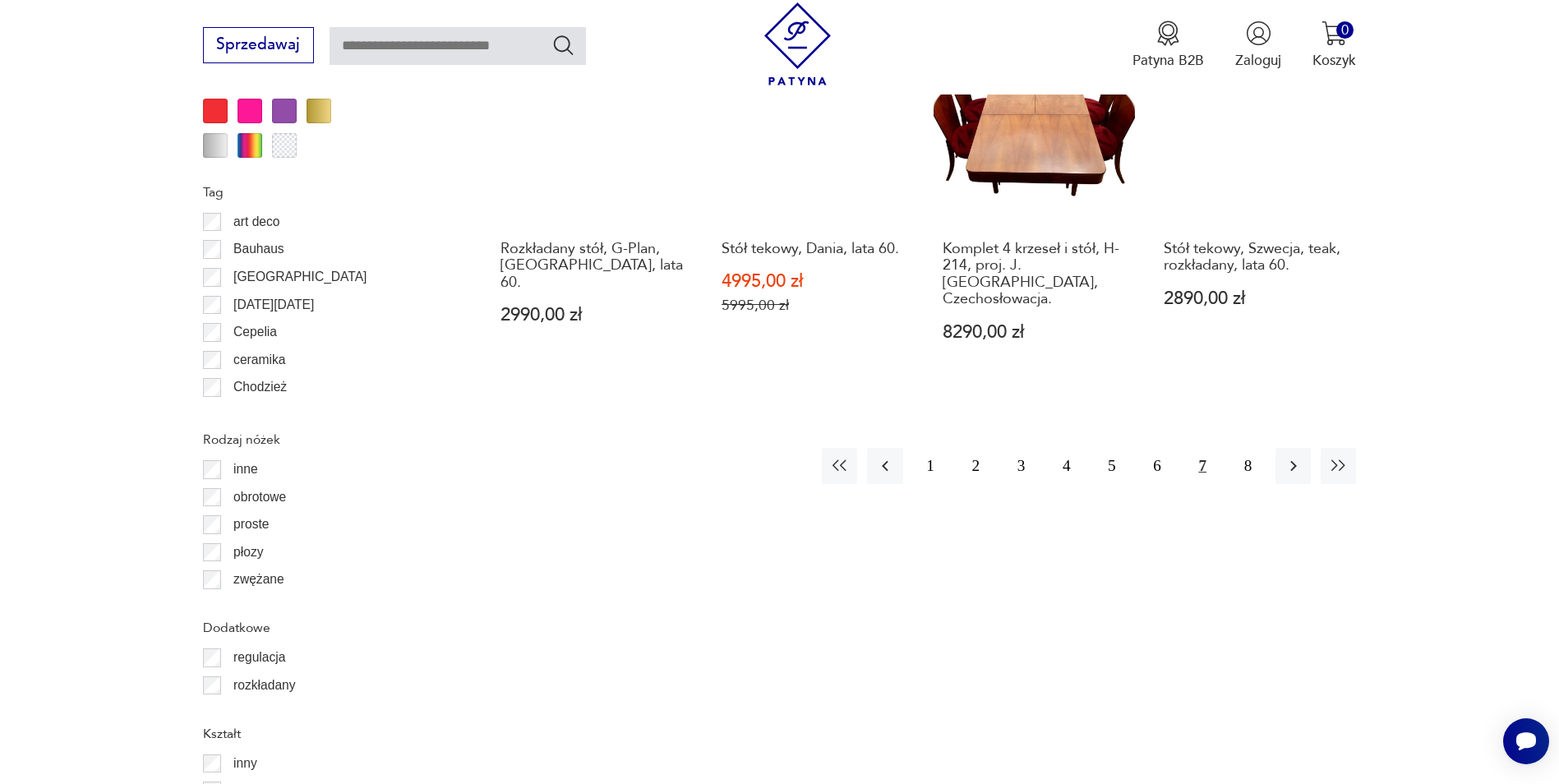
scroll to position [1954, 0]
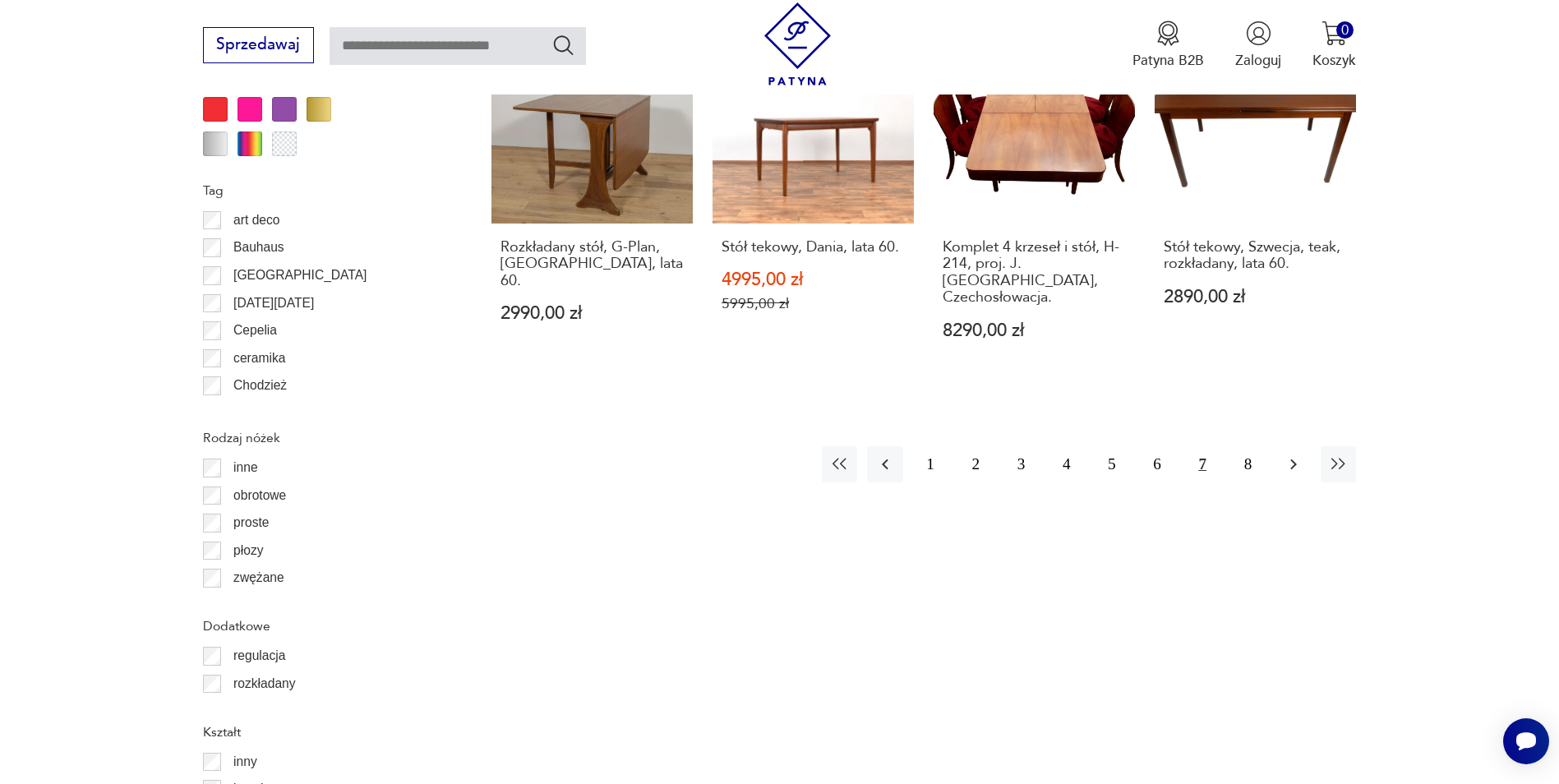
click at [1294, 455] on icon "button" at bounding box center [1293, 464] width 20 height 20
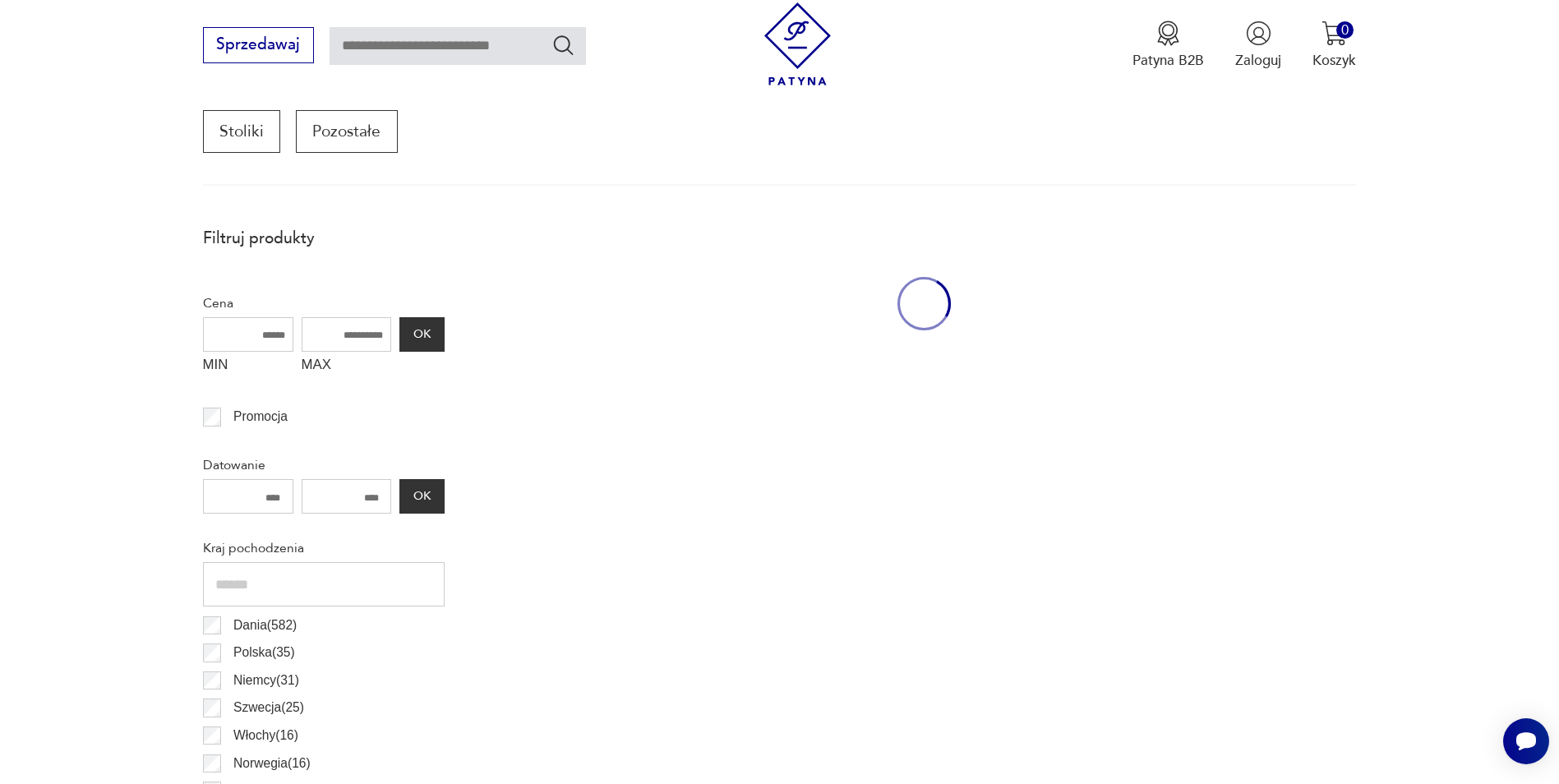
scroll to position [558, 0]
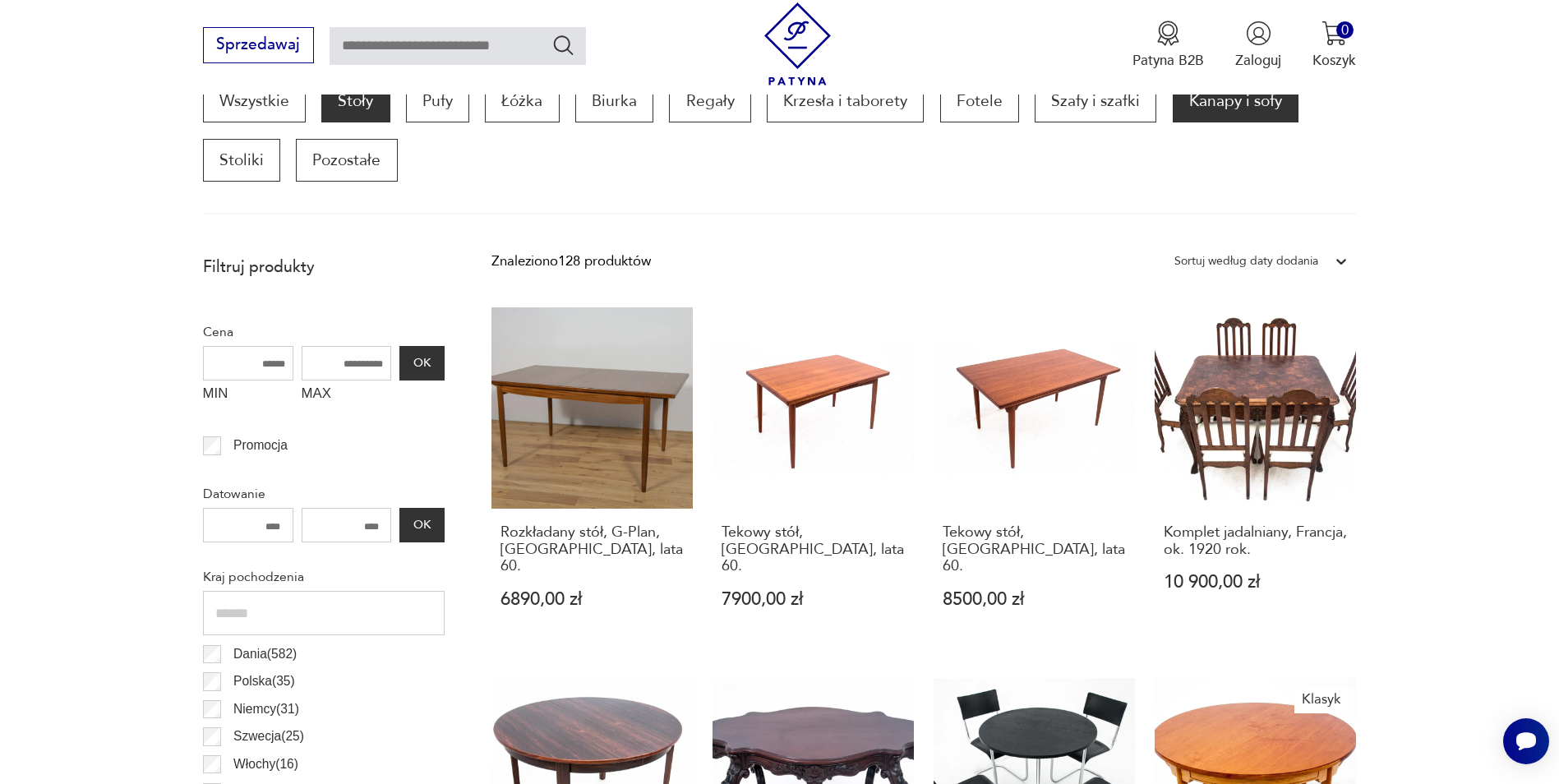
click at [1214, 102] on p "Kanapy i sofy" at bounding box center [1235, 101] width 126 height 43
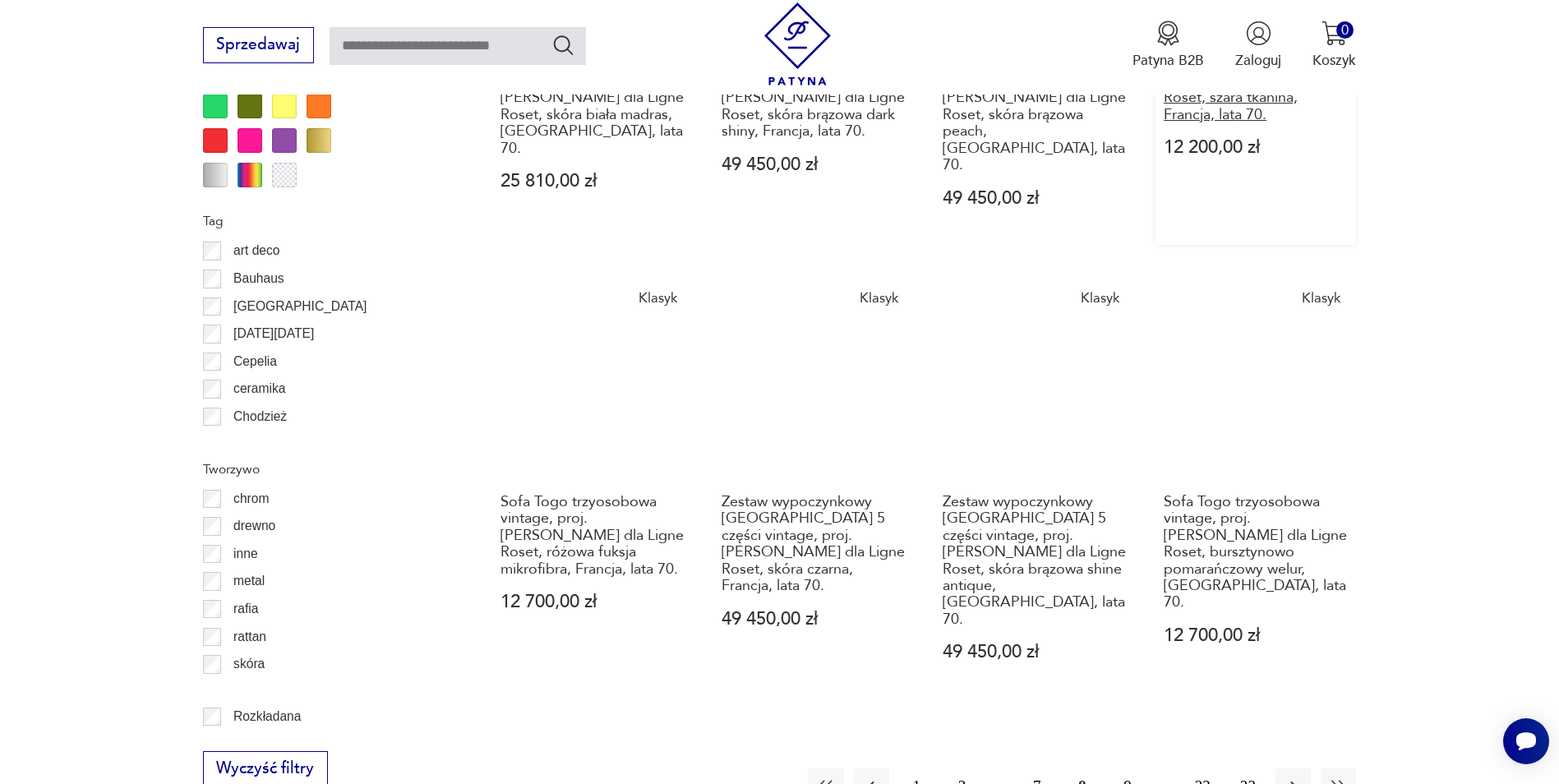
scroll to position [2190, 0]
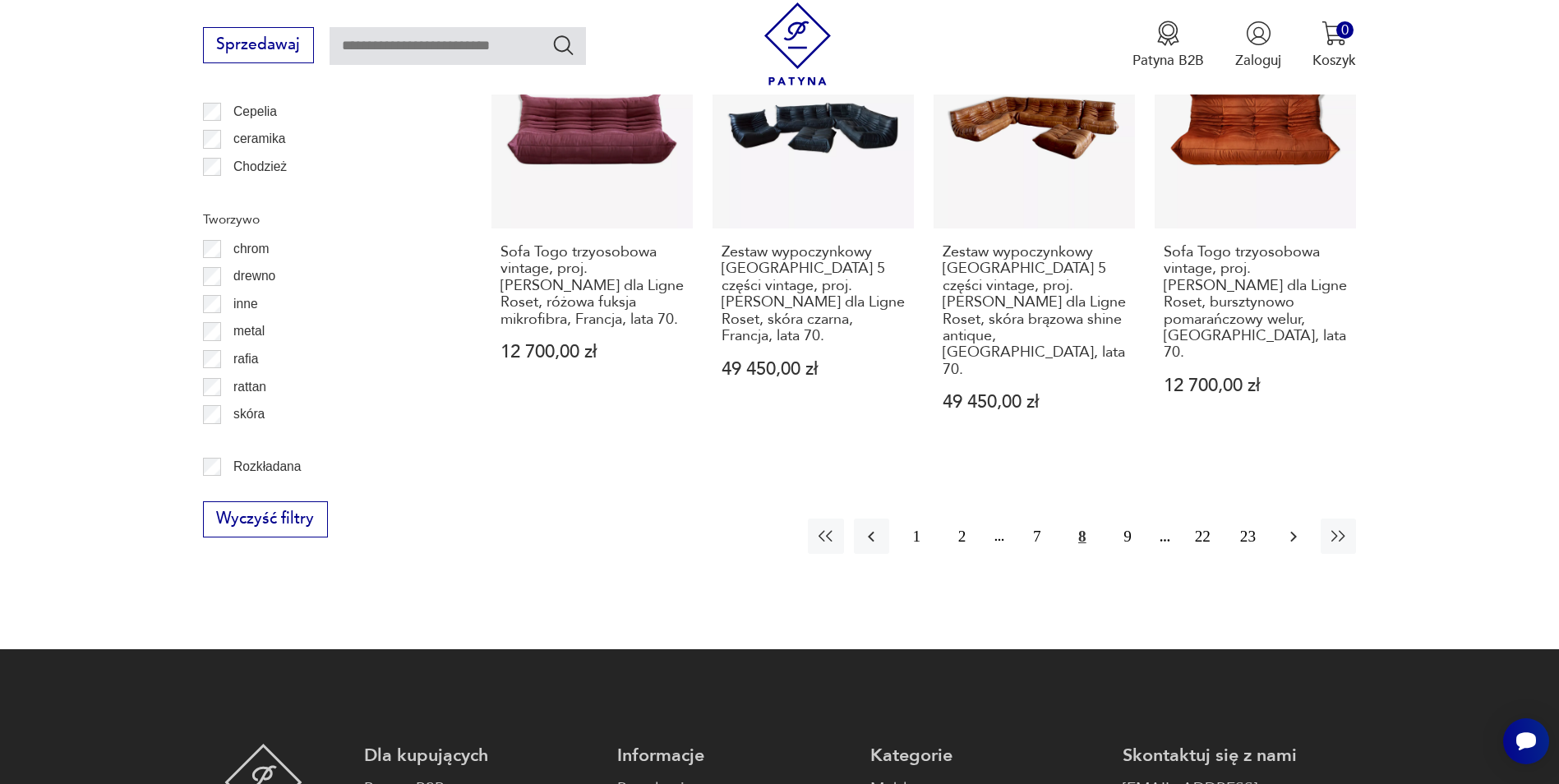
click at [1296, 527] on icon "button" at bounding box center [1293, 537] width 20 height 20
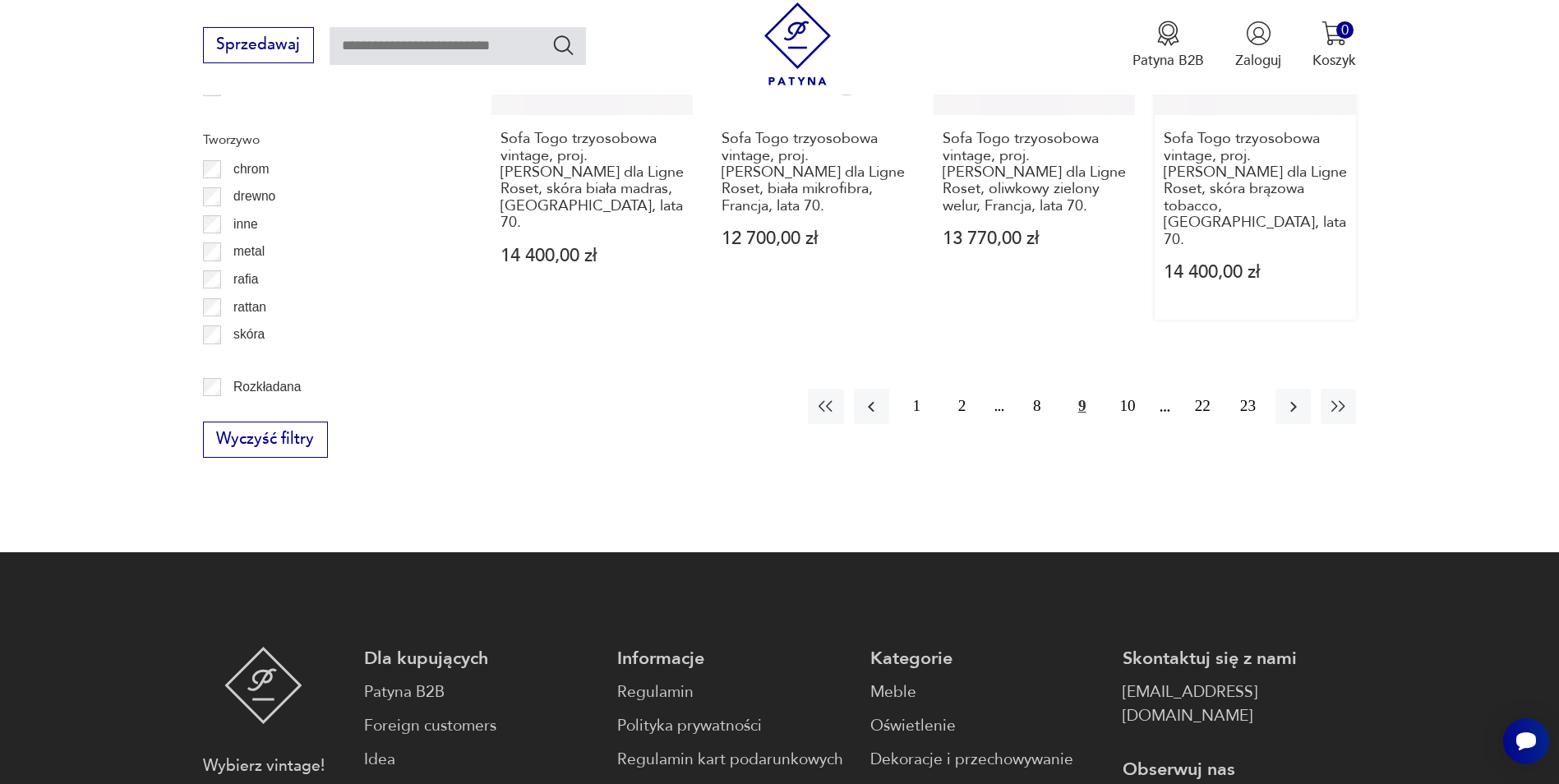
scroll to position [2273, 0]
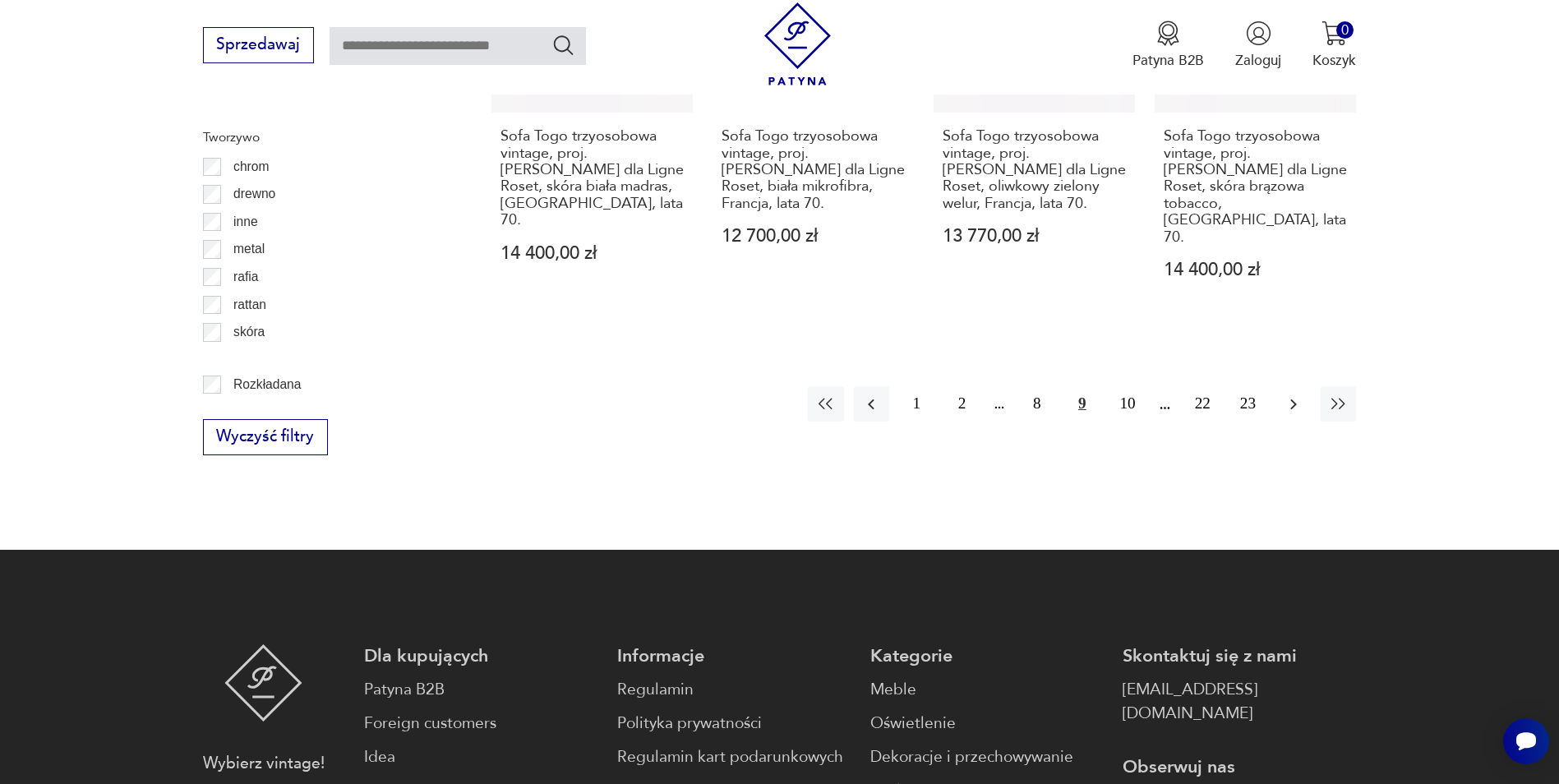
click at [1293, 395] on icon "button" at bounding box center [1293, 404] width 20 height 20
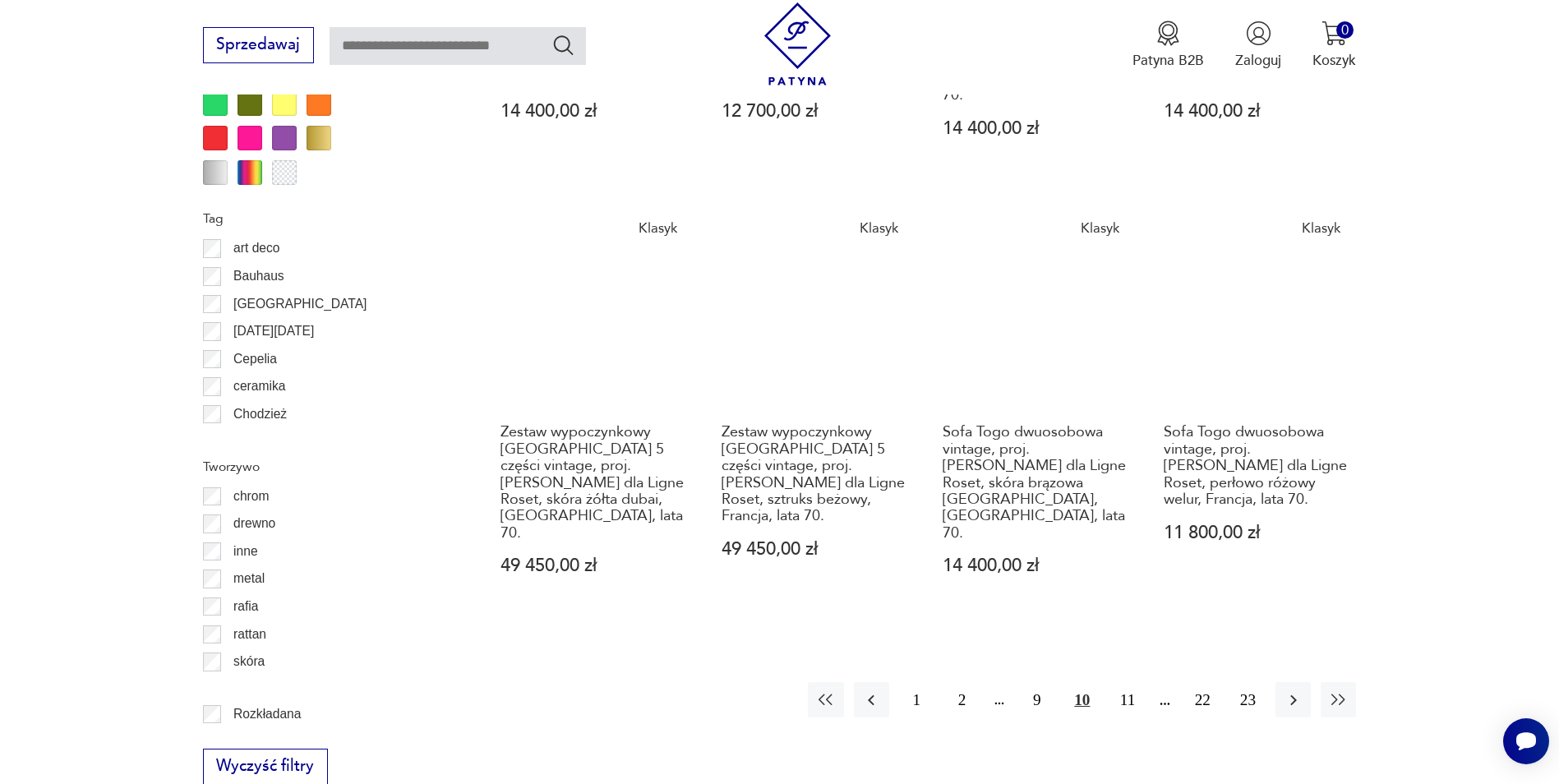
scroll to position [1944, 0]
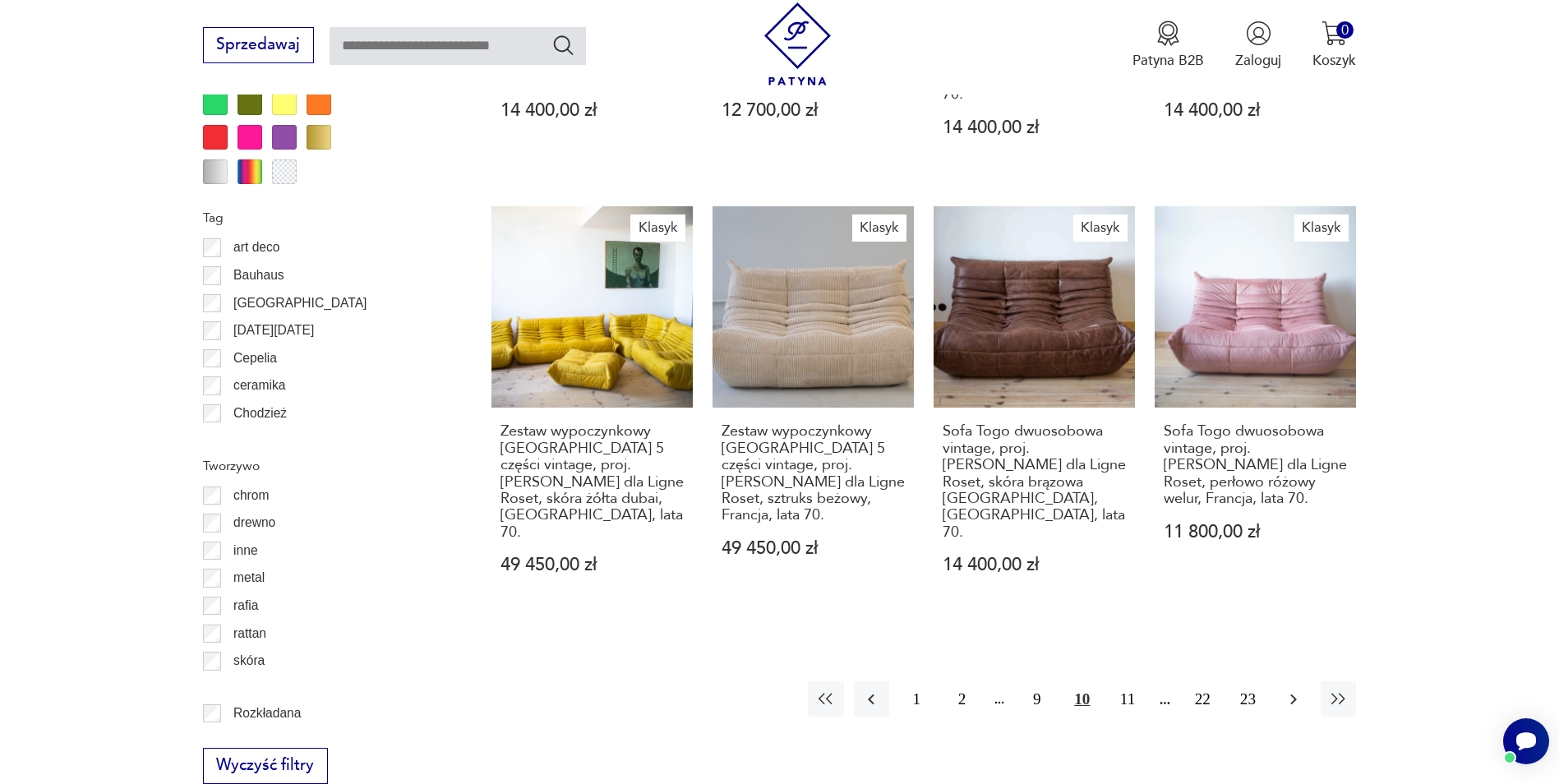
click at [1299, 690] on icon "button" at bounding box center [1293, 699] width 20 height 20
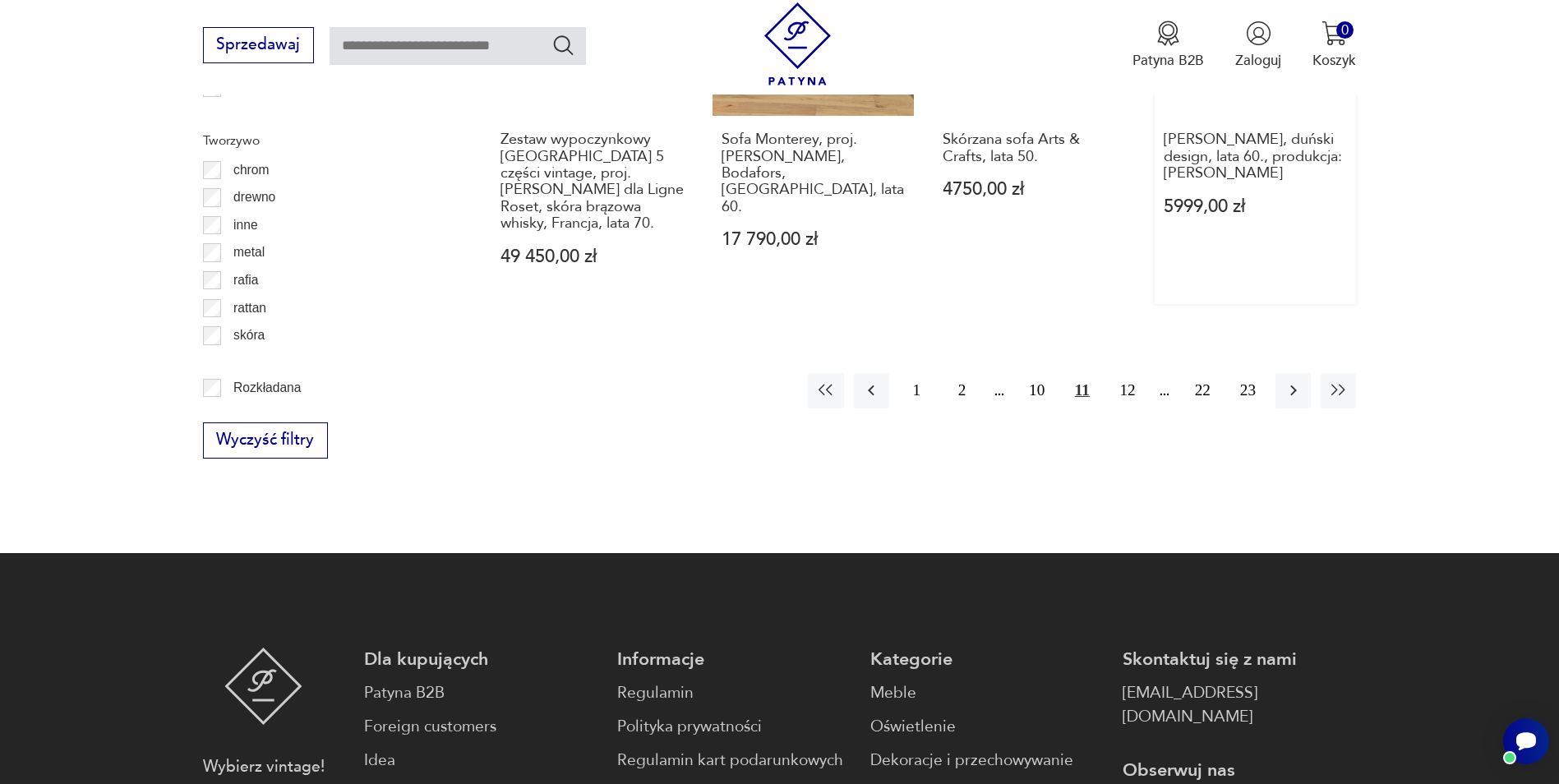
scroll to position [2273, 0]
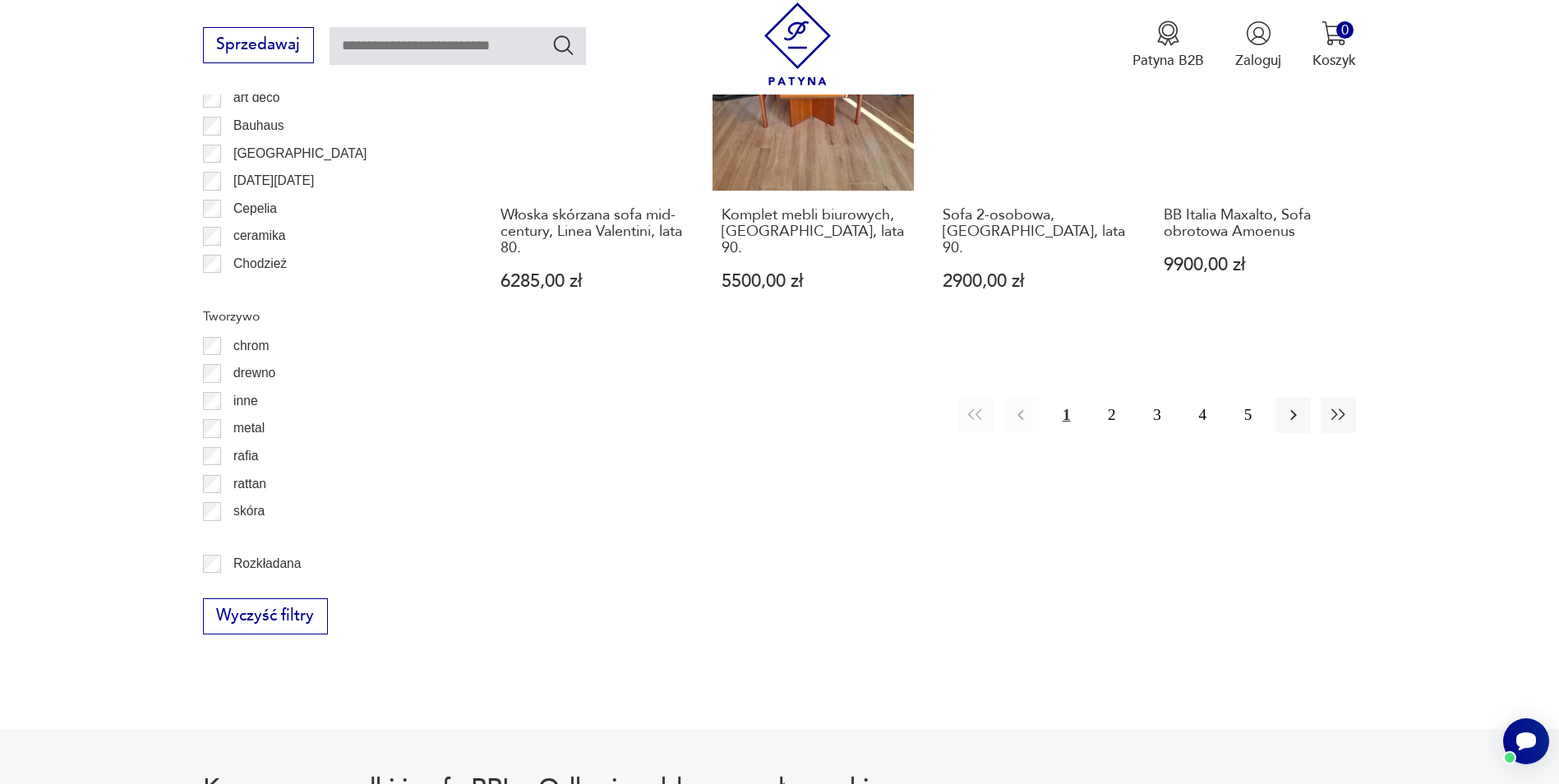
scroll to position [2108, 0]
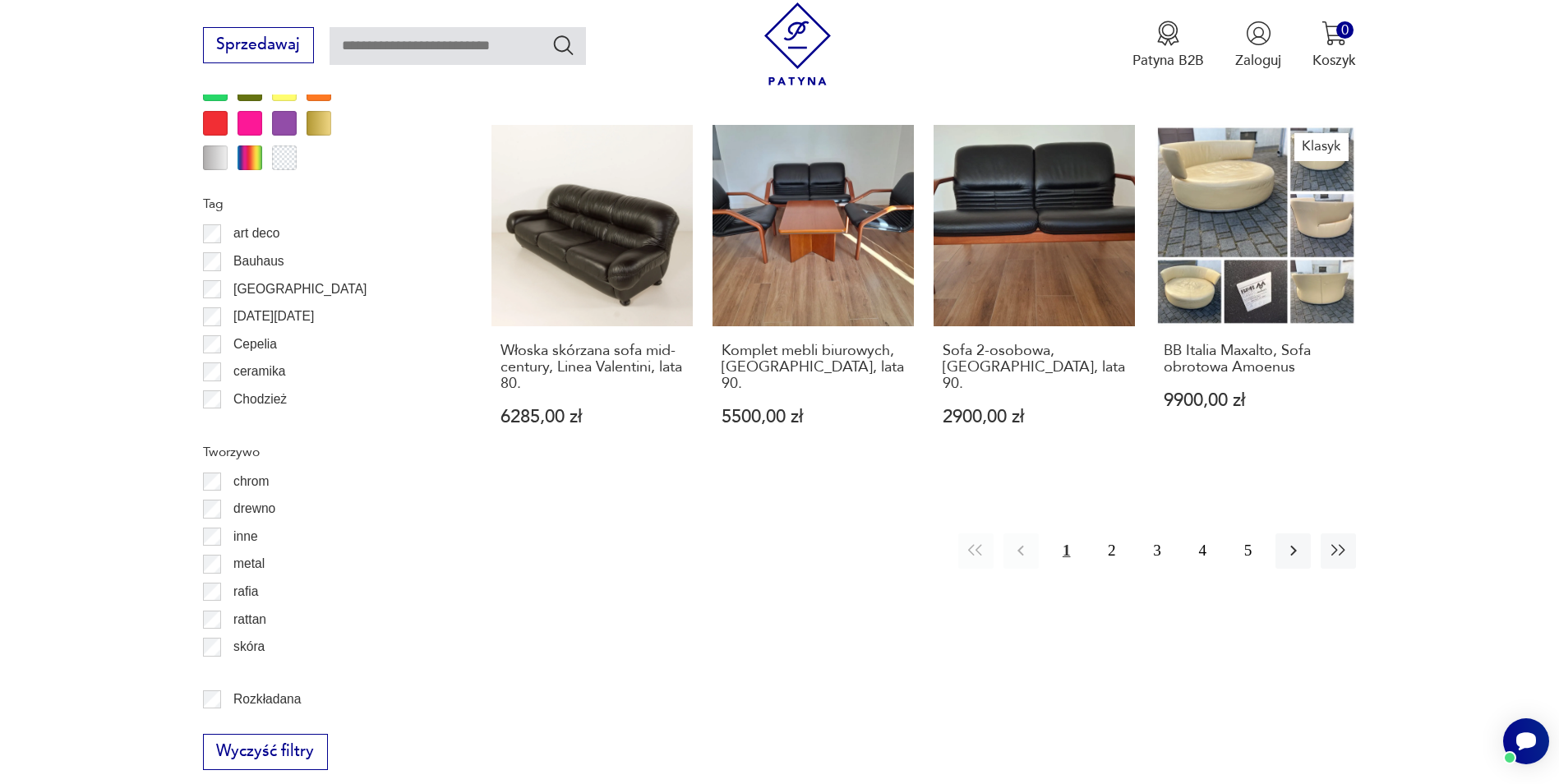
scroll to position [2027, 0]
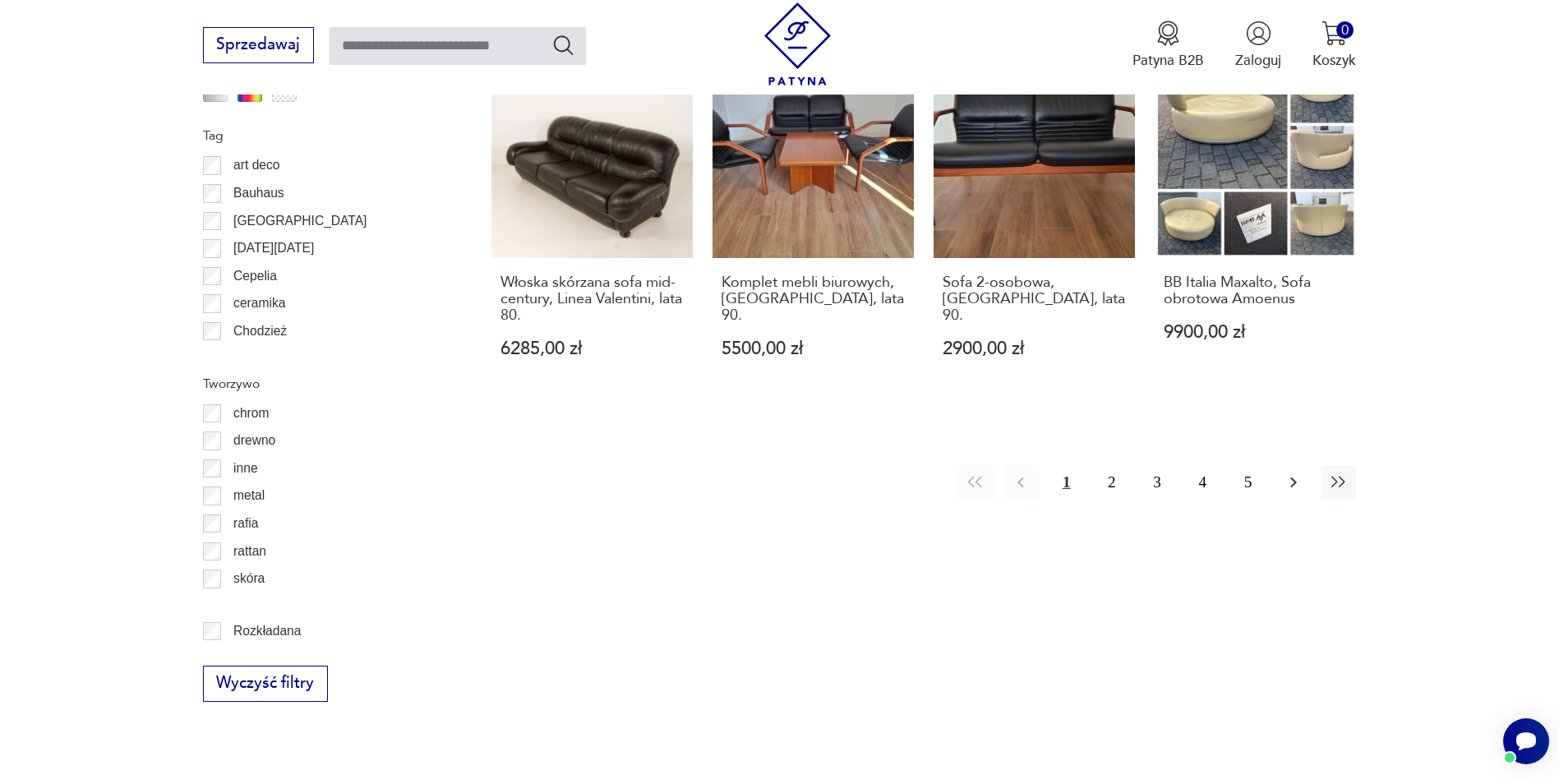
click at [1294, 473] on icon "button" at bounding box center [1293, 482] width 20 height 20
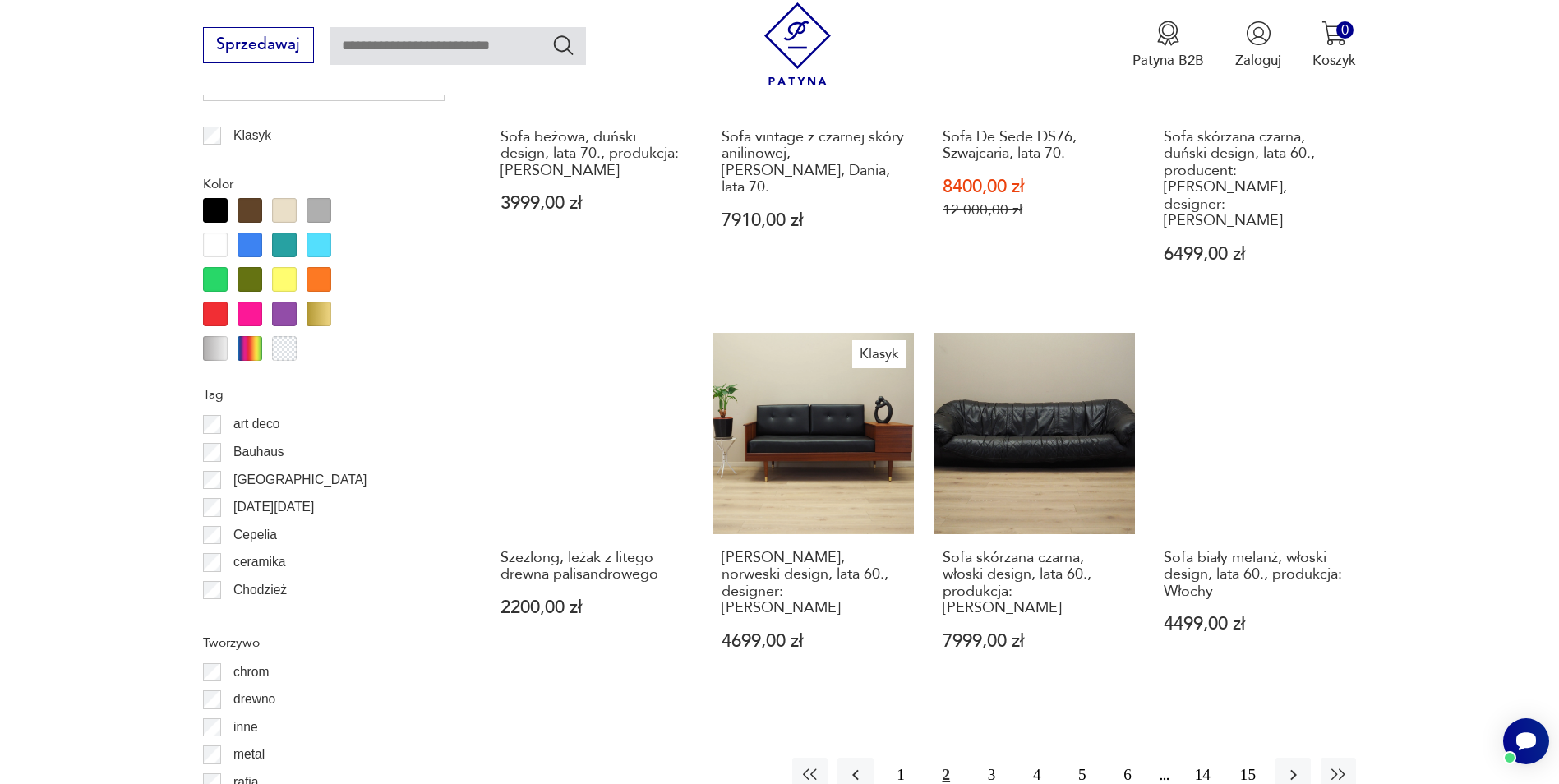
scroll to position [1779, 0]
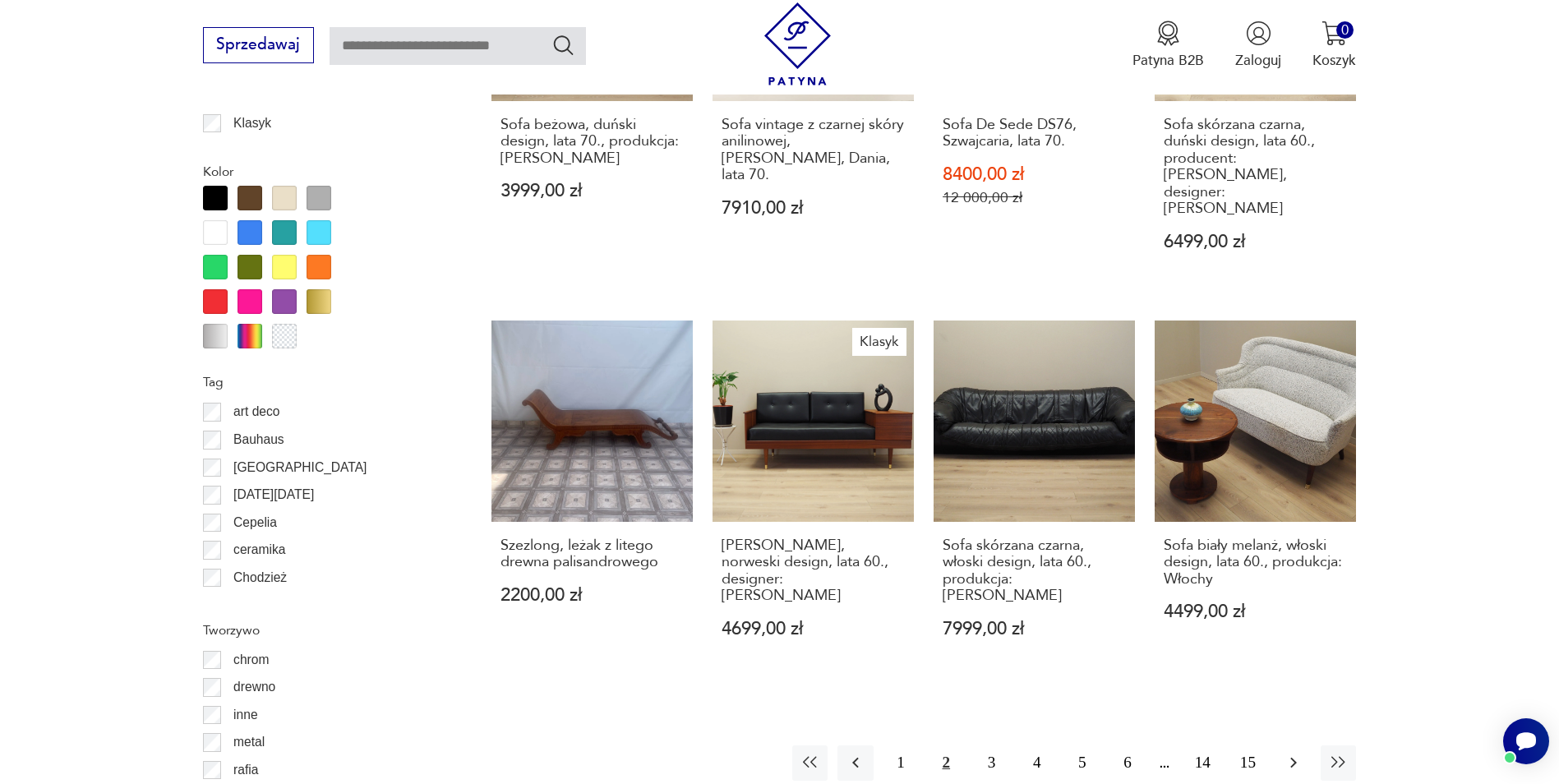
click at [1293, 753] on icon "button" at bounding box center [1293, 762] width 20 height 20
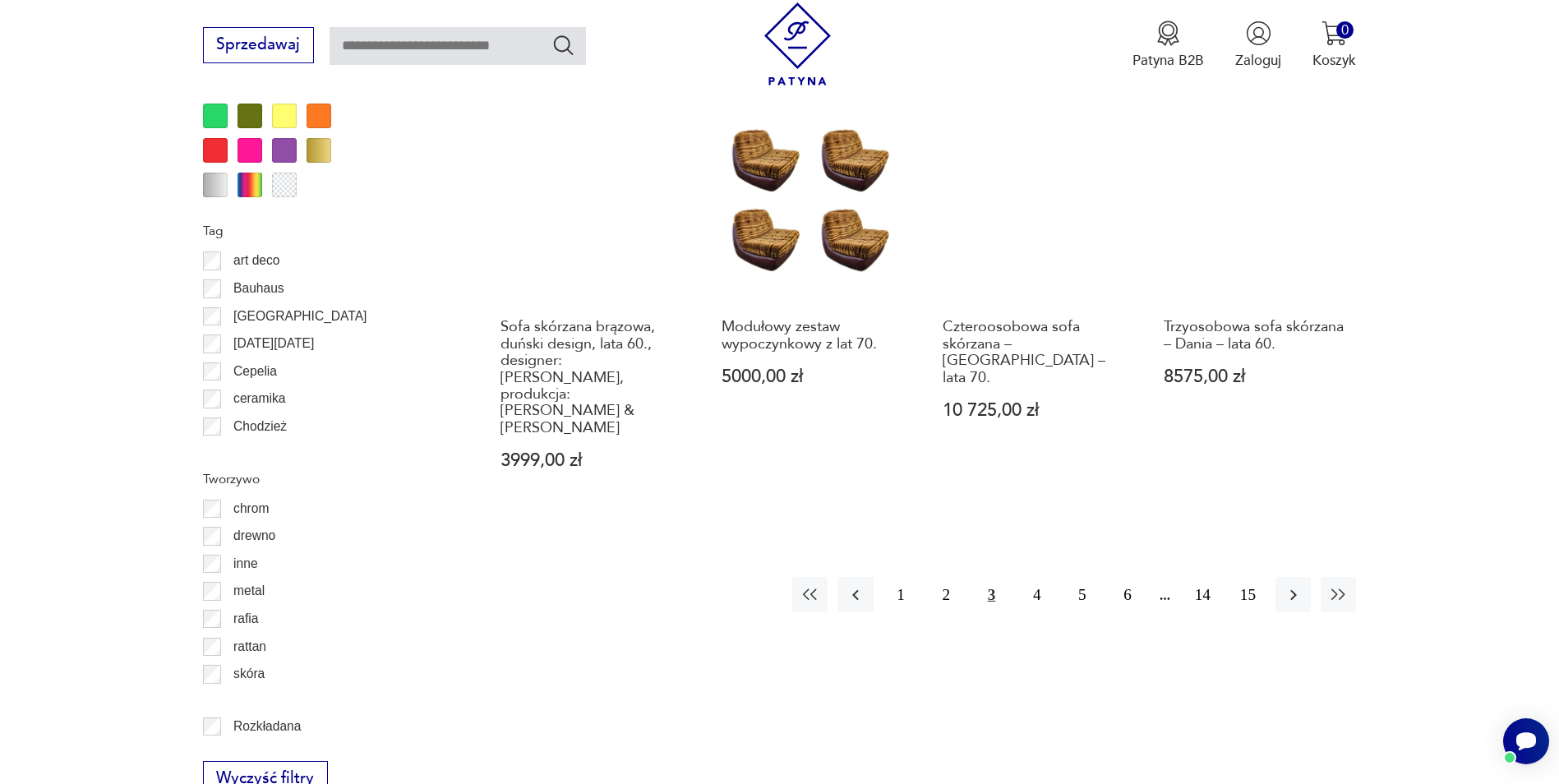
scroll to position [2027, 0]
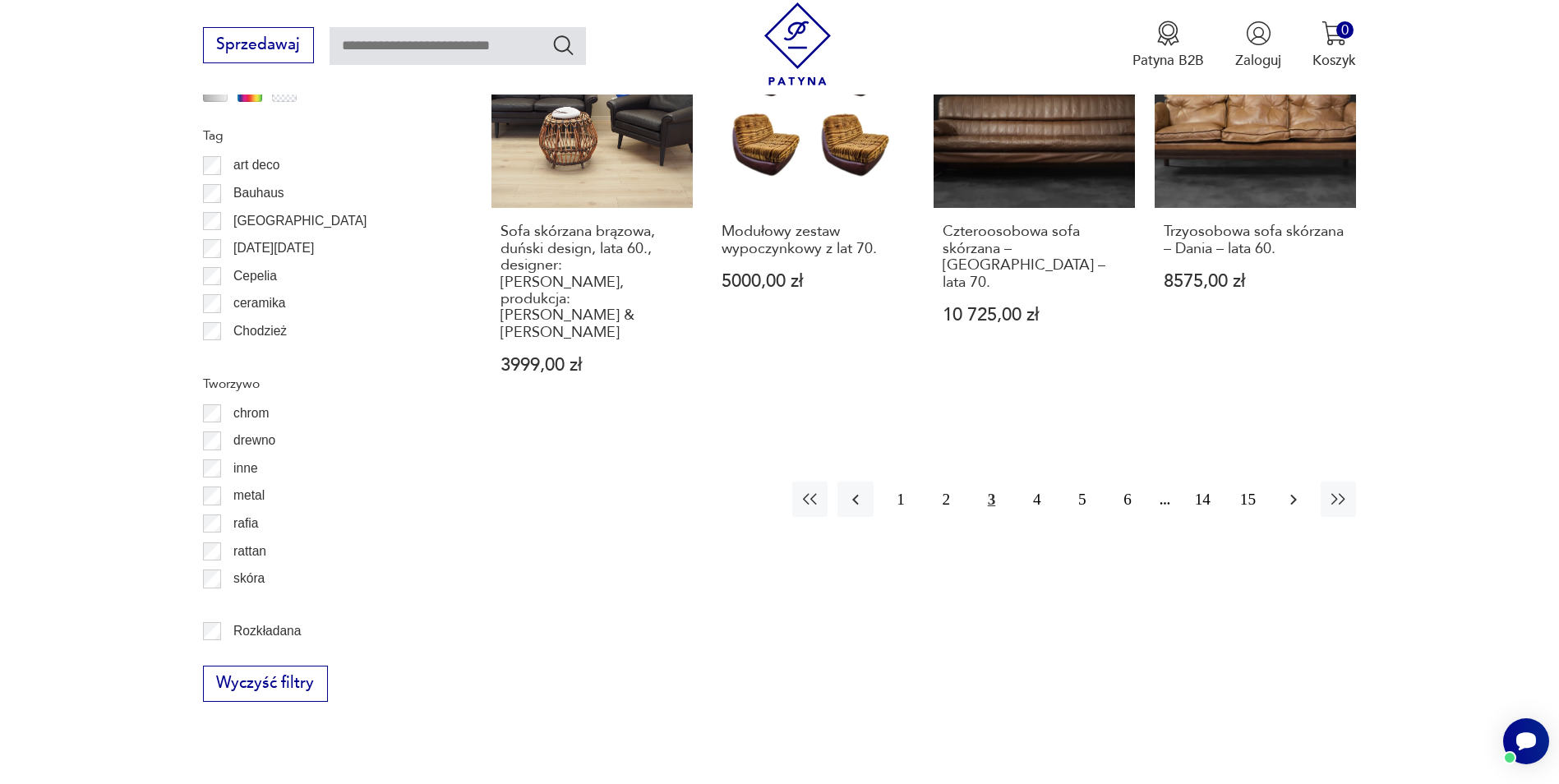
click at [1291, 490] on icon "button" at bounding box center [1293, 500] width 20 height 20
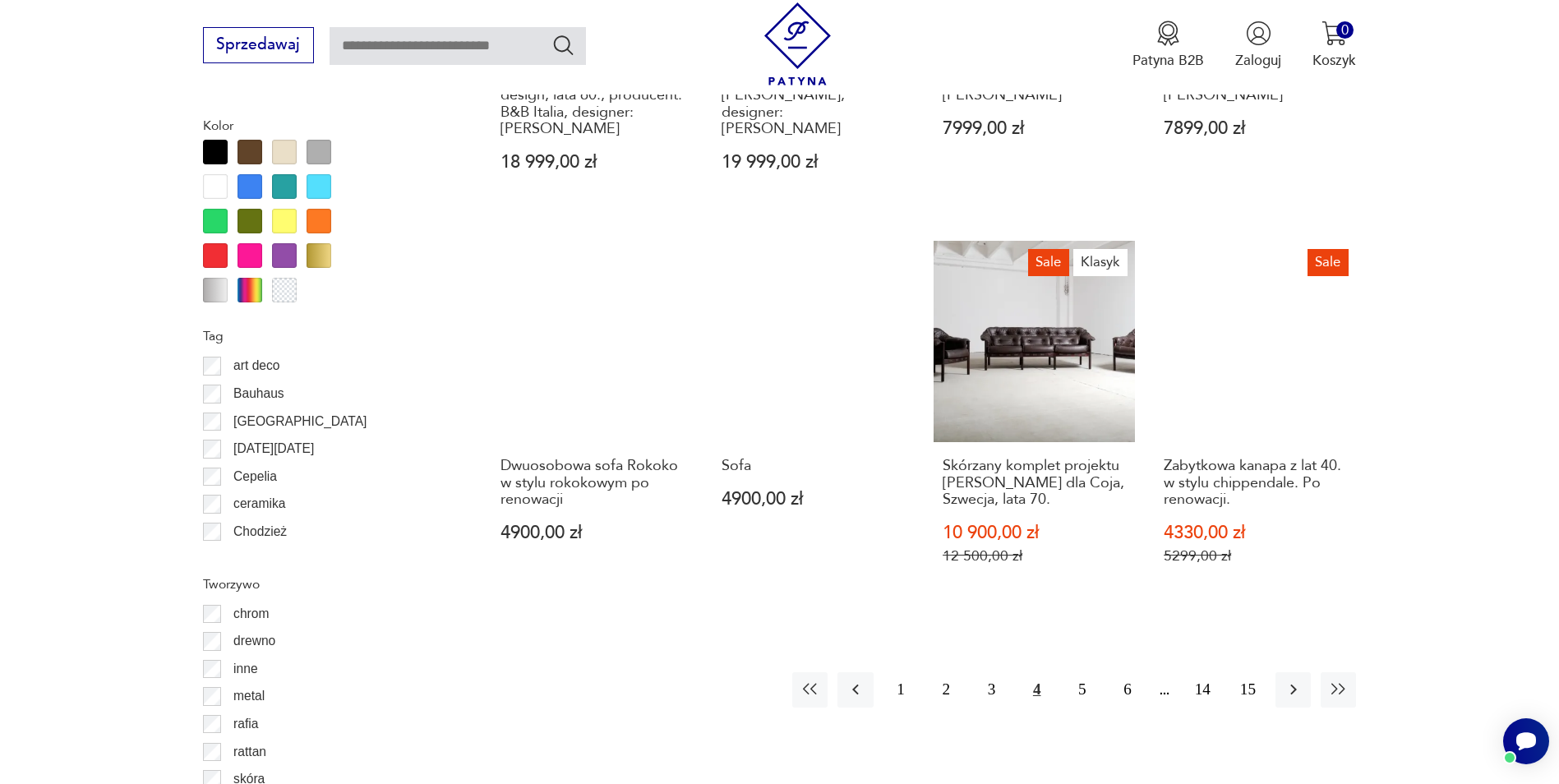
scroll to position [1862, 0]
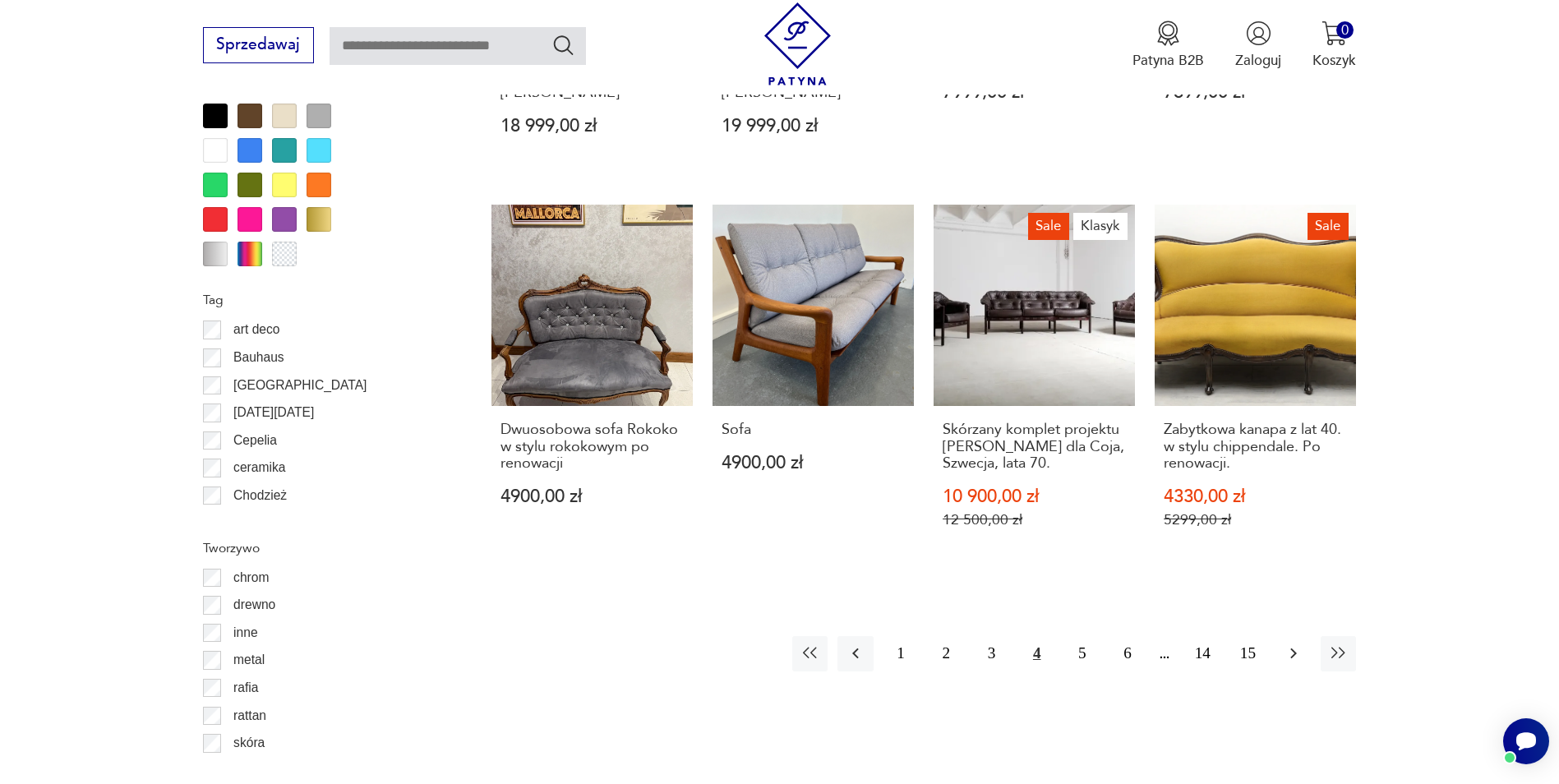
click at [1293, 648] on icon "button" at bounding box center [1293, 653] width 7 height 10
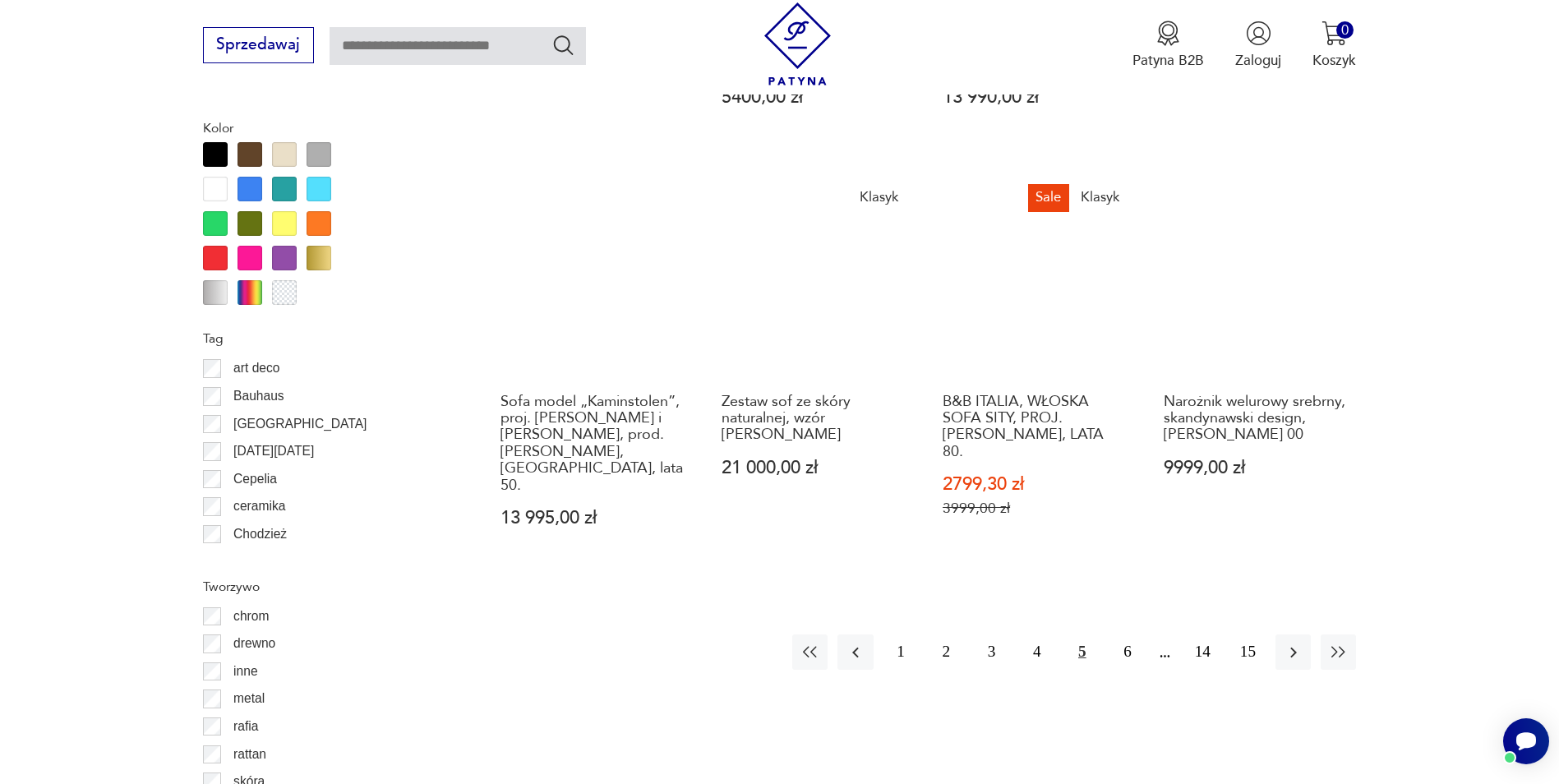
scroll to position [1944, 0]
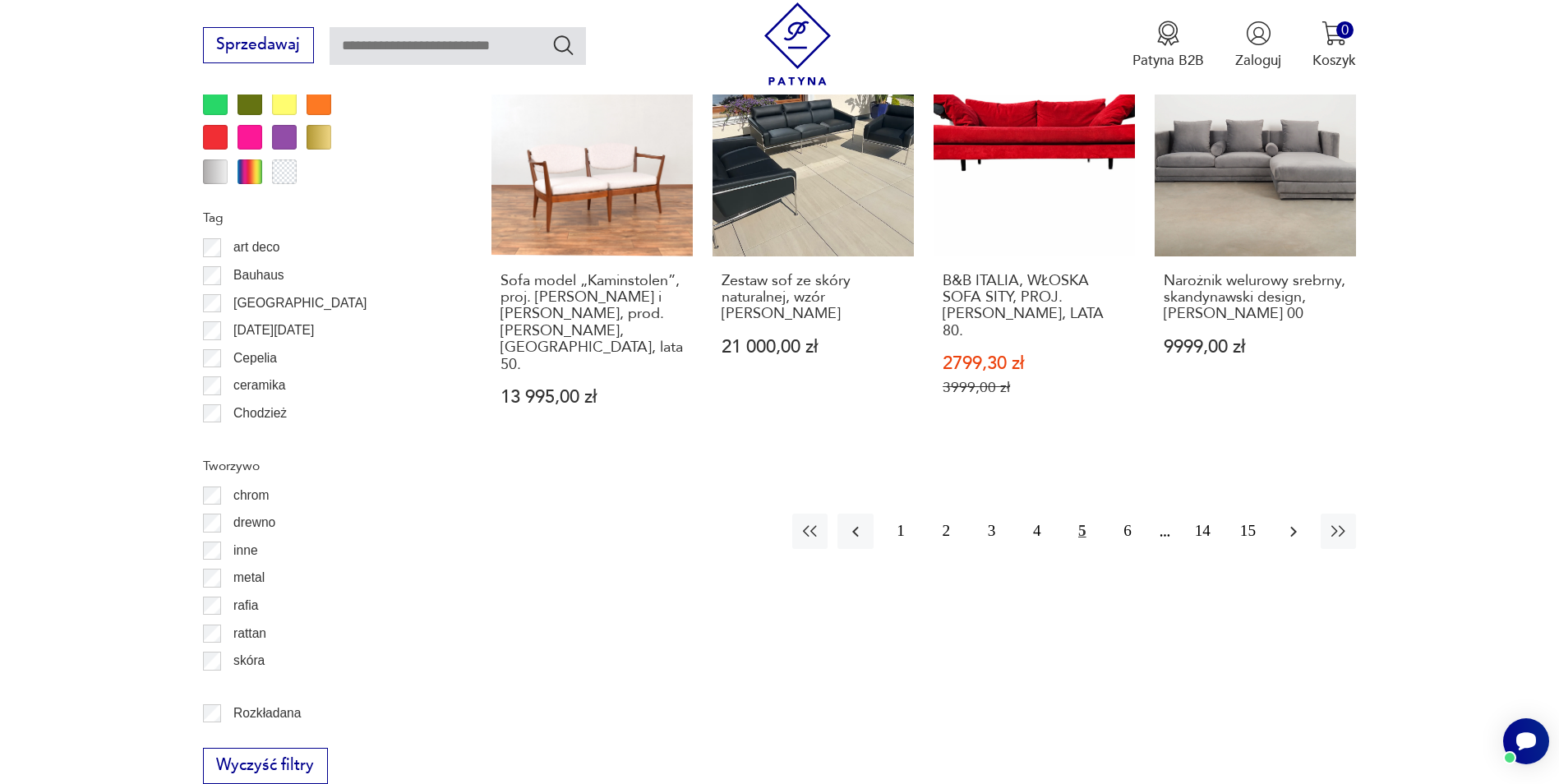
click at [1294, 521] on icon "button" at bounding box center [1293, 531] width 20 height 20
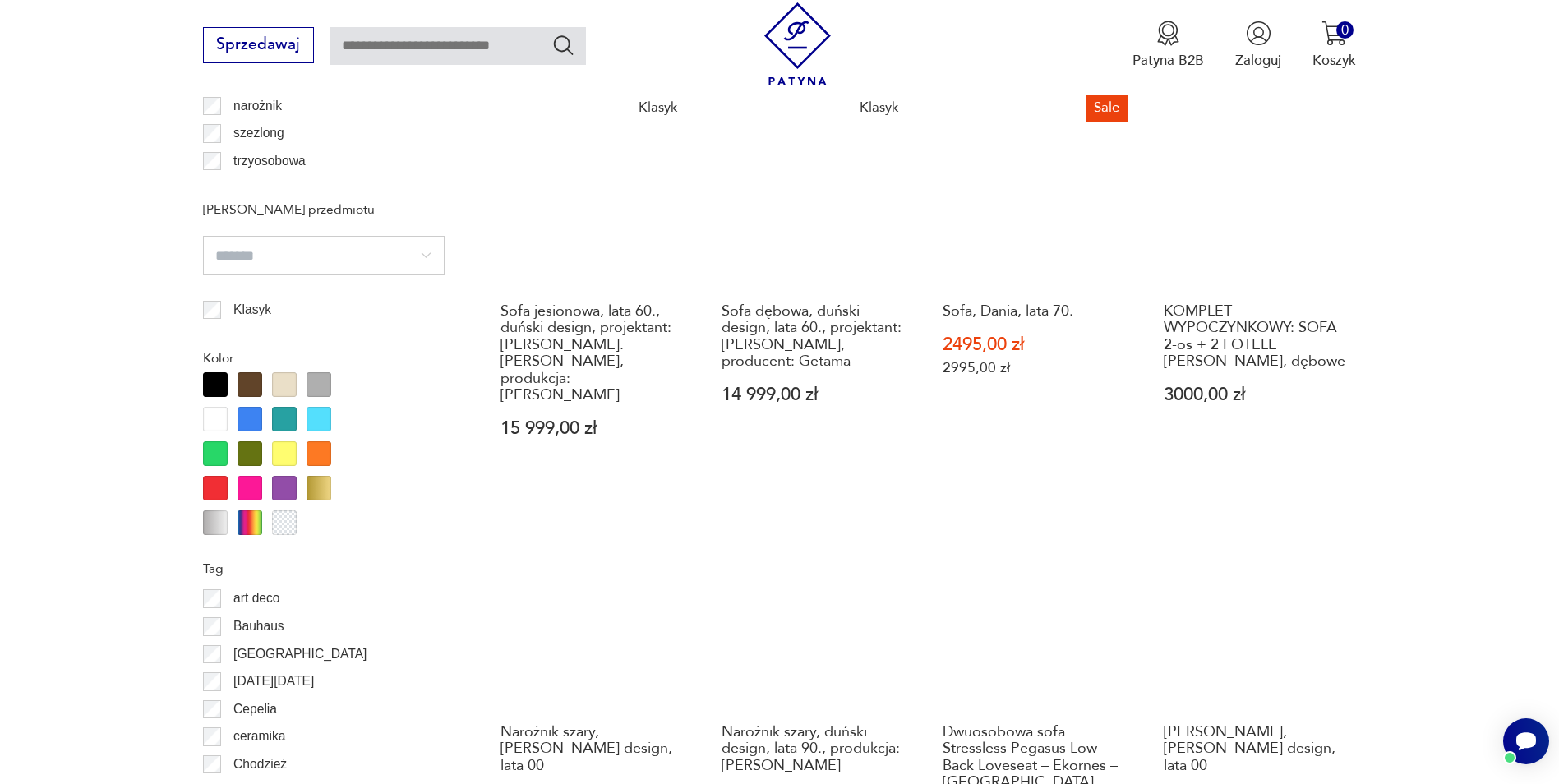
scroll to position [1697, 0]
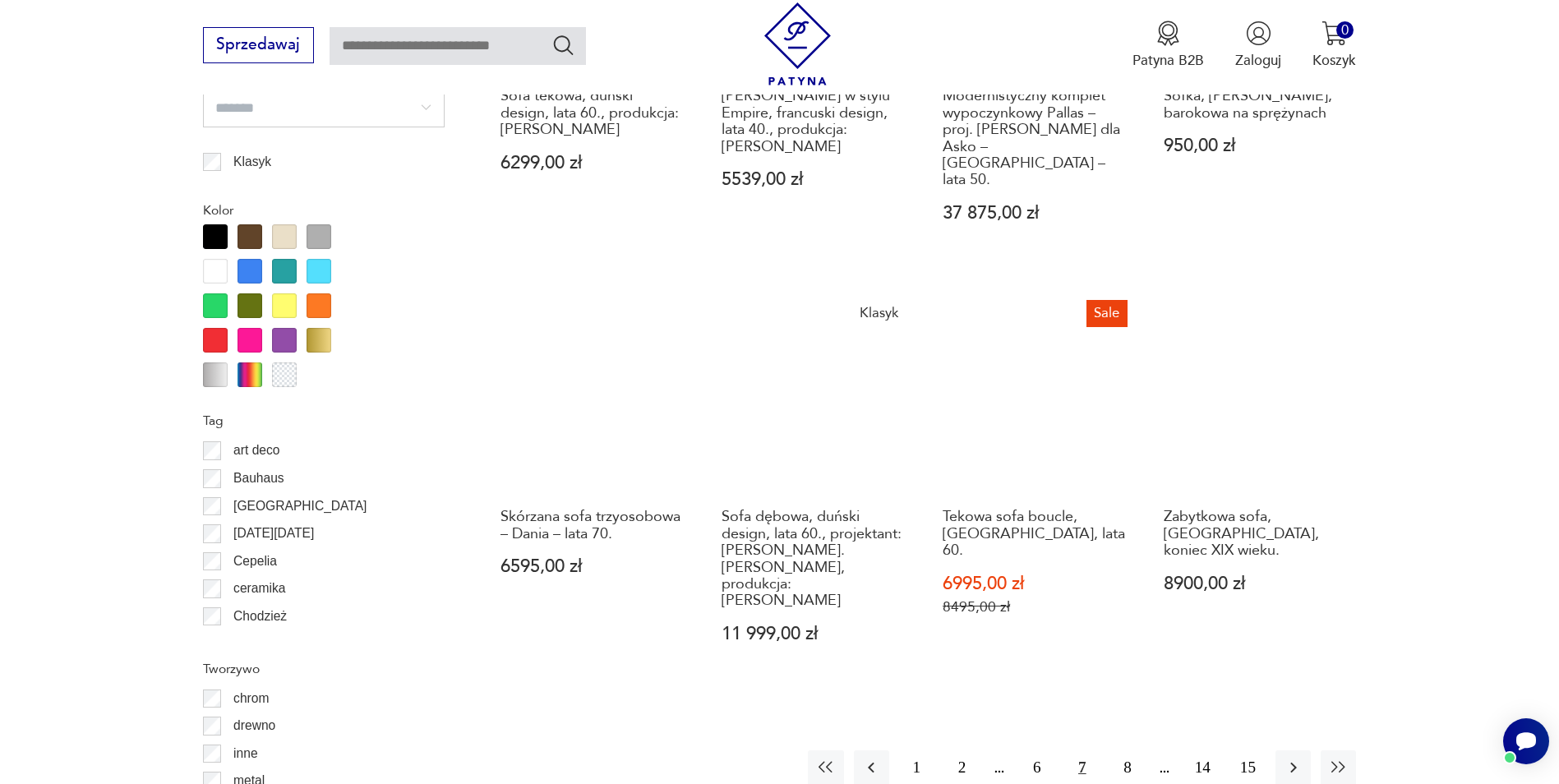
scroll to position [2027, 0]
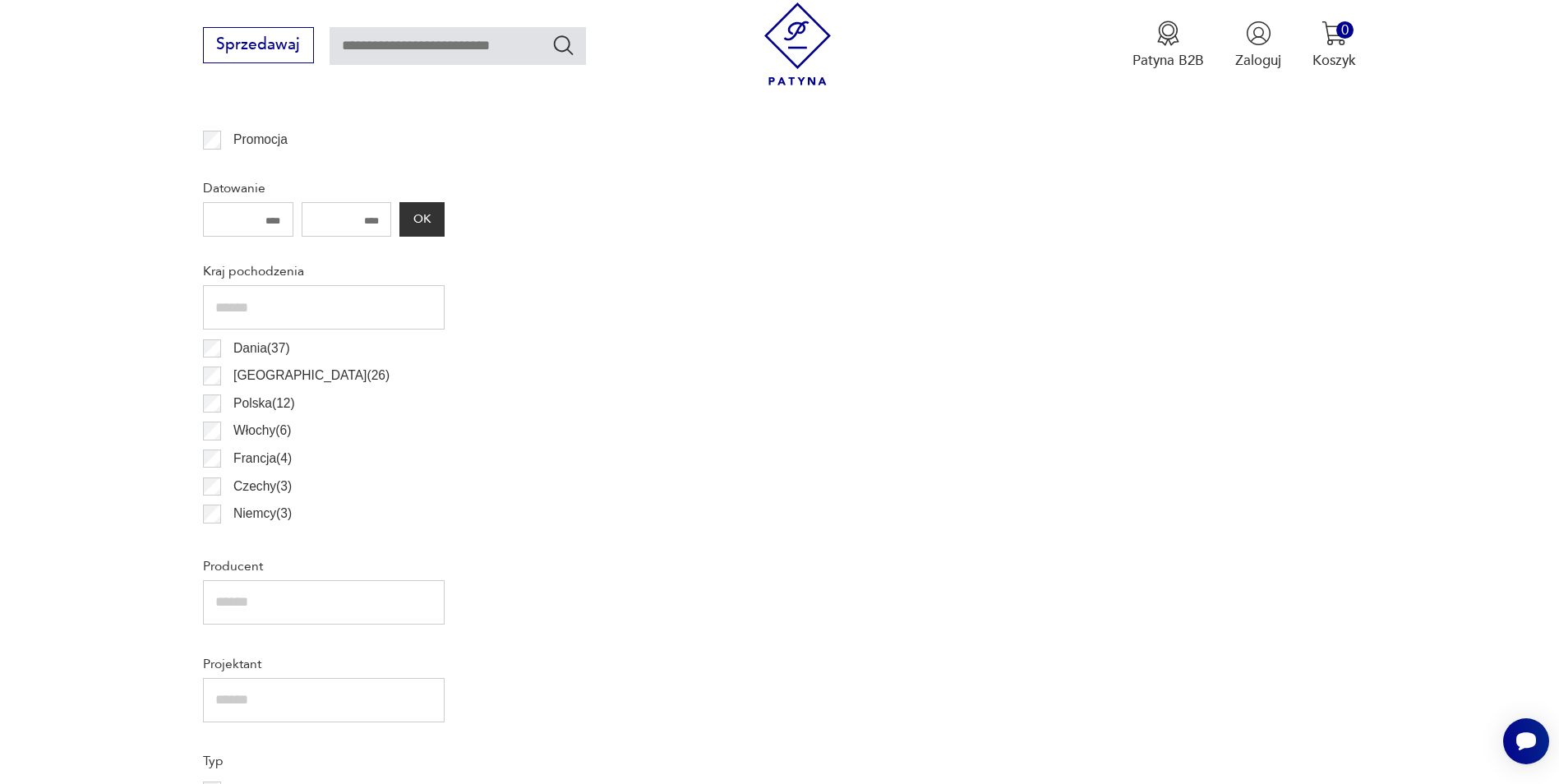
scroll to position [958, 0]
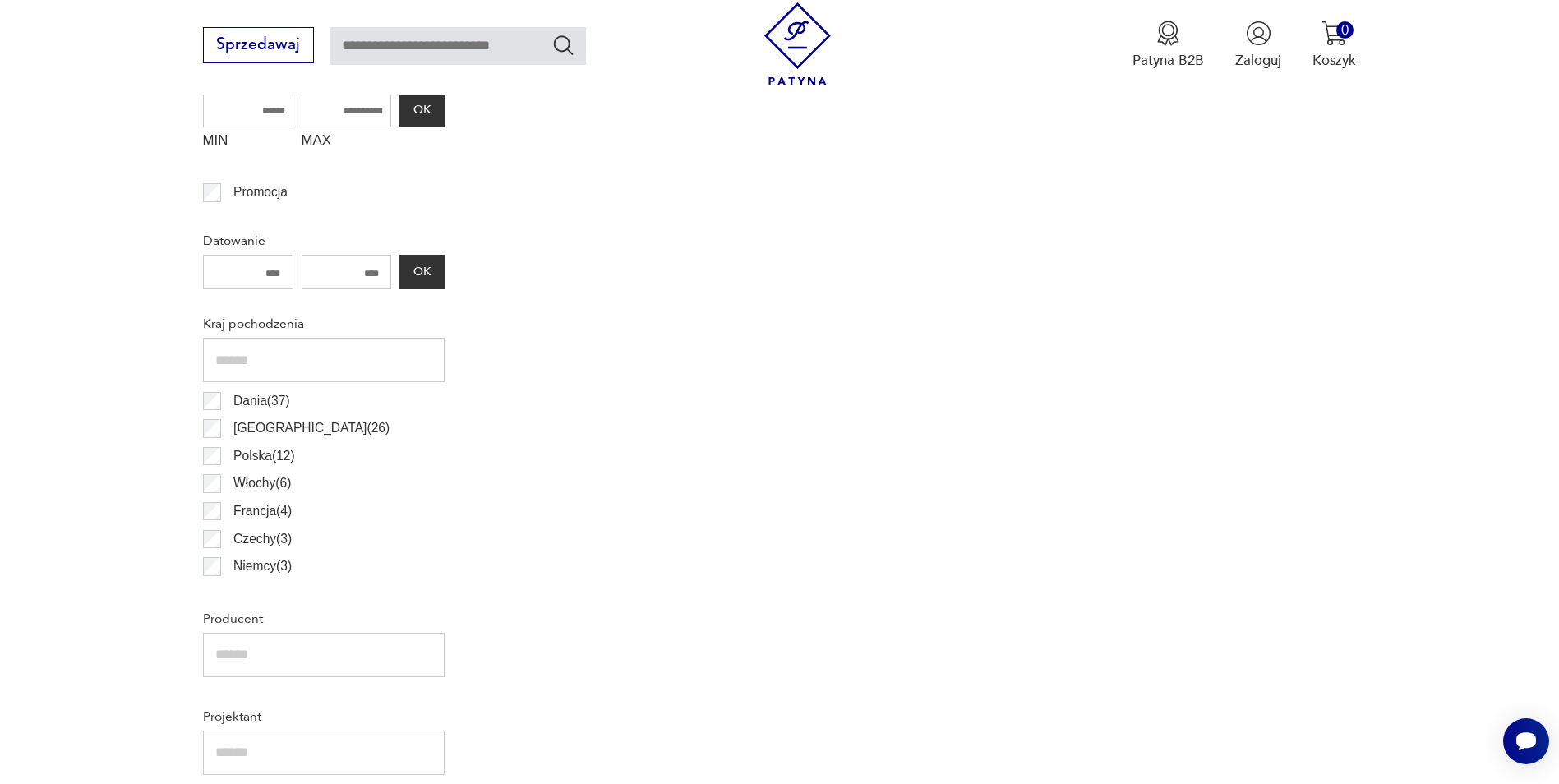
scroll to position [876, 0]
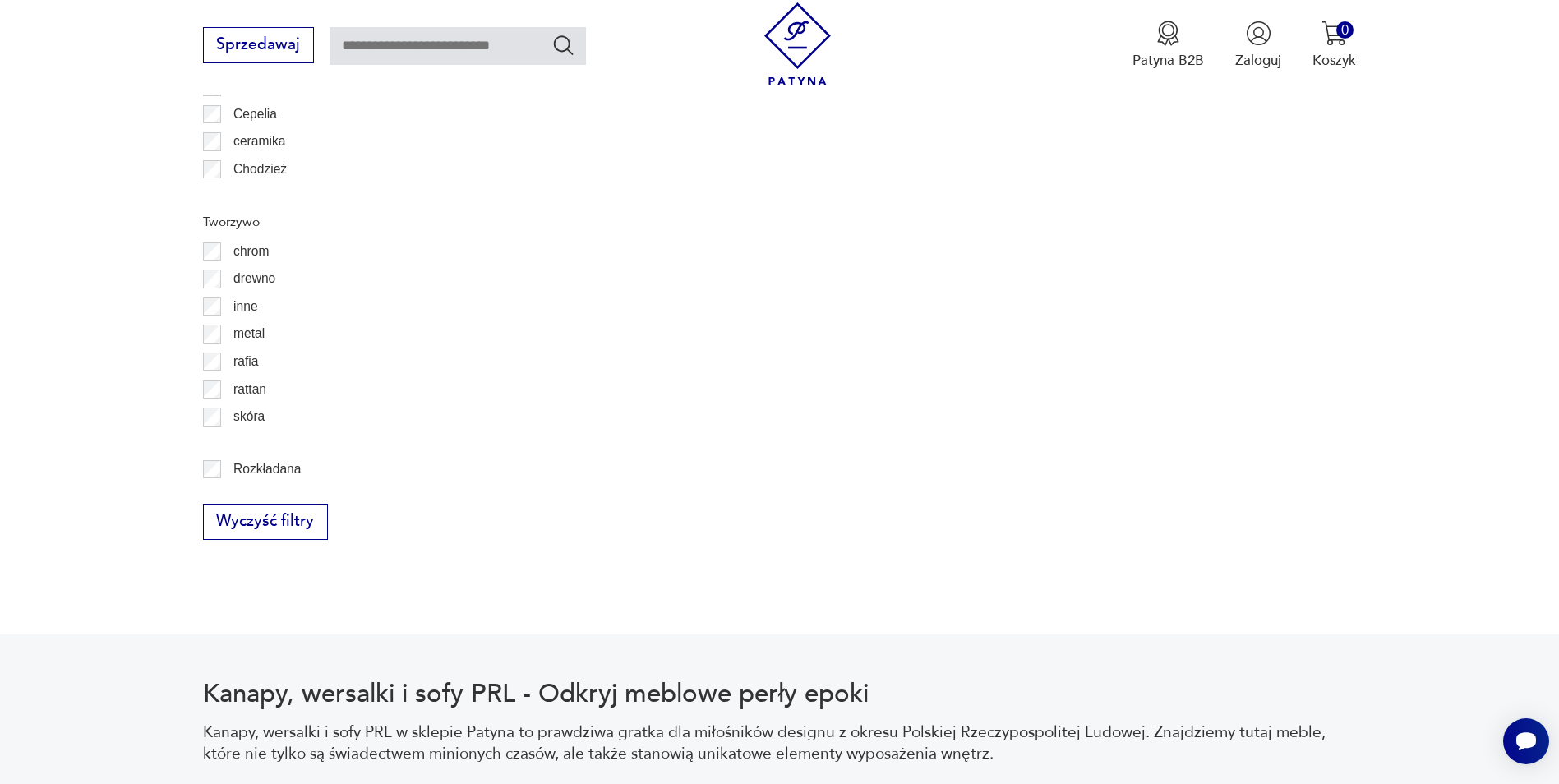
scroll to position [2190, 0]
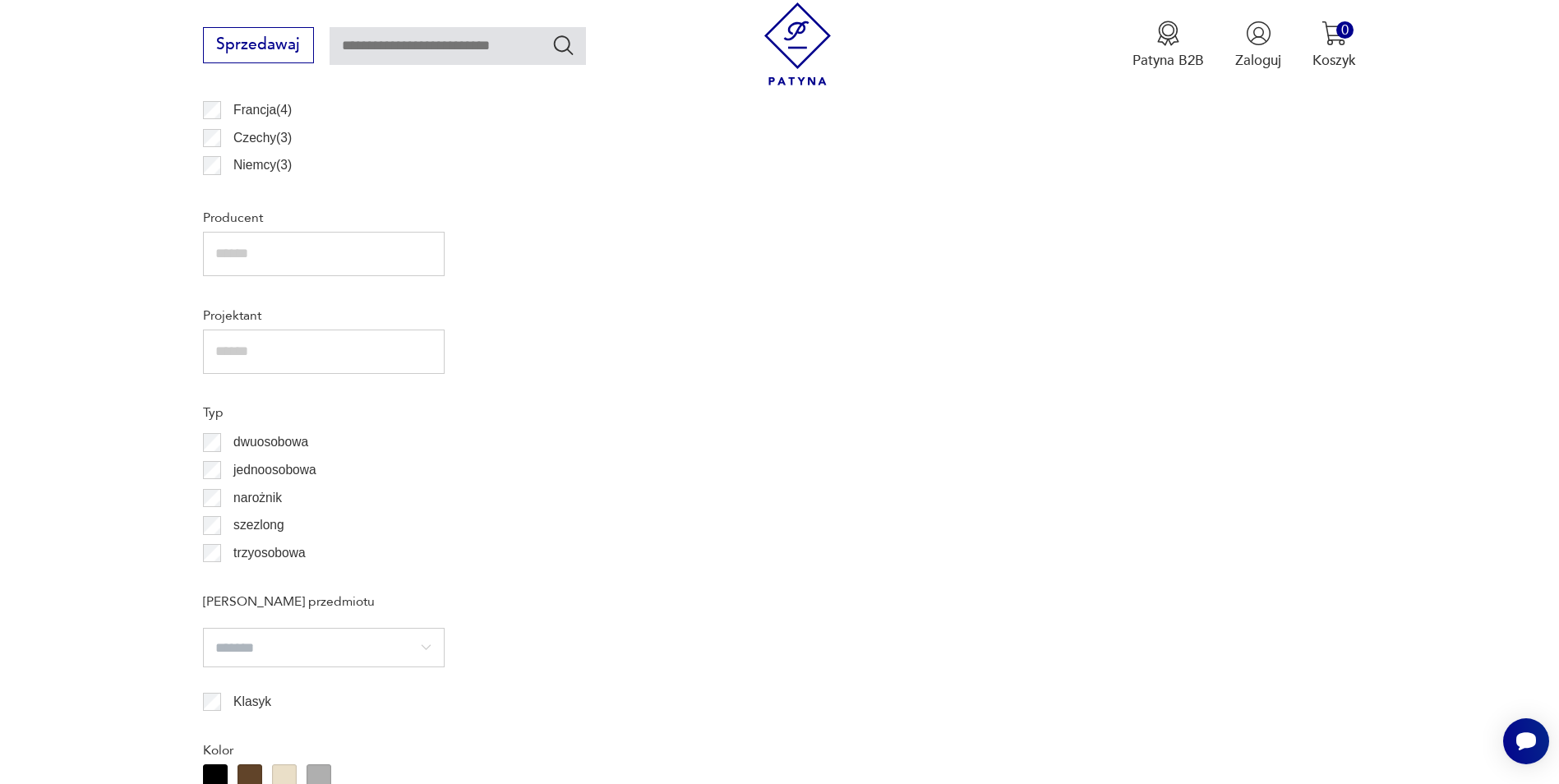
scroll to position [1205, 0]
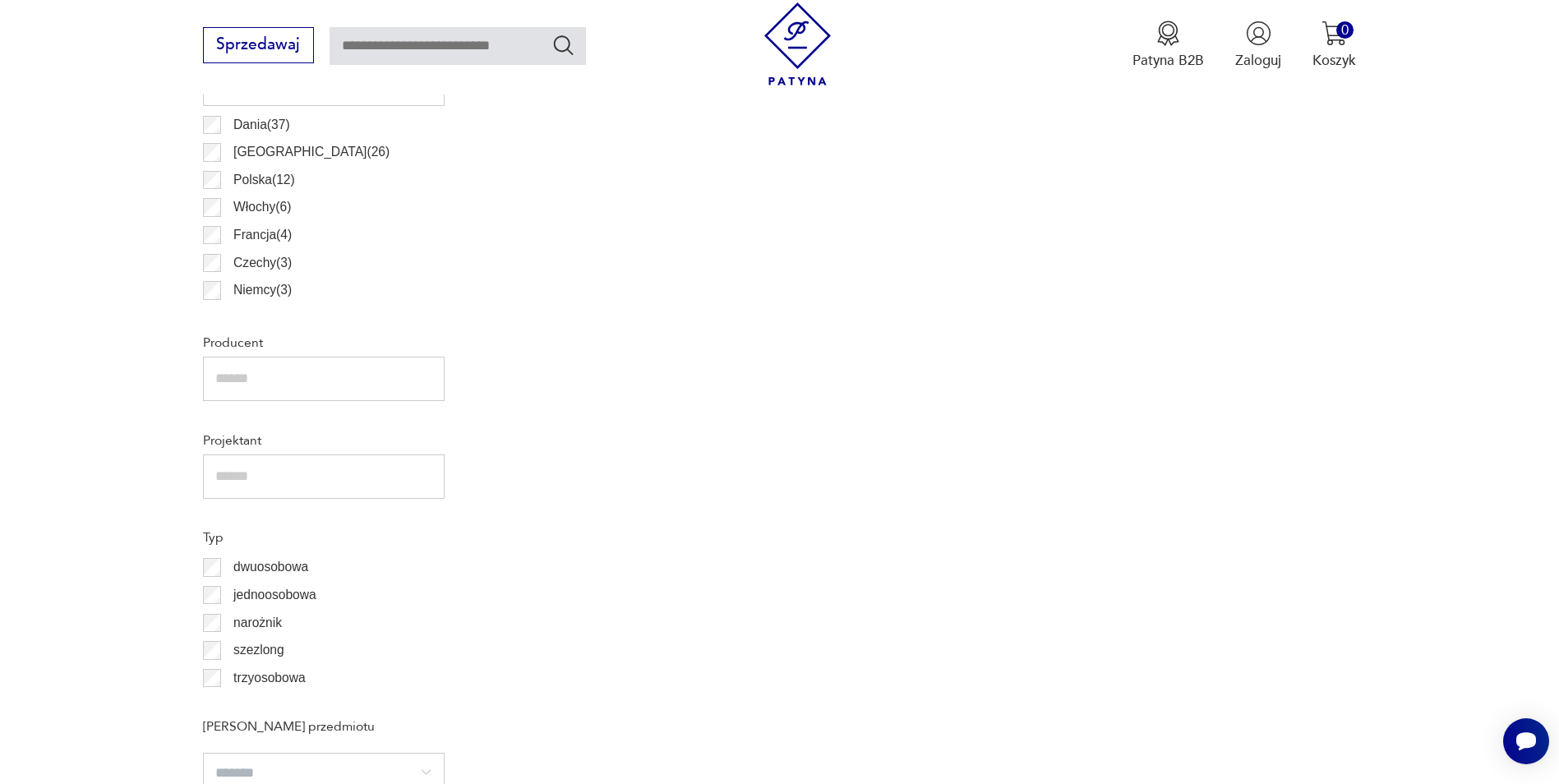
click at [207, 439] on div "Filtruj produkty Cena MIN MAX OK Promocja Datowanie OK Kraj pochodzenia Dania (…" at bounding box center [324, 689] width 242 height 1924
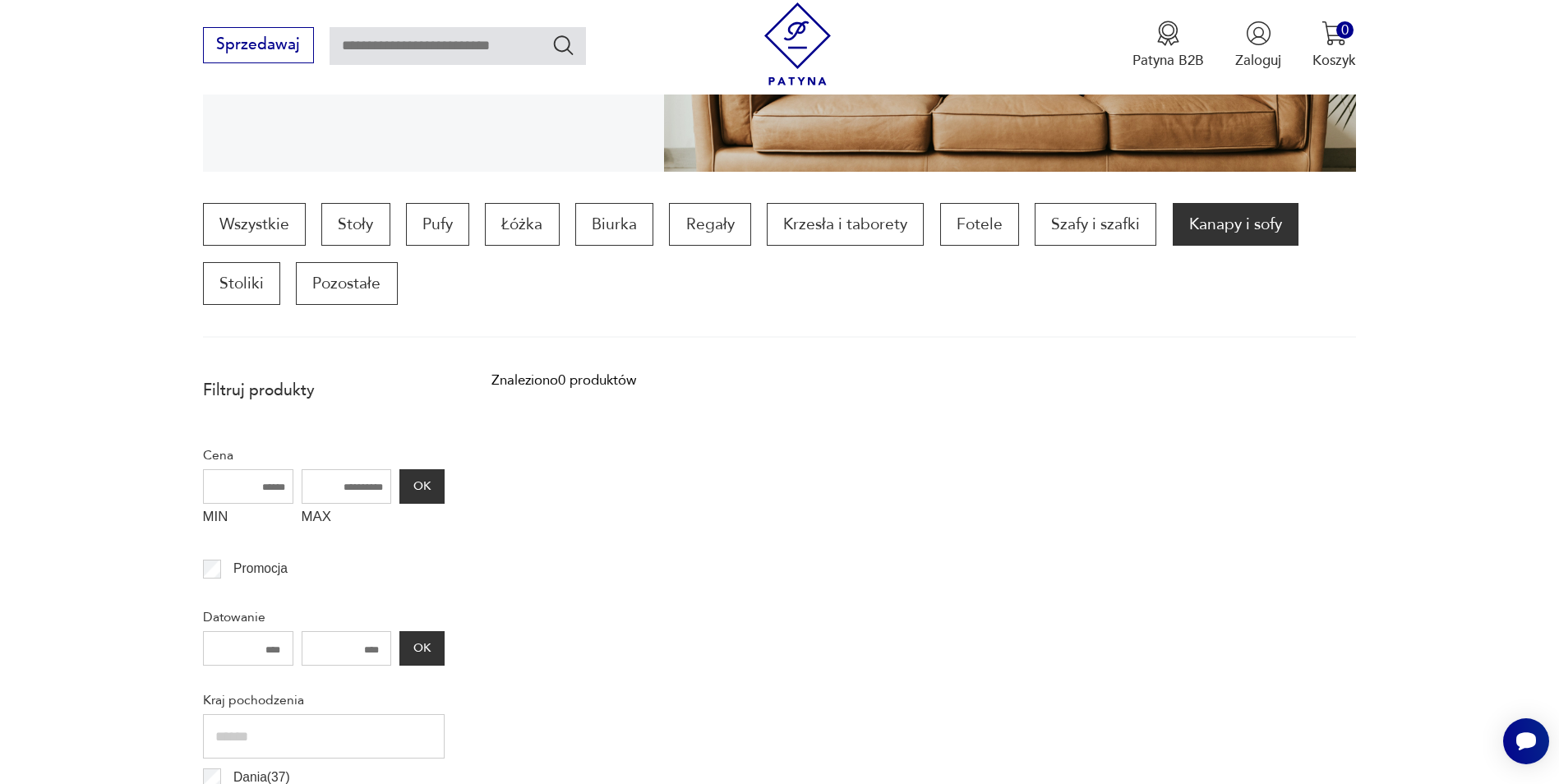
scroll to position [219, 0]
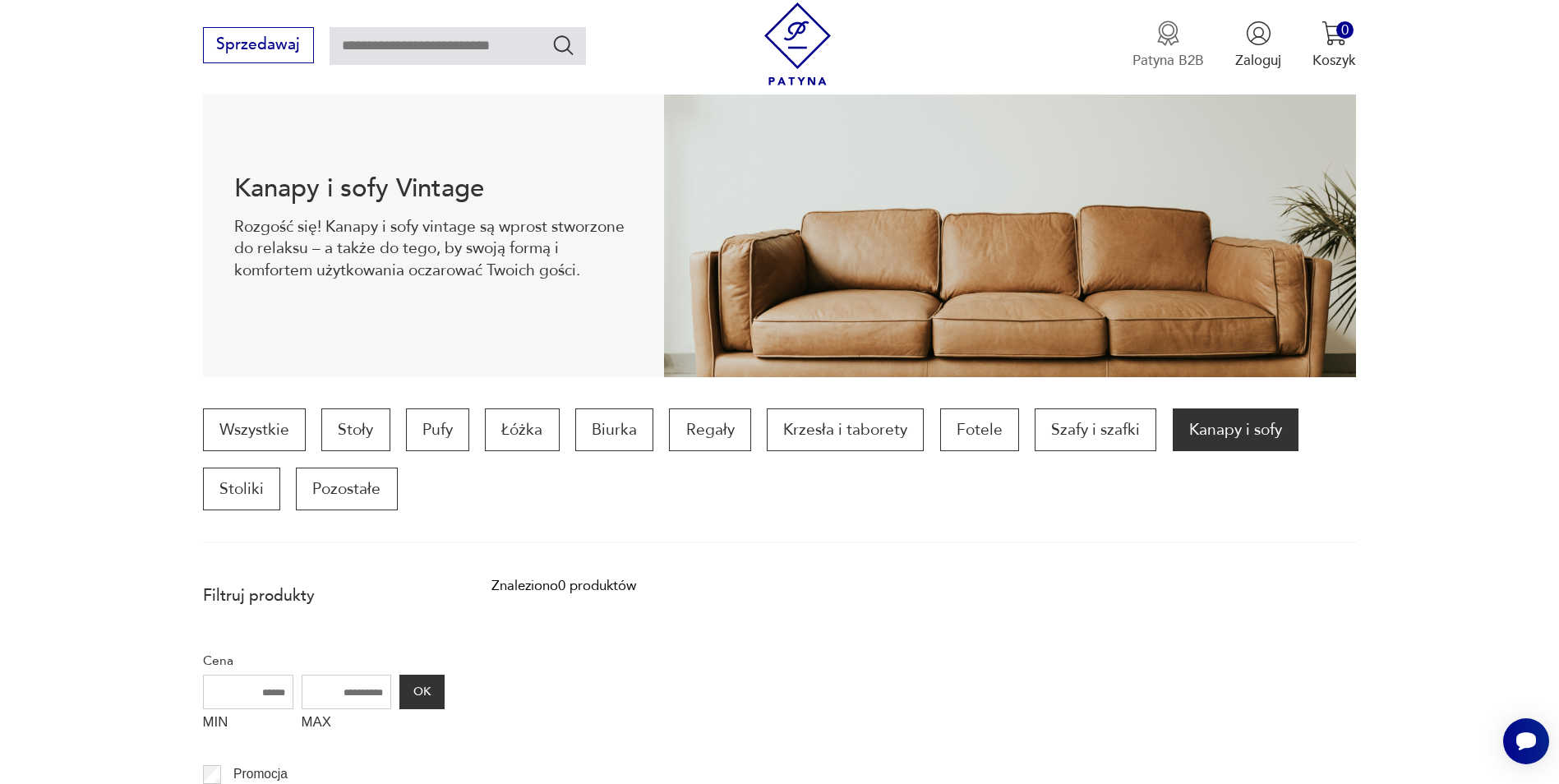
click at [1170, 63] on p "Patyna B2B" at bounding box center [1168, 61] width 71 height 19
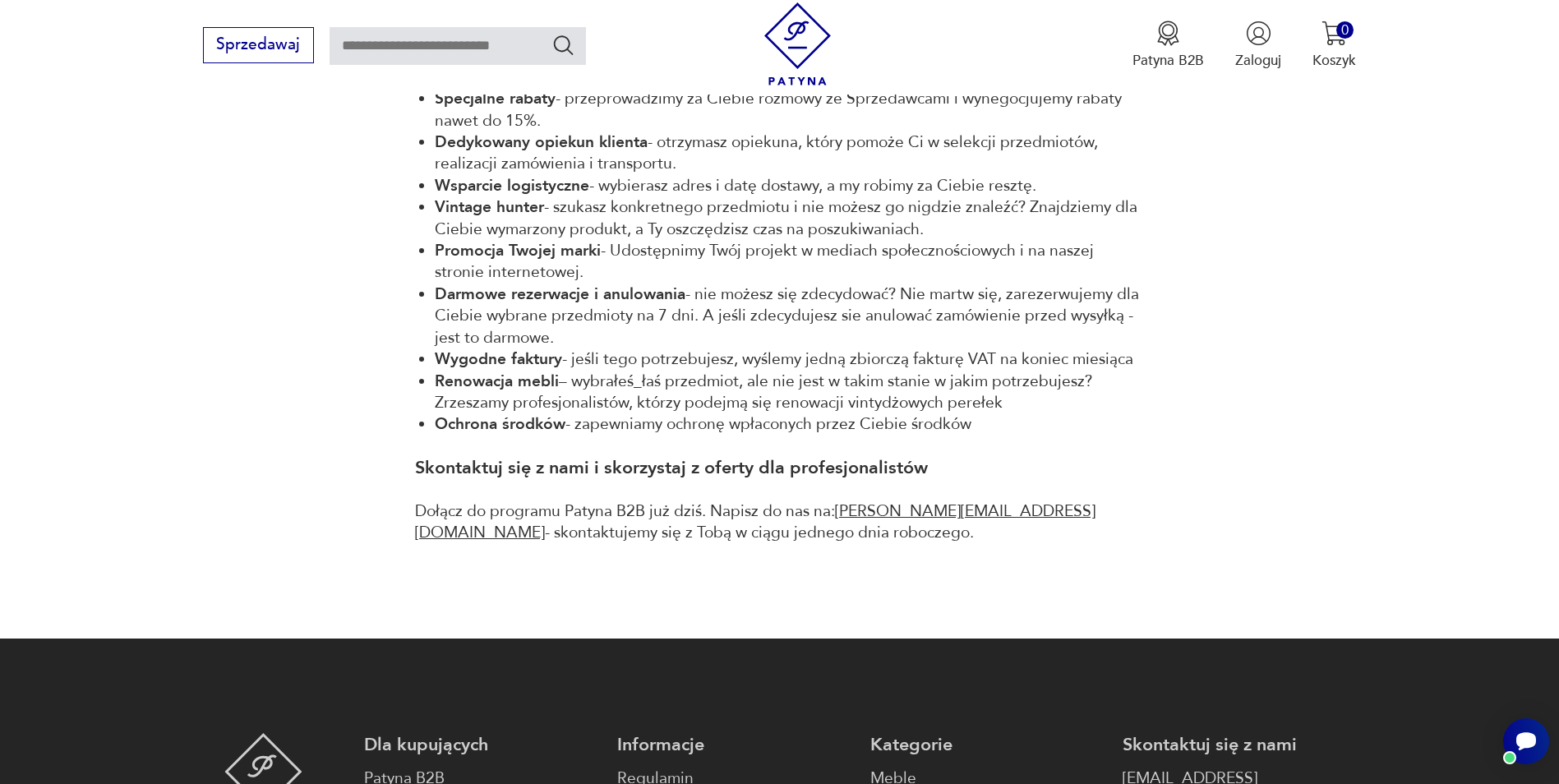
scroll to position [986, 0]
